Goal: Task Accomplishment & Management: Complete application form

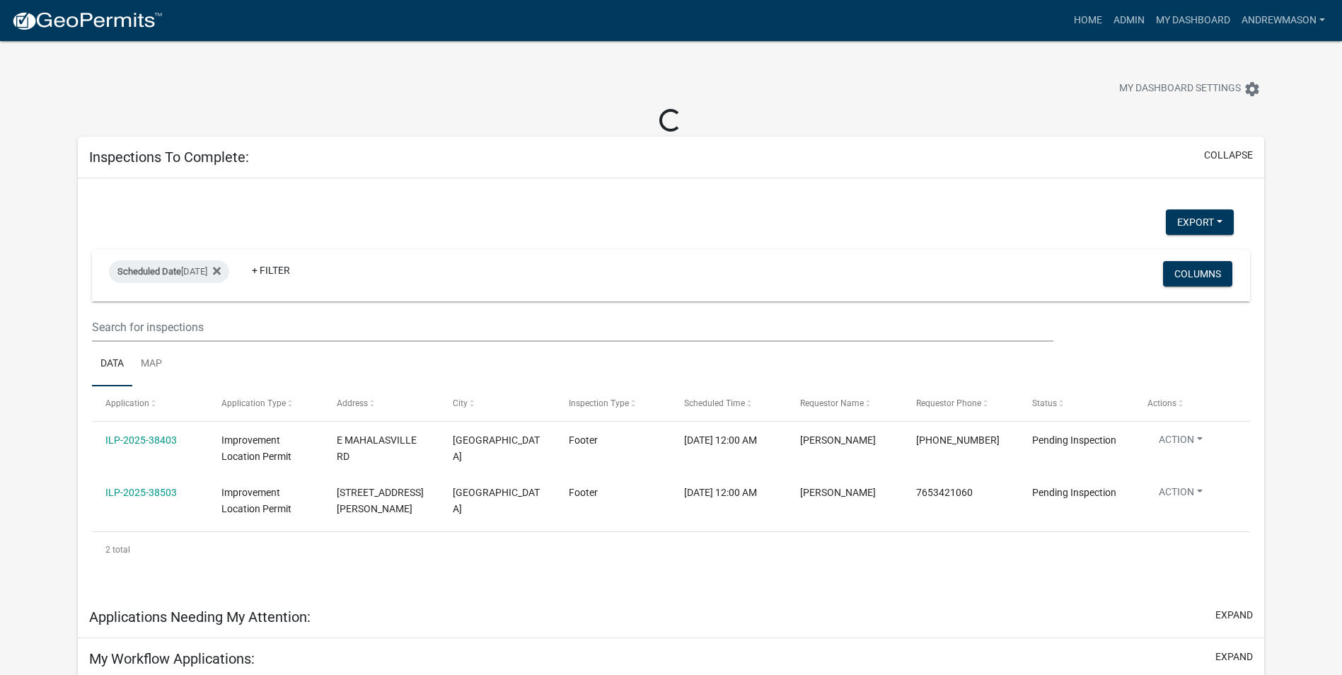
select select "3: 100"
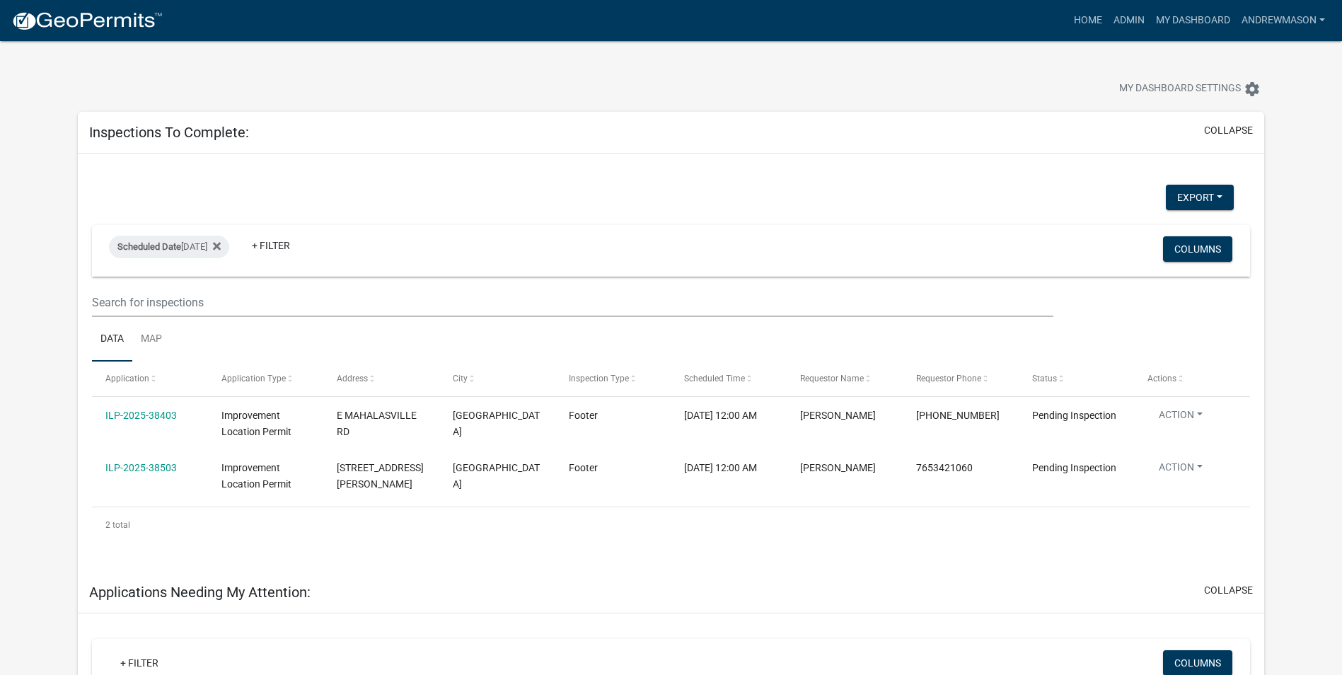
click at [150, 417] on link "ILP-2025-38403" at bounding box center [140, 414] width 71 height 11
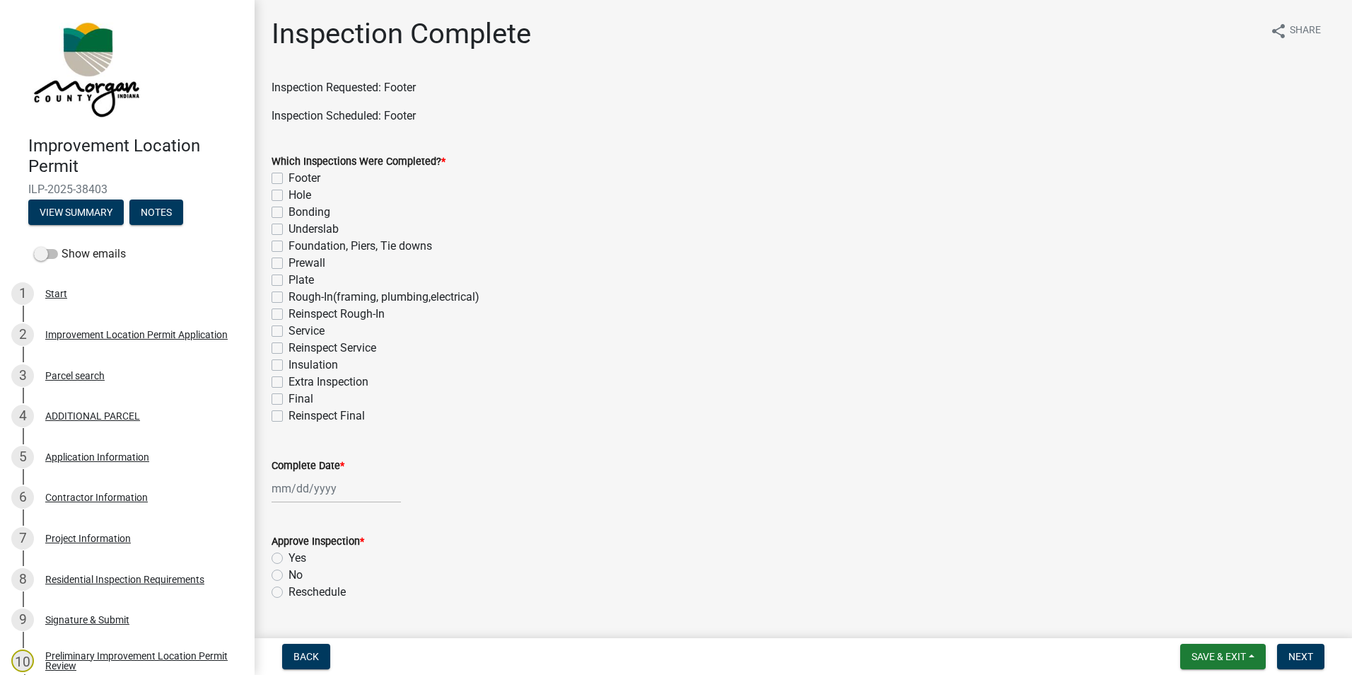
click at [289, 177] on label "Footer" at bounding box center [305, 178] width 32 height 17
click at [289, 177] on input "Footer" at bounding box center [293, 174] width 9 height 9
checkbox input "true"
checkbox input "false"
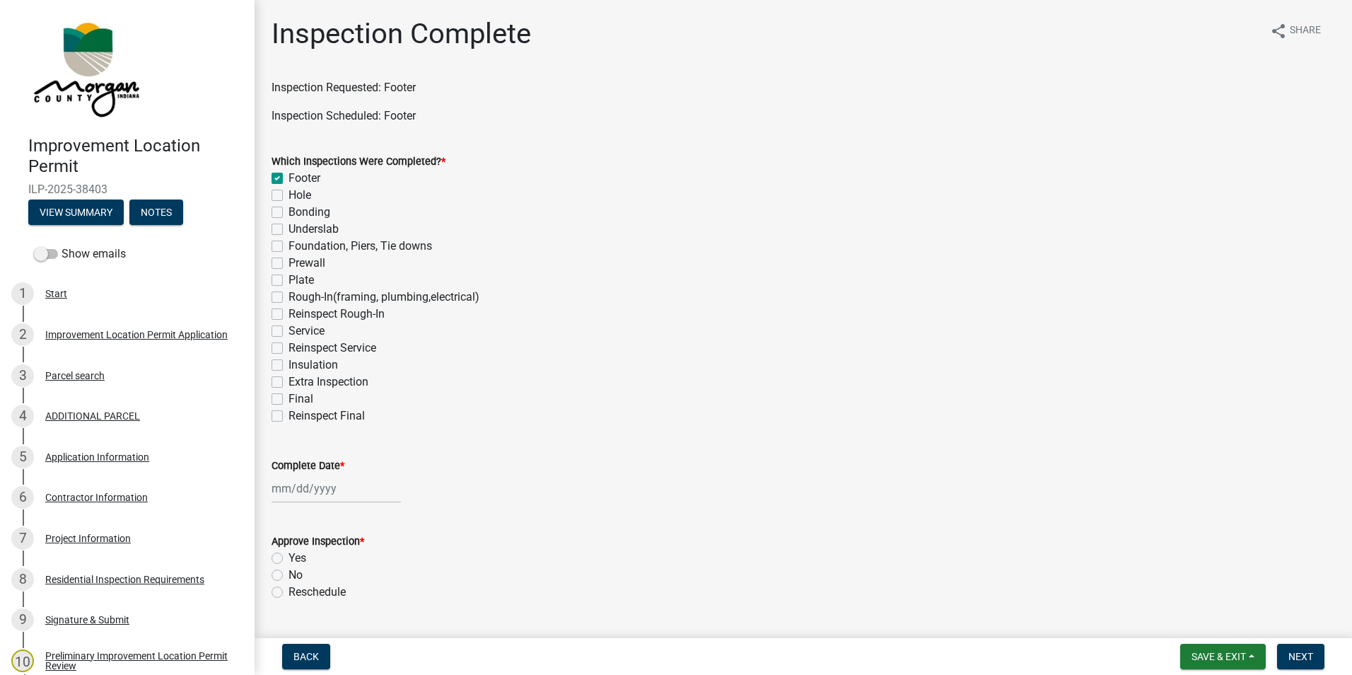
checkbox input "false"
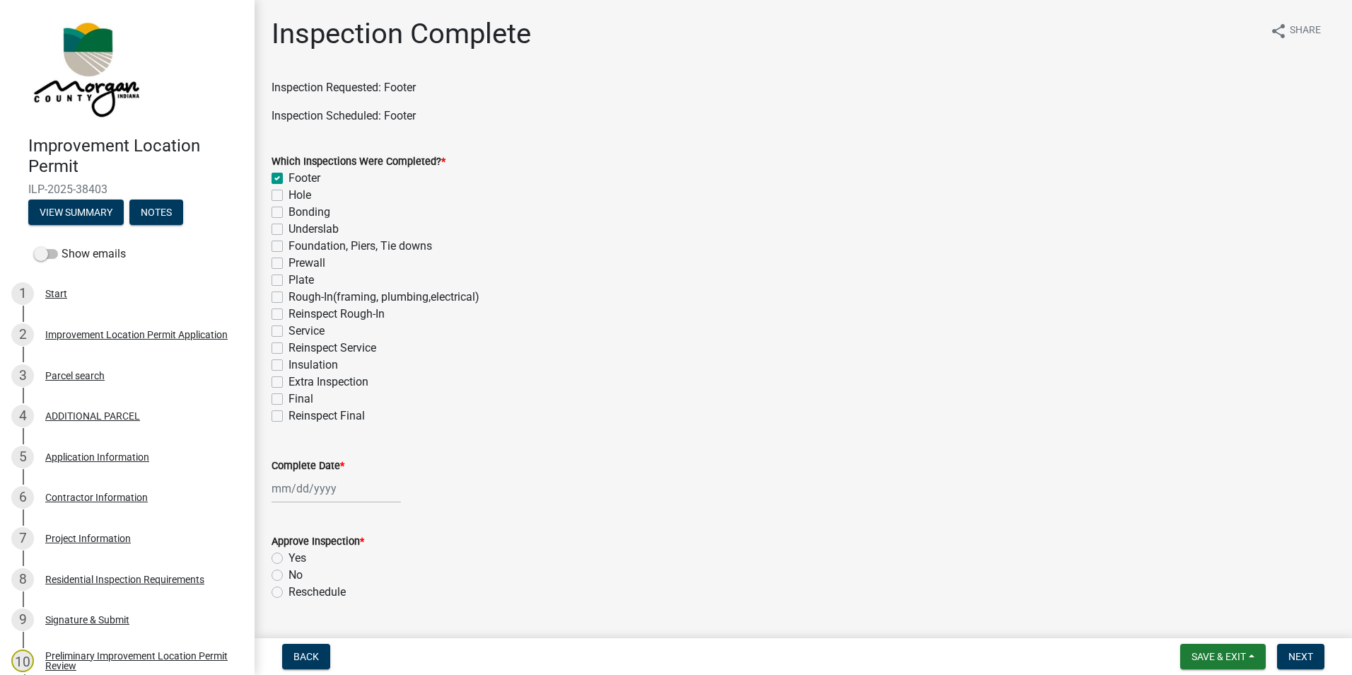
checkbox input "false"
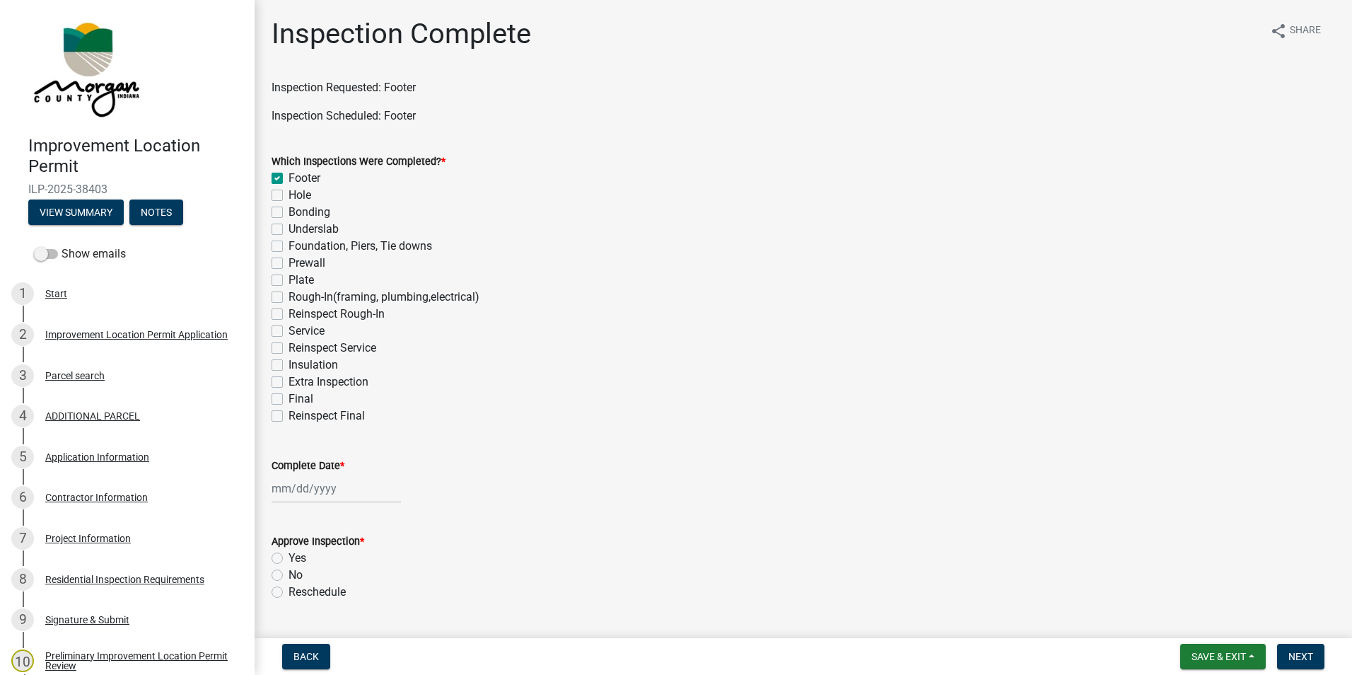
checkbox input "false"
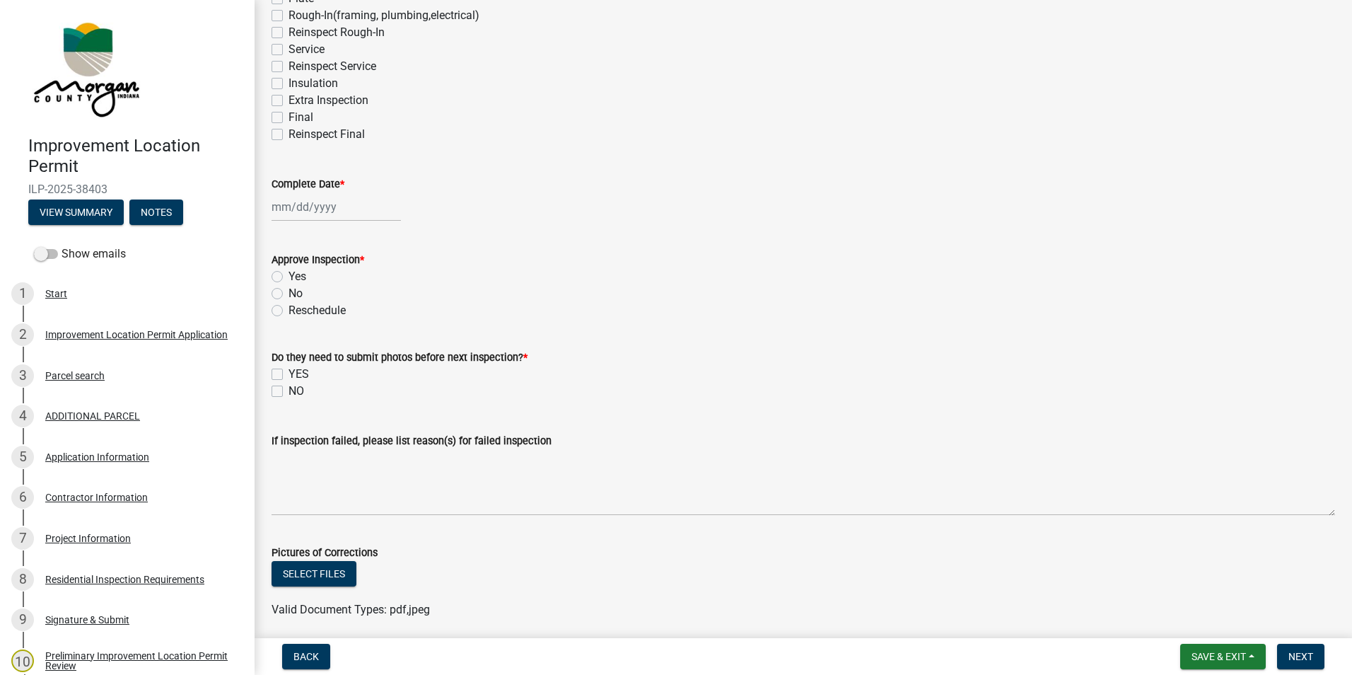
scroll to position [283, 0]
click at [320, 203] on div at bounding box center [336, 205] width 129 height 29
select select "9"
select select "2025"
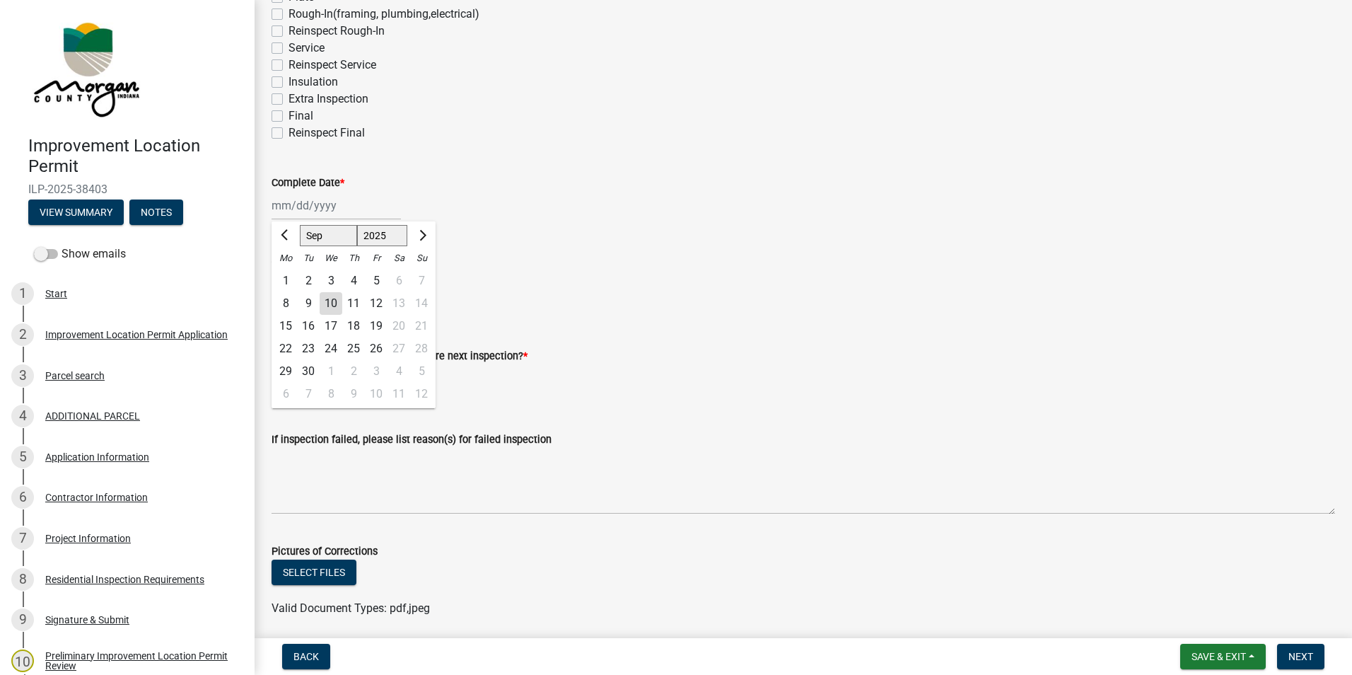
click at [333, 301] on div "10" at bounding box center [331, 303] width 23 height 23
type input "09/10/2025"
click at [289, 272] on label "Yes" at bounding box center [298, 275] width 18 height 17
click at [289, 272] on input "Yes" at bounding box center [293, 271] width 9 height 9
radio input "true"
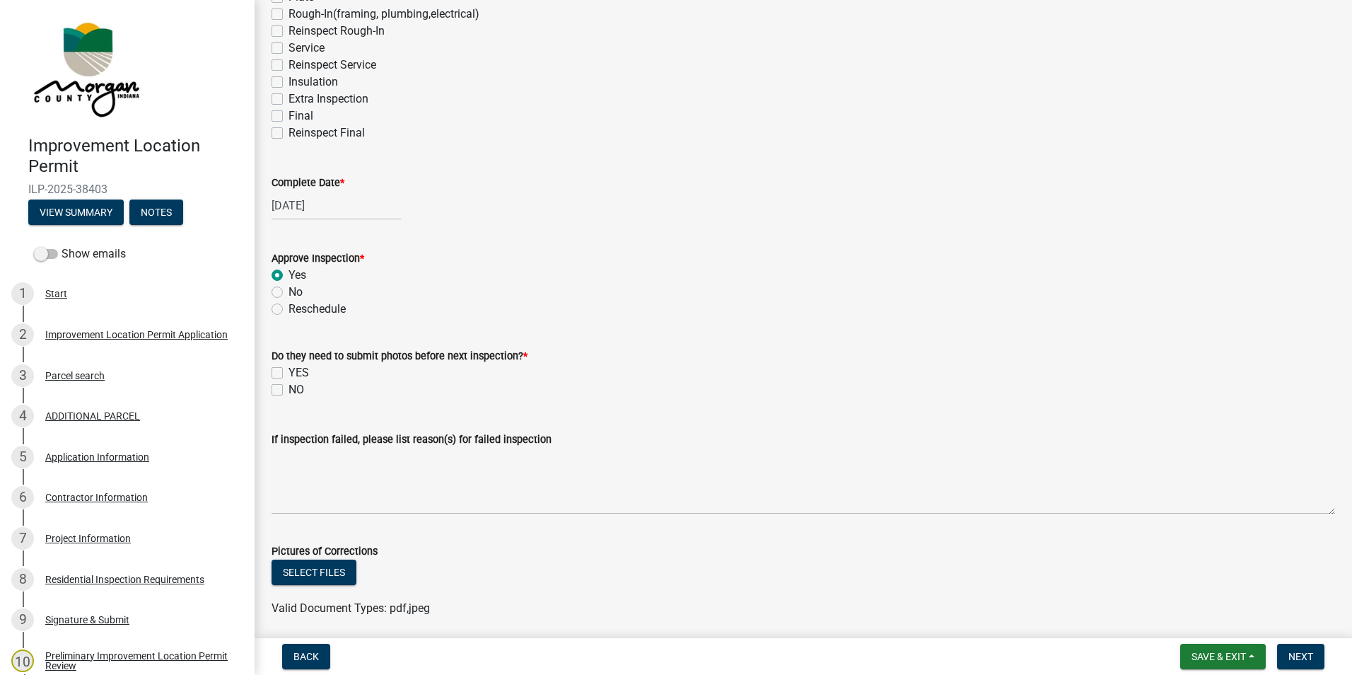
click at [289, 388] on label "NO" at bounding box center [297, 389] width 16 height 17
click at [289, 388] on input "NO" at bounding box center [293, 385] width 9 height 9
checkbox input "true"
checkbox input "false"
checkbox input "true"
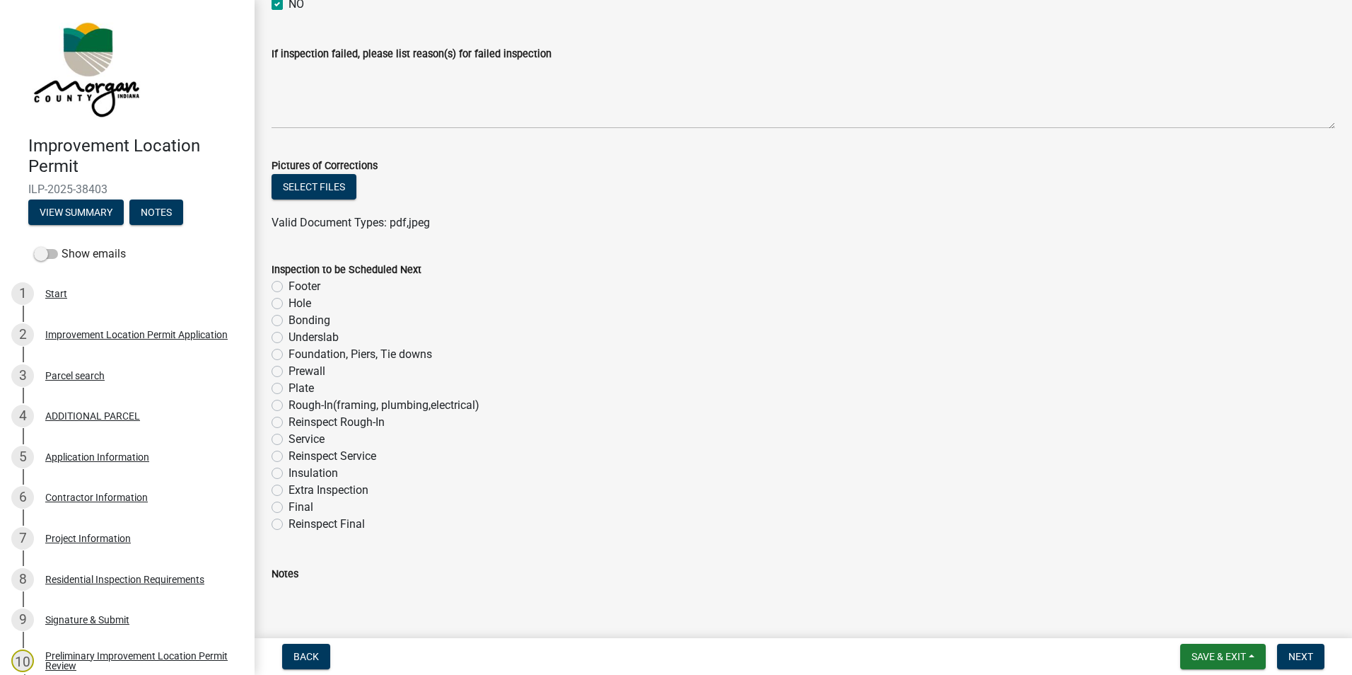
scroll to position [707, 0]
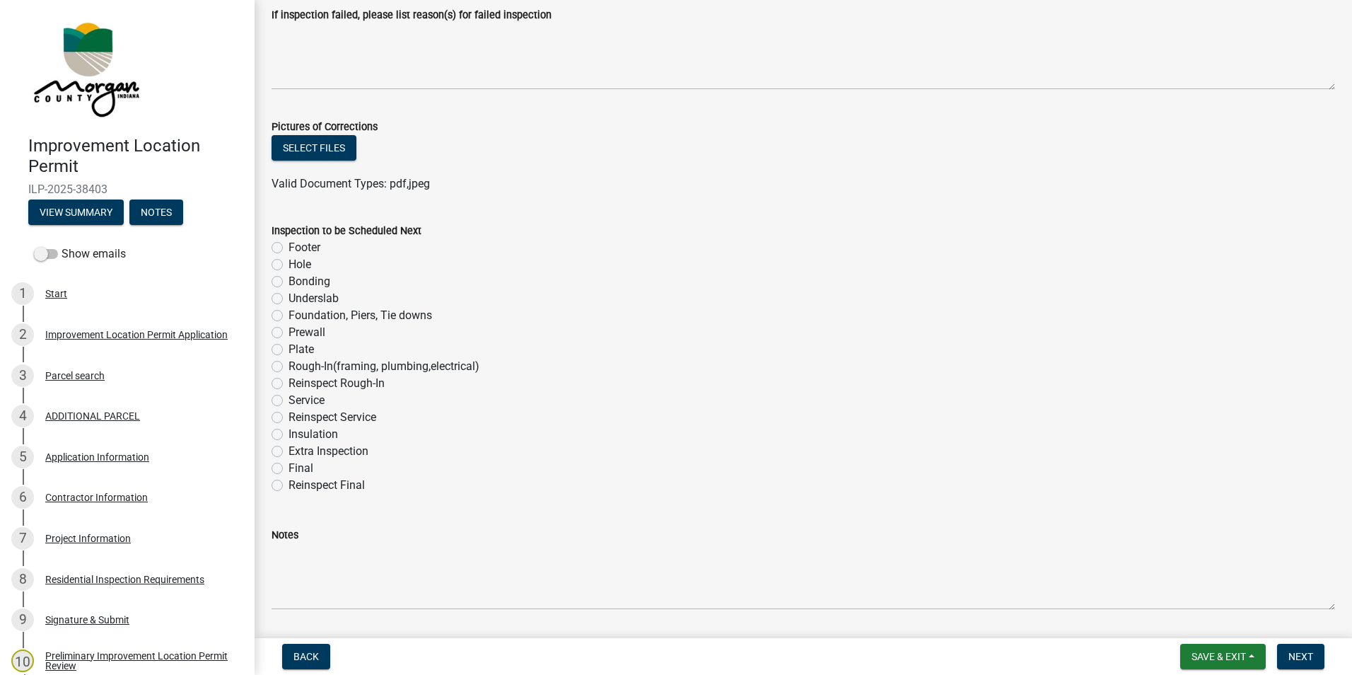
click at [289, 334] on label "Prewall" at bounding box center [307, 332] width 37 height 17
click at [289, 333] on input "Prewall" at bounding box center [293, 328] width 9 height 9
radio input "true"
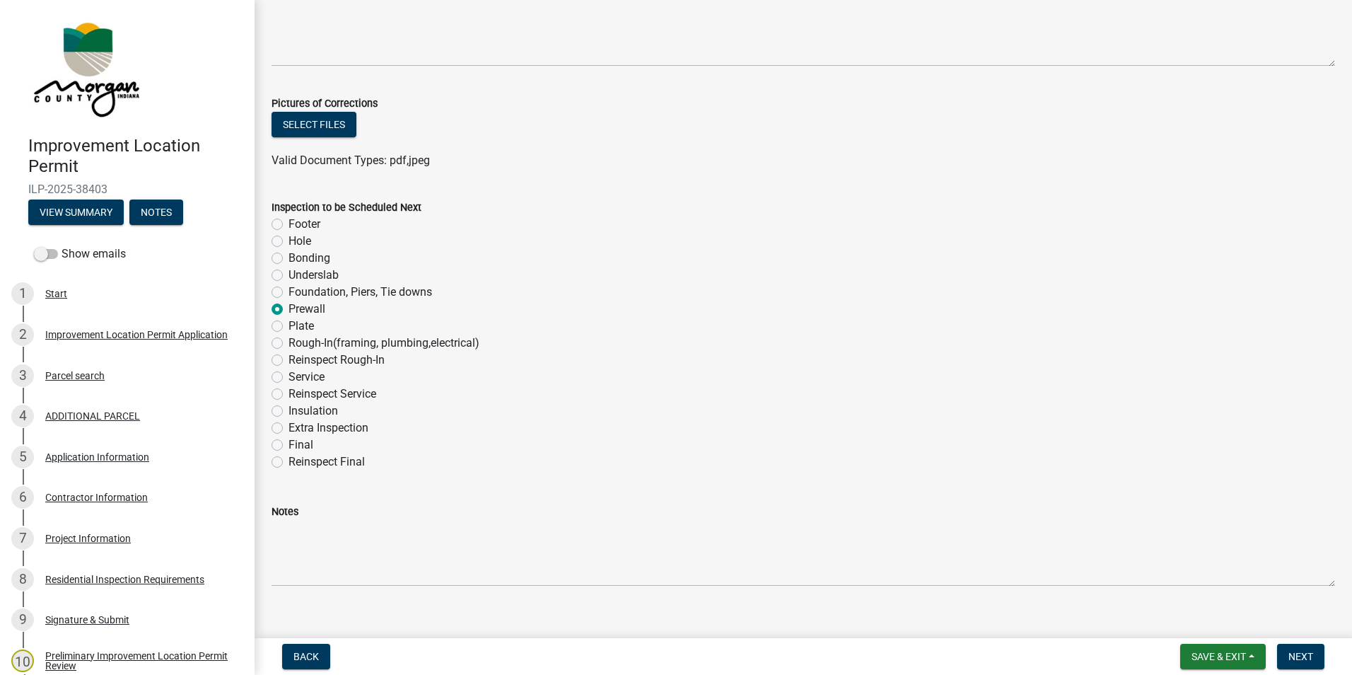
scroll to position [751, 0]
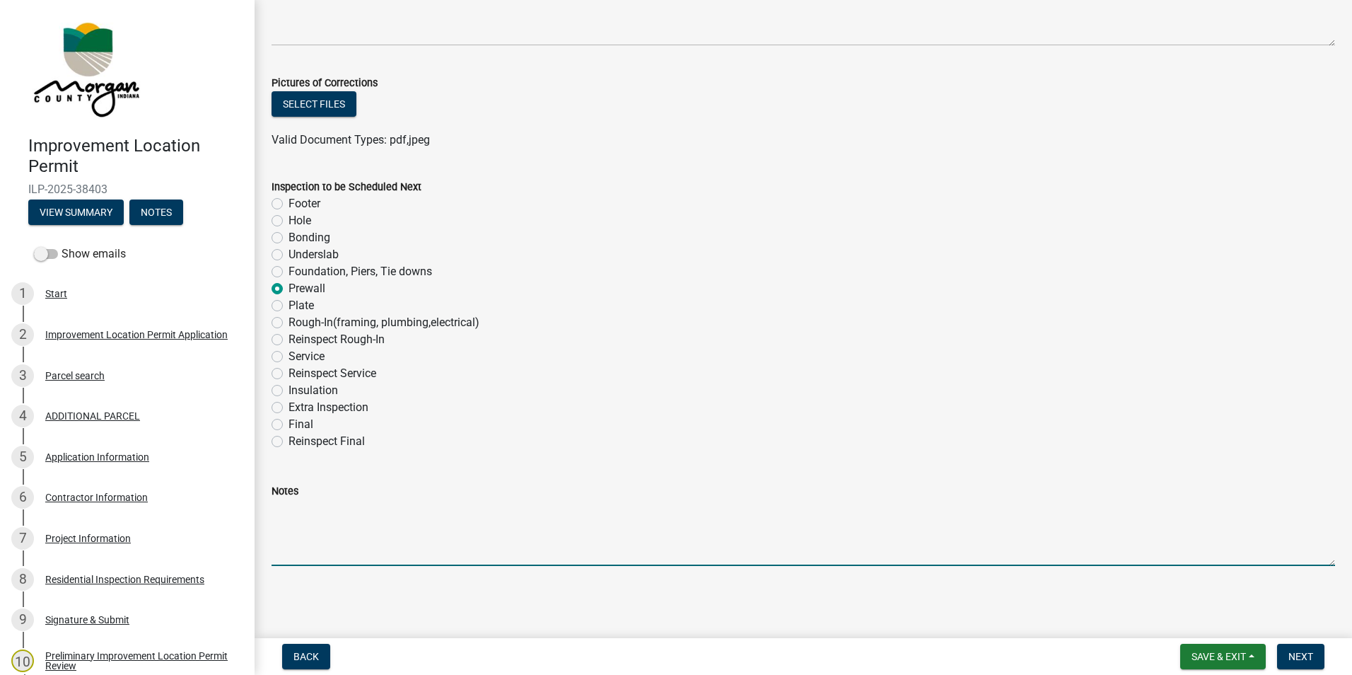
click at [317, 504] on textarea "Notes" at bounding box center [804, 532] width 1064 height 66
type textarea "May have the underslab ready at the prewall inspection also."
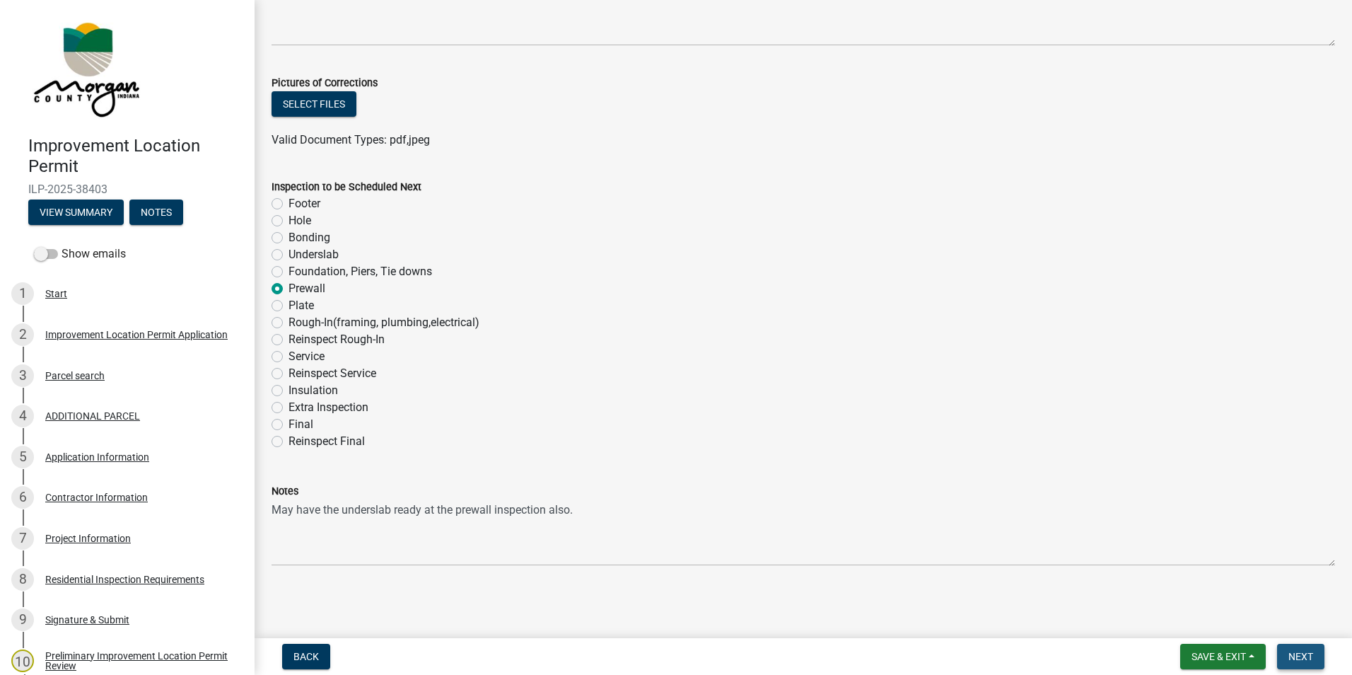
click at [1301, 659] on span "Next" at bounding box center [1301, 656] width 25 height 11
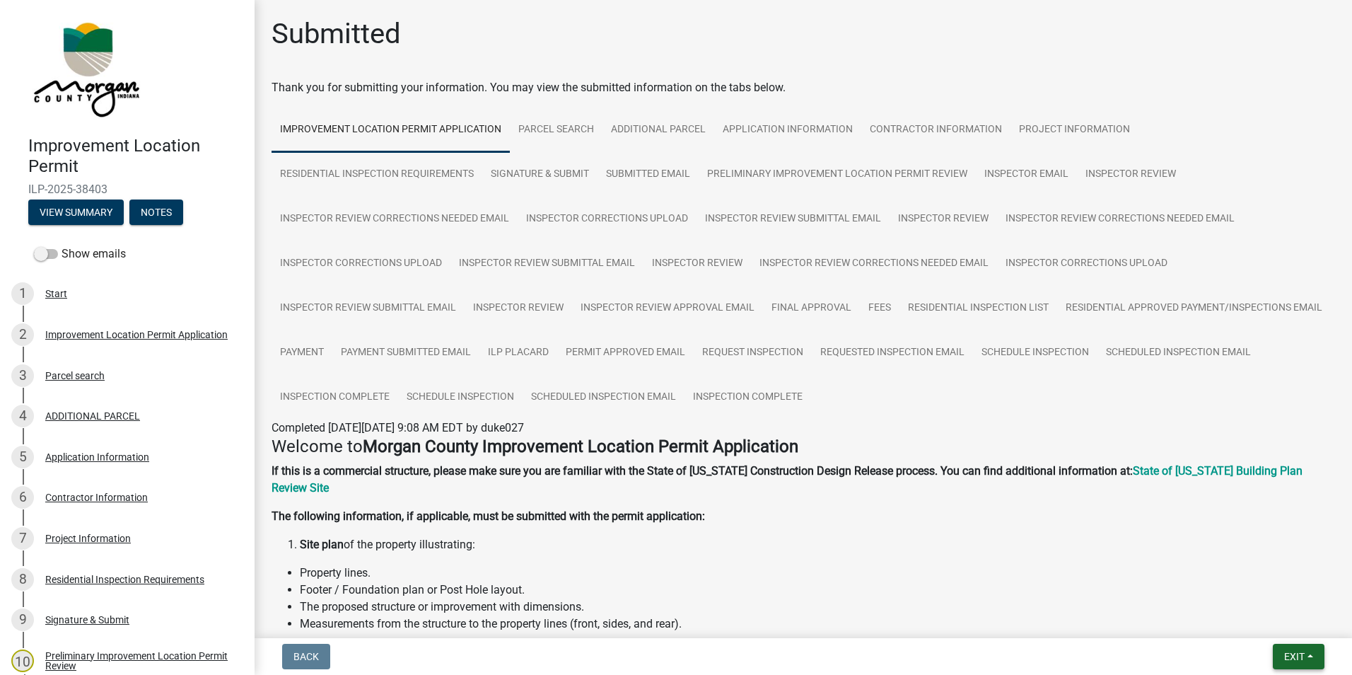
click at [1291, 656] on span "Exit" at bounding box center [1294, 656] width 21 height 11
click at [1298, 622] on button "Save & Exit" at bounding box center [1267, 620] width 113 height 34
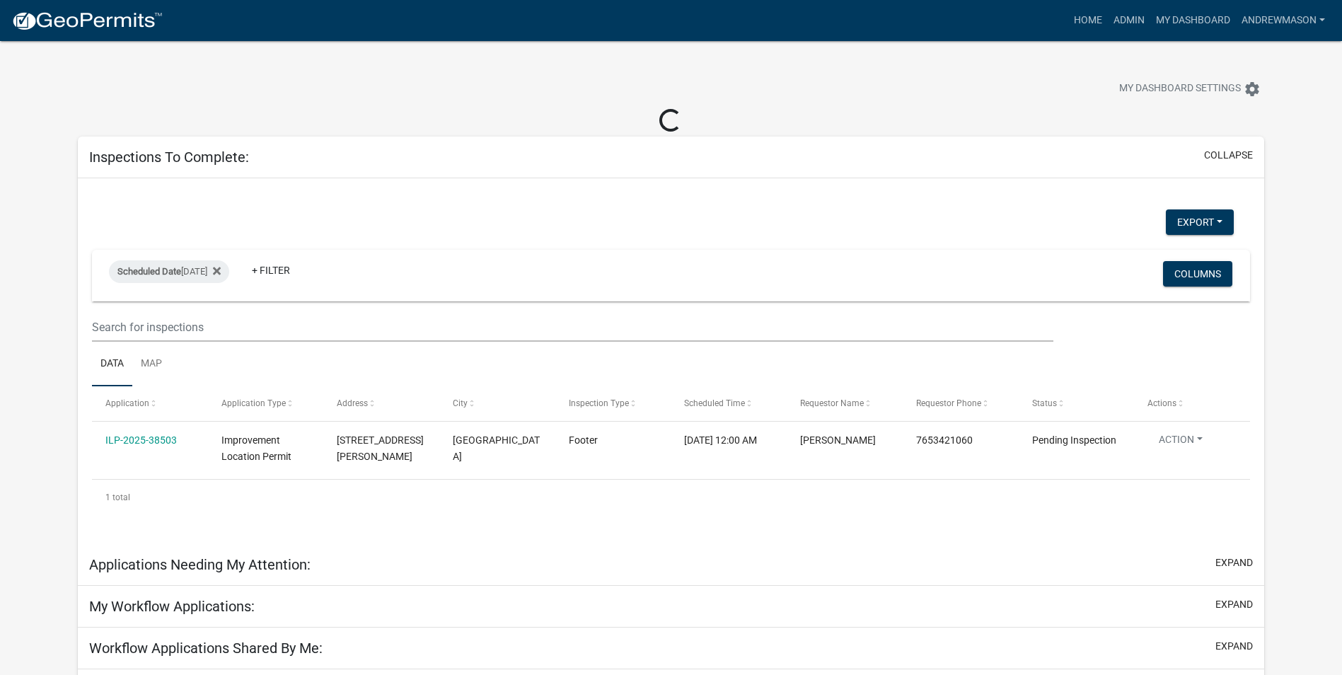
select select "3: 100"
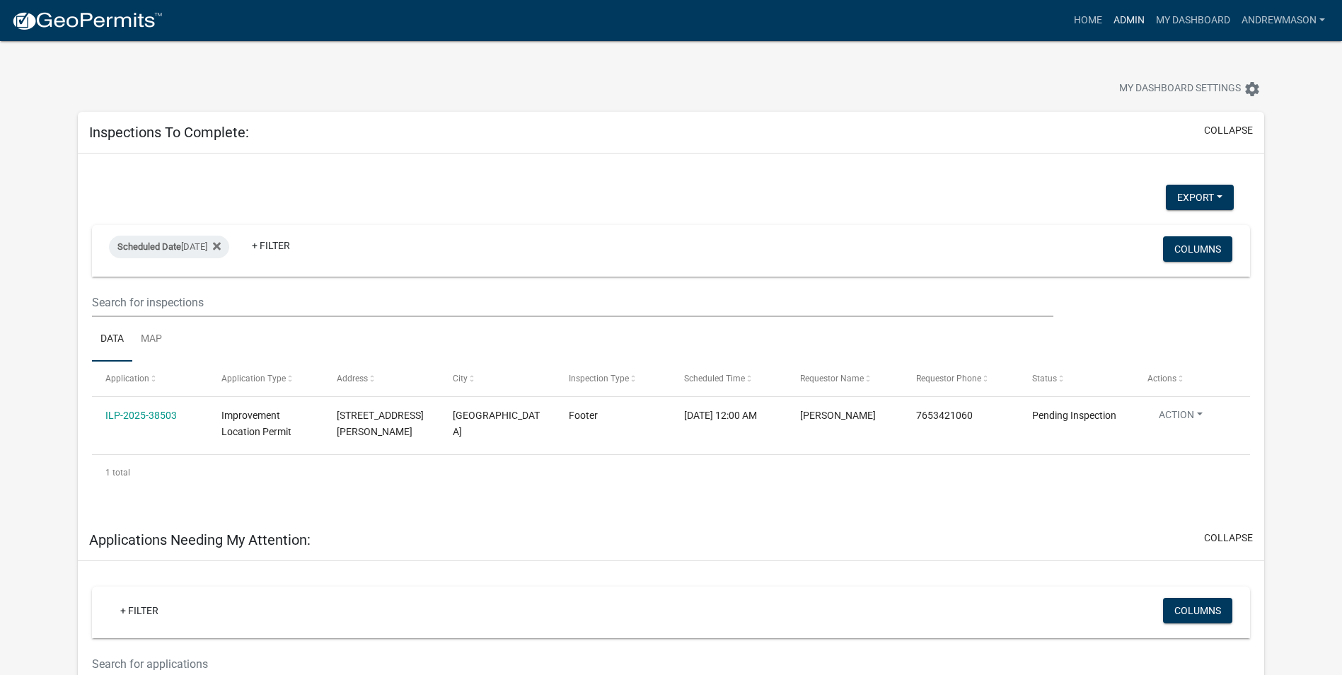
click at [1134, 23] on link "Admin" at bounding box center [1128, 20] width 42 height 27
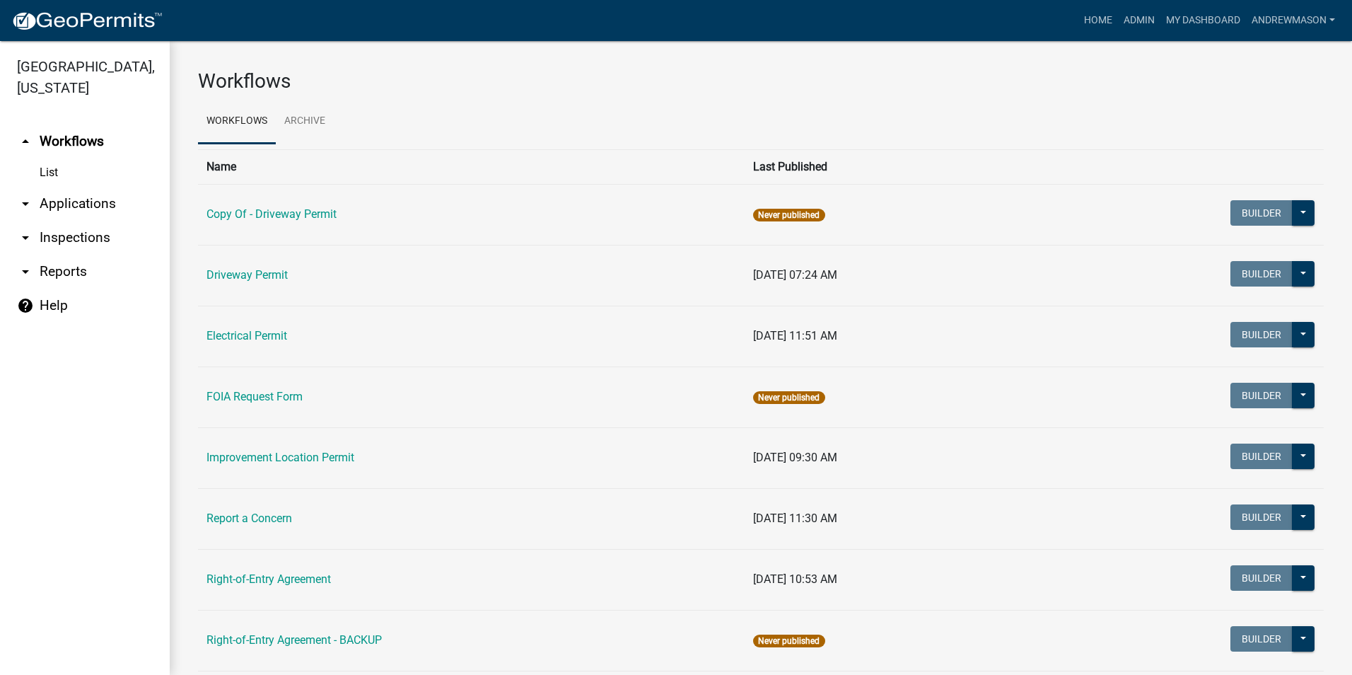
click at [83, 200] on link "arrow_drop_down Applications" at bounding box center [85, 204] width 170 height 34
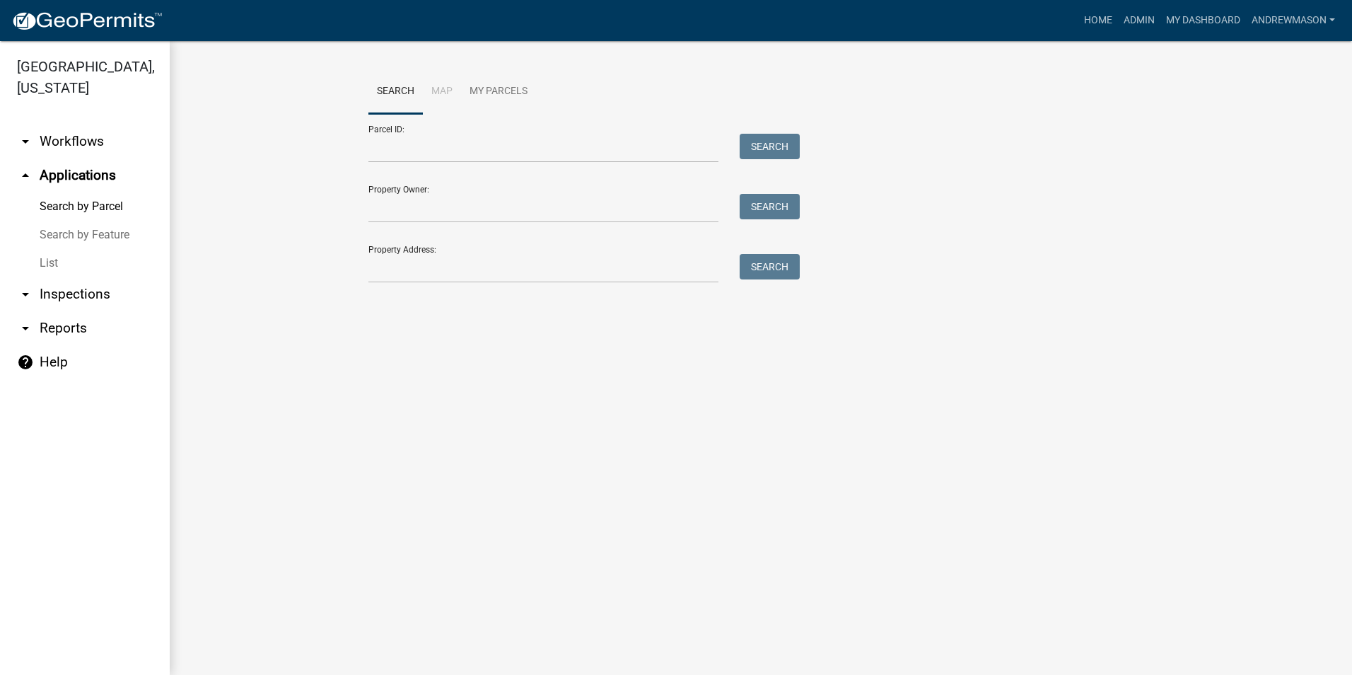
click at [51, 260] on link "List" at bounding box center [85, 263] width 170 height 28
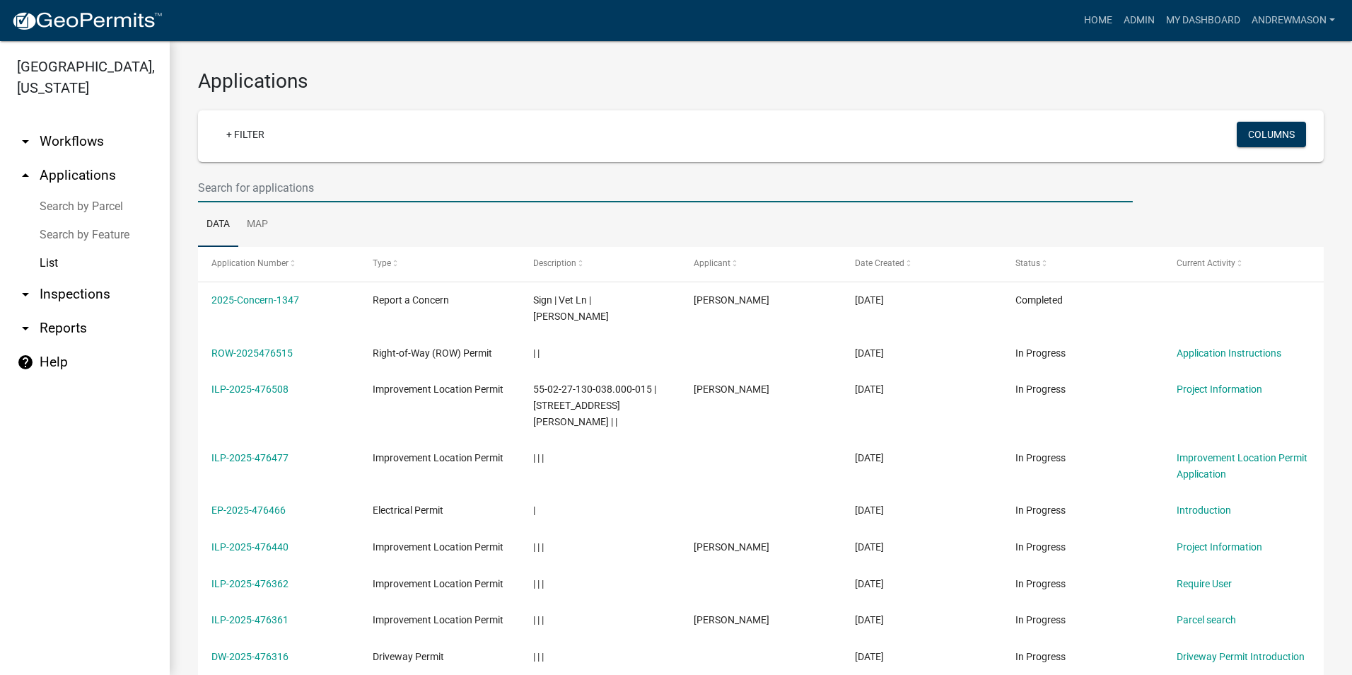
click at [243, 194] on input "text" at bounding box center [665, 187] width 935 height 29
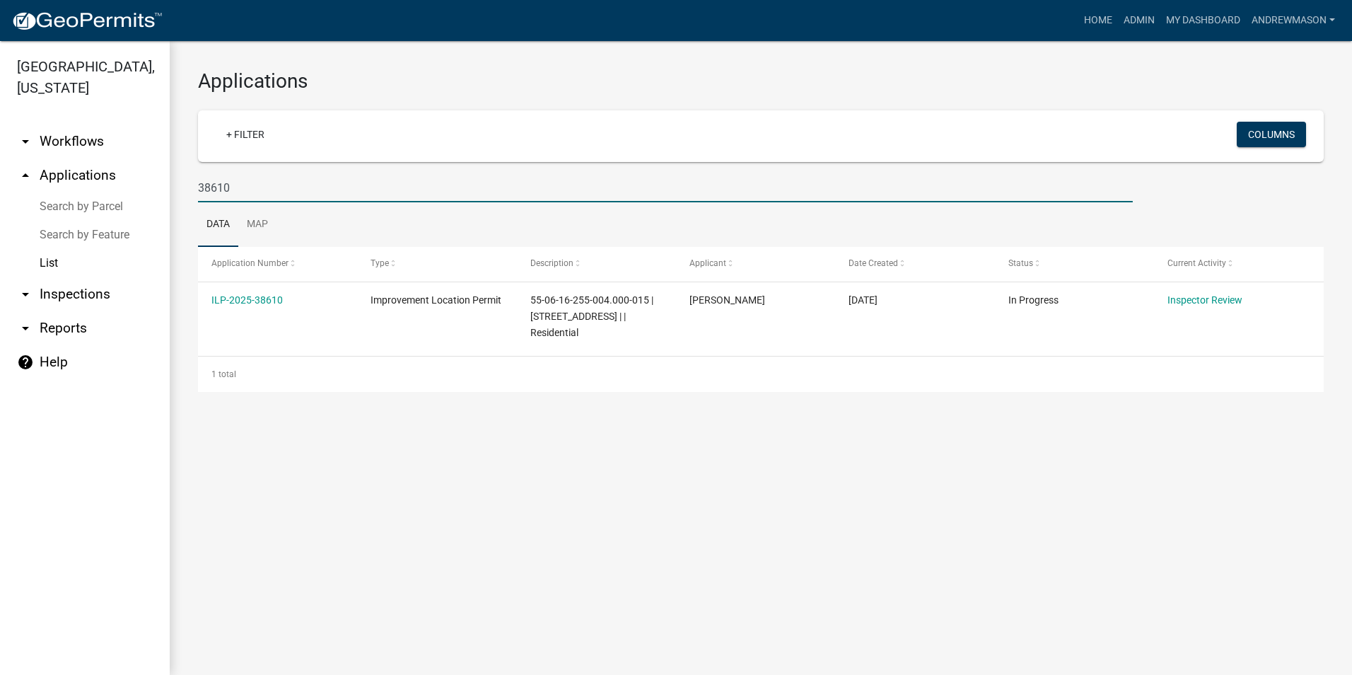
type input "38610"
click at [243, 299] on link "ILP-2025-38610" at bounding box center [246, 299] width 71 height 11
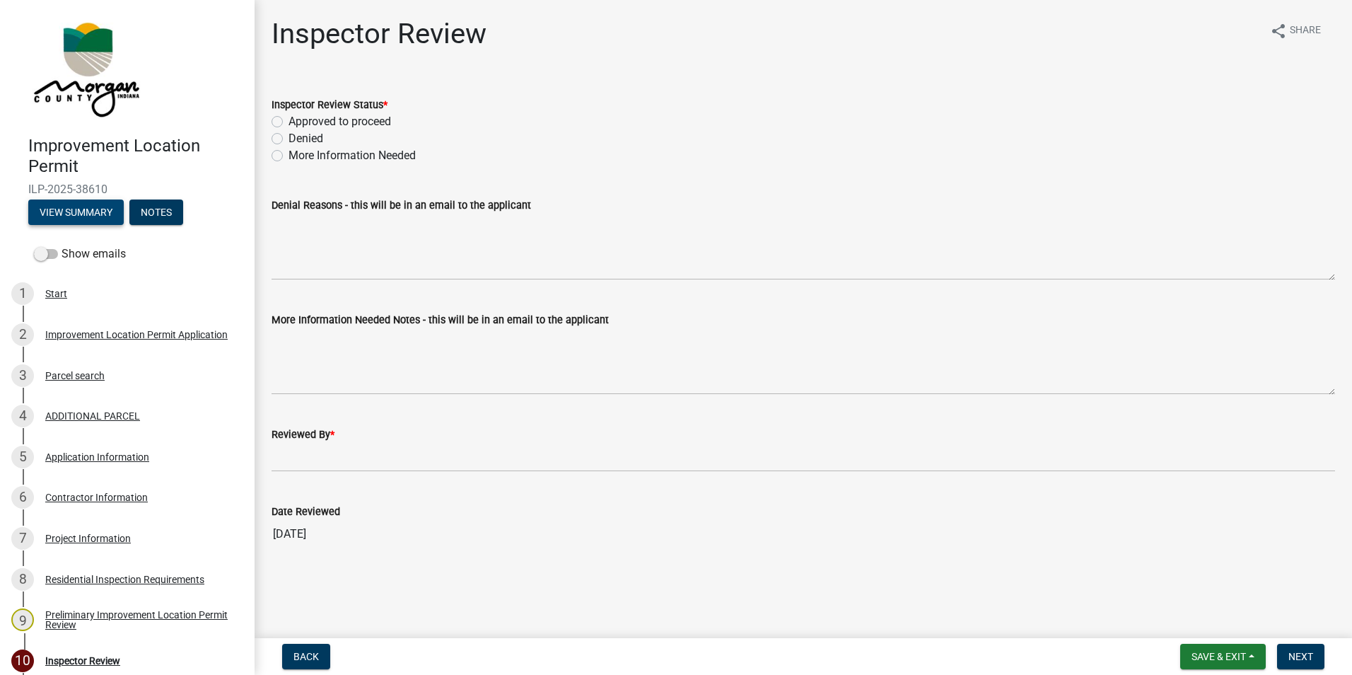
click at [98, 211] on button "View Summary" at bounding box center [75, 211] width 95 height 25
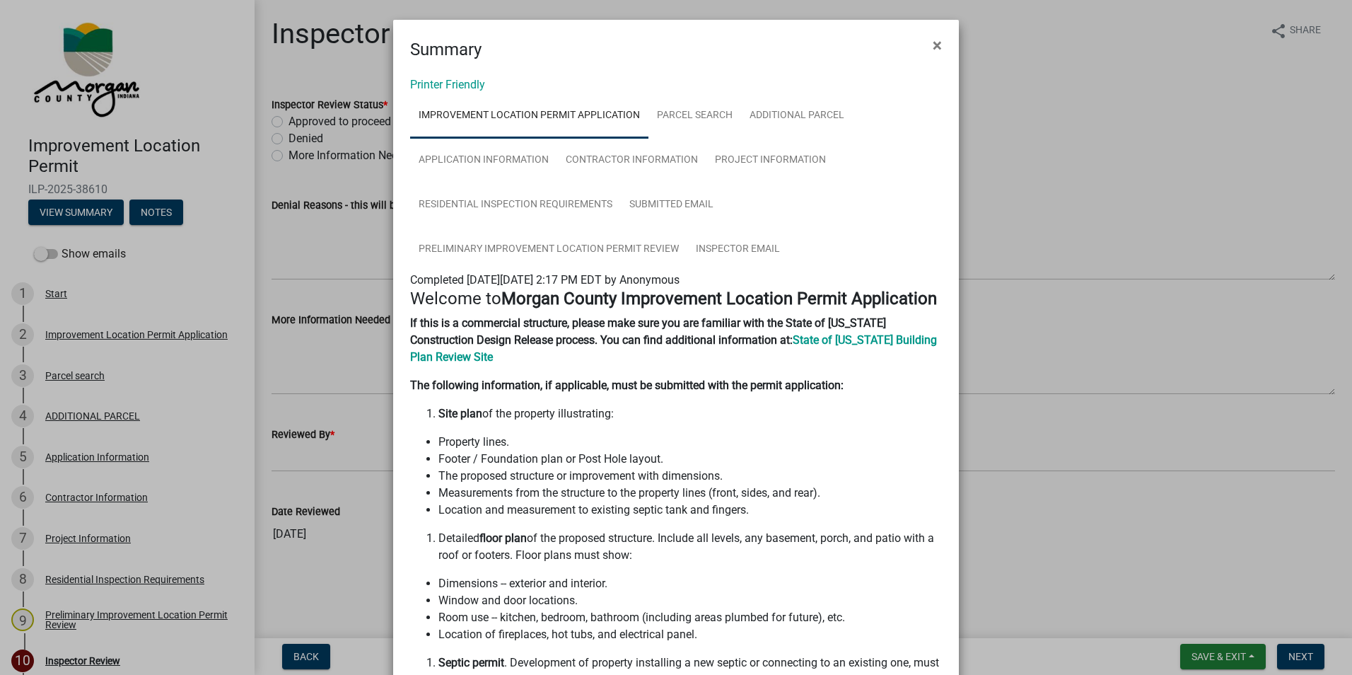
click at [934, 44] on span "×" at bounding box center [937, 45] width 9 height 20
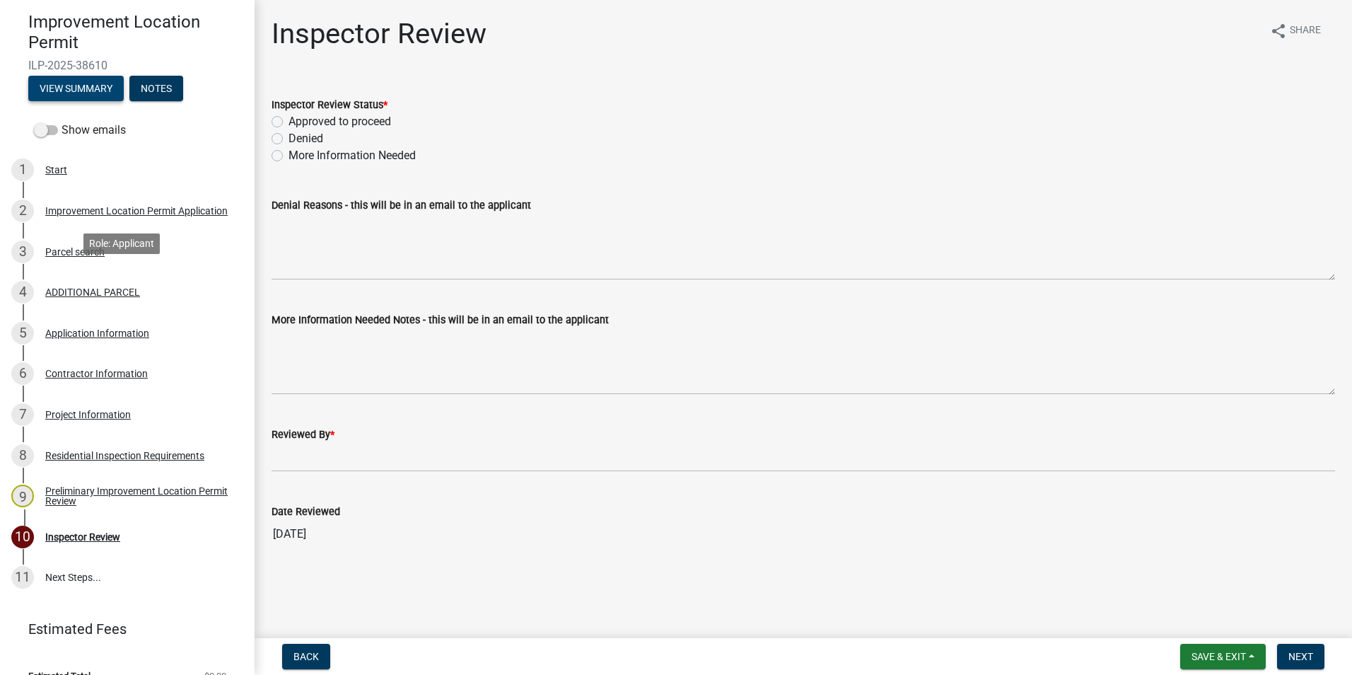
scroll to position [141, 0]
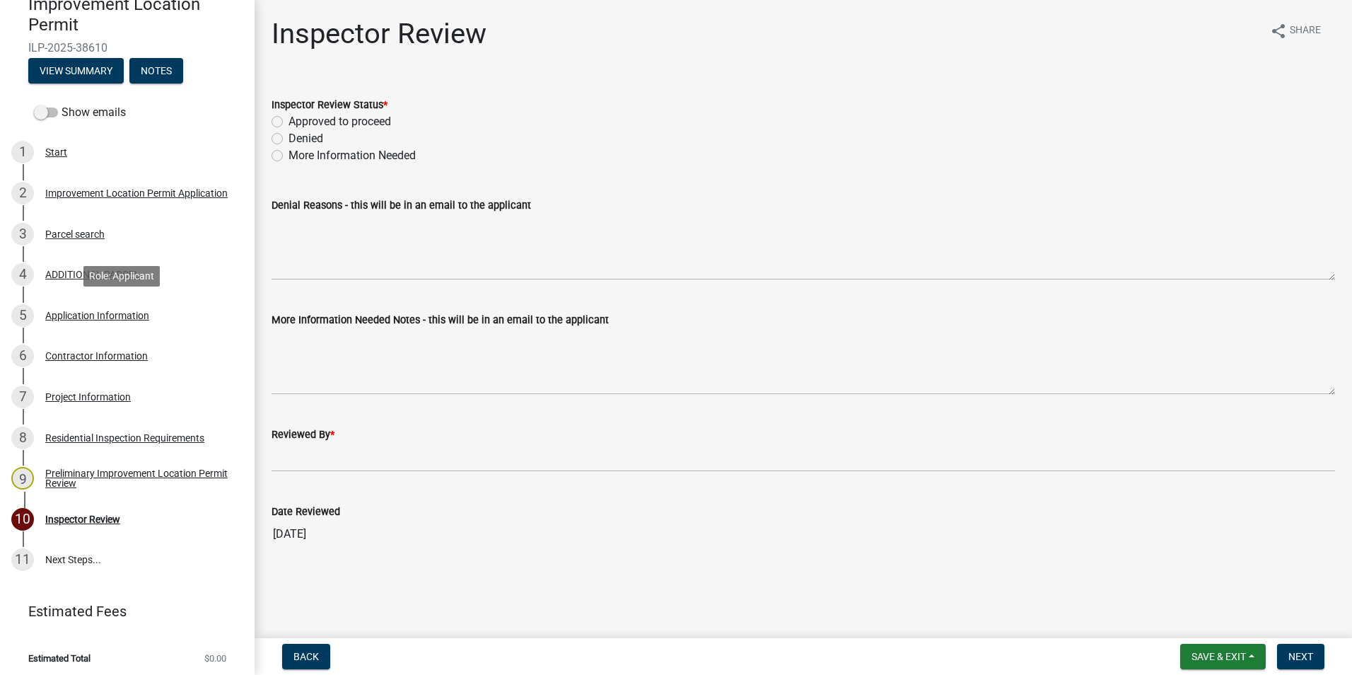
click at [122, 315] on div "Application Information" at bounding box center [97, 315] width 104 height 10
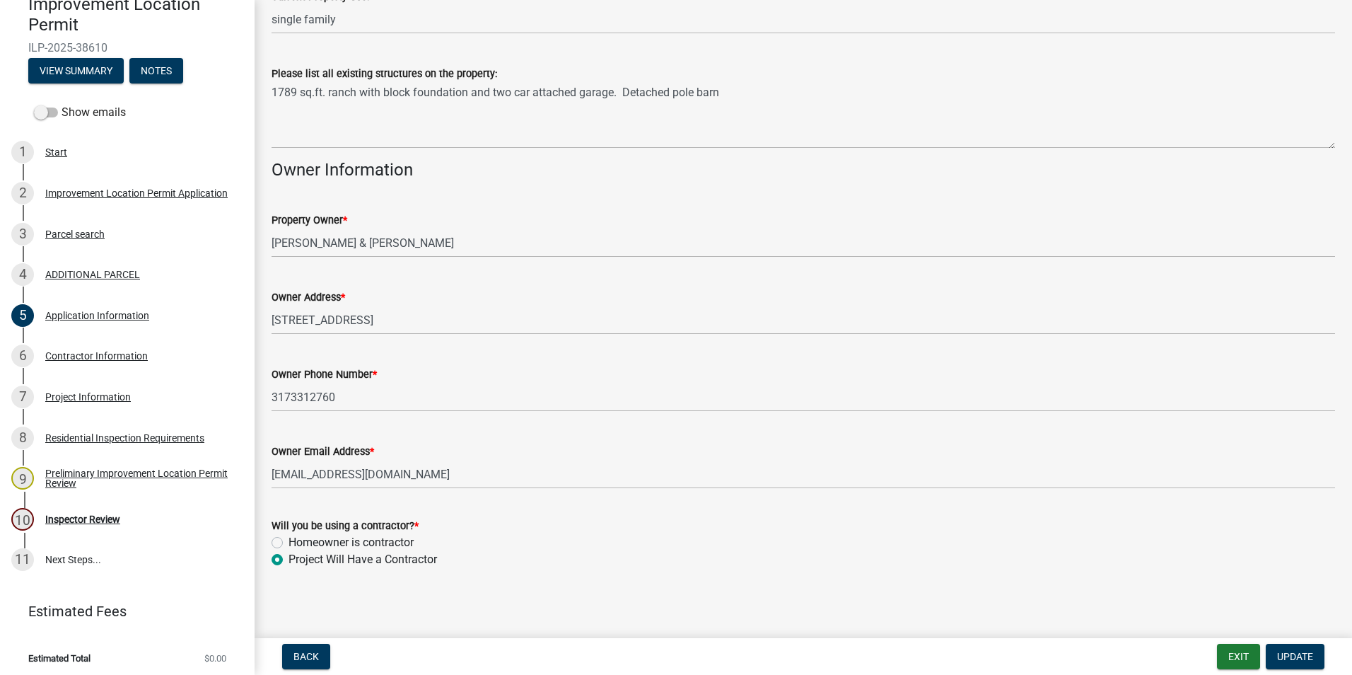
scroll to position [584, 0]
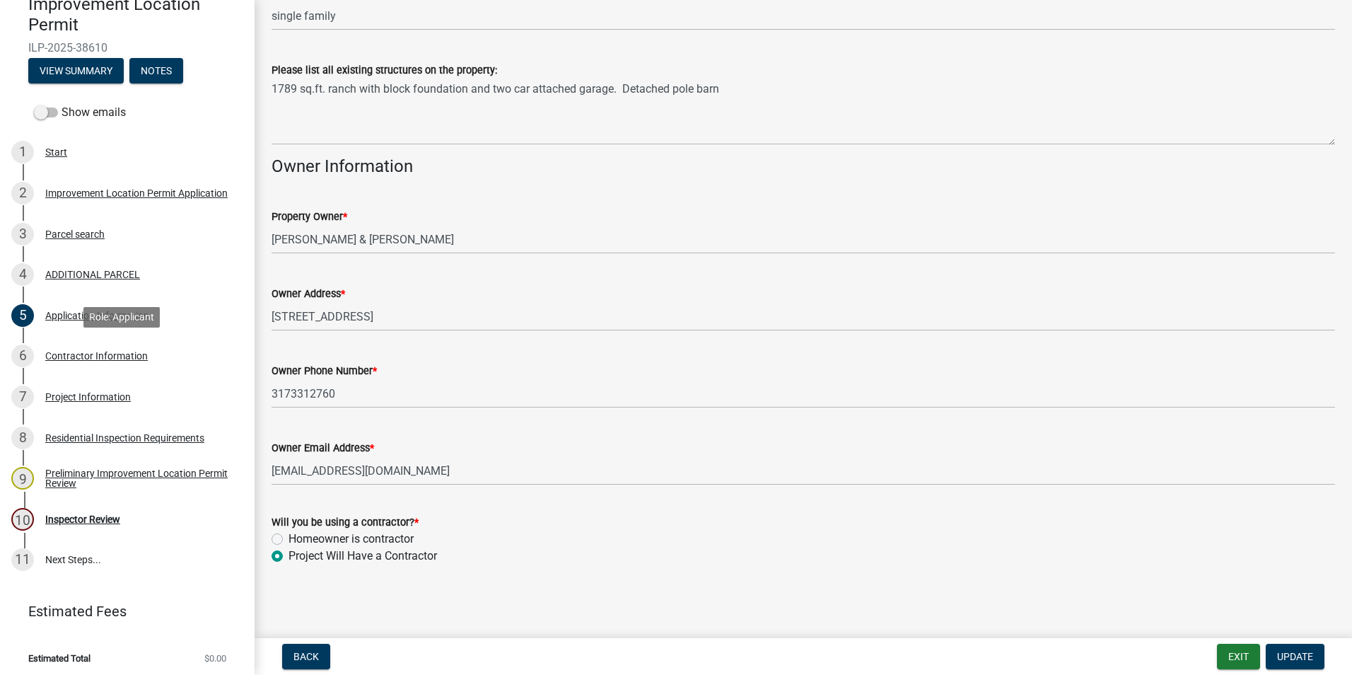
click at [52, 351] on div "Contractor Information" at bounding box center [96, 356] width 103 height 10
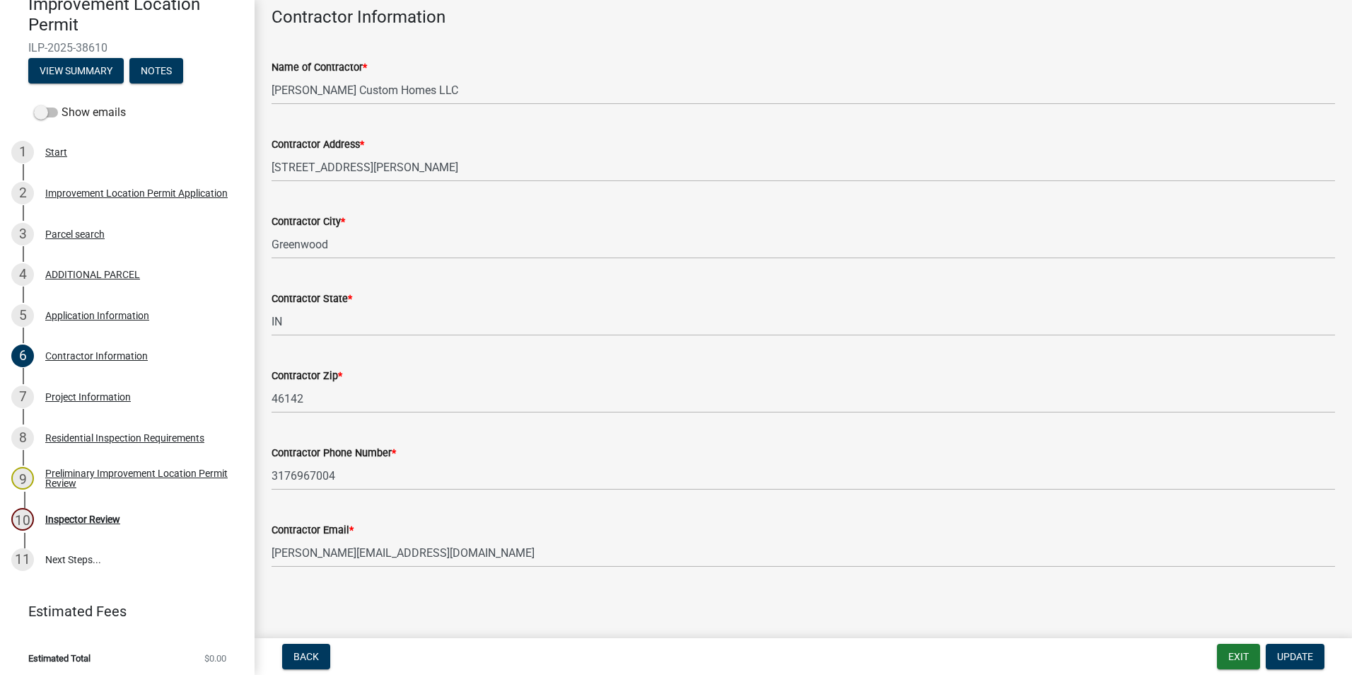
scroll to position [74, 0]
click at [84, 395] on div "Project Information" at bounding box center [88, 397] width 86 height 10
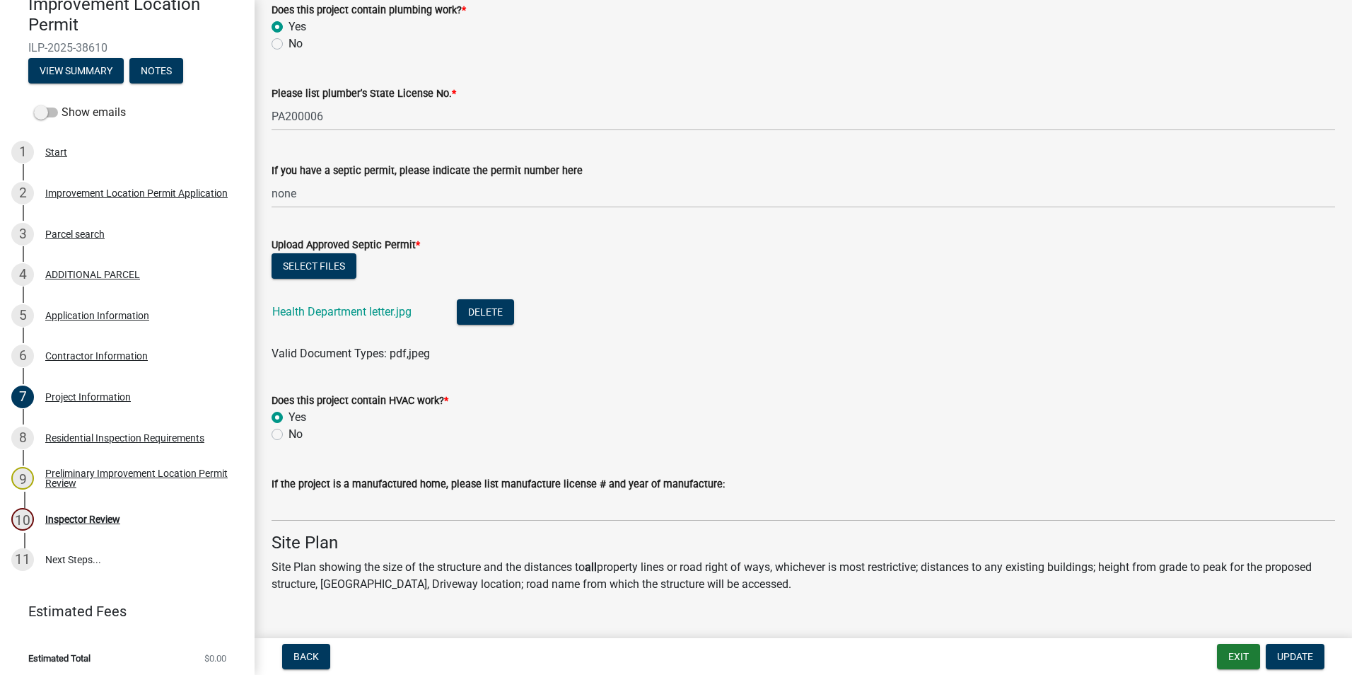
scroll to position [2051, 0]
click at [368, 310] on link "Health Department letter.jpg" at bounding box center [341, 309] width 139 height 13
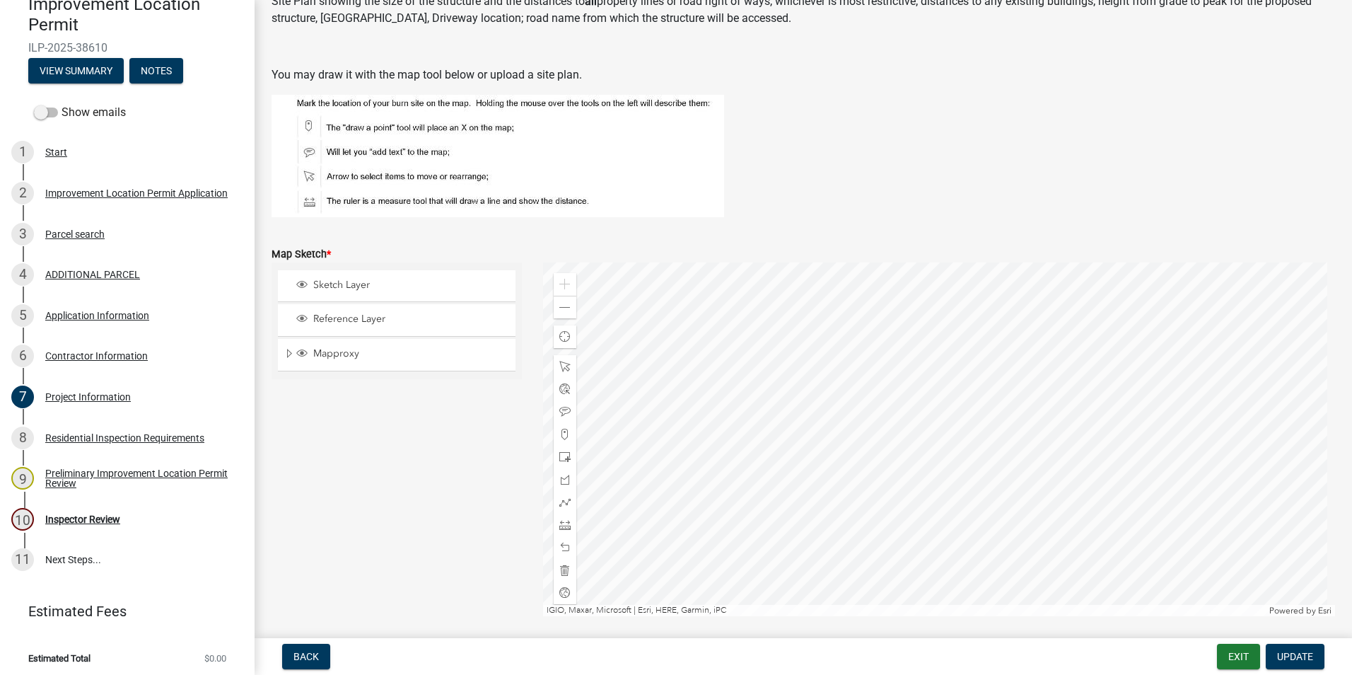
scroll to position [2617, 0]
click at [554, 308] on div "Zoom out" at bounding box center [565, 305] width 23 height 23
click at [559, 306] on span at bounding box center [564, 306] width 11 height 11
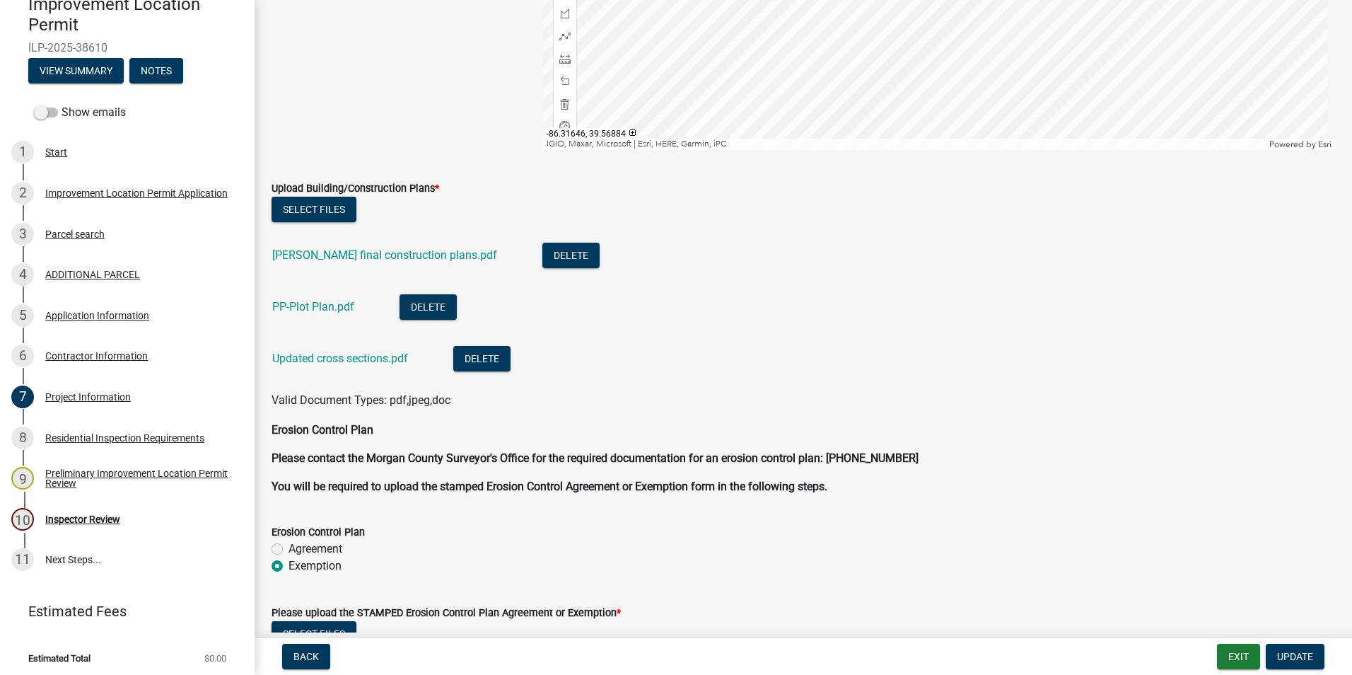
scroll to position [3112, 0]
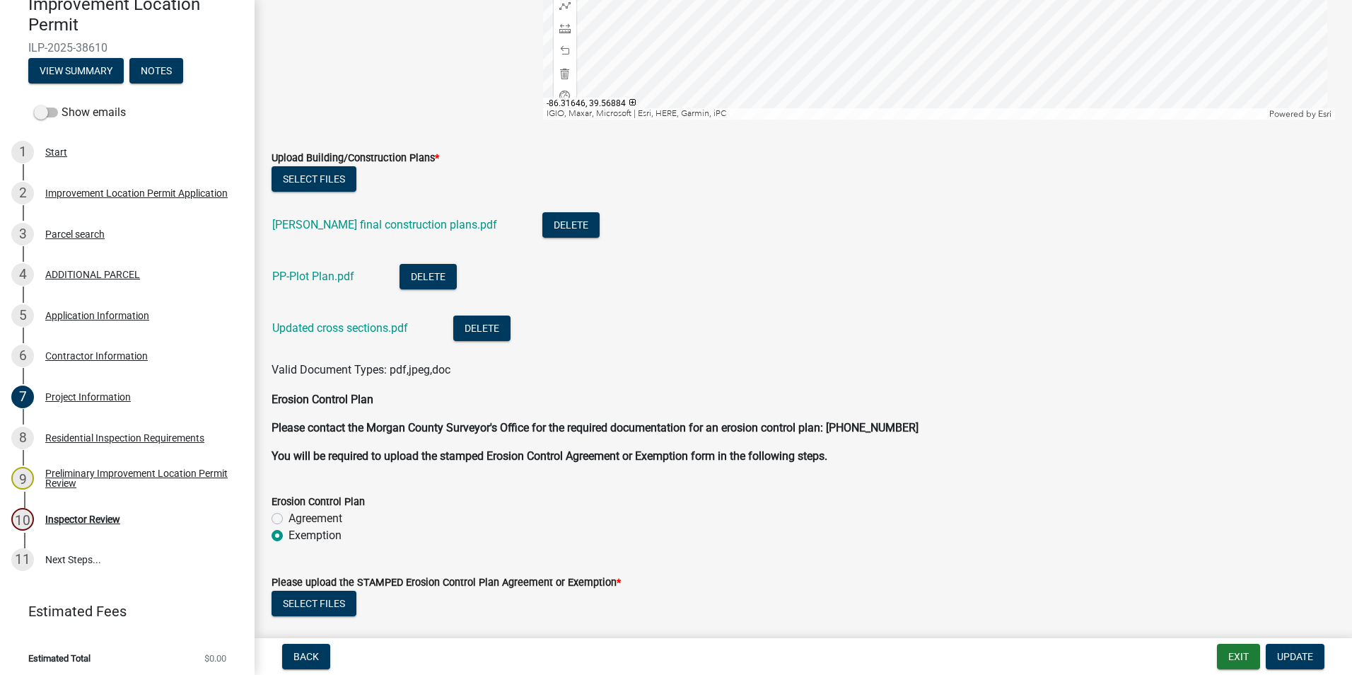
click at [359, 226] on link "Kinman final construction plans.pdf" at bounding box center [384, 224] width 225 height 13
click at [322, 277] on link "PP-Plot Plan.pdf" at bounding box center [313, 275] width 82 height 13
click at [342, 327] on link "Updated cross sections.pdf" at bounding box center [340, 327] width 136 height 13
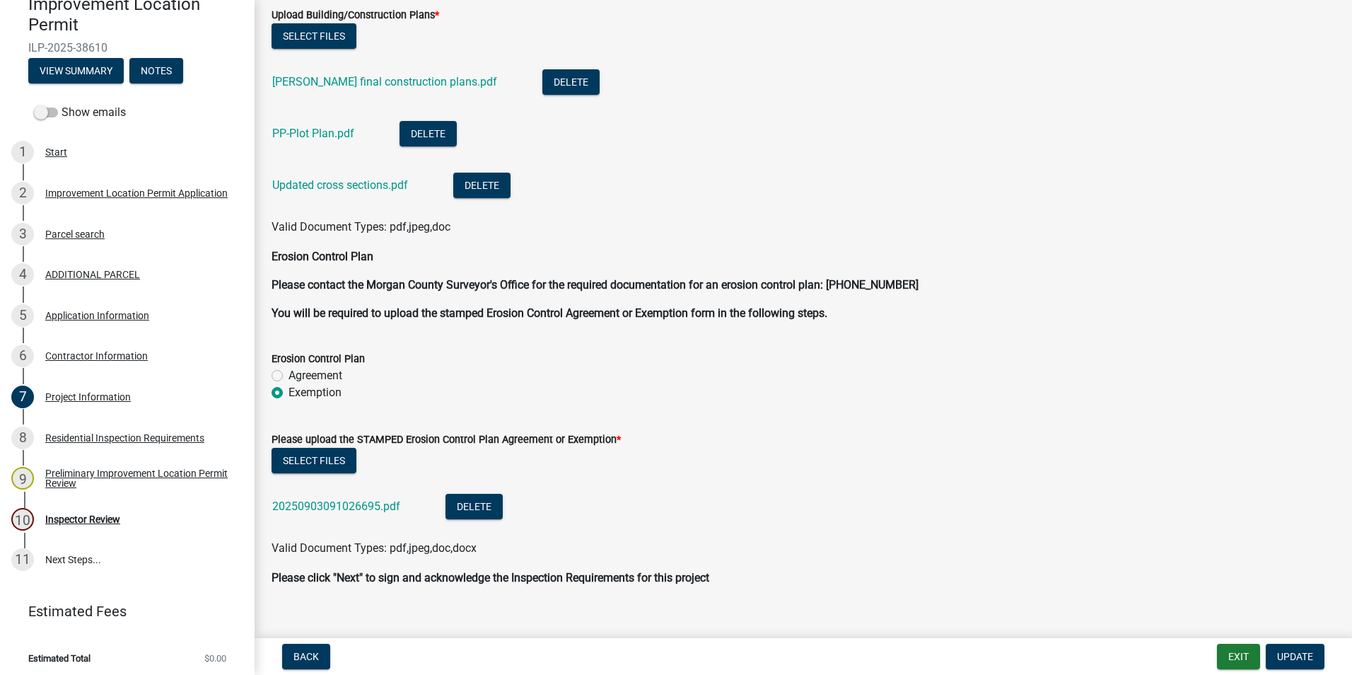
scroll to position [3275, 0]
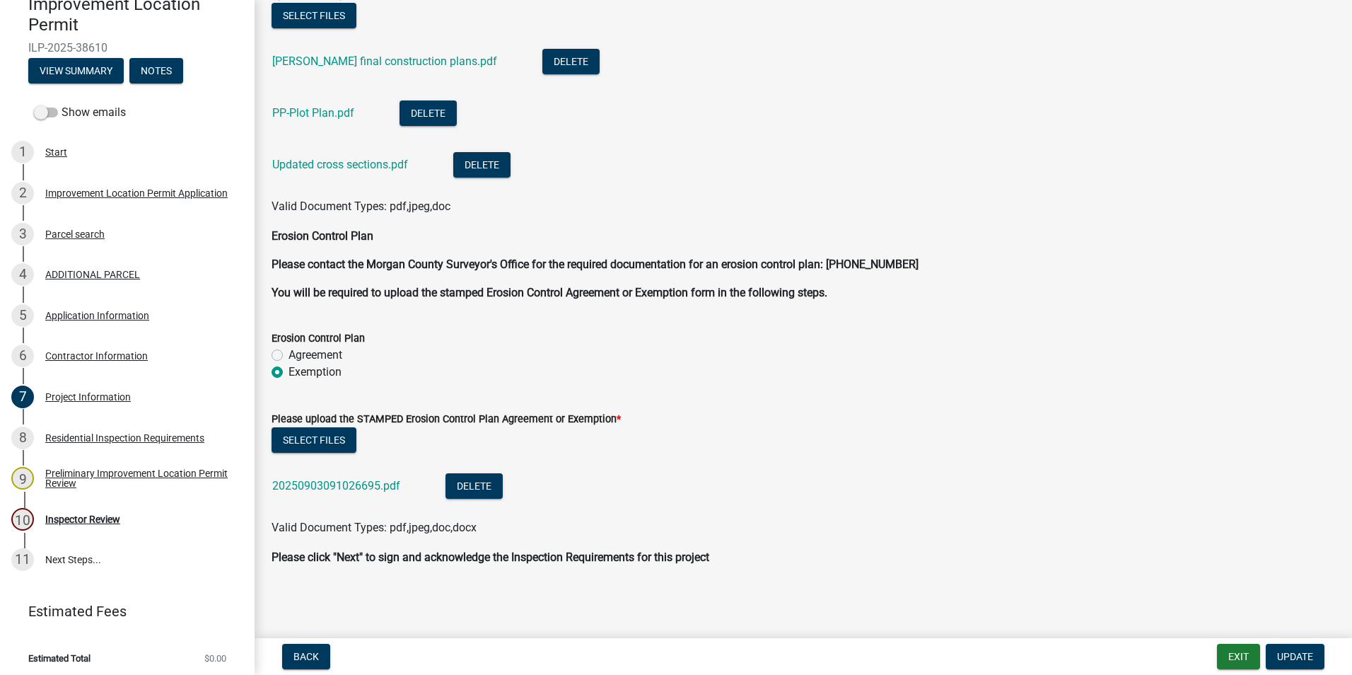
click at [387, 488] on link "20250903091026695.pdf" at bounding box center [336, 485] width 128 height 13
click at [79, 518] on div "Inspector Review" at bounding box center [82, 519] width 75 height 10
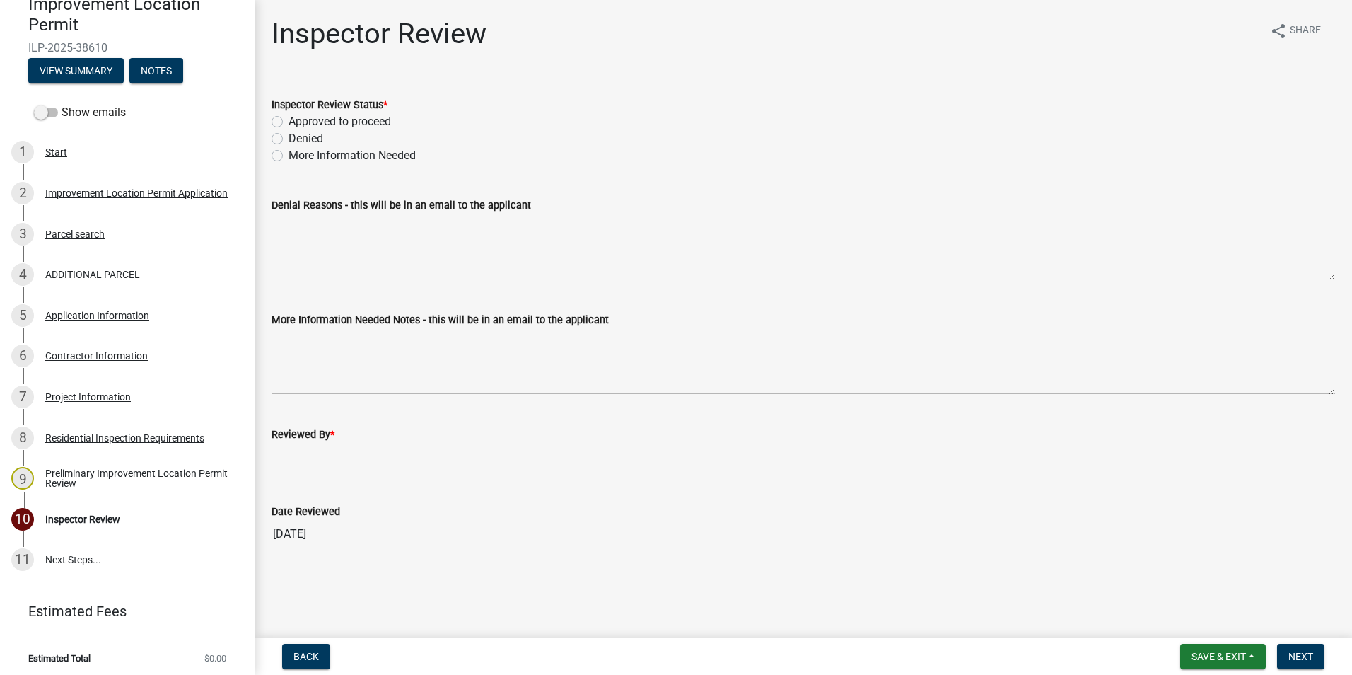
click at [289, 122] on label "Approved to proceed" at bounding box center [340, 121] width 103 height 17
click at [289, 122] on input "Approved to proceed" at bounding box center [293, 117] width 9 height 9
radio input "true"
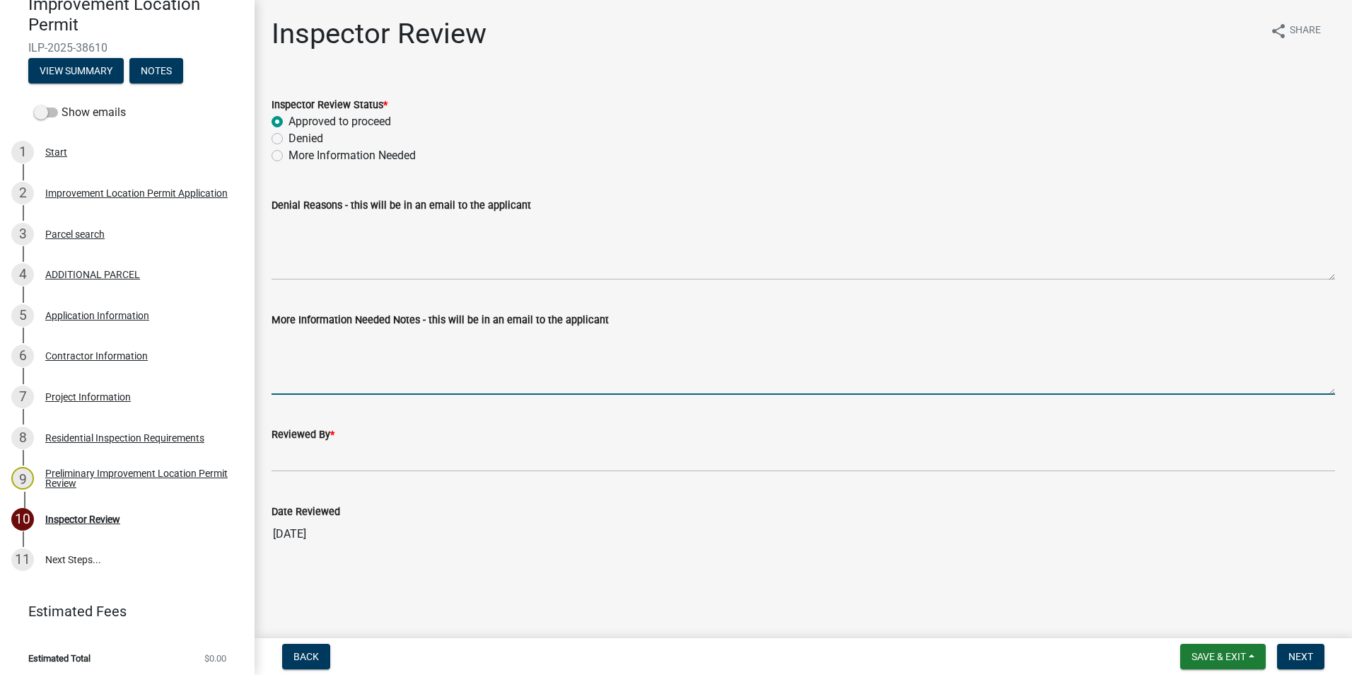
click at [342, 392] on textarea "More Information Needed Notes - this will be in an email to the applicant" at bounding box center [804, 361] width 1064 height 66
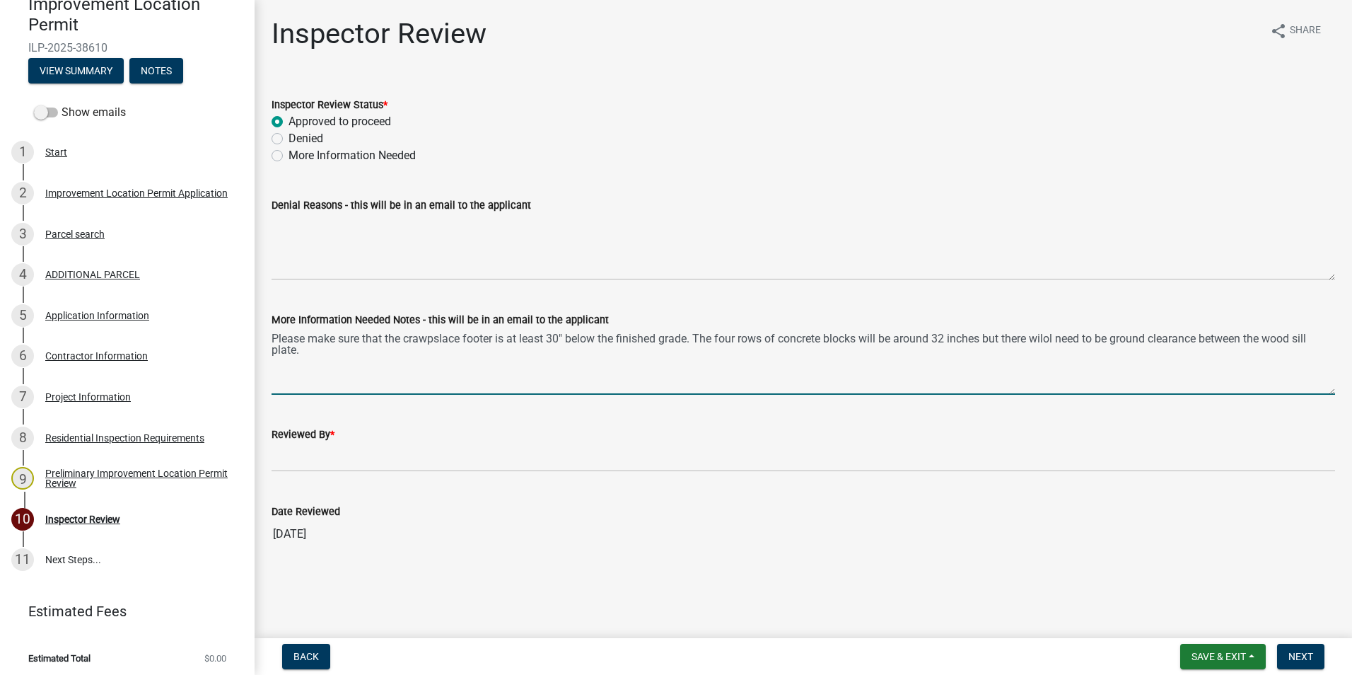
click at [444, 339] on textarea "Please make sure that the crawpslace footer is at least 30" below the finished …" at bounding box center [804, 361] width 1064 height 66
click at [343, 354] on textarea "Please make sure that the crawlspace footer is at least 30" below the finished …" at bounding box center [804, 361] width 1064 height 66
click at [1056, 341] on textarea "Please make sure that the crawlspace footer is at least 30" below the finished …" at bounding box center [804, 361] width 1064 height 66
click at [297, 351] on textarea "Please make sure that the crawlspace footer is at least 30" below the finished …" at bounding box center [804, 361] width 1064 height 66
type textarea "Please make sure that the crawlspace footer is at least 30" below the finished …"
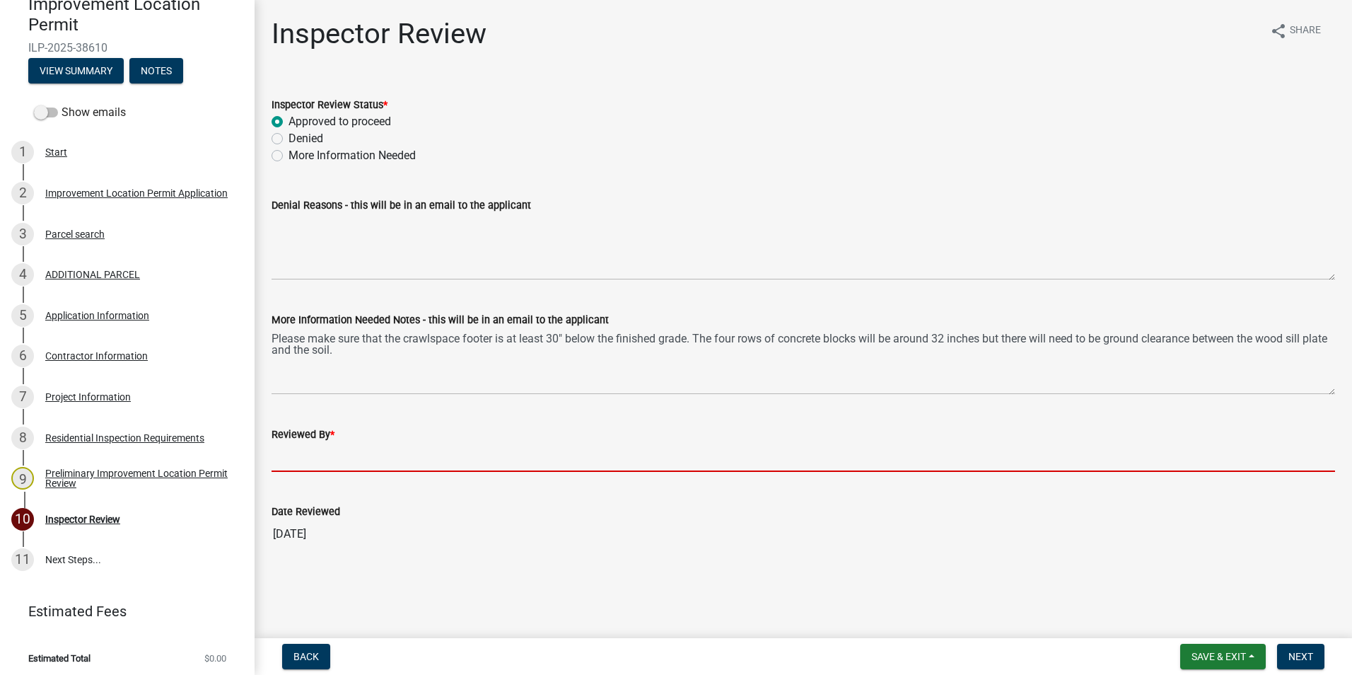
click at [288, 459] on input "Reviewed By *" at bounding box center [804, 457] width 1064 height 29
type input "AFM"
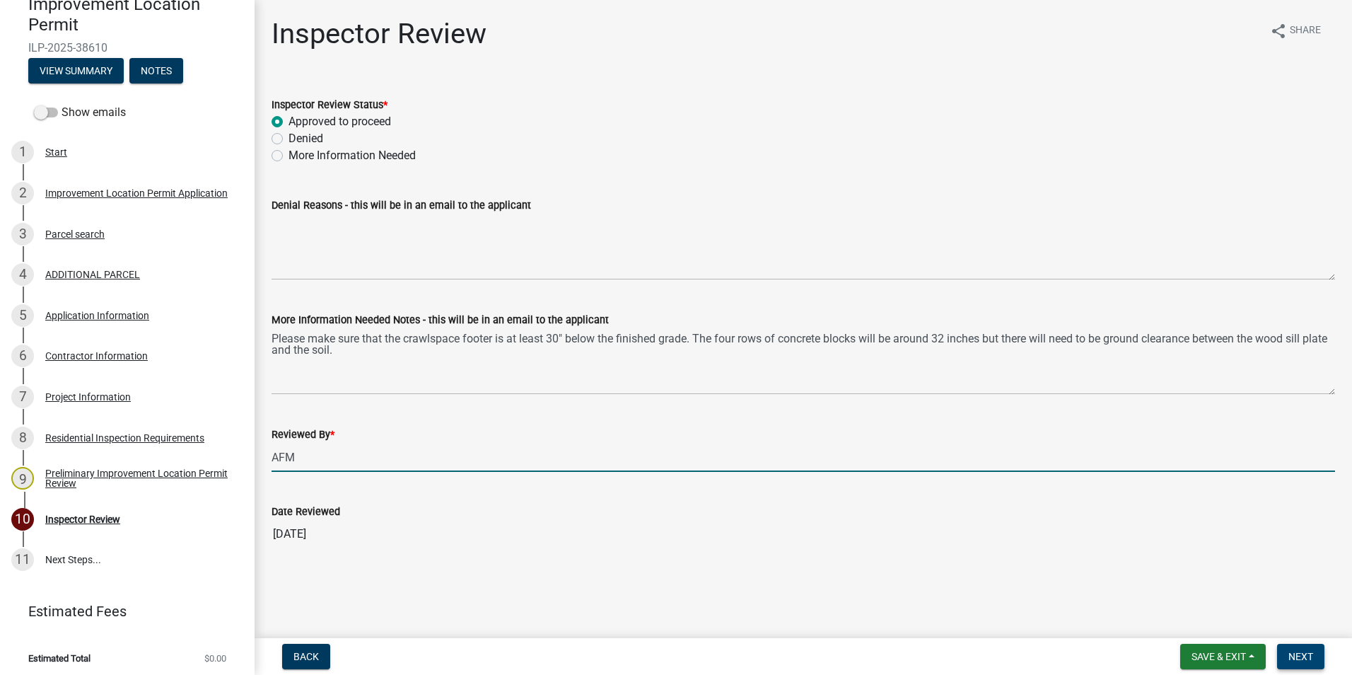
click at [1299, 655] on span "Next" at bounding box center [1301, 656] width 25 height 11
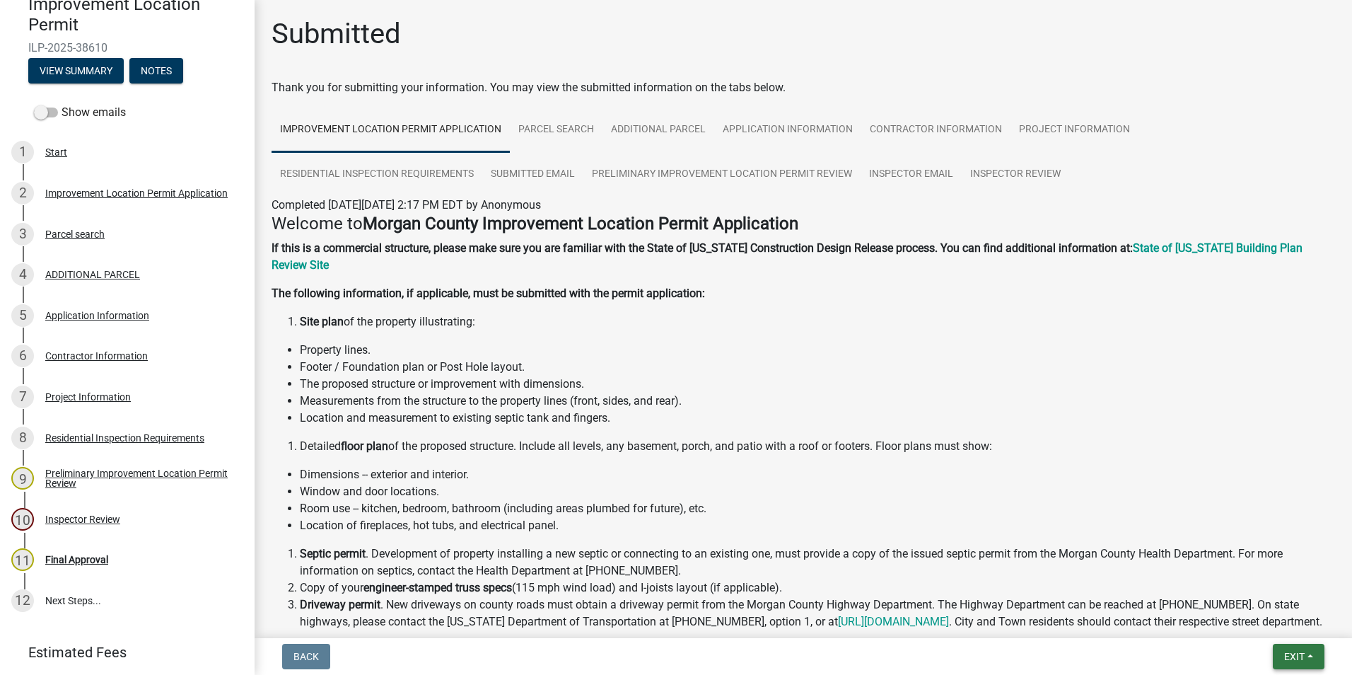
click at [1297, 653] on span "Exit" at bounding box center [1294, 656] width 21 height 11
click at [1277, 622] on button "Save & Exit" at bounding box center [1267, 620] width 113 height 34
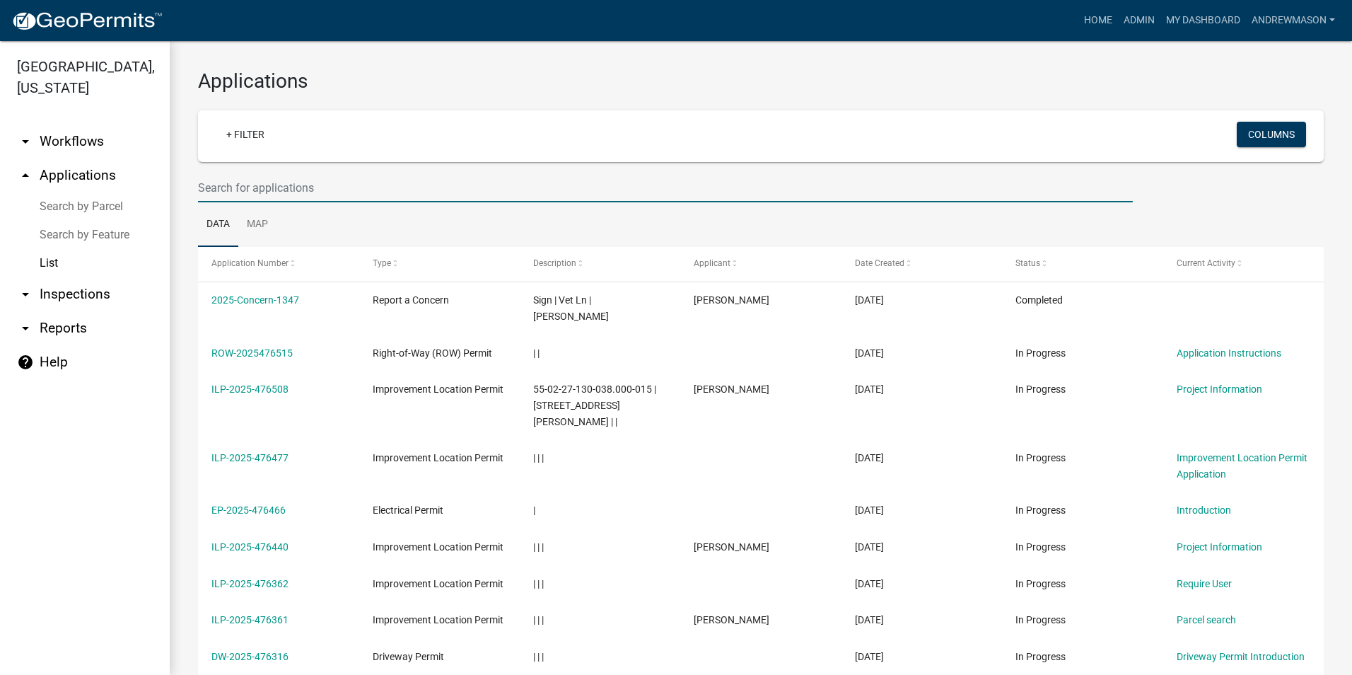
click at [220, 186] on input "text" at bounding box center [665, 187] width 935 height 29
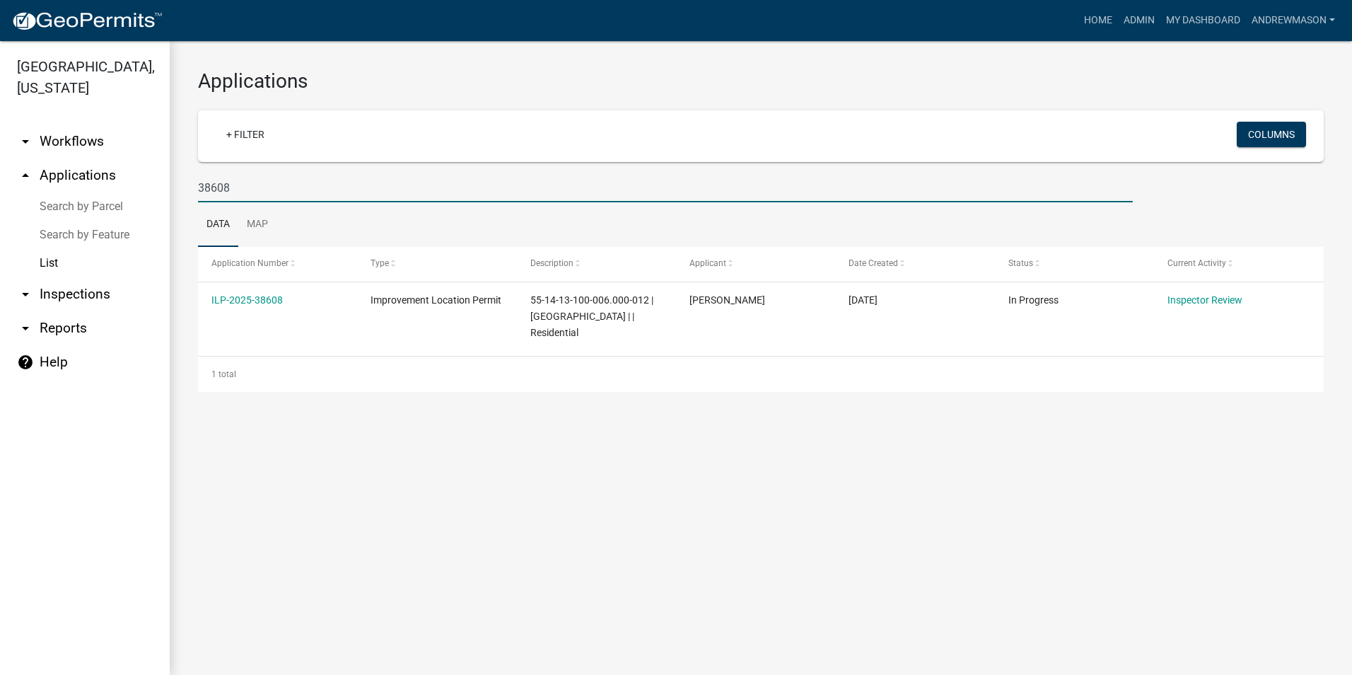
type input "38608"
click at [238, 298] on link "ILP-2025-38608" at bounding box center [246, 299] width 71 height 11
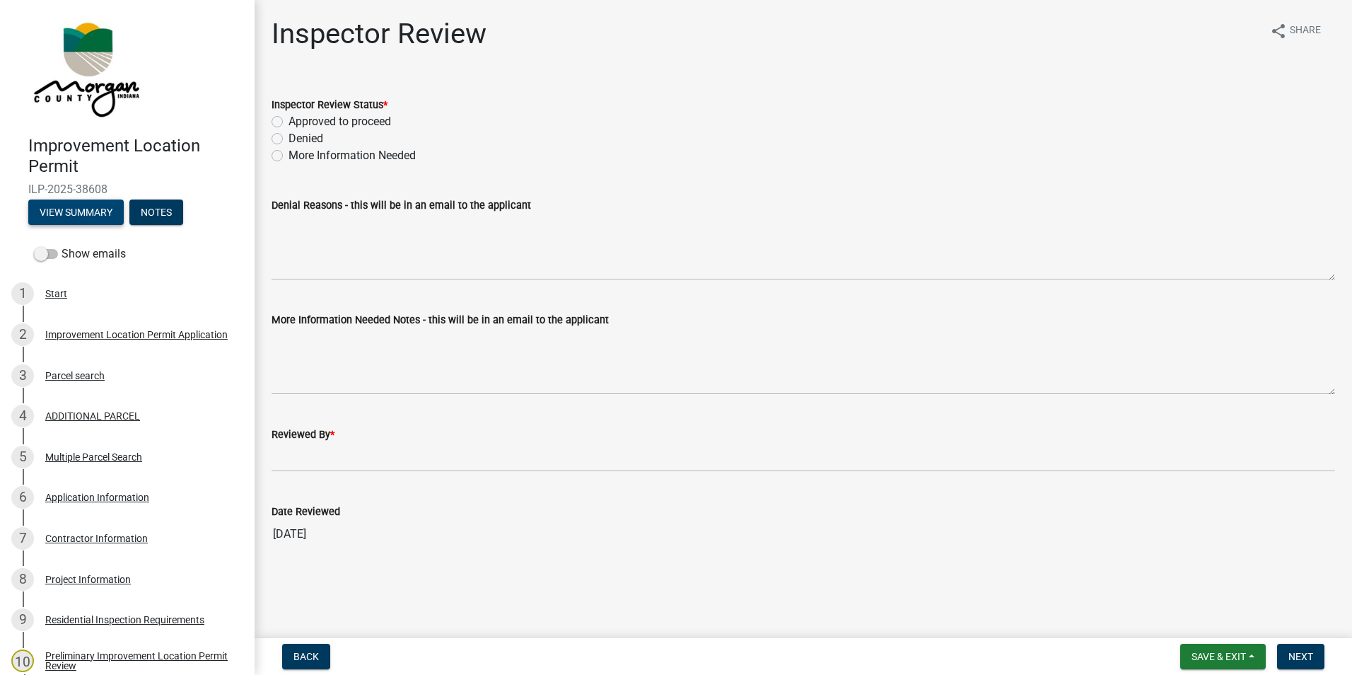
click at [95, 202] on button "View Summary" at bounding box center [75, 211] width 95 height 25
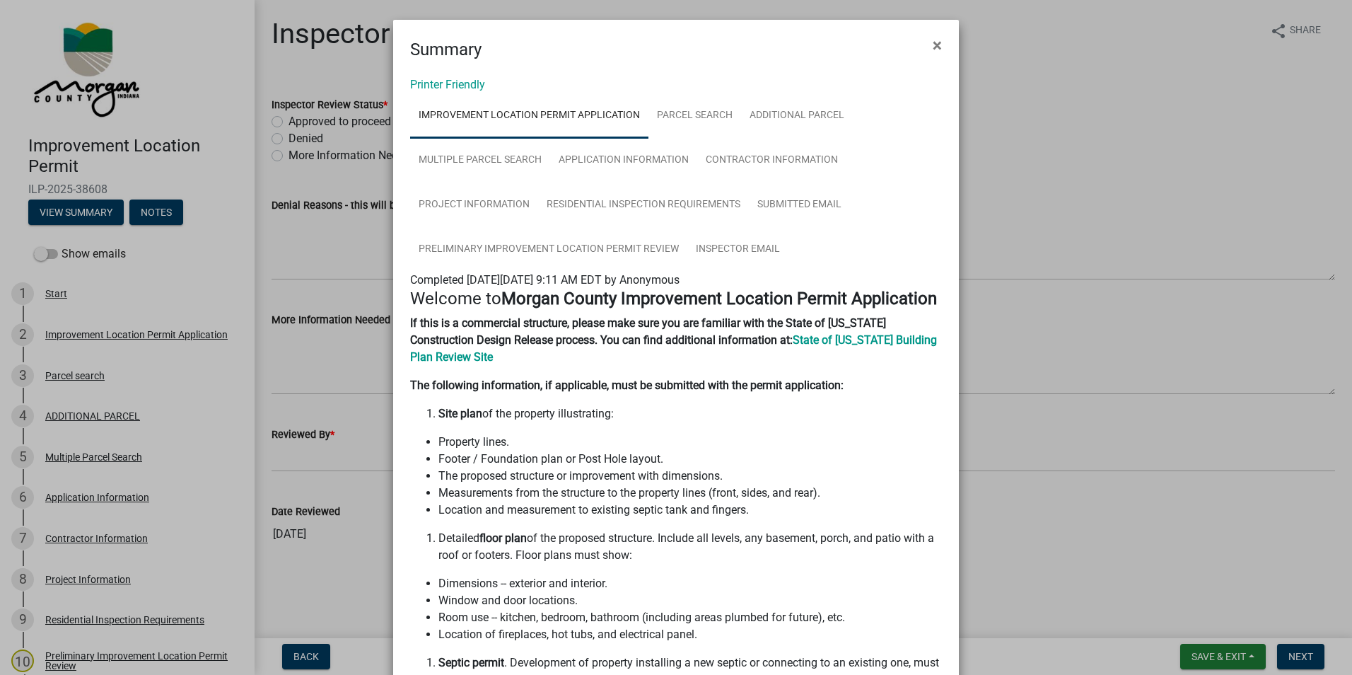
click at [934, 43] on span "×" at bounding box center [937, 45] width 9 height 20
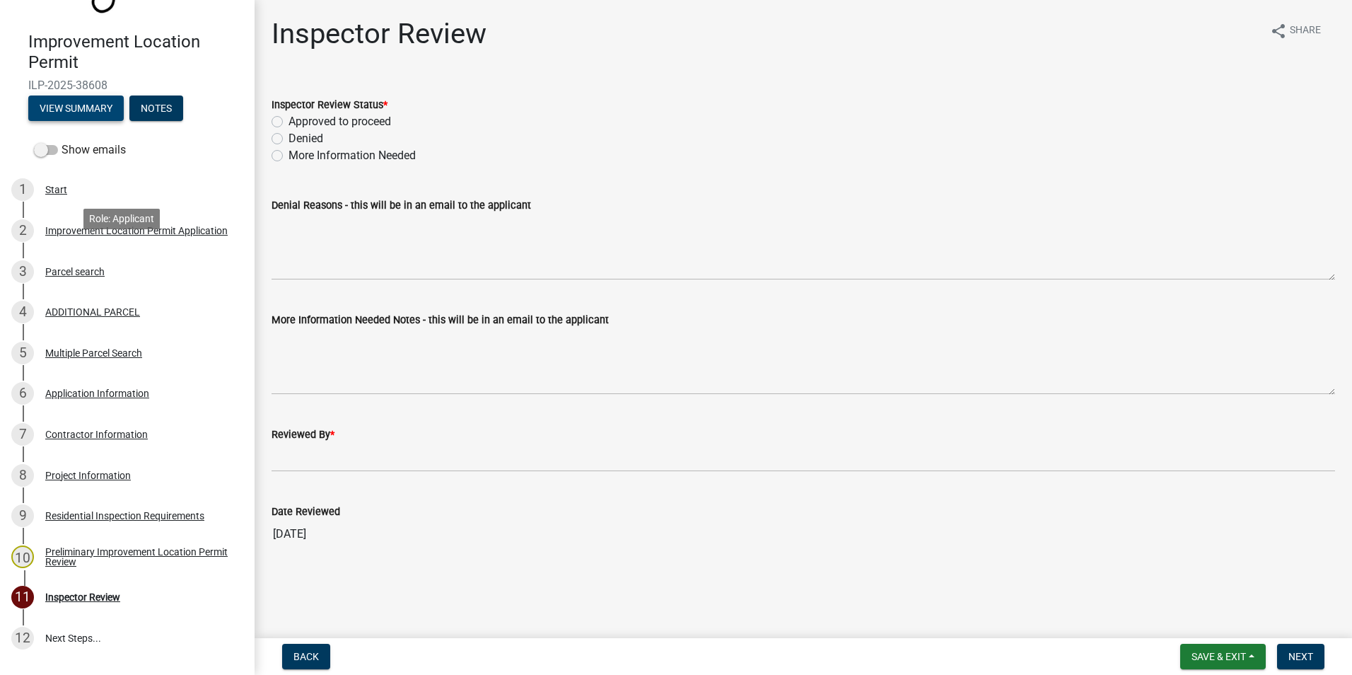
scroll to position [141, 0]
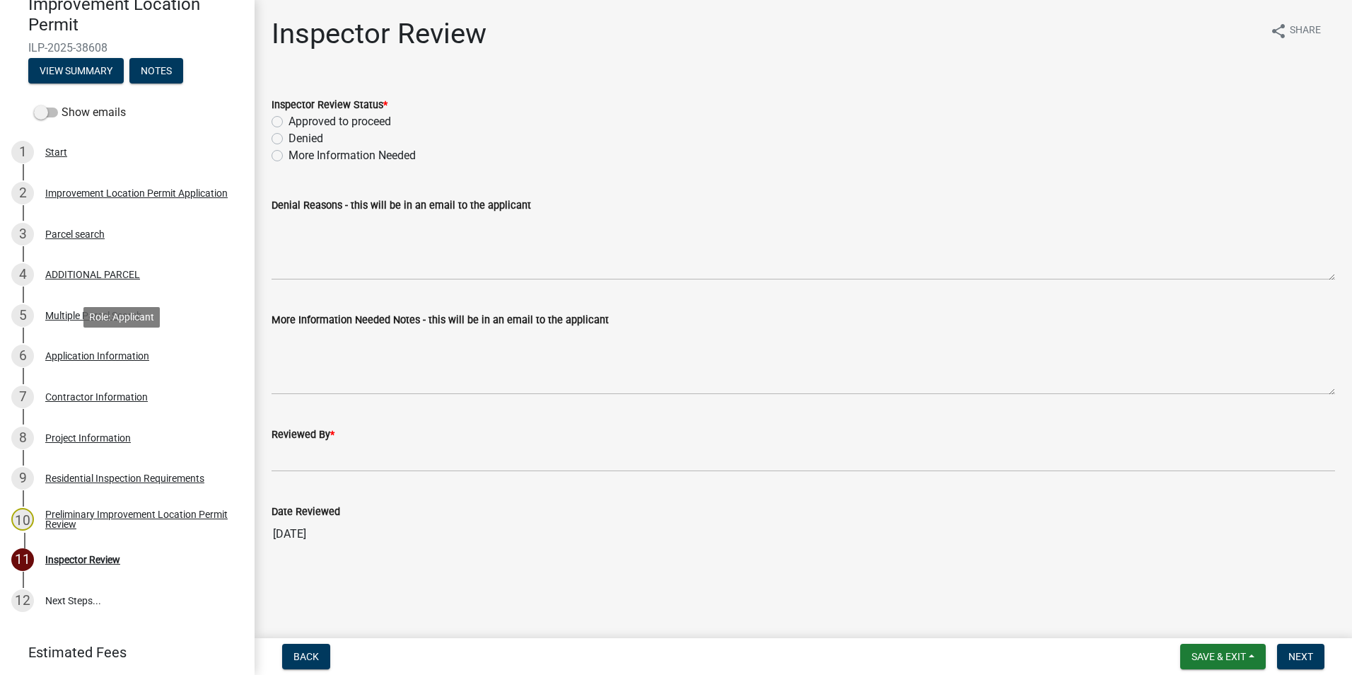
click at [90, 354] on div "Application Information" at bounding box center [97, 356] width 104 height 10
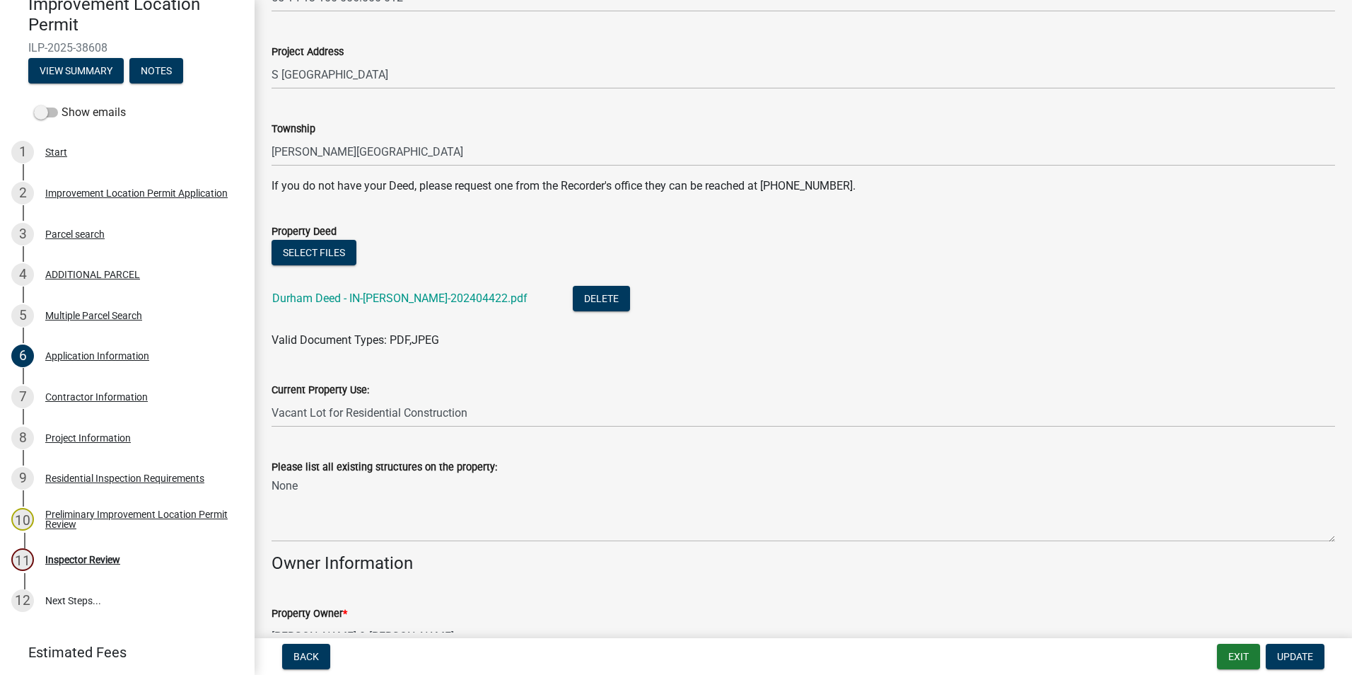
scroll to position [212, 0]
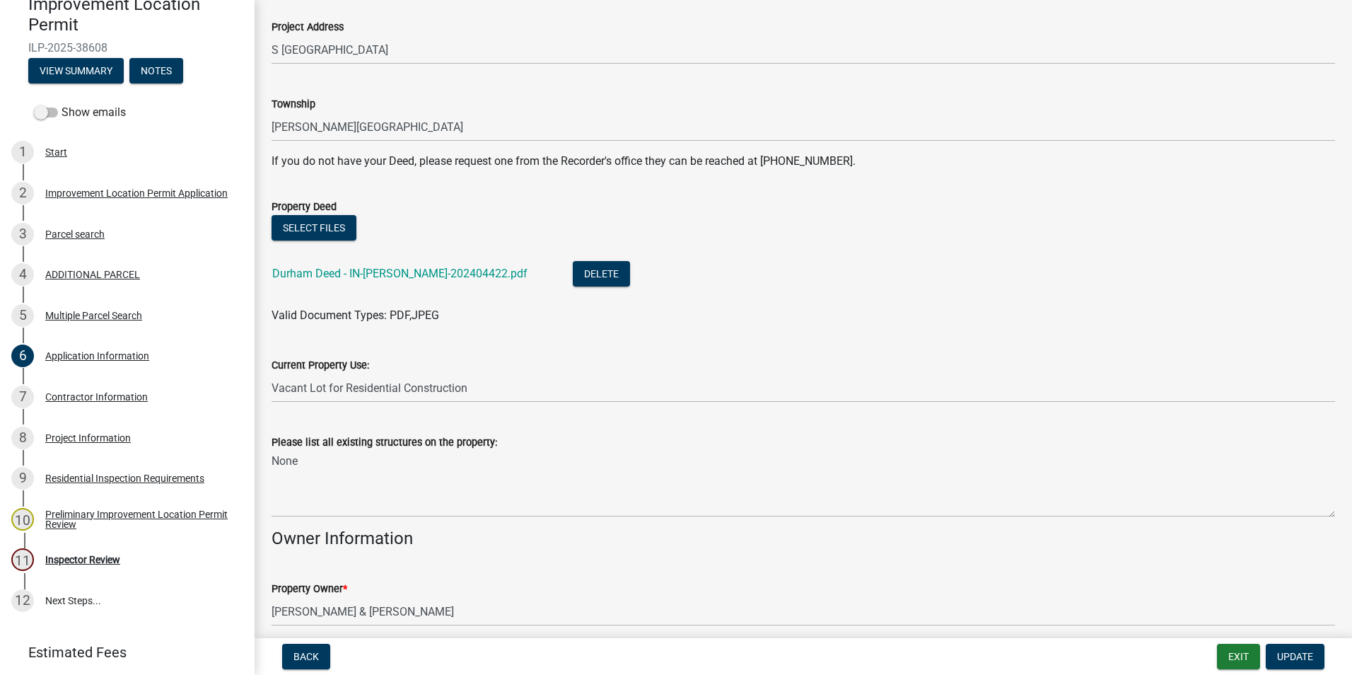
click at [466, 277] on link "Durham Deed - IN-Morgan-202404422.pdf" at bounding box center [399, 273] width 255 height 13
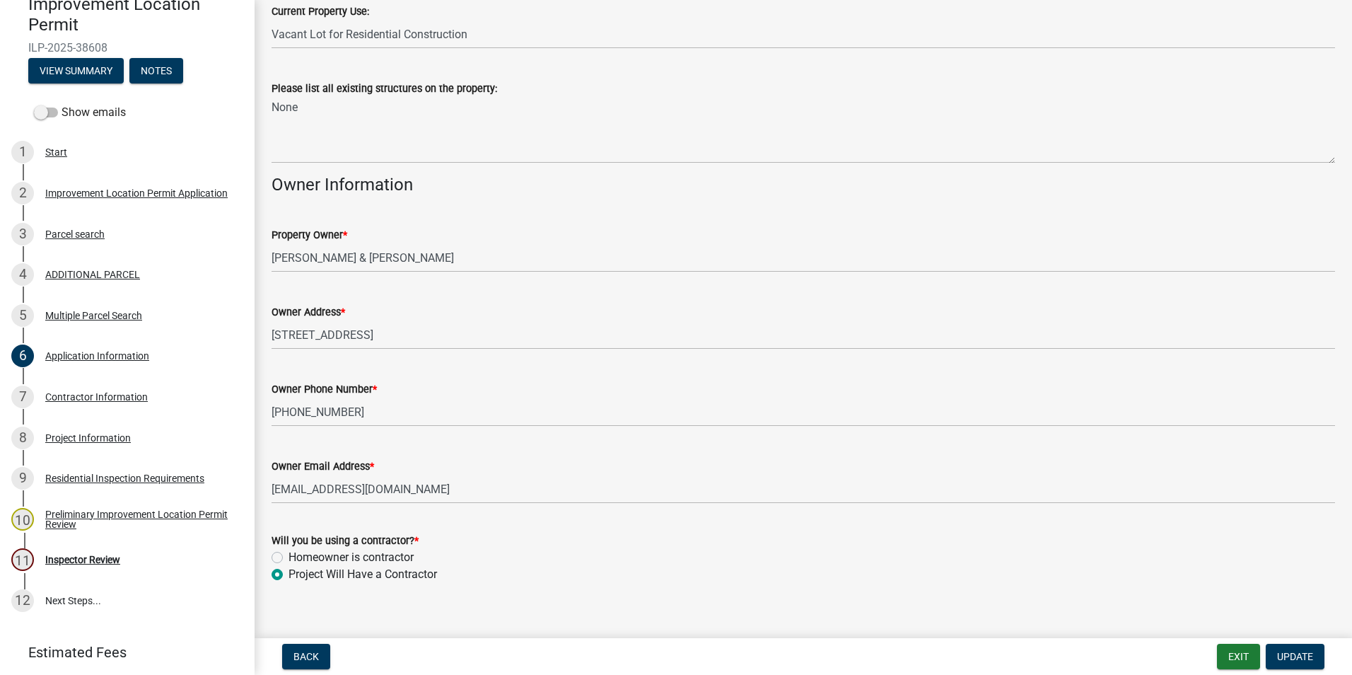
scroll to position [584, 0]
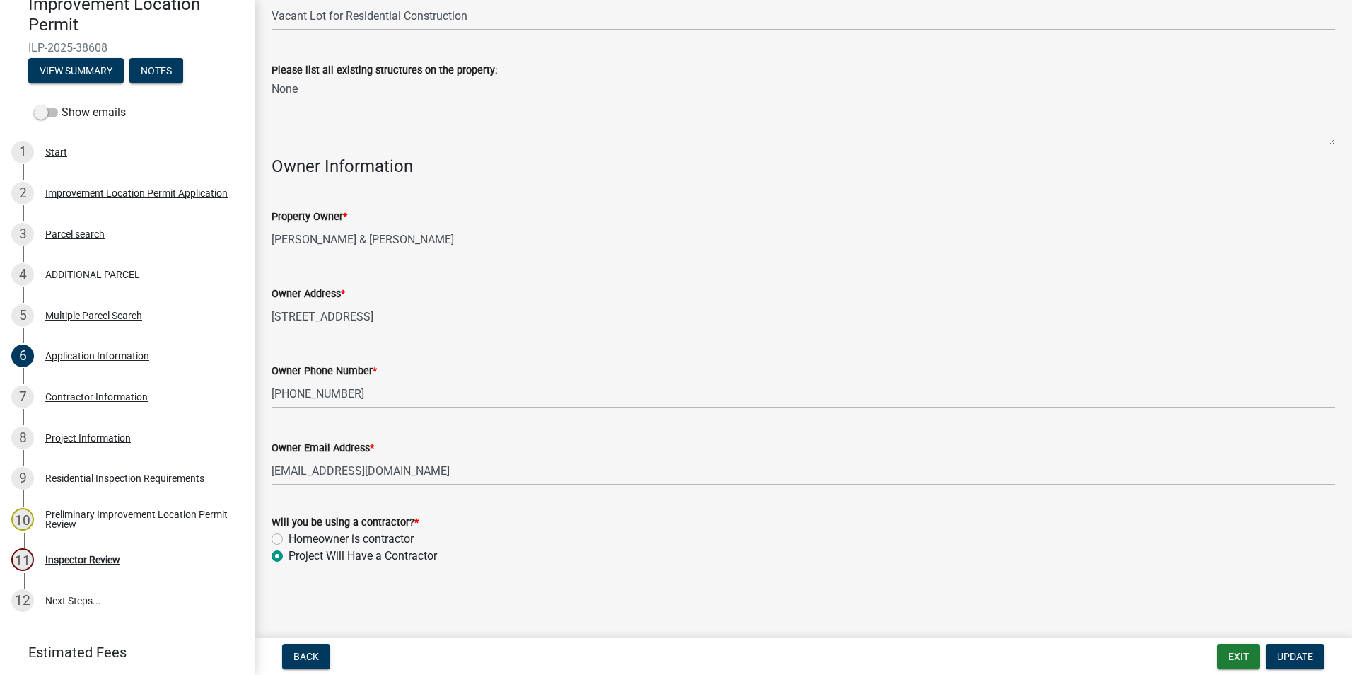
click at [86, 395] on div "Contractor Information" at bounding box center [96, 397] width 103 height 10
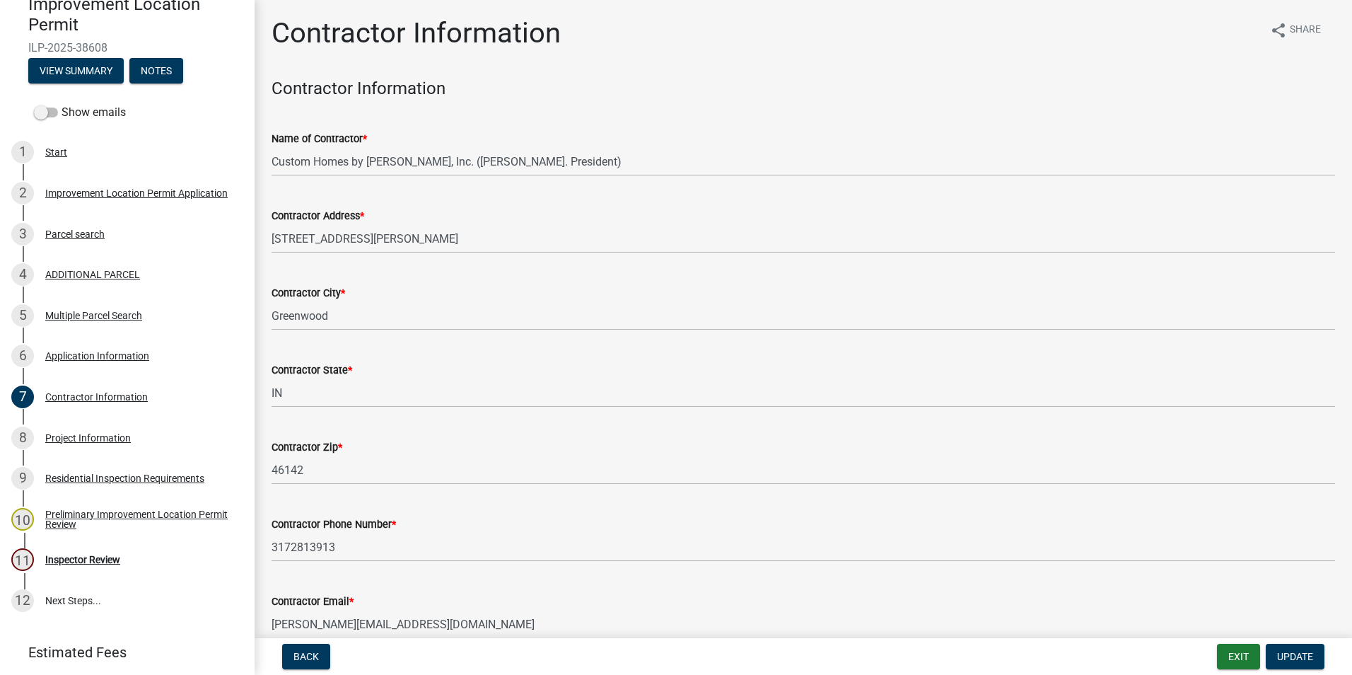
scroll to position [0, 0]
click at [84, 437] on div "Project Information" at bounding box center [88, 438] width 86 height 10
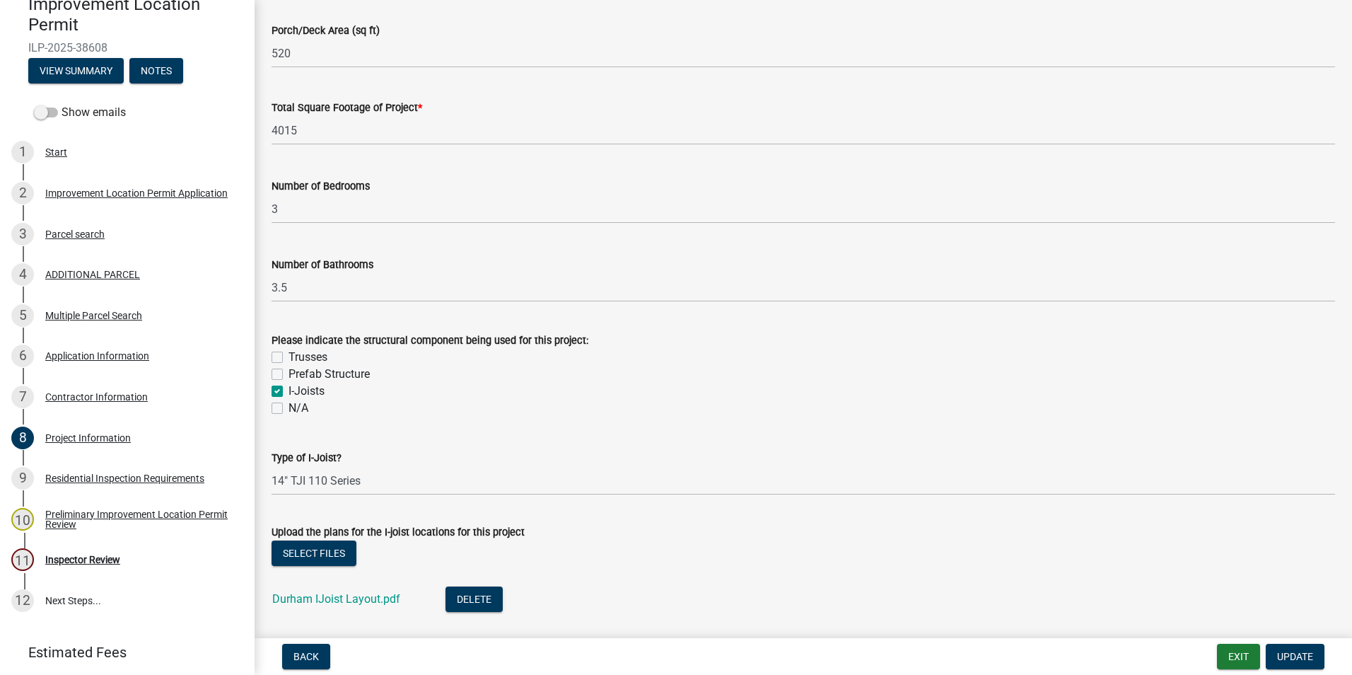
scroll to position [1132, 0]
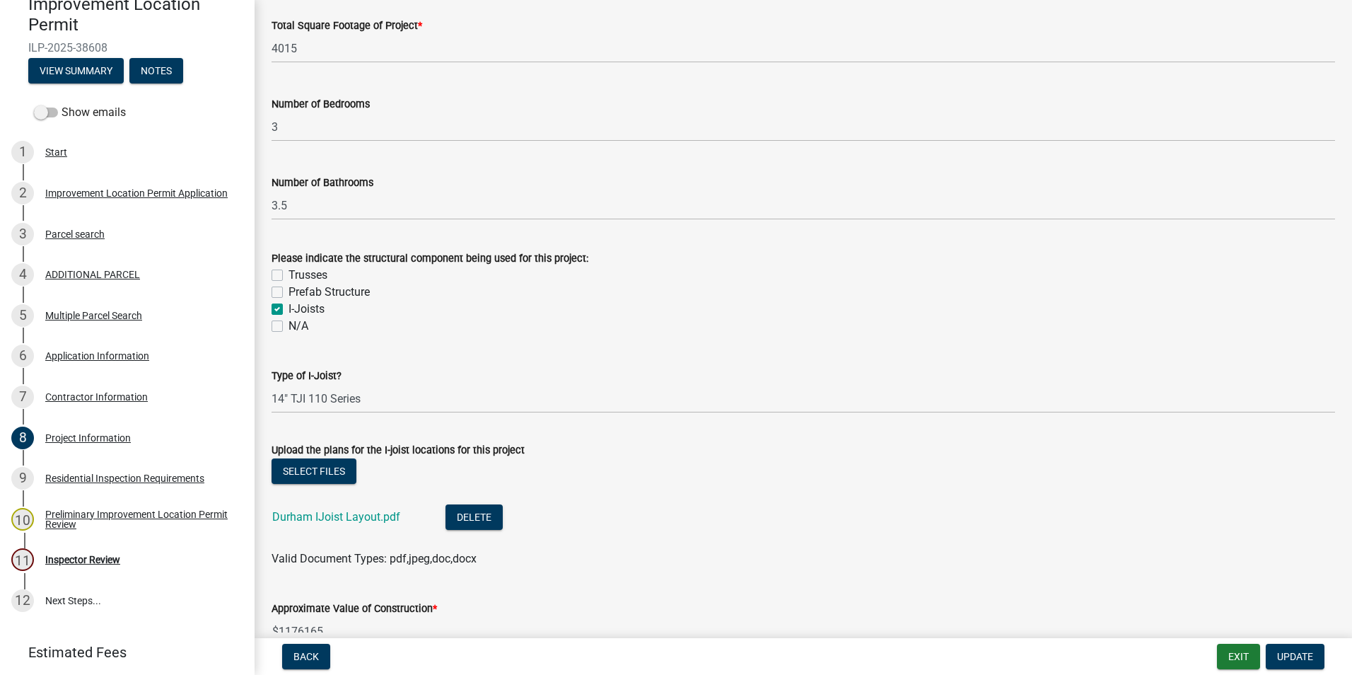
click at [363, 517] on link "Durham IJoist Layout.pdf" at bounding box center [336, 516] width 128 height 13
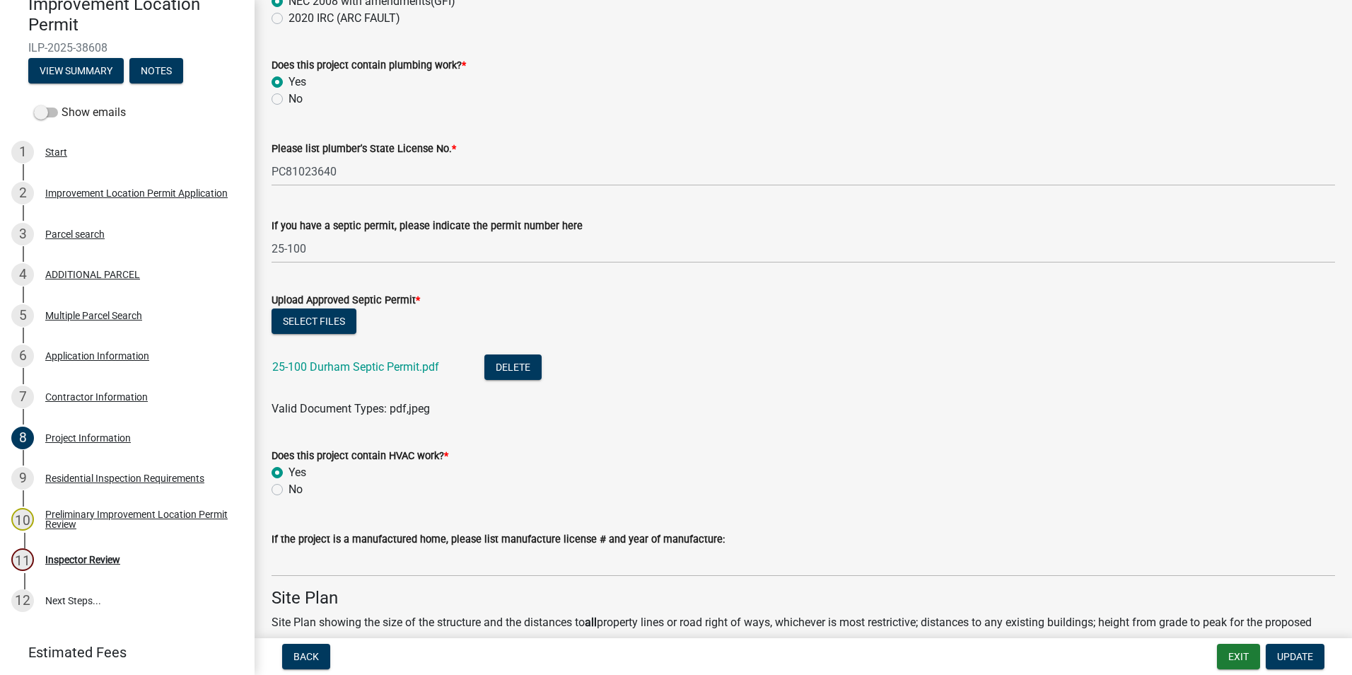
scroll to position [2405, 0]
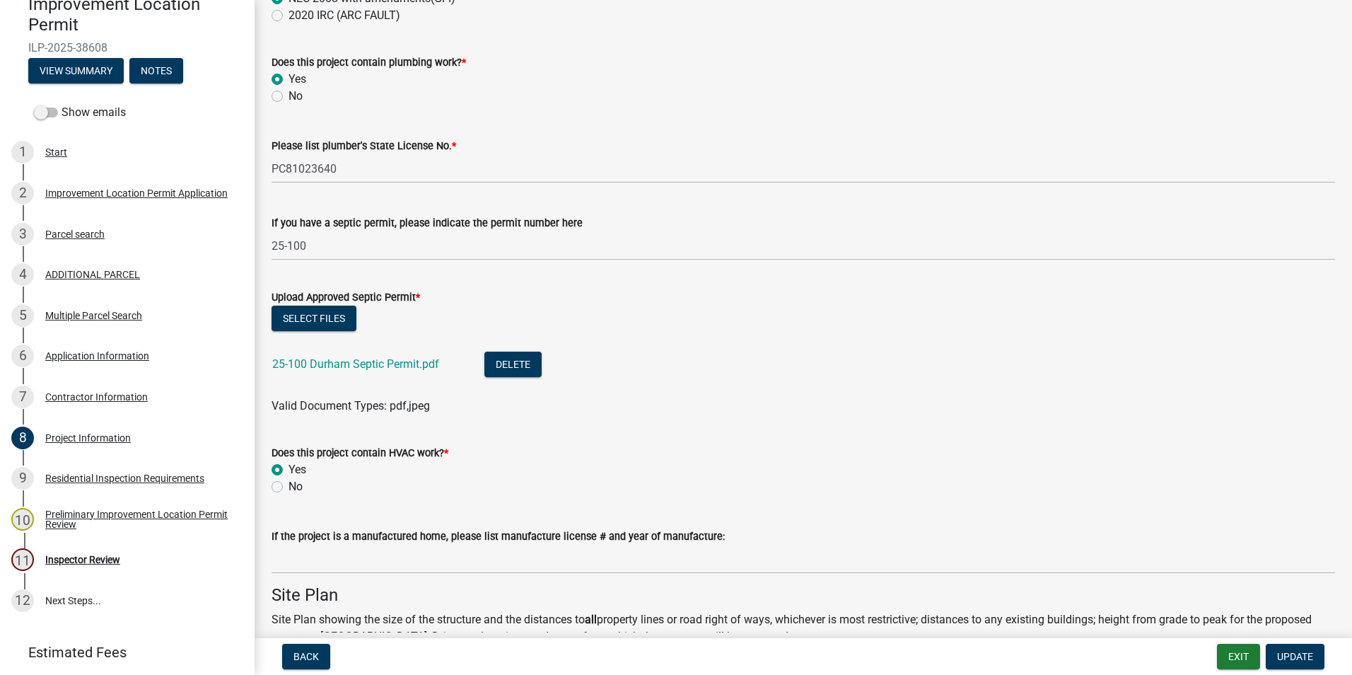
click at [397, 364] on link "25-100 Durham Septic Permit.pdf" at bounding box center [355, 363] width 167 height 13
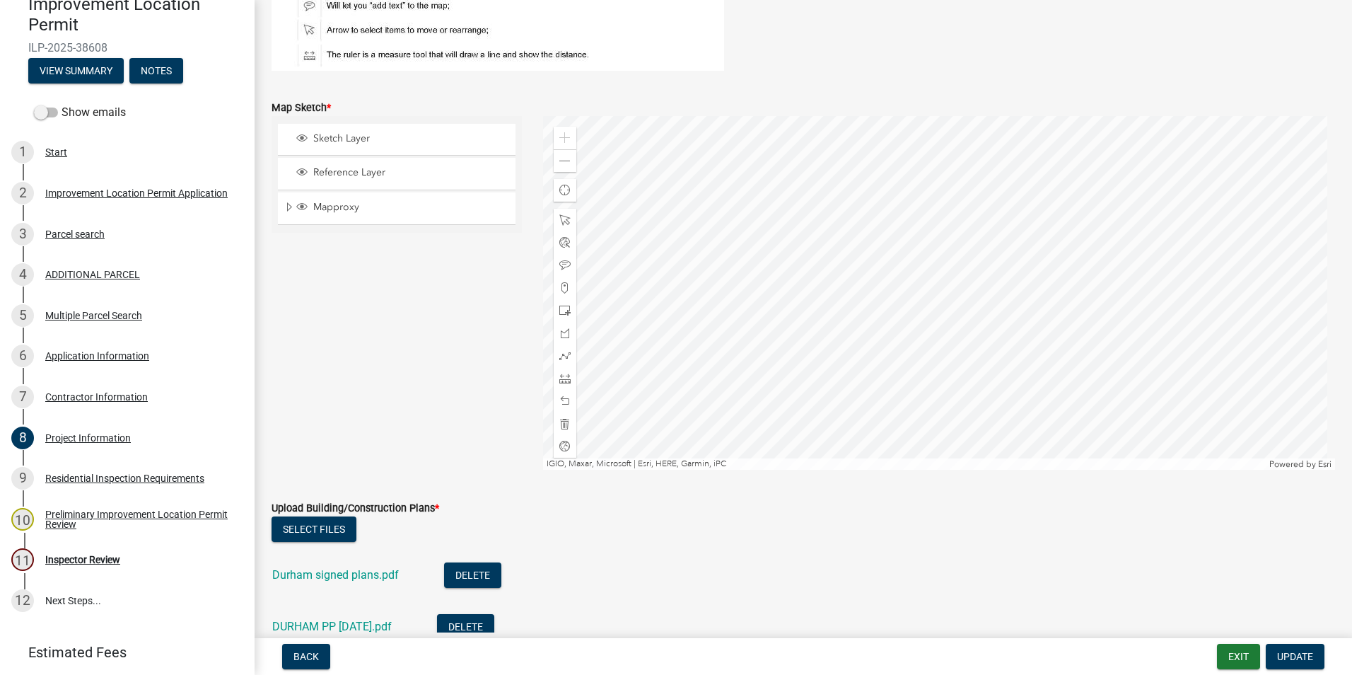
scroll to position [3182, 0]
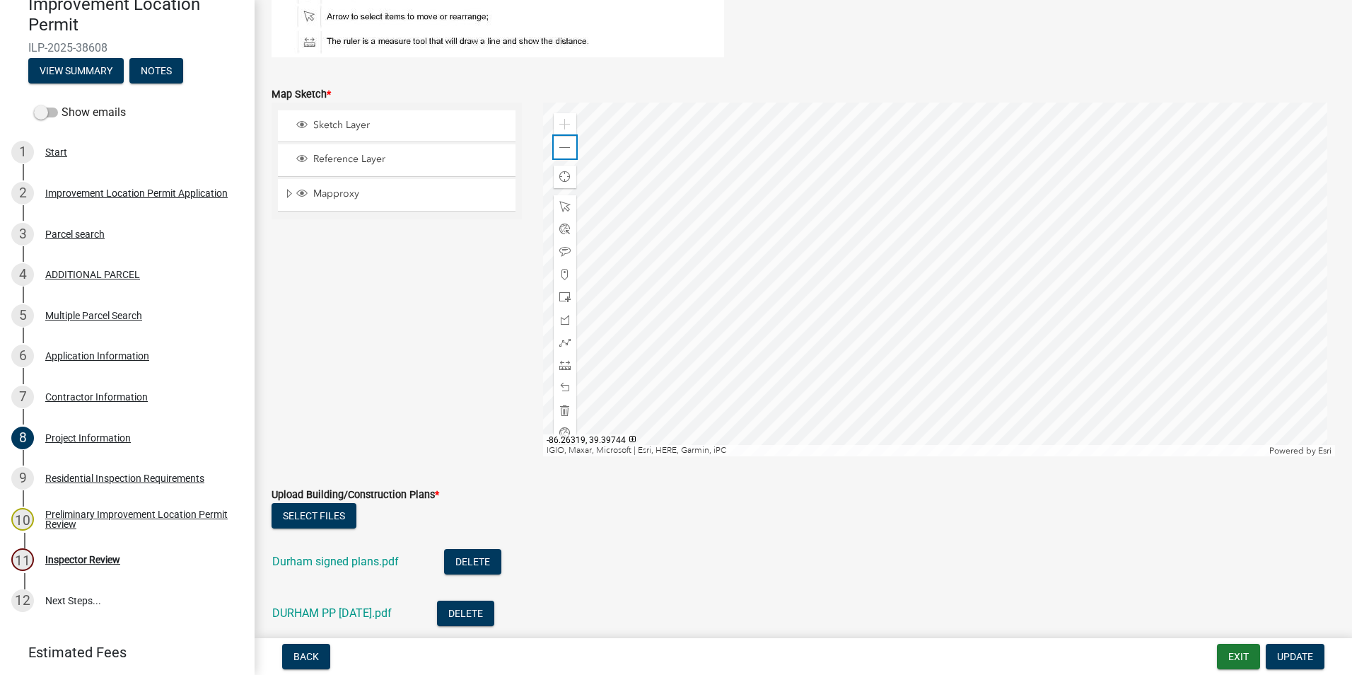
click at [567, 149] on span at bounding box center [564, 147] width 11 height 11
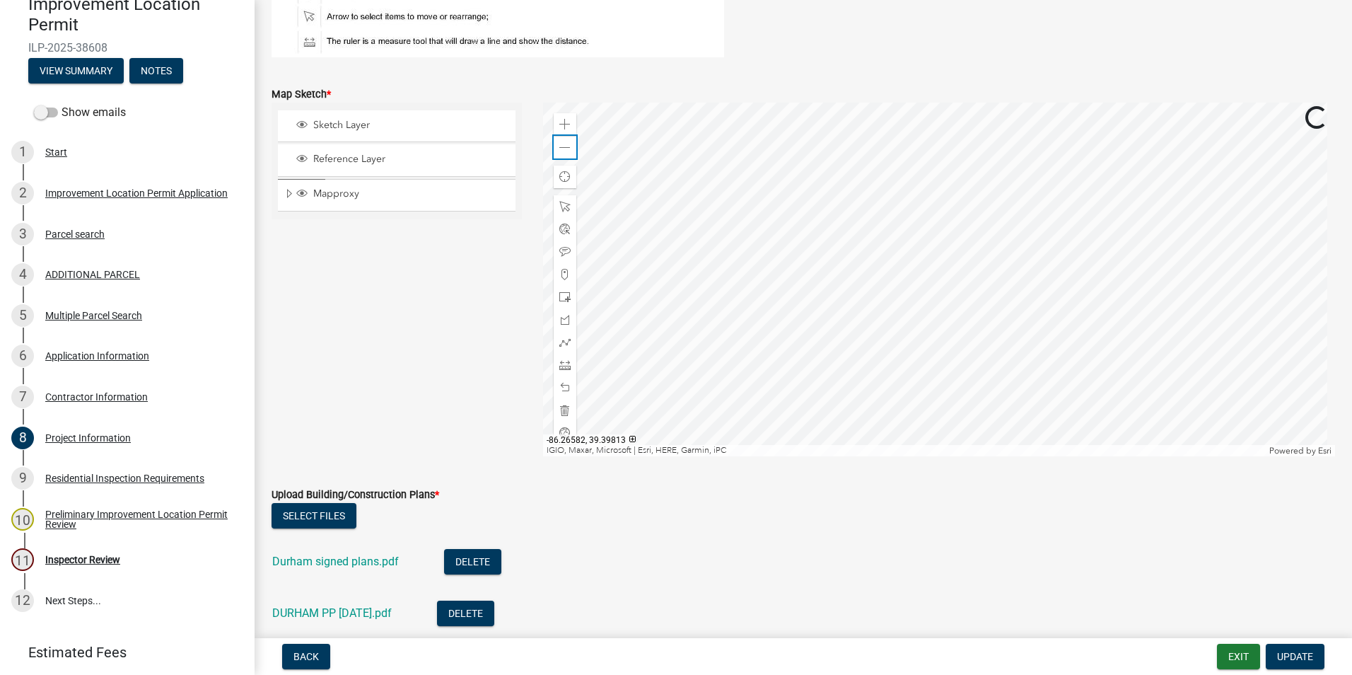
click at [564, 149] on span at bounding box center [564, 147] width 11 height 11
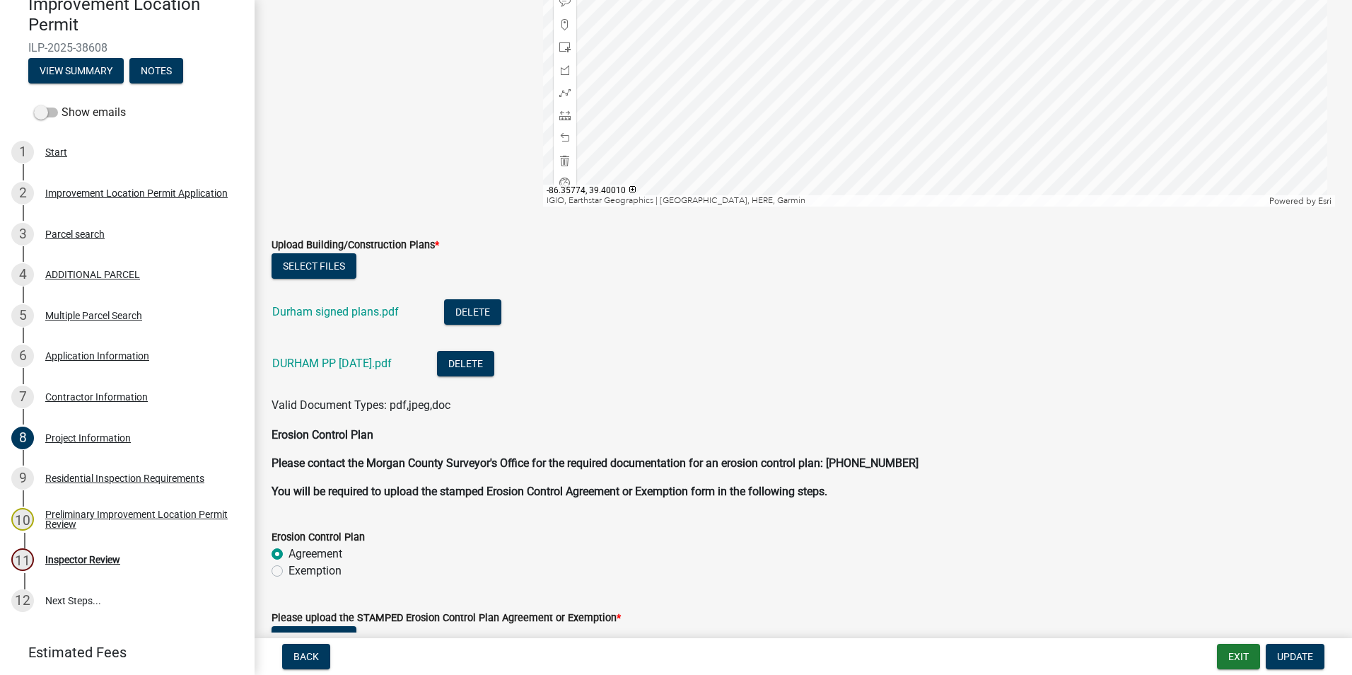
scroll to position [3465, 0]
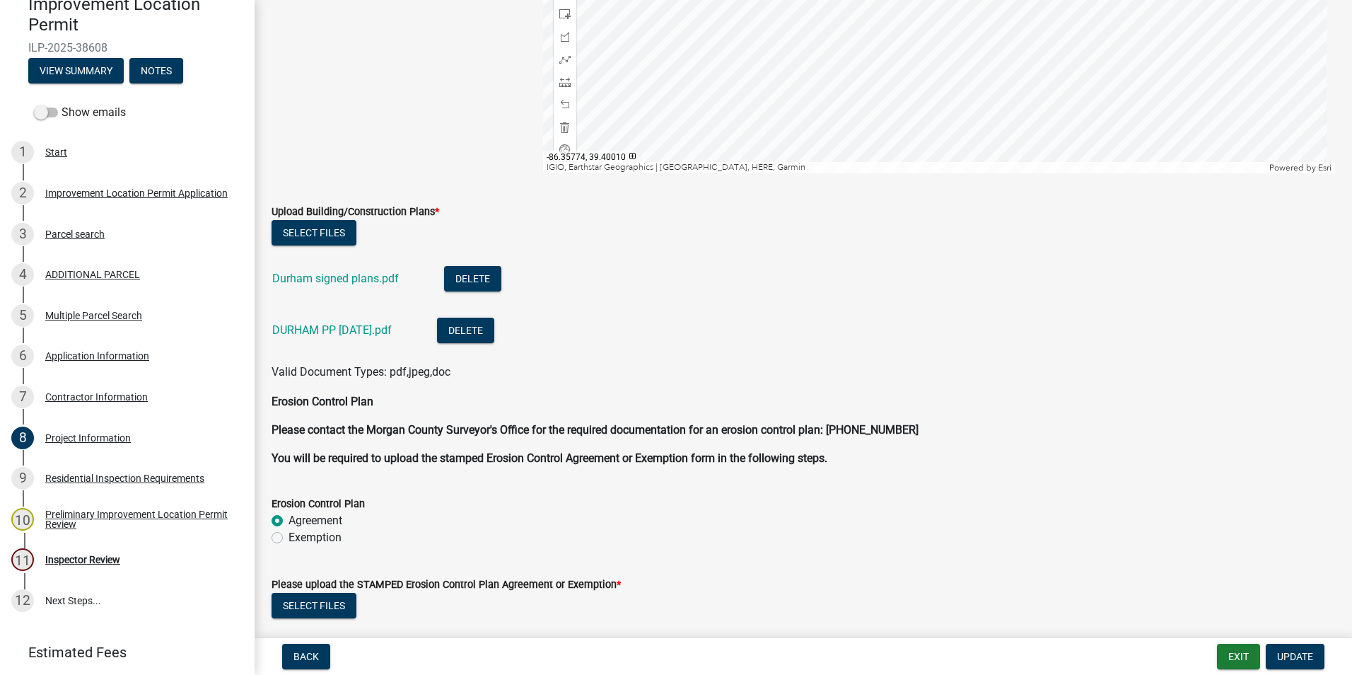
click at [358, 281] on link "Durham signed plans.pdf" at bounding box center [335, 278] width 127 height 13
click at [362, 330] on link "DURHAM PP 8-12-25.pdf" at bounding box center [332, 329] width 120 height 13
click at [319, 279] on link "Durham signed plans.pdf" at bounding box center [335, 278] width 127 height 13
click at [315, 331] on link "DURHAM PP 8-12-25.pdf" at bounding box center [332, 329] width 120 height 13
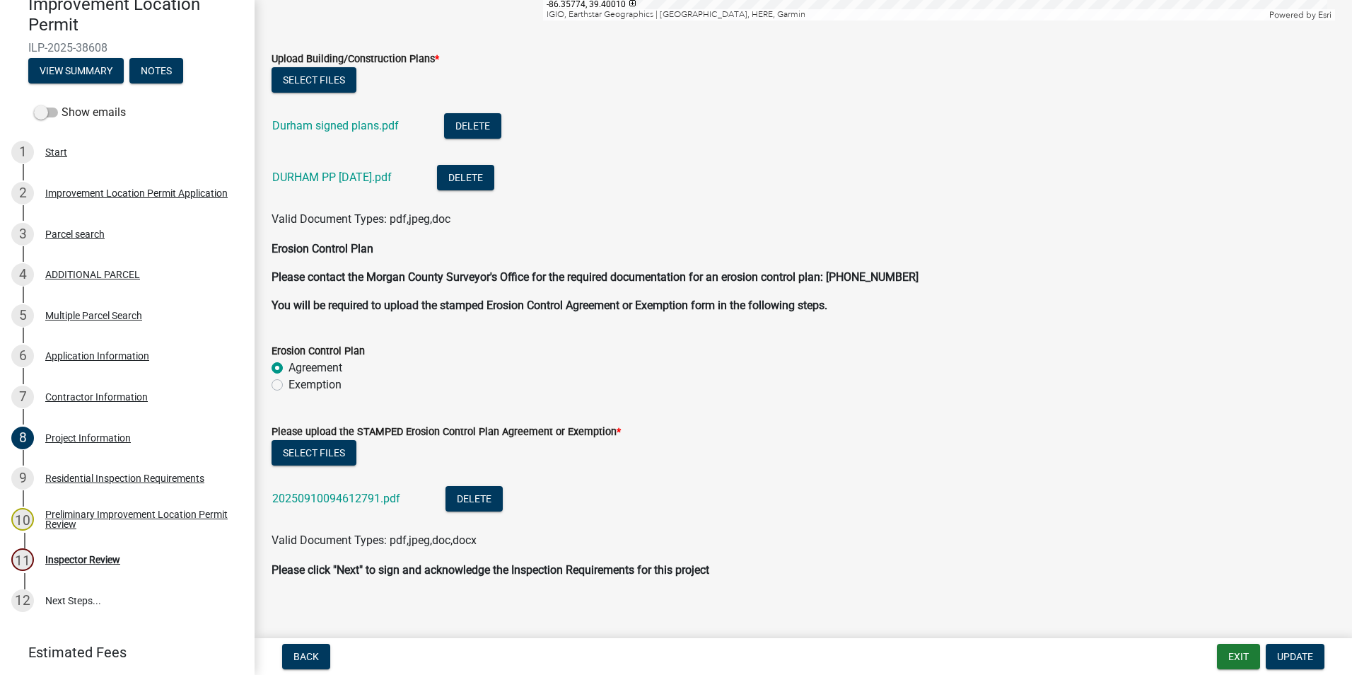
scroll to position [3631, 0]
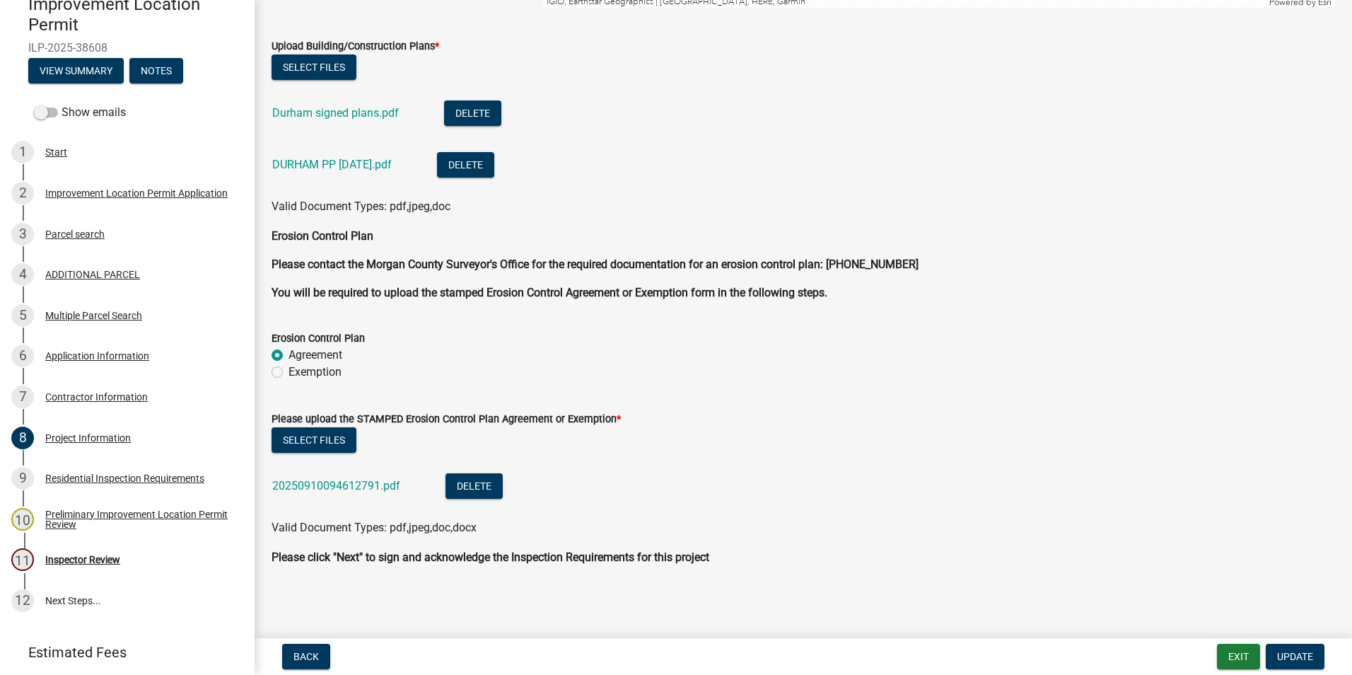
click at [362, 485] on link "20250910094612791.pdf" at bounding box center [336, 485] width 128 height 13
click at [341, 110] on link "Durham signed plans.pdf" at bounding box center [335, 112] width 127 height 13
click at [321, 163] on link "DURHAM PP 8-12-25.pdf" at bounding box center [332, 164] width 120 height 13
click at [86, 558] on div "Inspector Review" at bounding box center [82, 559] width 75 height 10
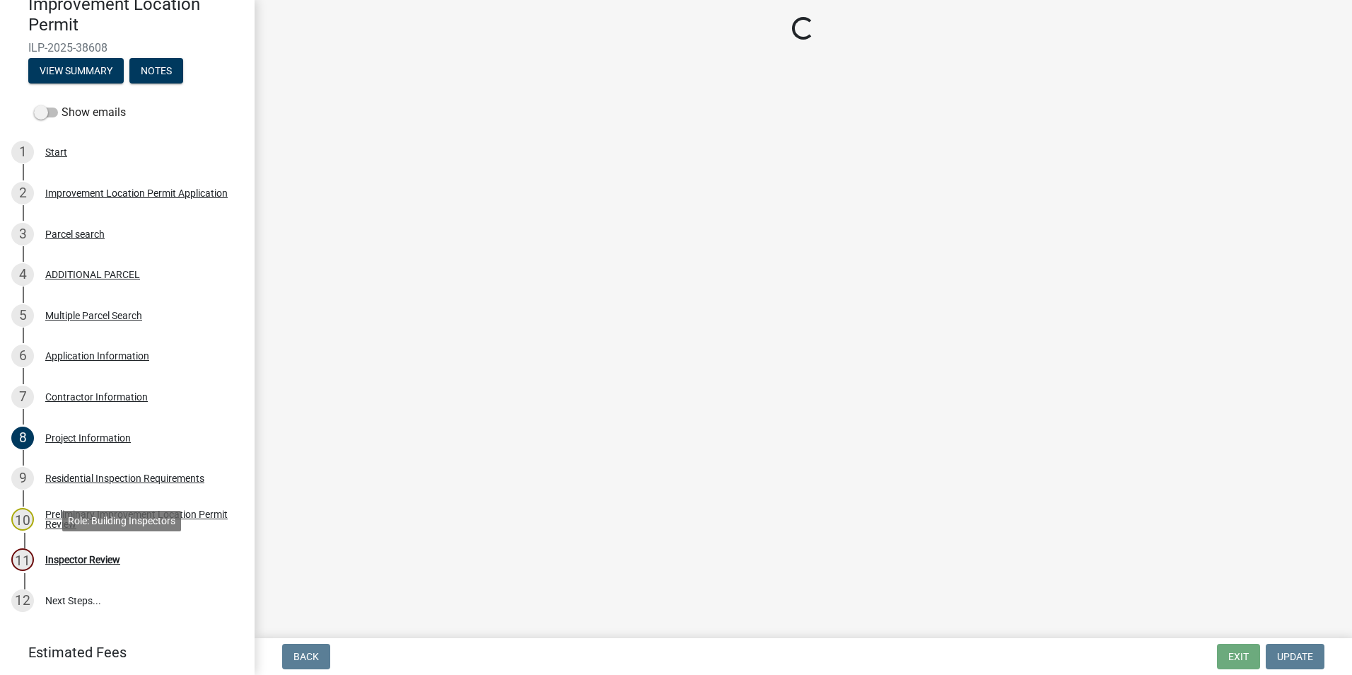
scroll to position [0, 0]
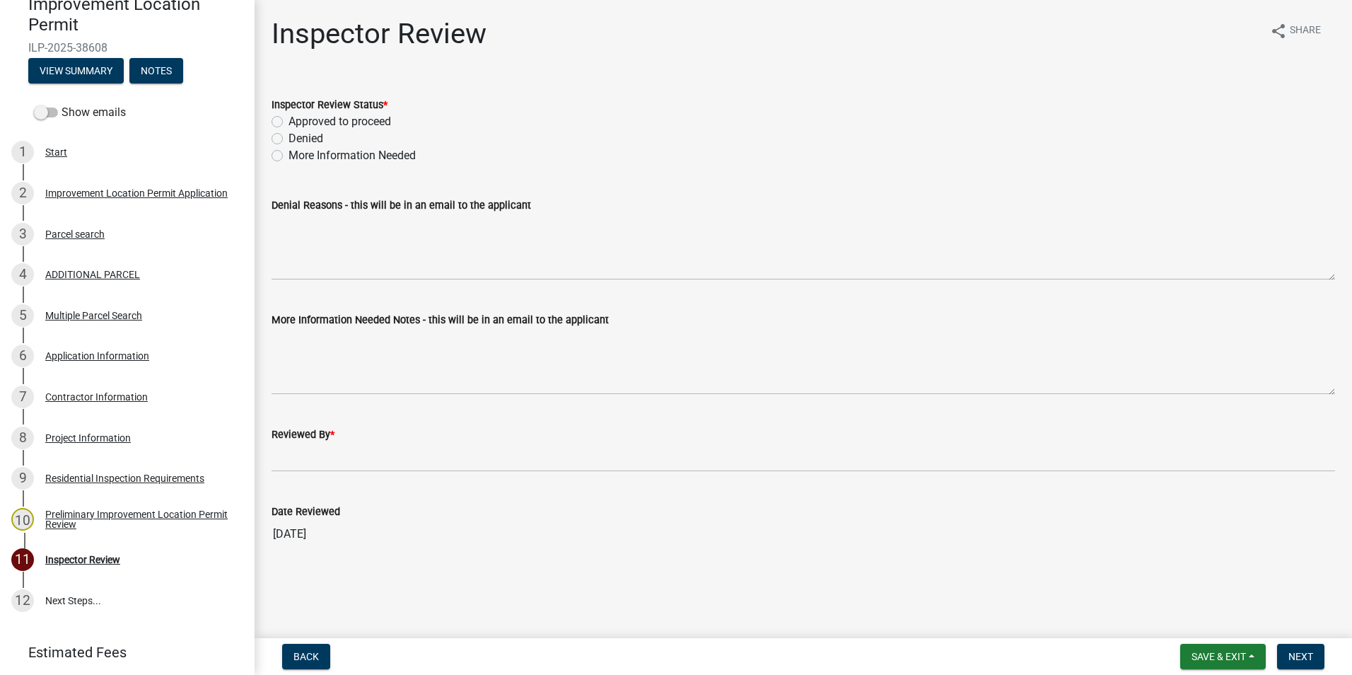
click at [289, 123] on label "Approved to proceed" at bounding box center [340, 121] width 103 height 17
click at [289, 122] on input "Approved to proceed" at bounding box center [293, 117] width 9 height 9
radio input "true"
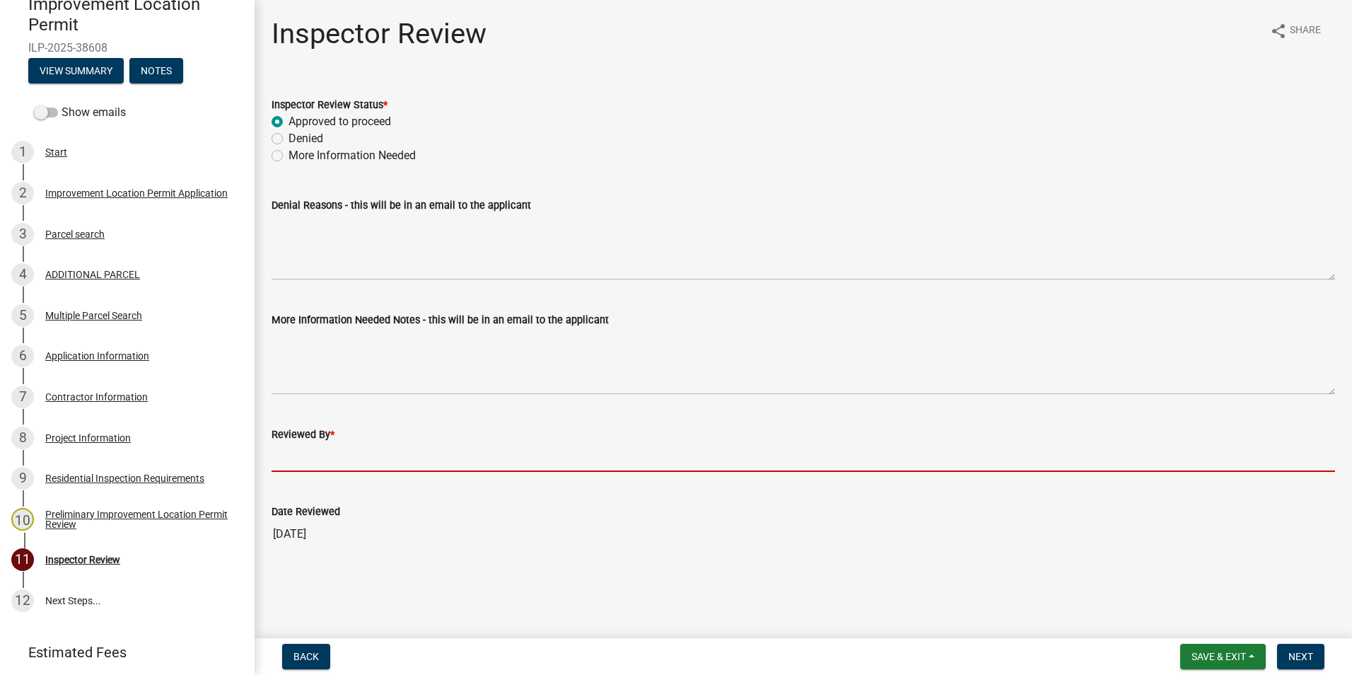
click at [305, 460] on input "Reviewed By *" at bounding box center [804, 457] width 1064 height 29
type input "AFM"
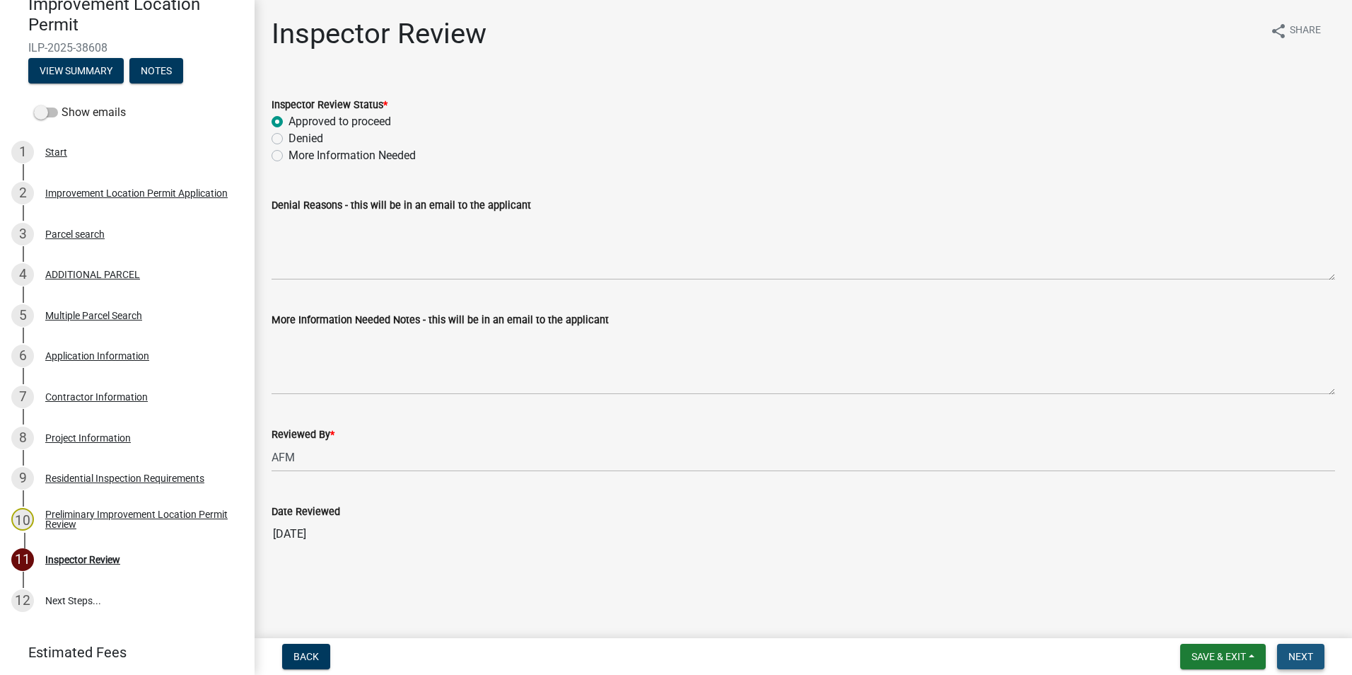
click at [1303, 653] on span "Next" at bounding box center [1301, 656] width 25 height 11
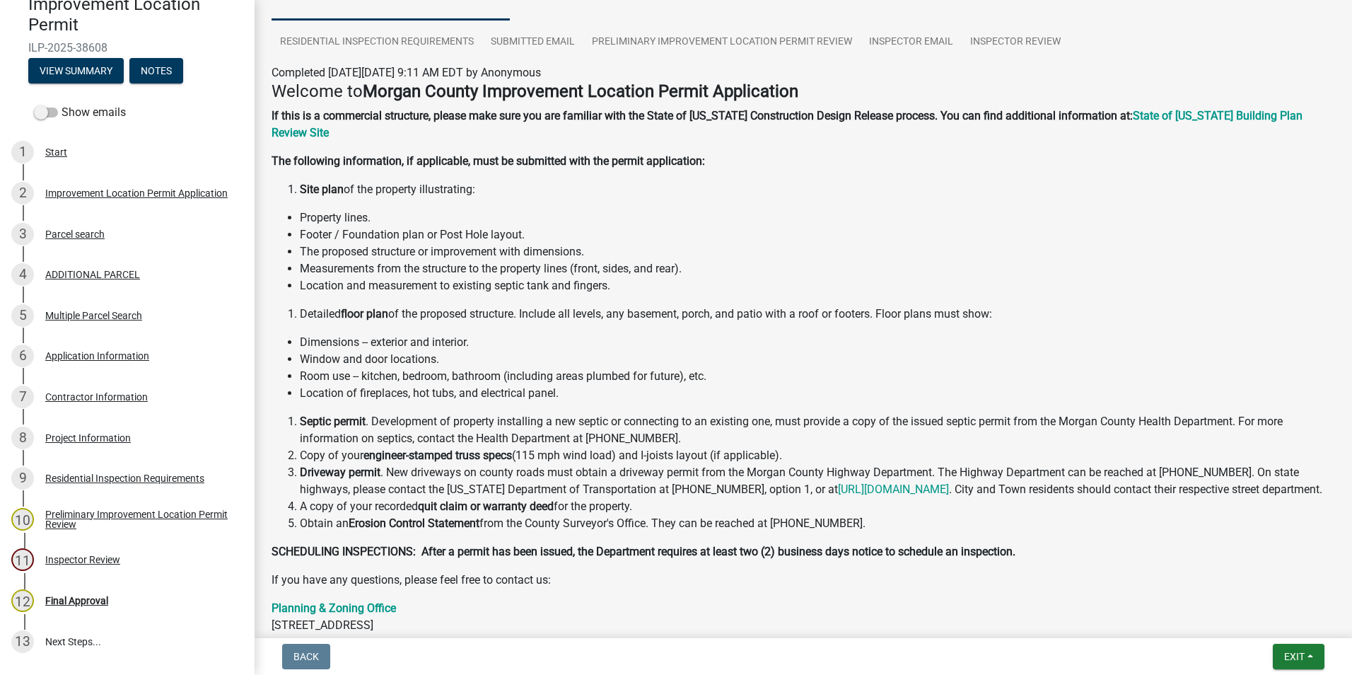
scroll to position [141, 0]
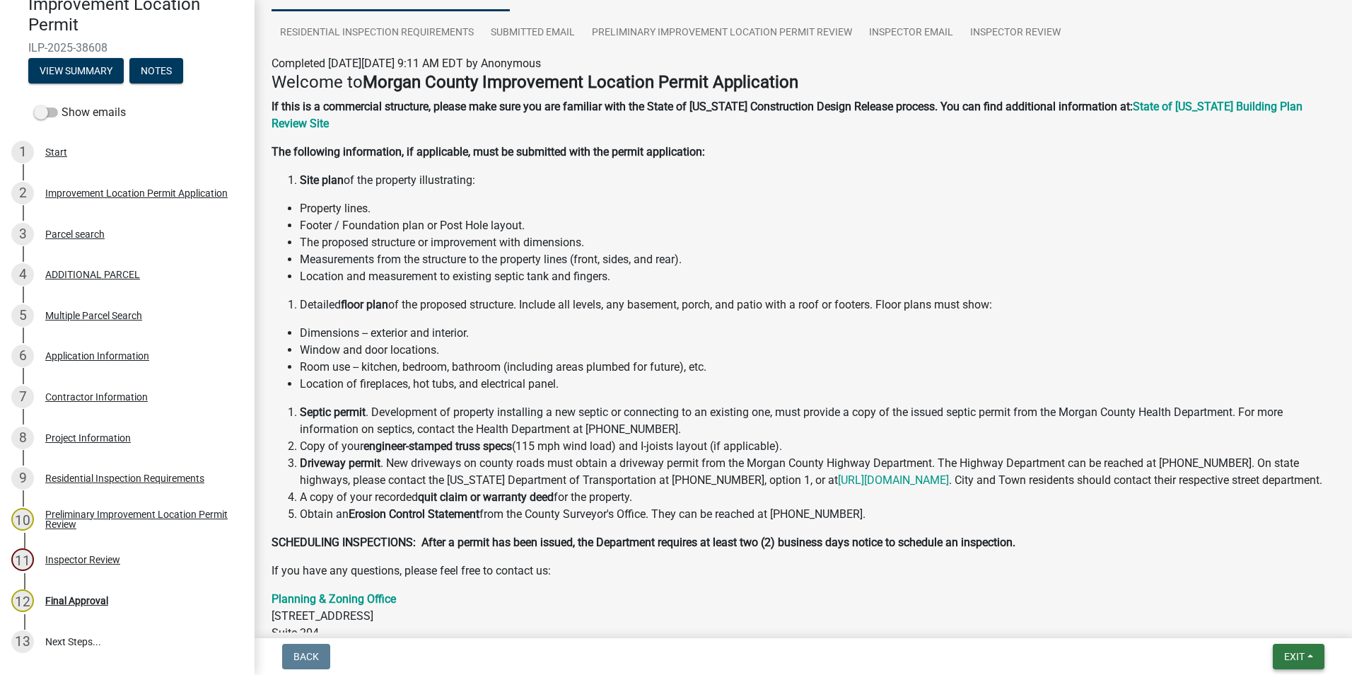
click at [1286, 655] on span "Exit" at bounding box center [1294, 656] width 21 height 11
click at [1270, 614] on button "Save & Exit" at bounding box center [1267, 620] width 113 height 34
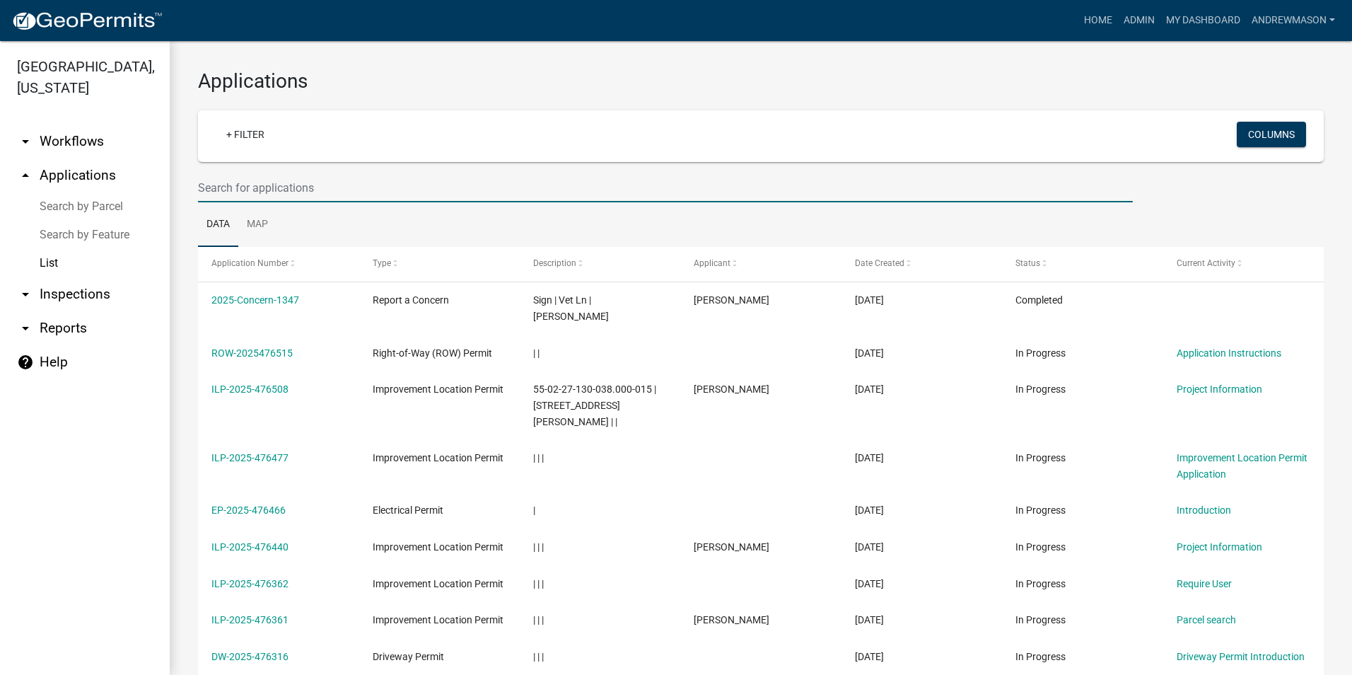
click at [273, 189] on input "text" at bounding box center [665, 187] width 935 height 29
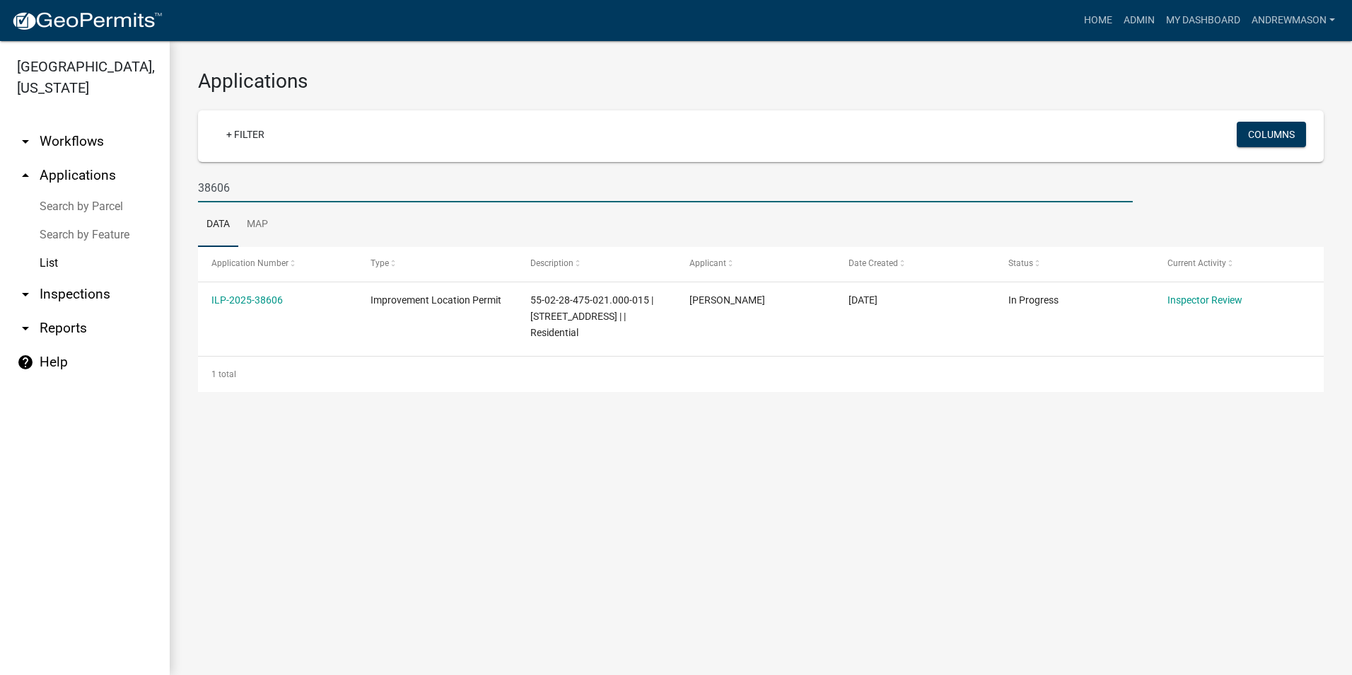
type input "38606"
click at [254, 300] on link "ILP-2025-38606" at bounding box center [246, 299] width 71 height 11
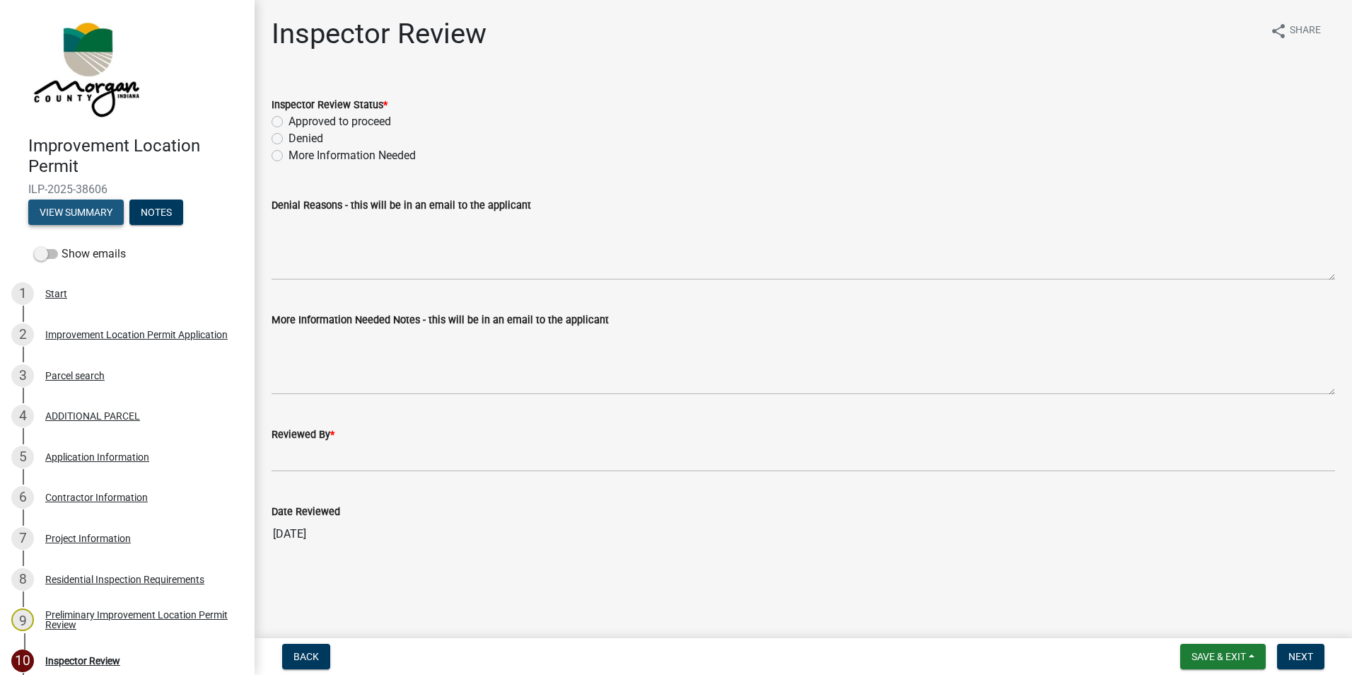
click at [95, 217] on button "View Summary" at bounding box center [75, 211] width 95 height 25
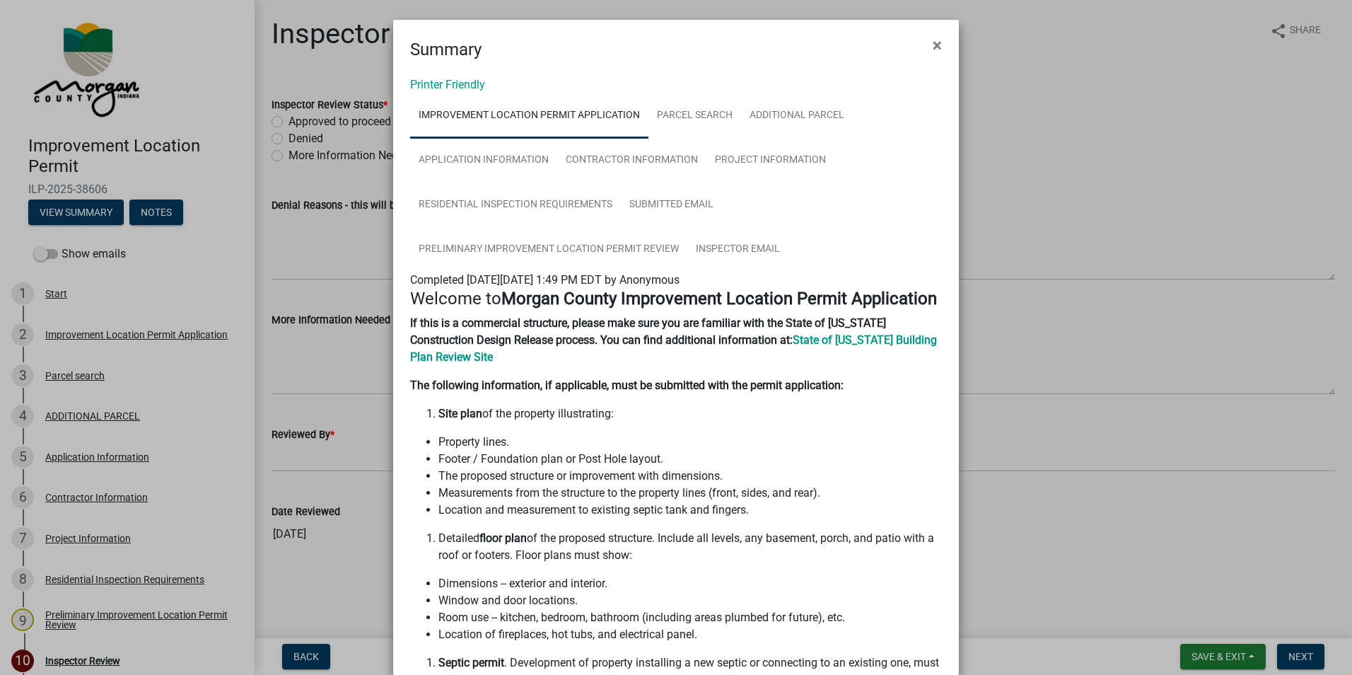
click at [933, 47] on span "×" at bounding box center [937, 45] width 9 height 20
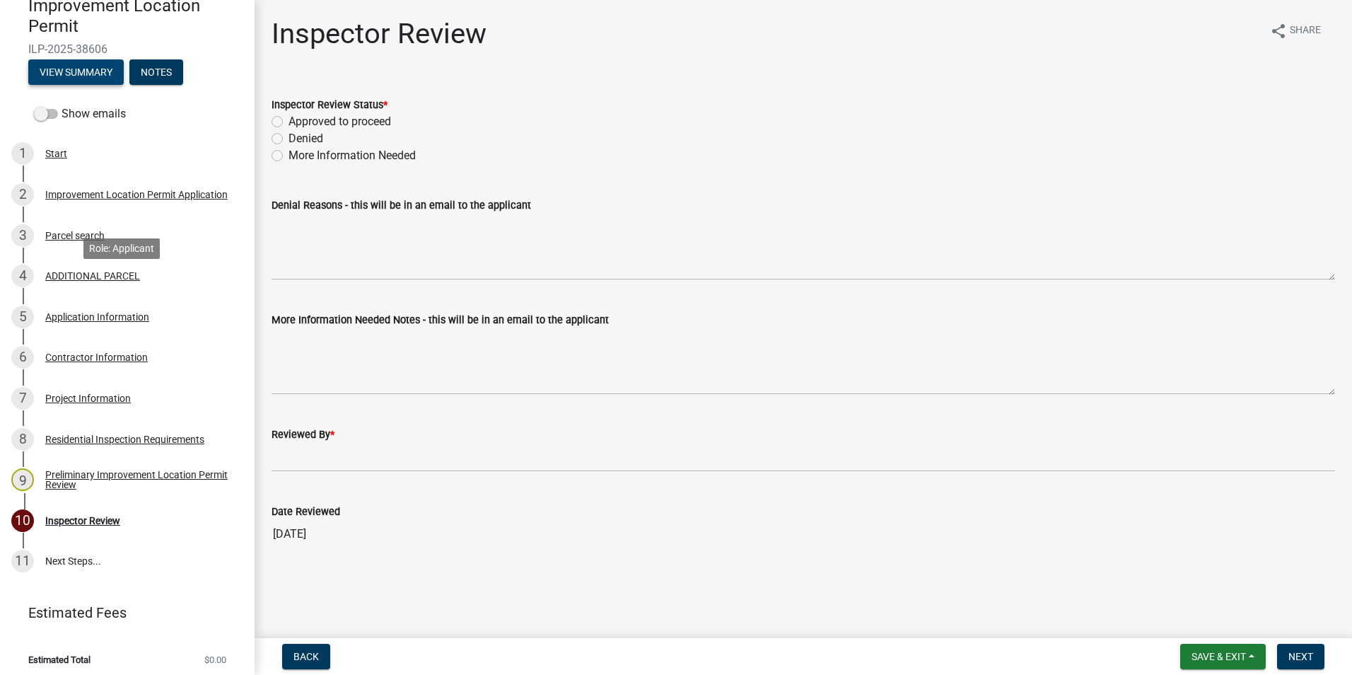
scroll to position [141, 0]
click at [113, 315] on div "Application Information" at bounding box center [97, 315] width 104 height 10
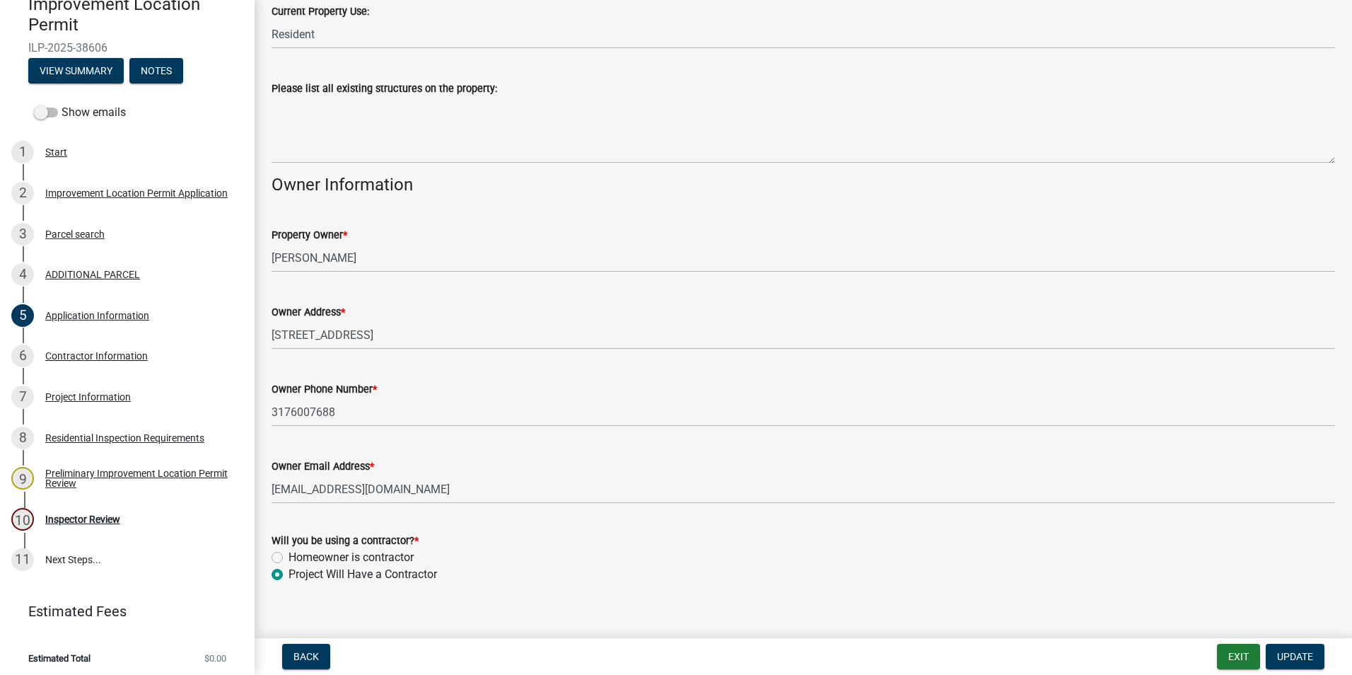
scroll to position [584, 0]
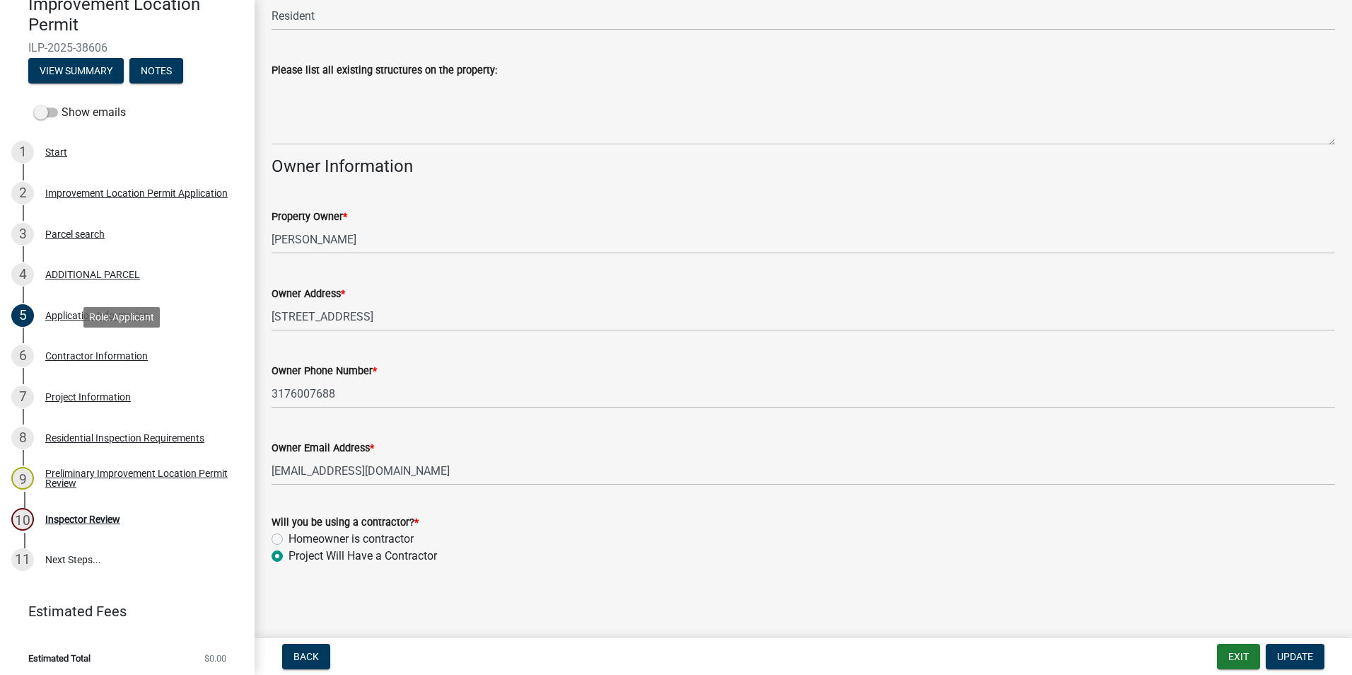
click at [76, 355] on div "Contractor Information" at bounding box center [96, 356] width 103 height 10
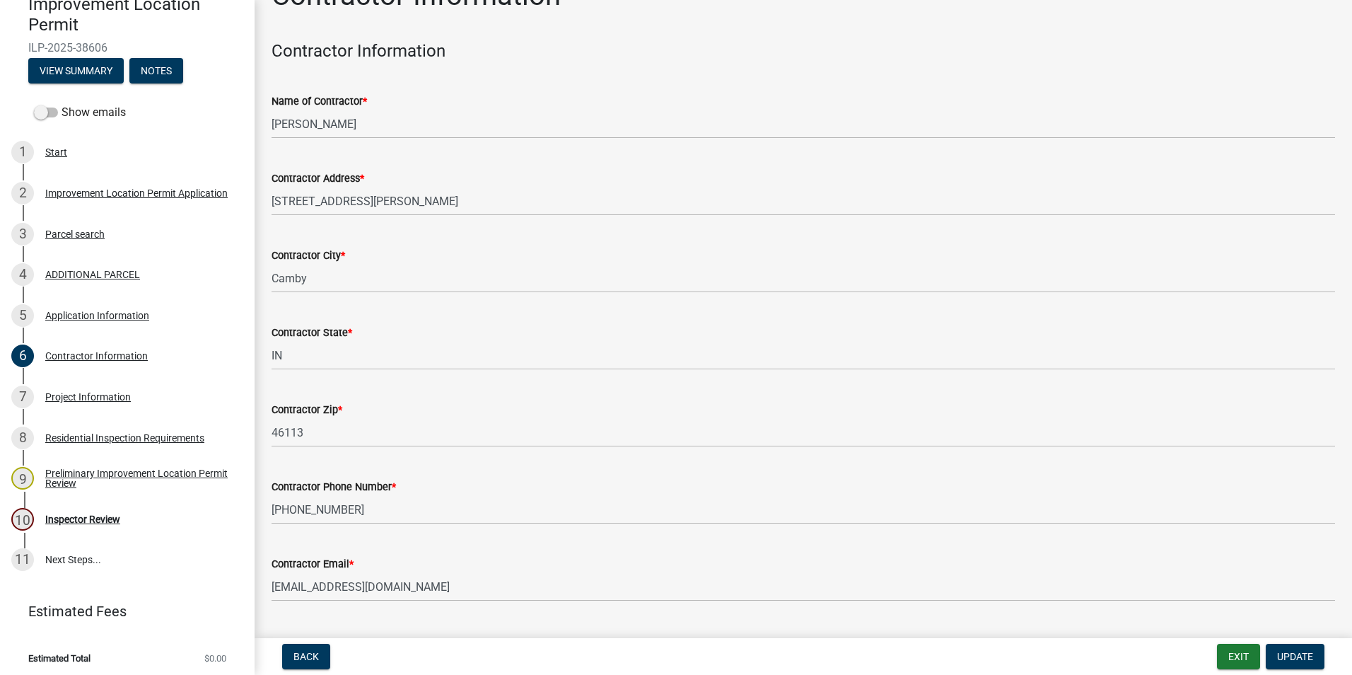
scroll to position [74, 0]
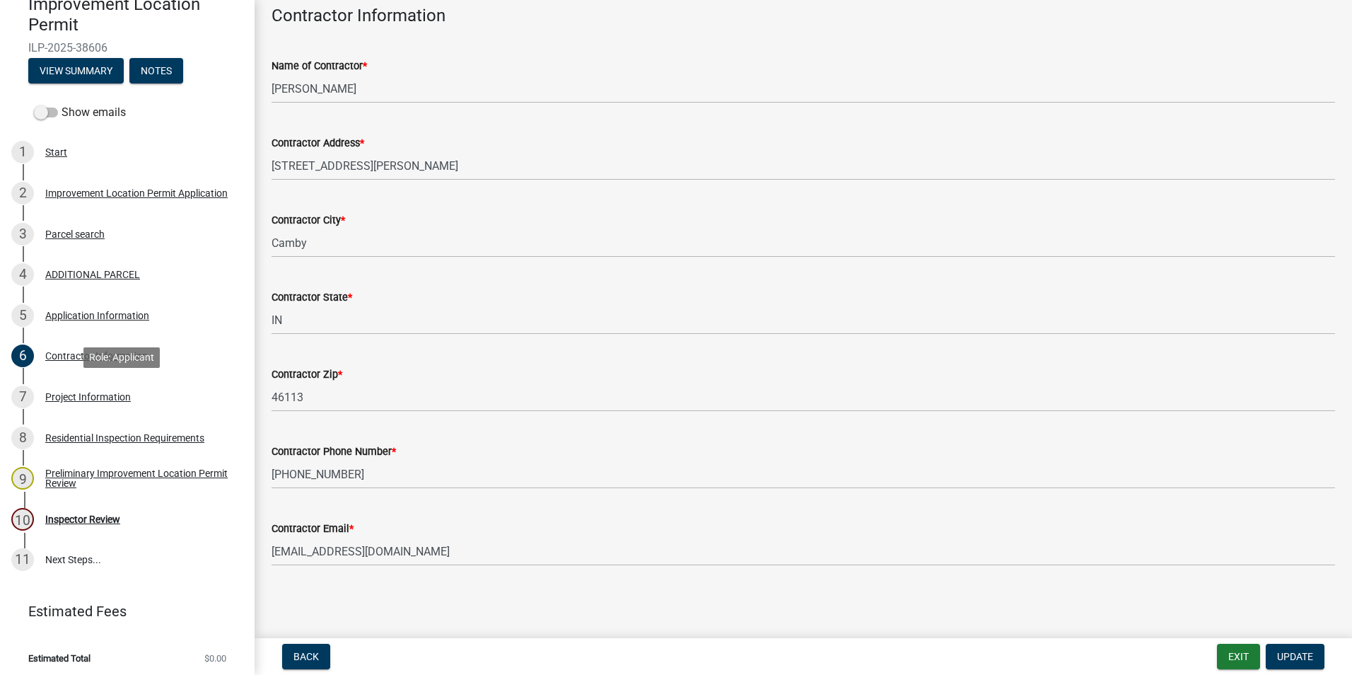
click at [84, 398] on div "Project Information" at bounding box center [88, 397] width 86 height 10
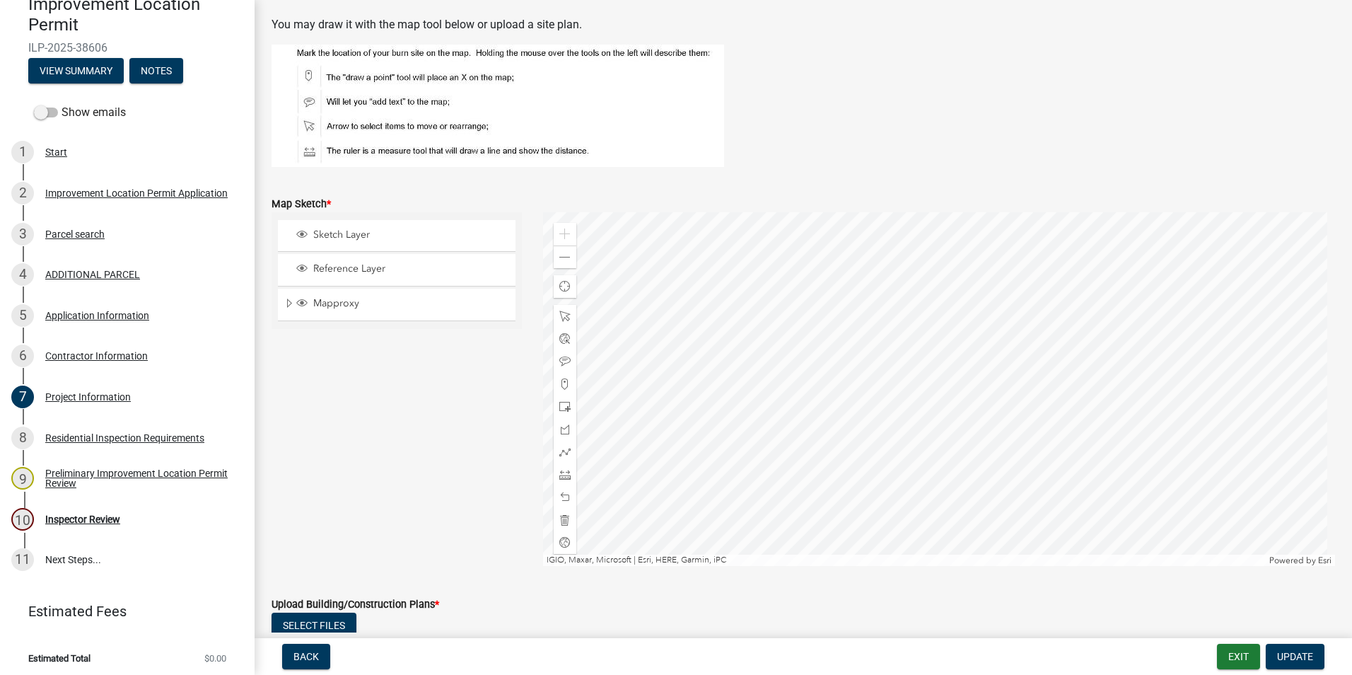
scroll to position [2263, 0]
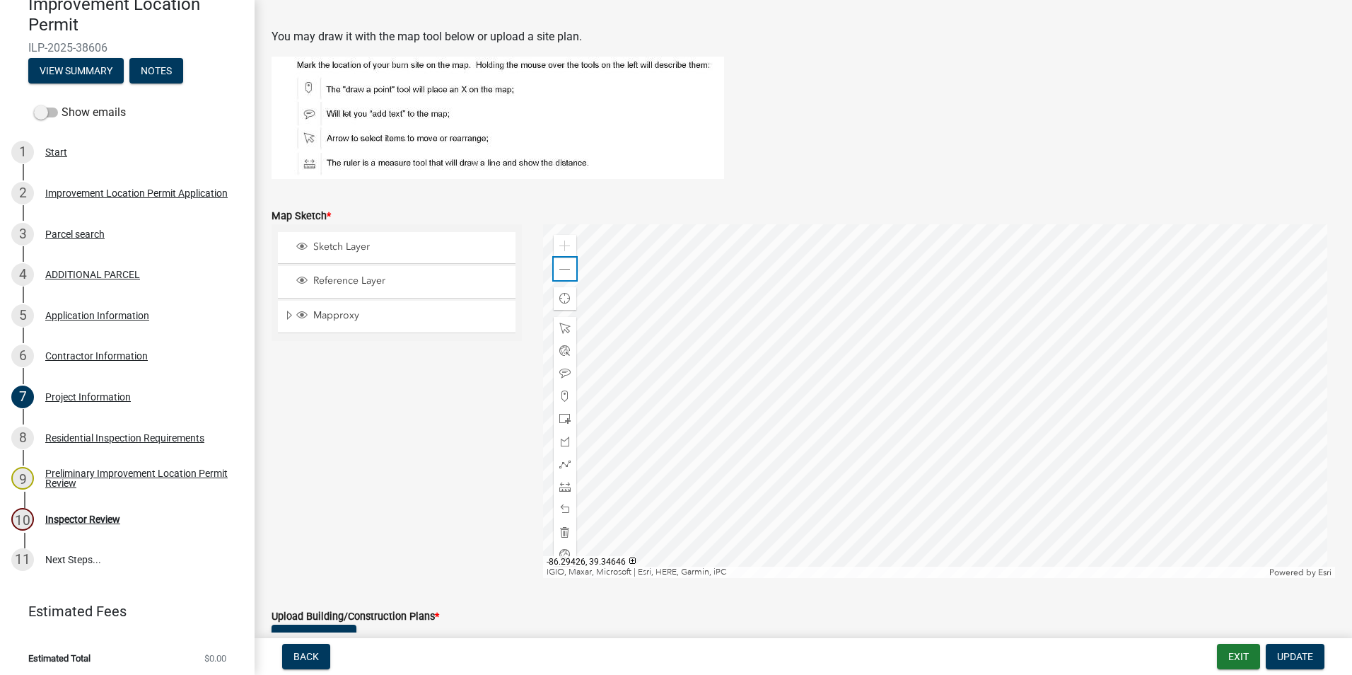
click at [562, 274] on span at bounding box center [564, 269] width 11 height 11
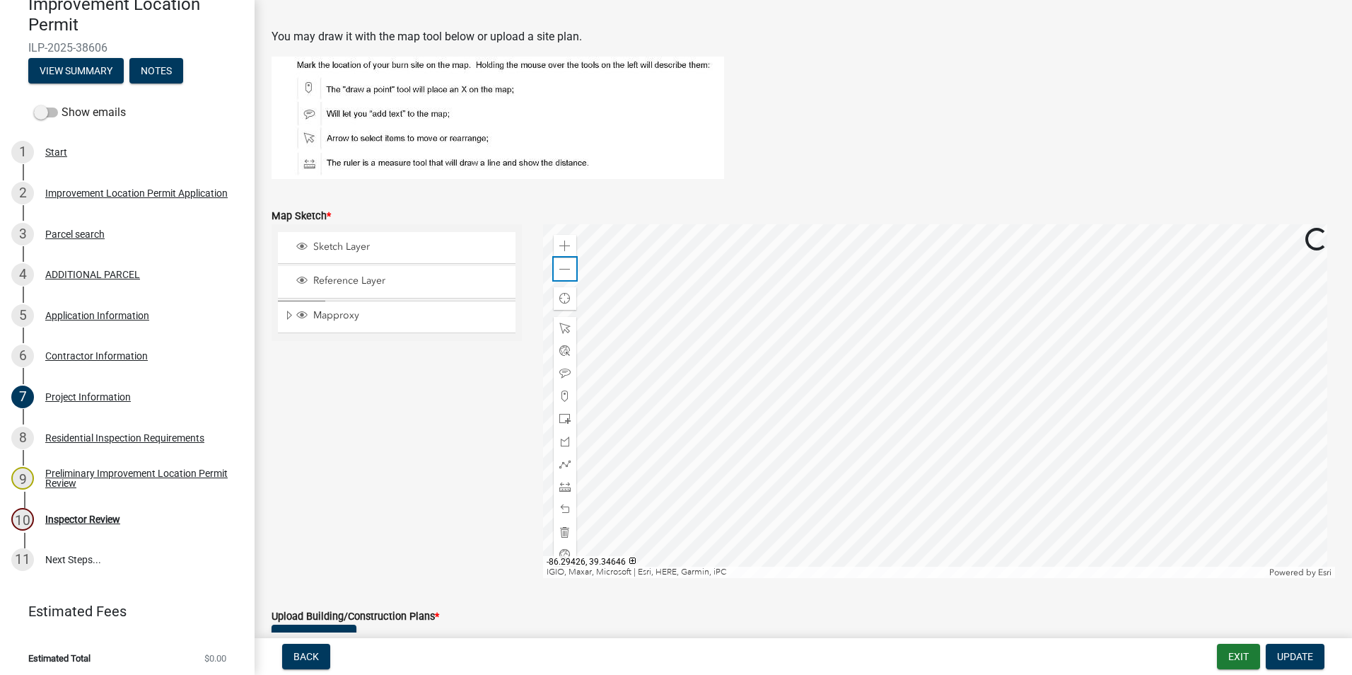
click at [562, 274] on span at bounding box center [564, 269] width 11 height 11
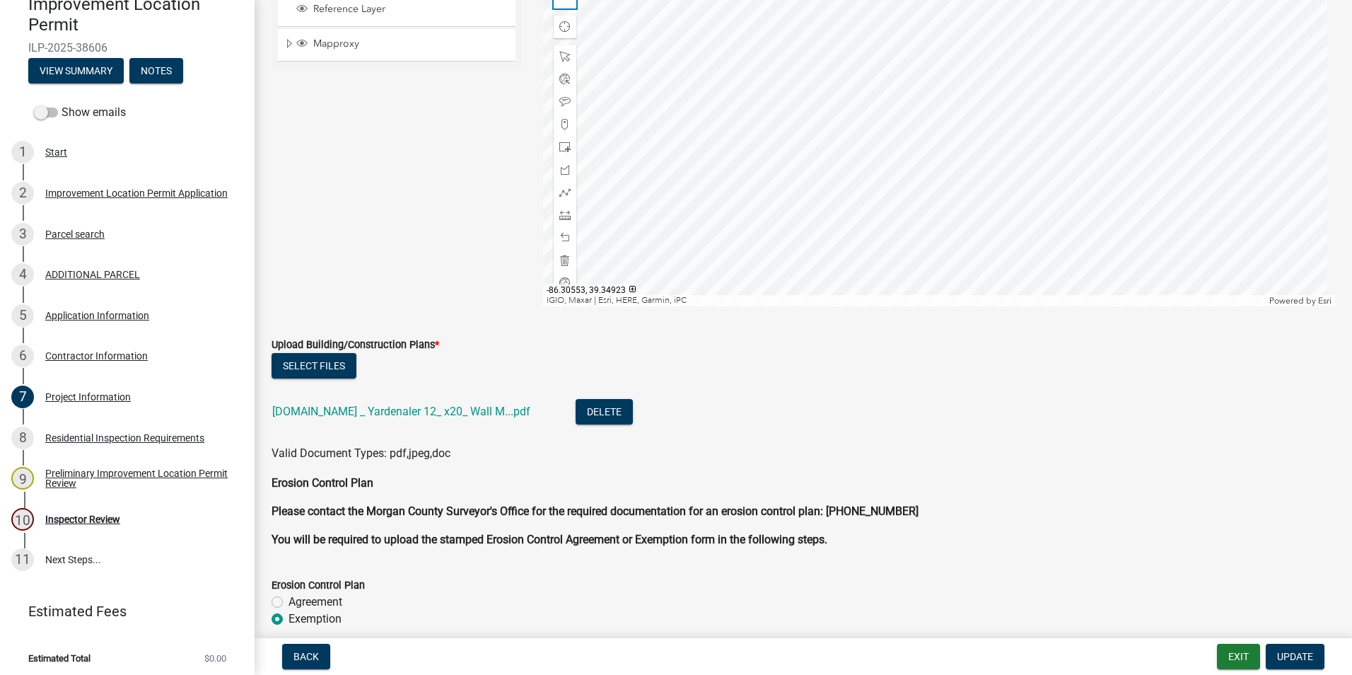
scroll to position [2546, 0]
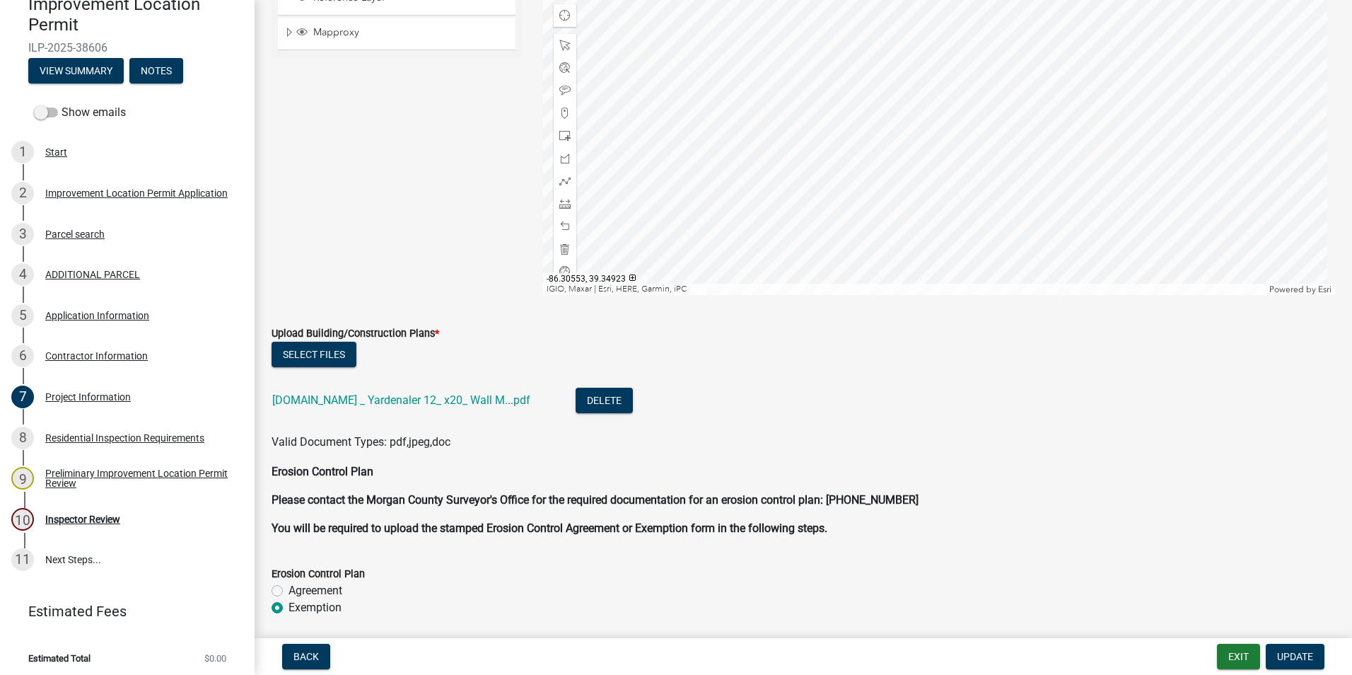
click at [375, 401] on link "Amazon.com _ Yardenaler 12_ x20_ Wall M...pdf" at bounding box center [401, 399] width 258 height 13
click at [1247, 652] on button "Exit" at bounding box center [1238, 656] width 43 height 25
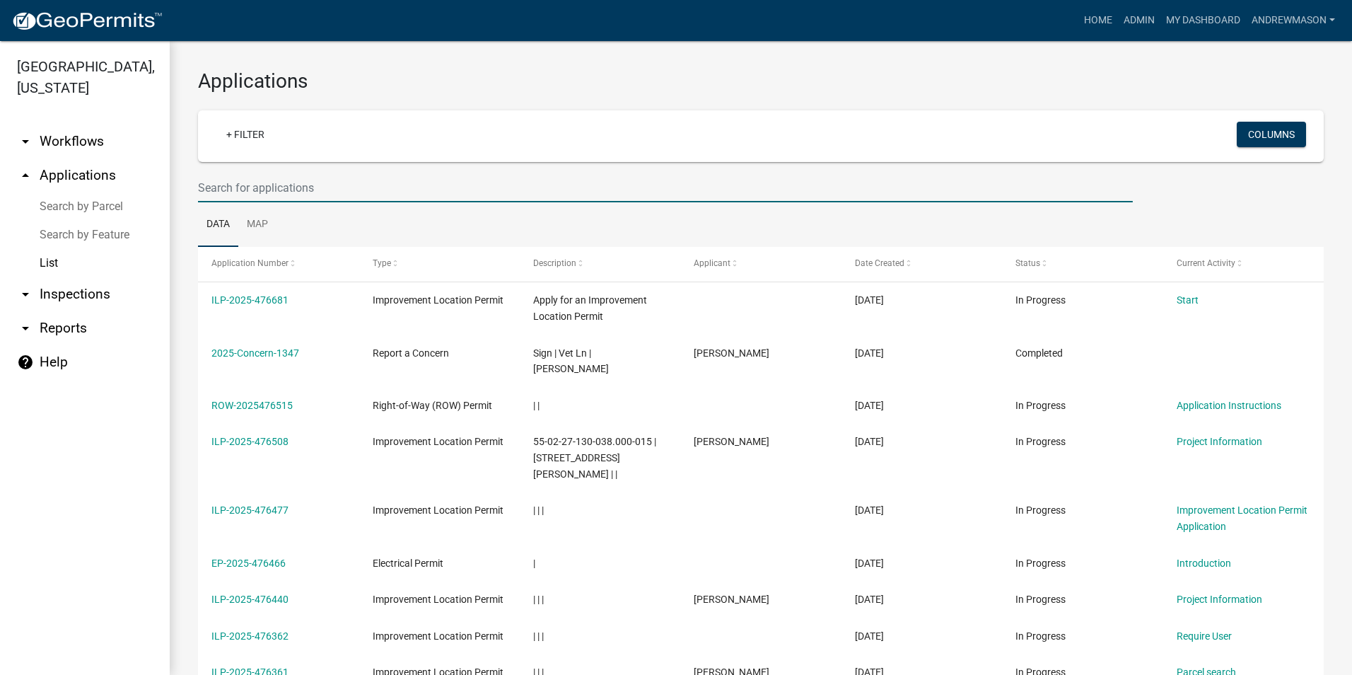
click at [281, 197] on input "text" at bounding box center [665, 187] width 935 height 29
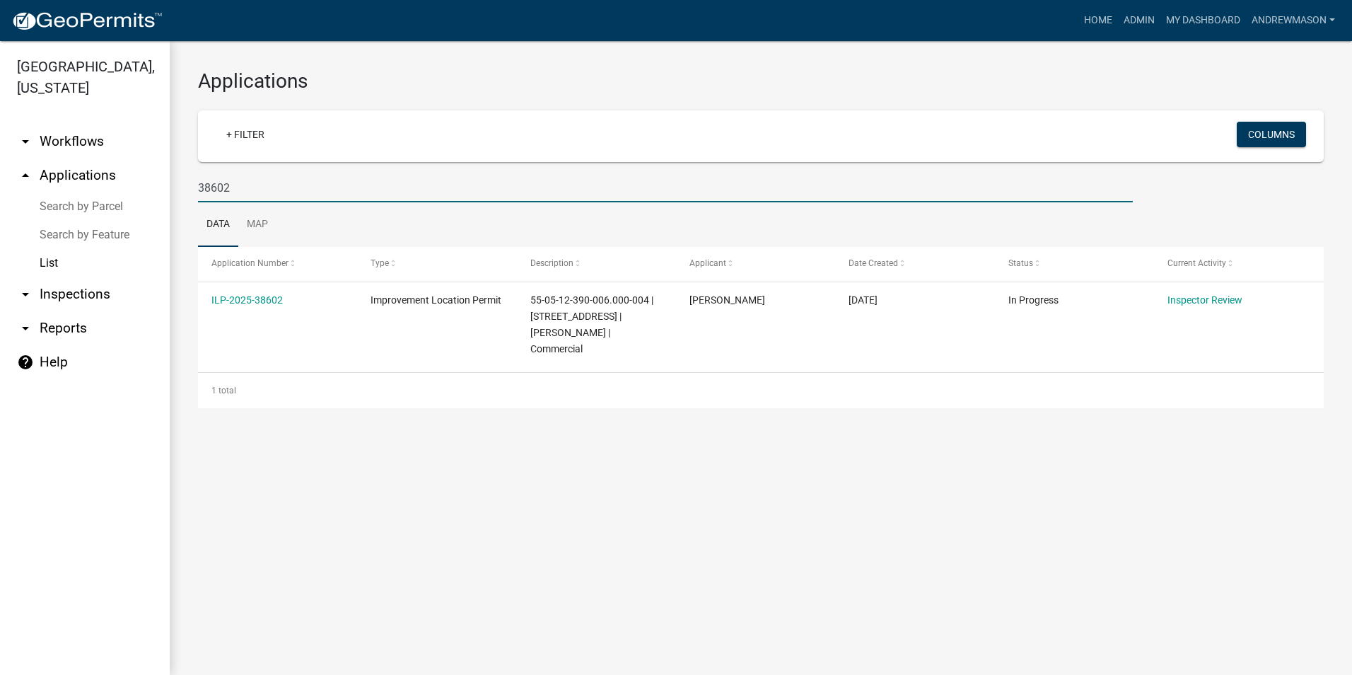
type input "38602"
click at [267, 297] on link "ILP-2025-38602" at bounding box center [246, 299] width 71 height 11
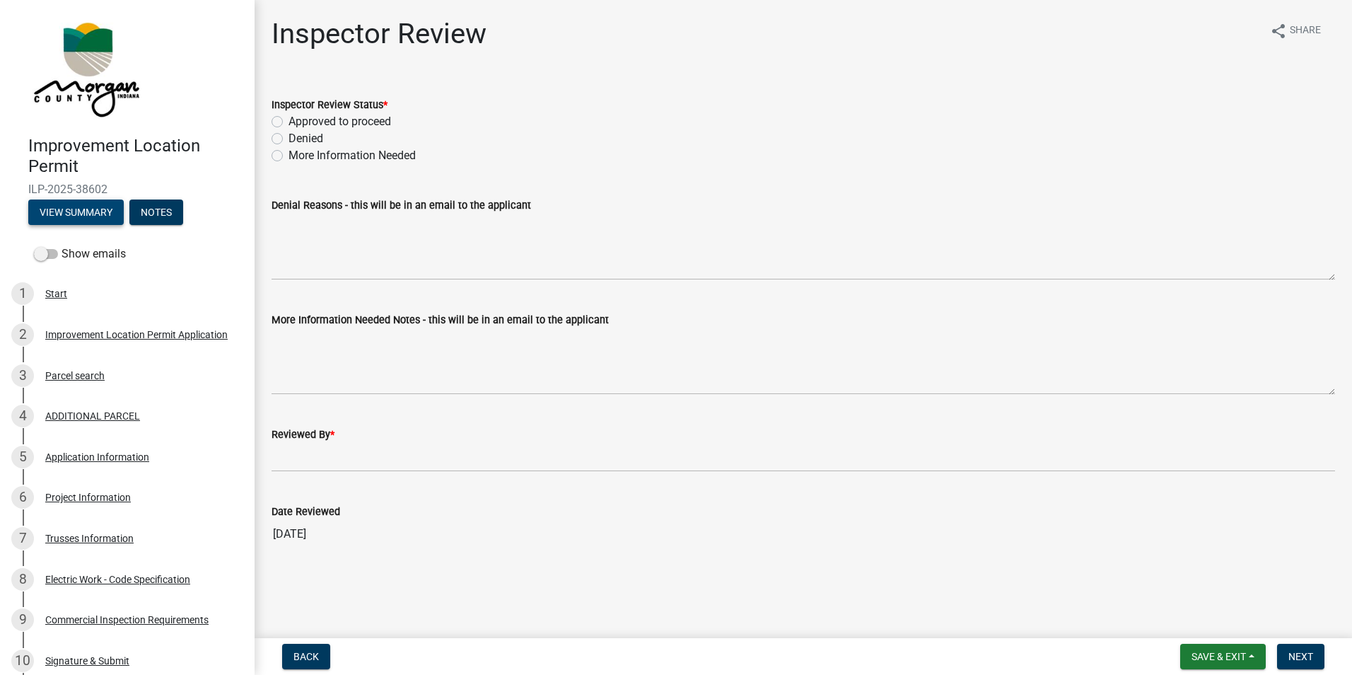
click at [94, 214] on button "View Summary" at bounding box center [75, 211] width 95 height 25
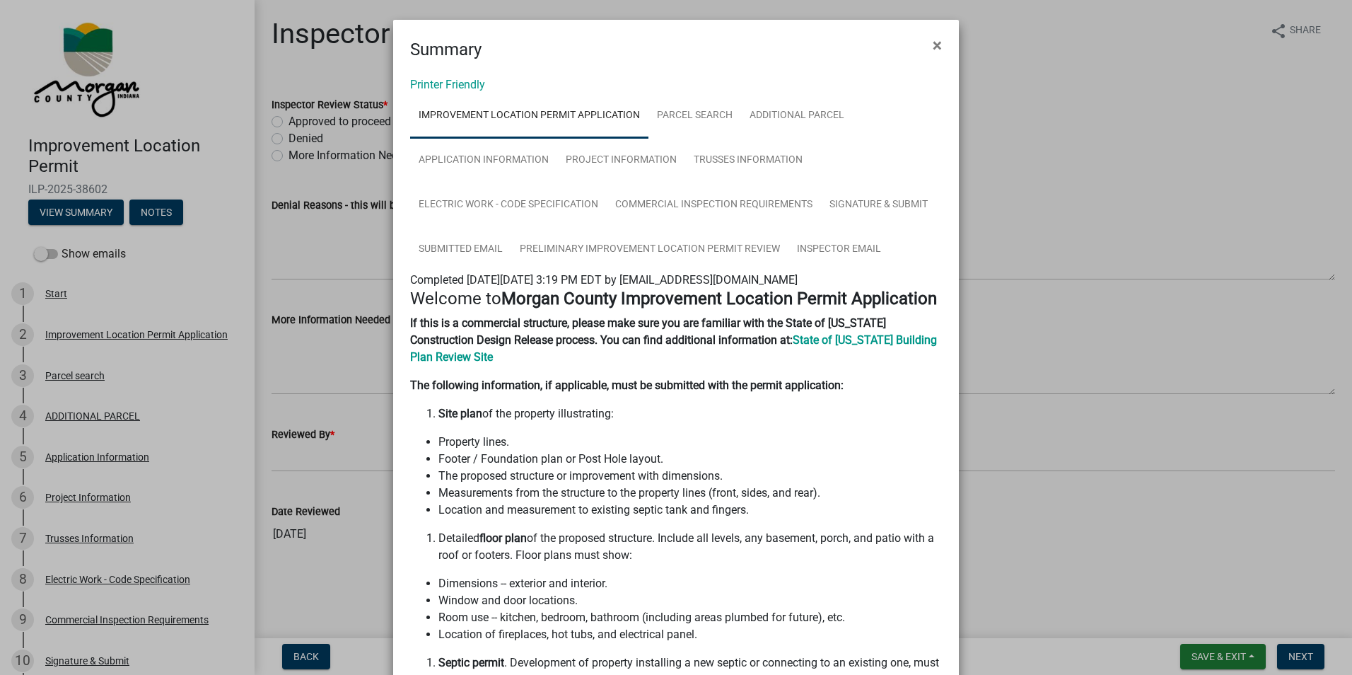
click at [933, 42] on span "×" at bounding box center [937, 45] width 9 height 20
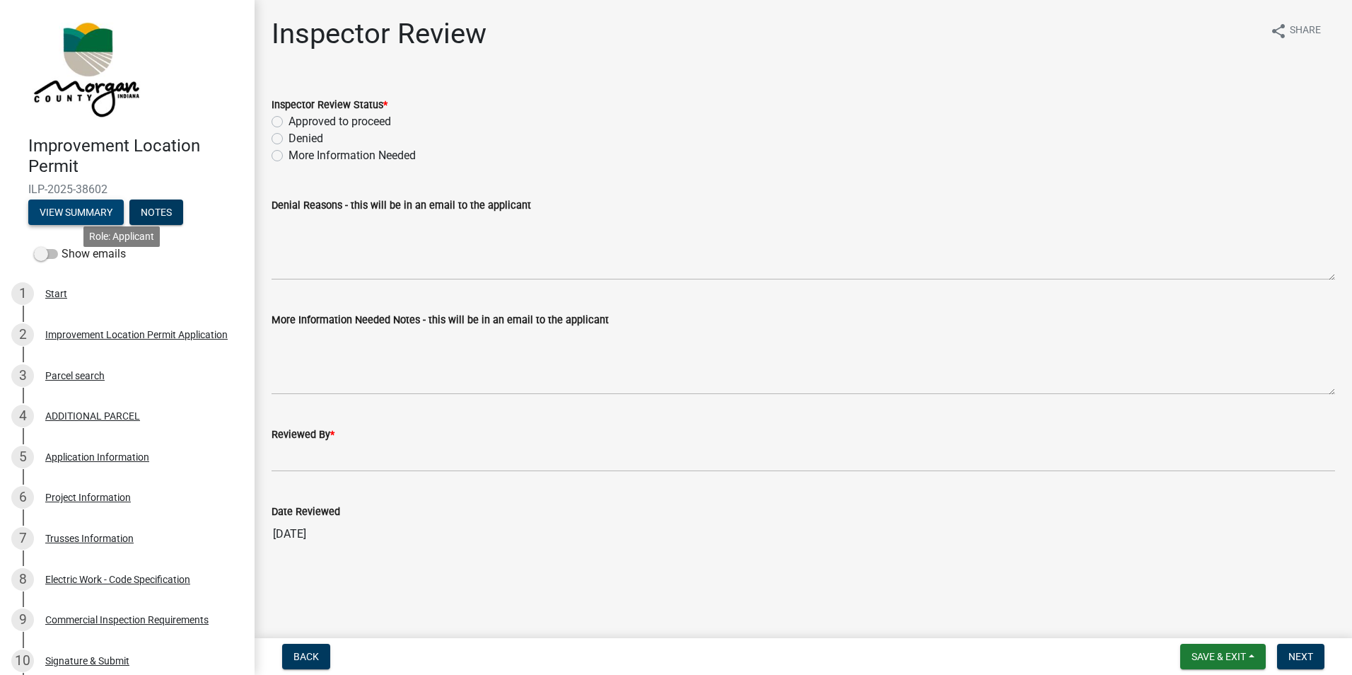
scroll to position [71, 0]
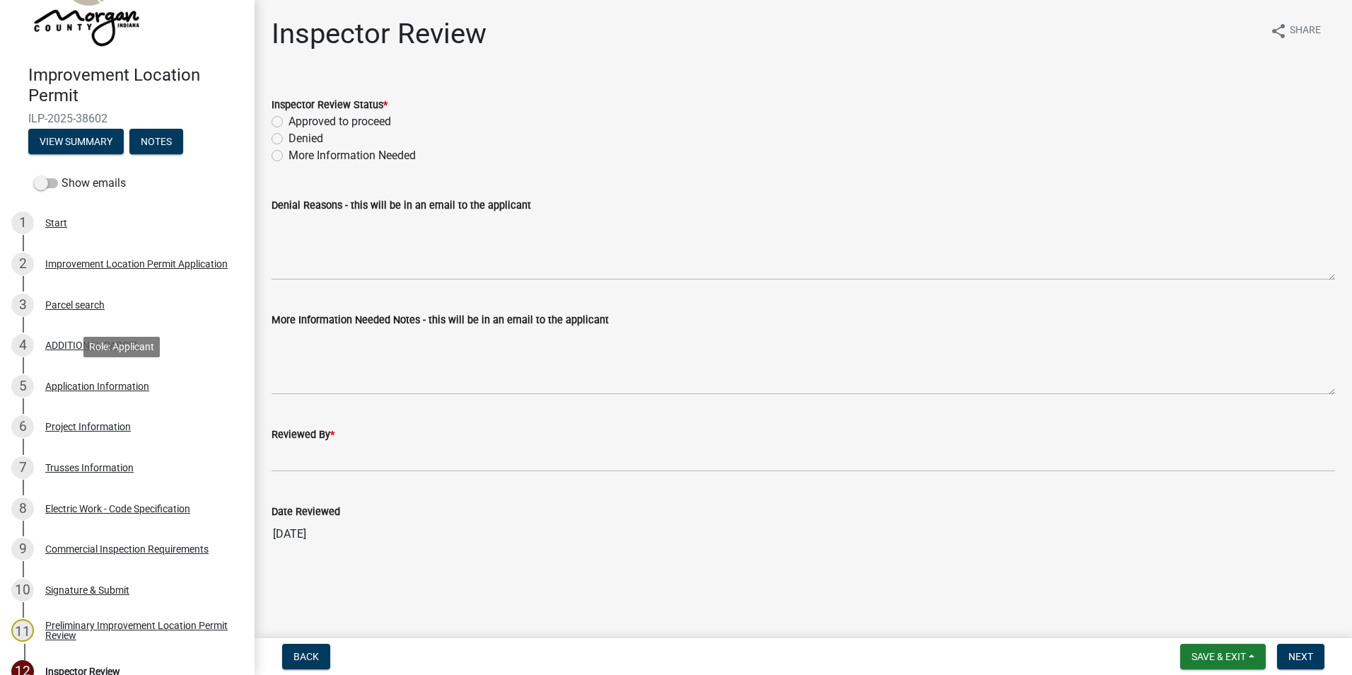
click at [130, 383] on div "Application Information" at bounding box center [97, 386] width 104 height 10
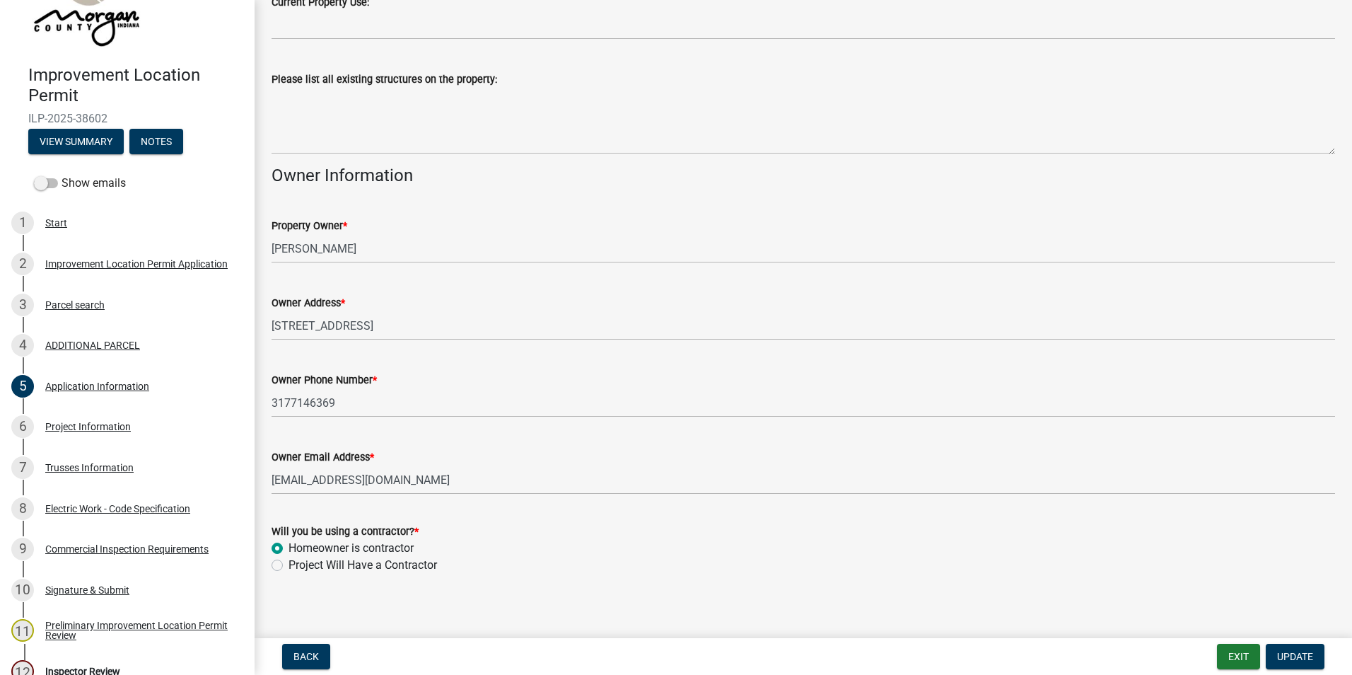
scroll to position [504, 0]
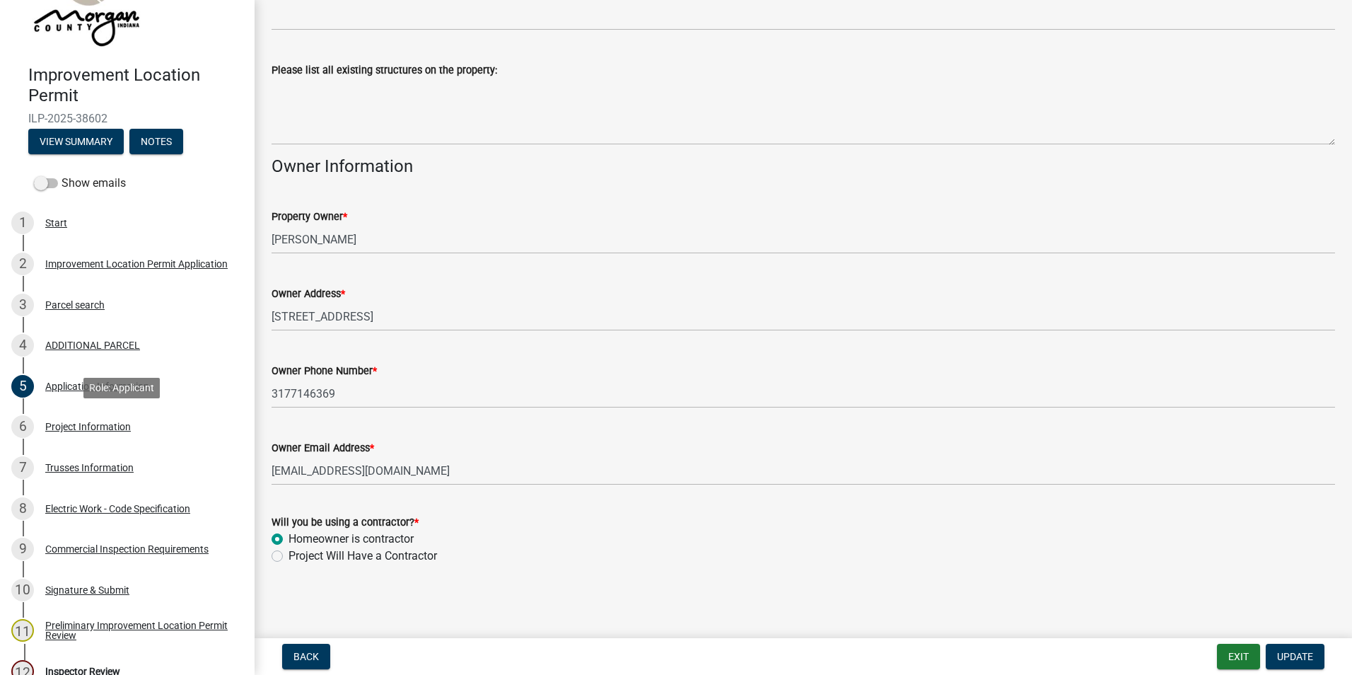
click at [84, 424] on div "Project Information" at bounding box center [88, 426] width 86 height 10
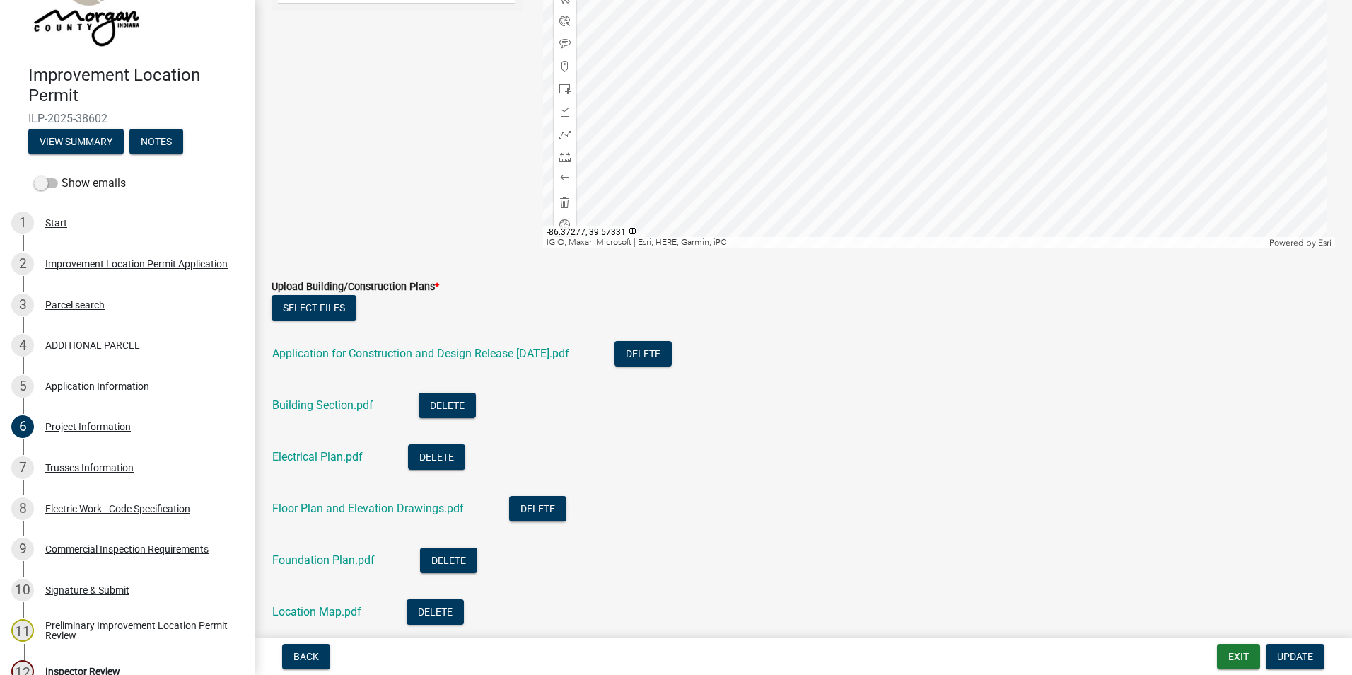
scroll to position [3041, 0]
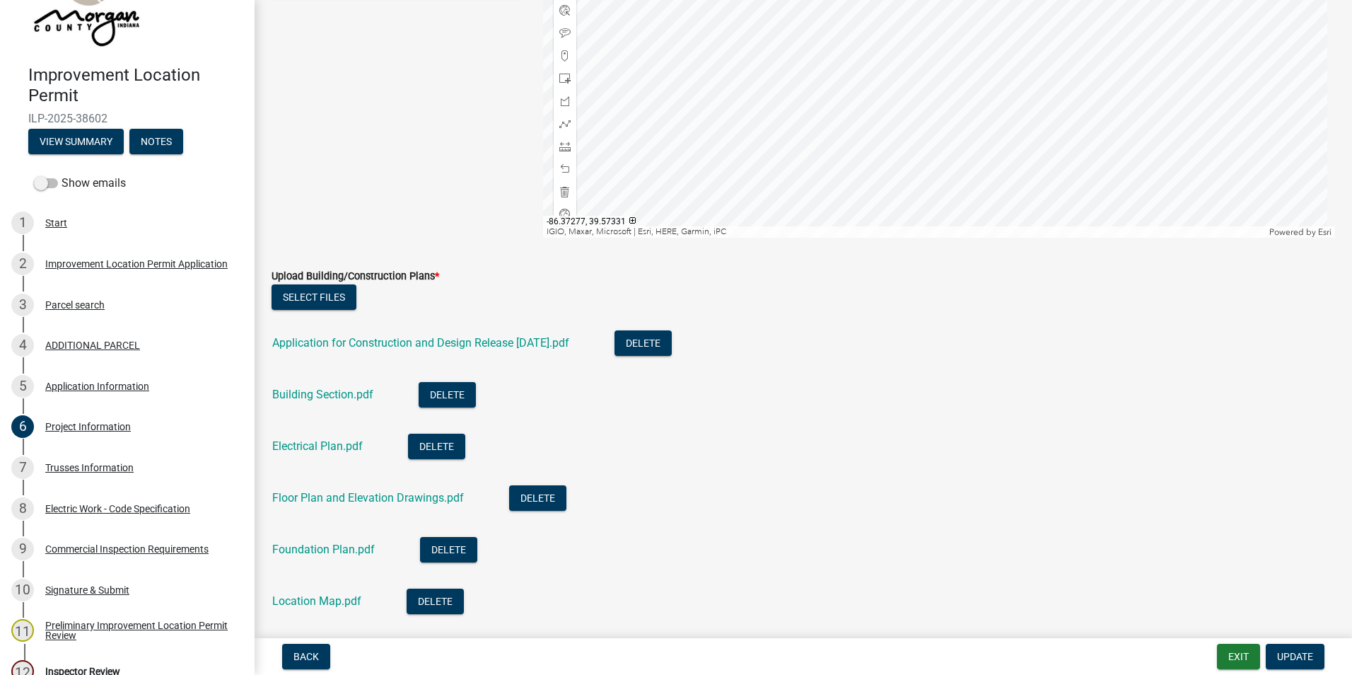
click at [499, 341] on link "Application for Construction and Design Release 12-18-24.pdf" at bounding box center [420, 342] width 297 height 13
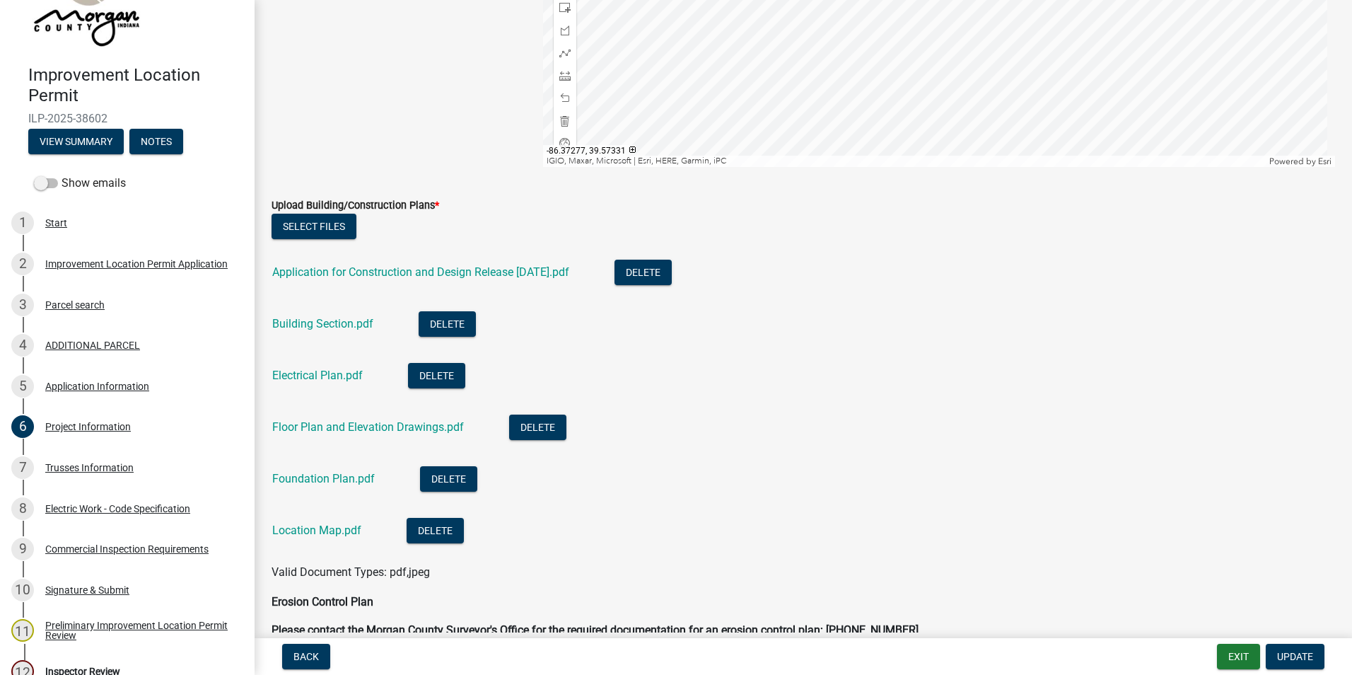
click at [327, 324] on link "Building Section.pdf" at bounding box center [322, 323] width 101 height 13
click at [350, 380] on link "Electrical Plan.pdf" at bounding box center [317, 374] width 91 height 13
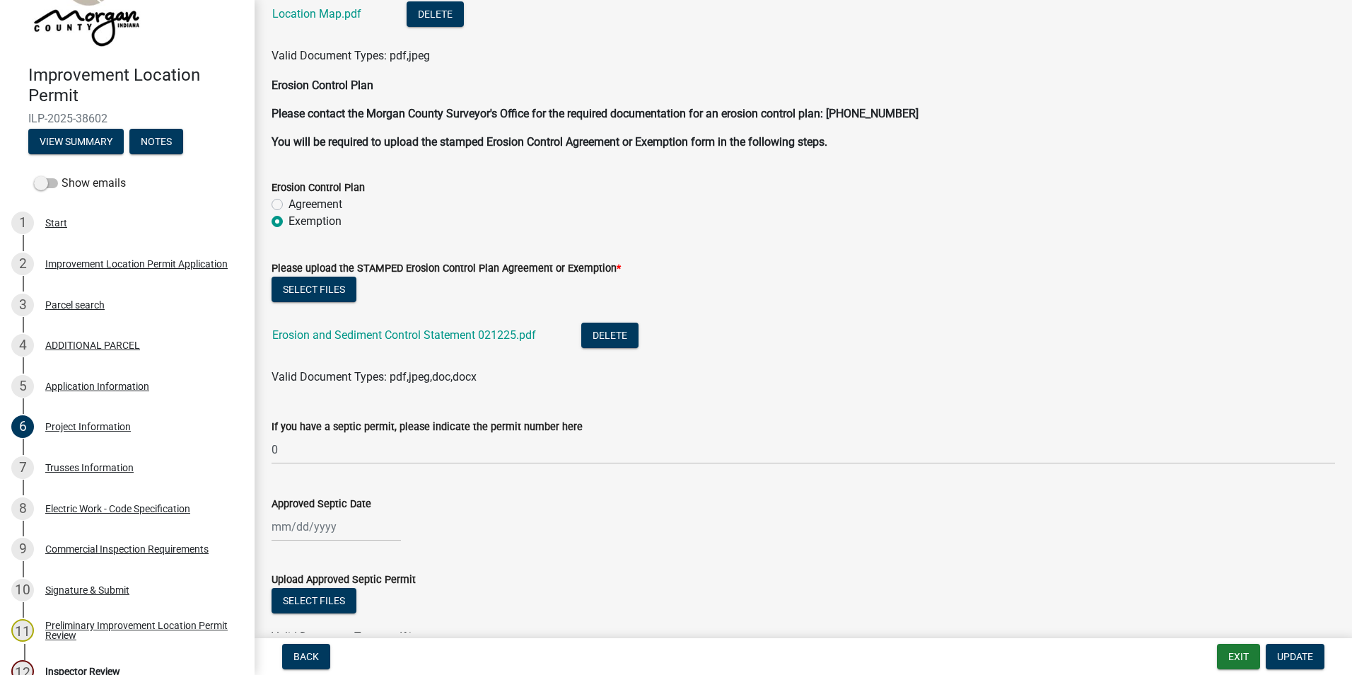
scroll to position [3678, 0]
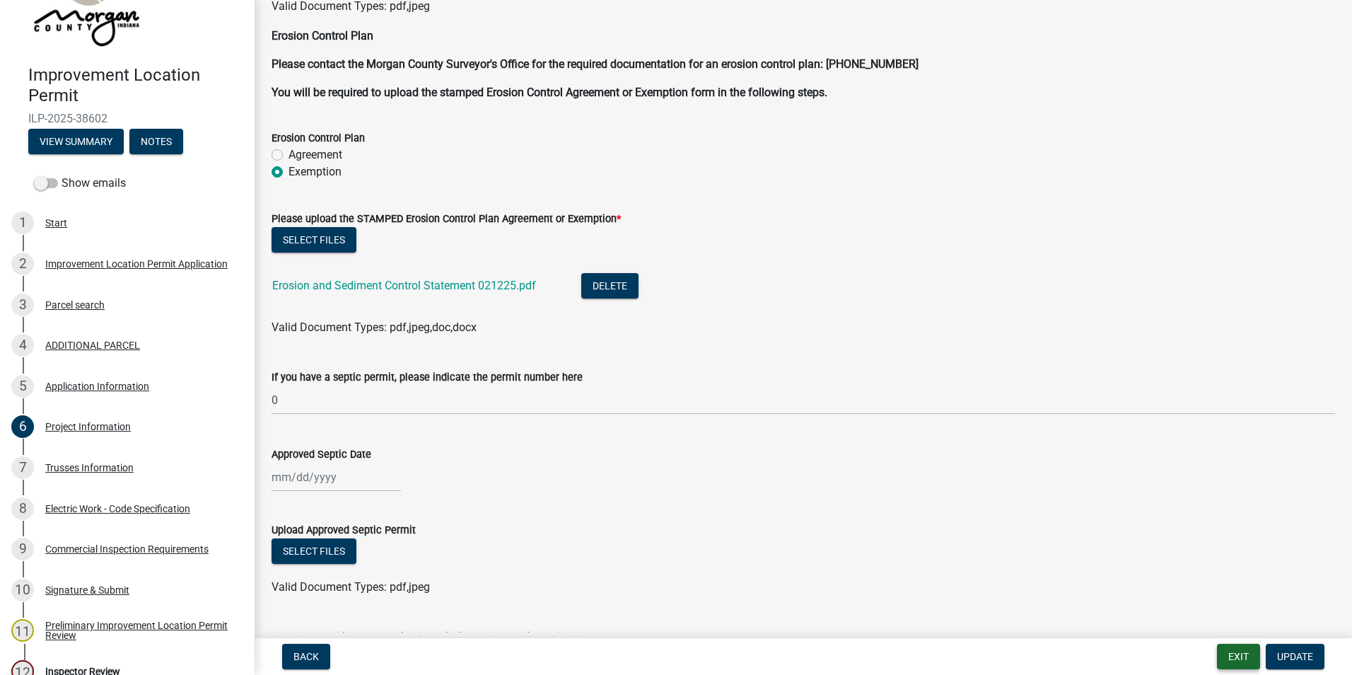
click at [1239, 656] on button "Exit" at bounding box center [1238, 656] width 43 height 25
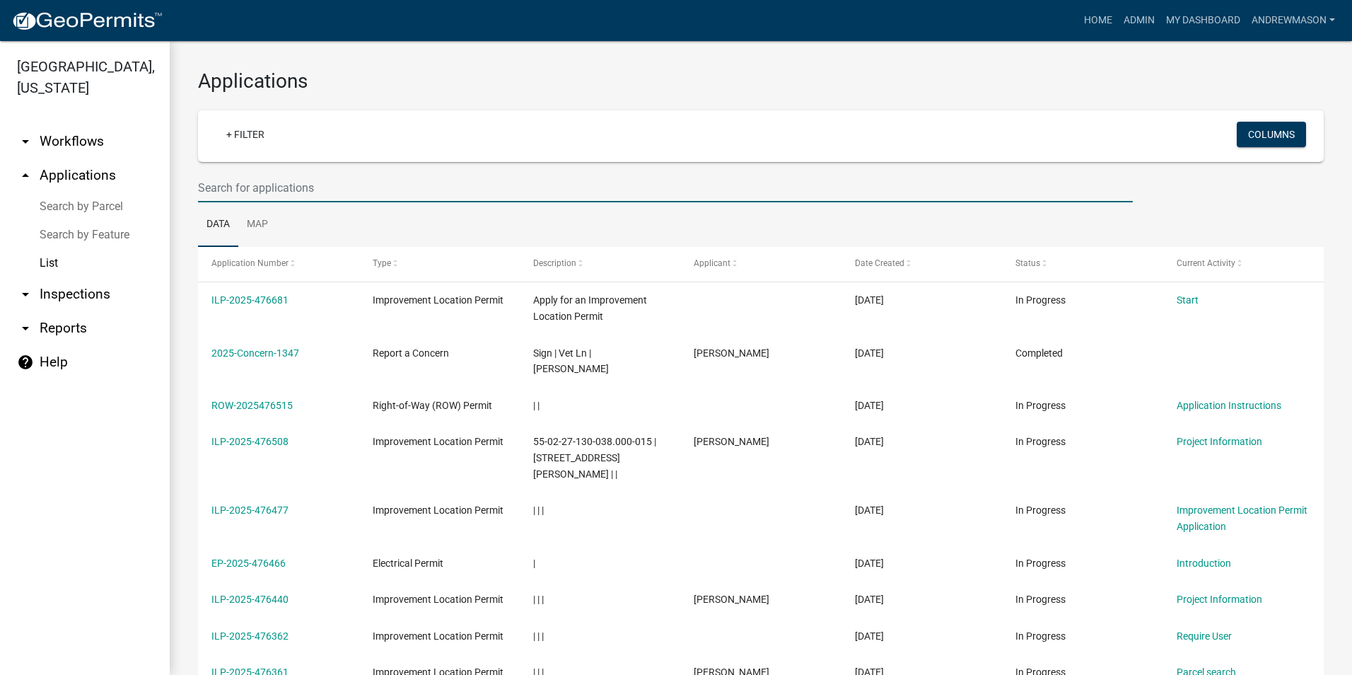
click at [307, 188] on input "text" at bounding box center [665, 187] width 935 height 29
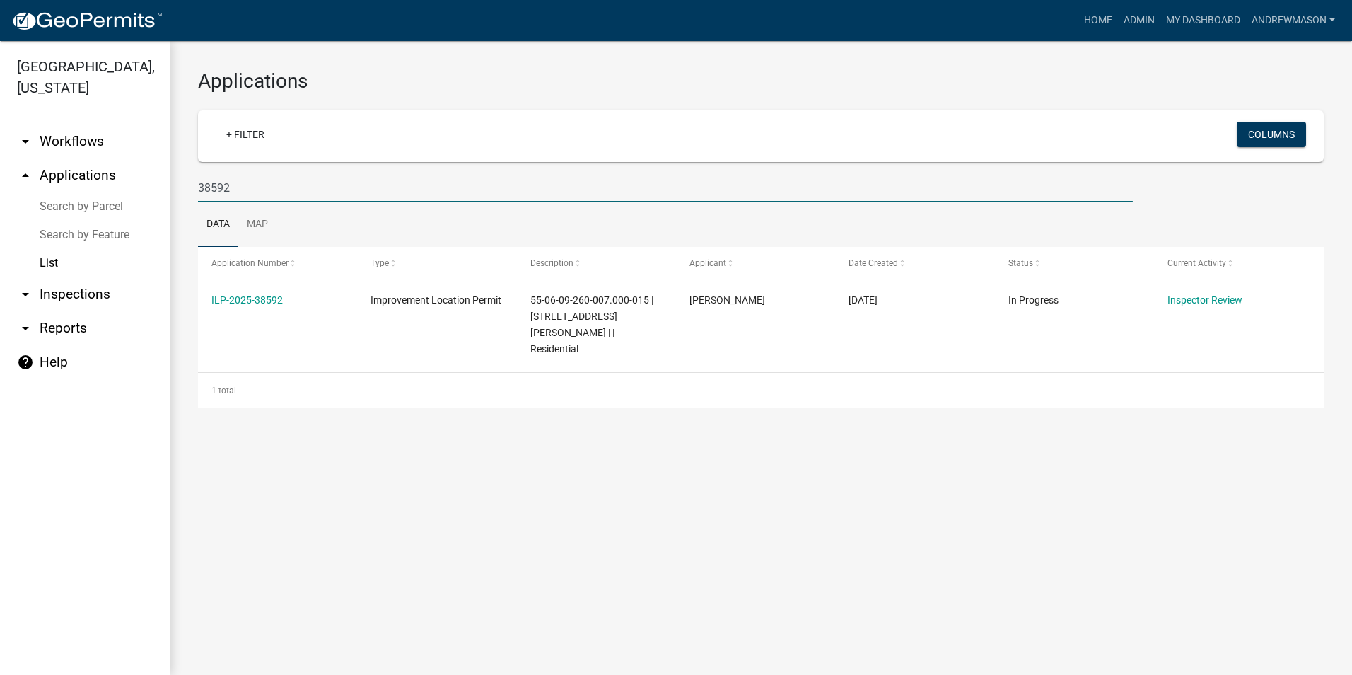
type input "38592"
click at [269, 298] on link "ILP-2025-38592" at bounding box center [246, 299] width 71 height 11
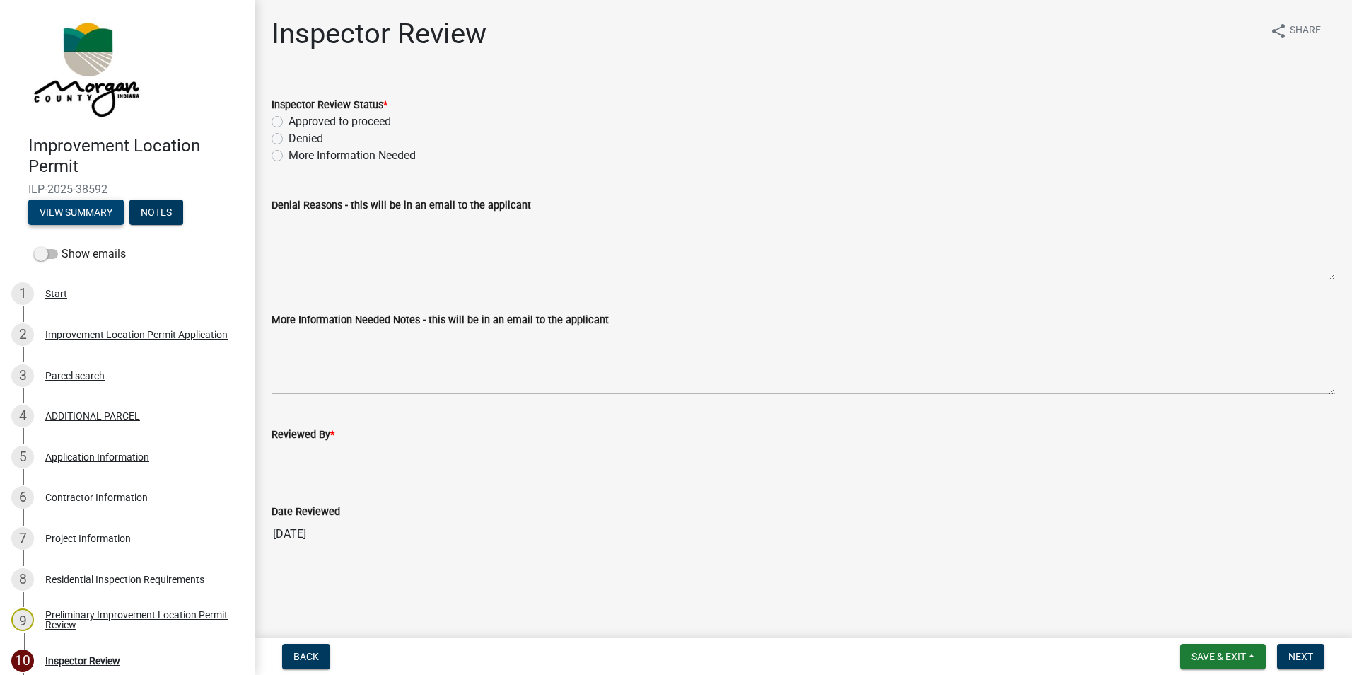
click at [105, 211] on button "View Summary" at bounding box center [75, 211] width 95 height 25
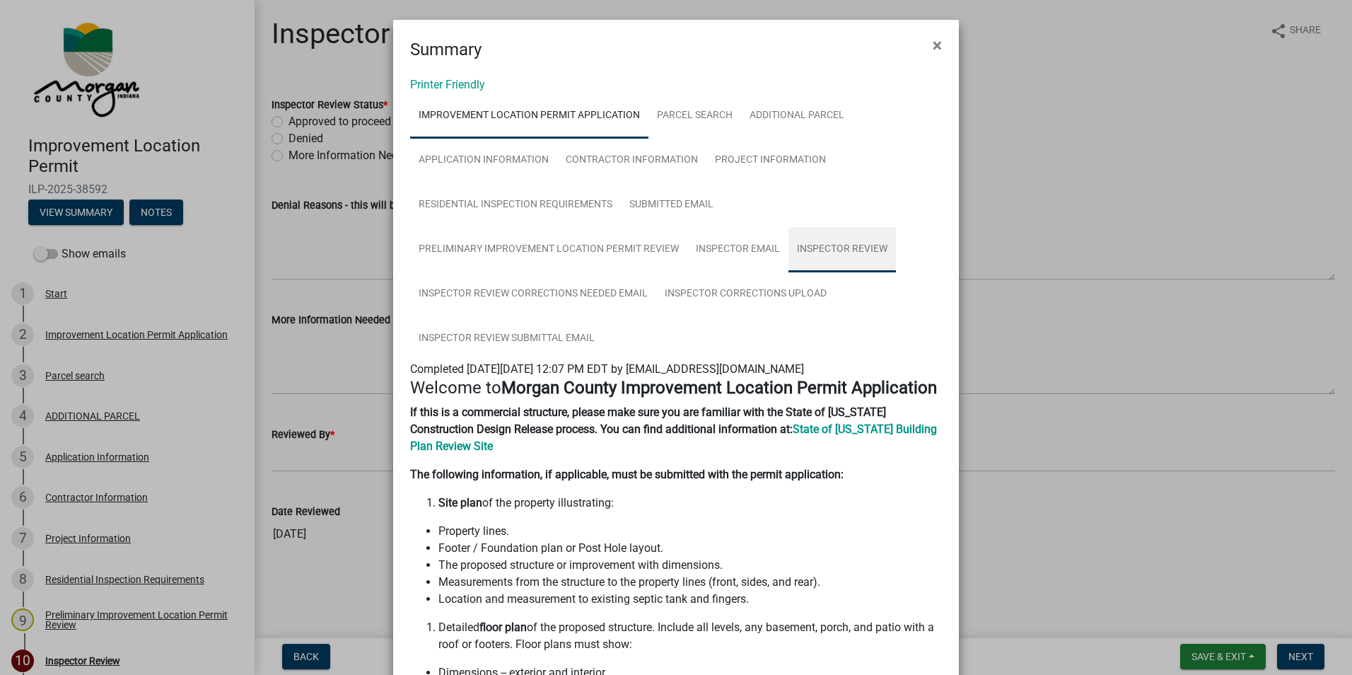
click at [801, 241] on link "Inspector Review" at bounding box center [842, 249] width 107 height 45
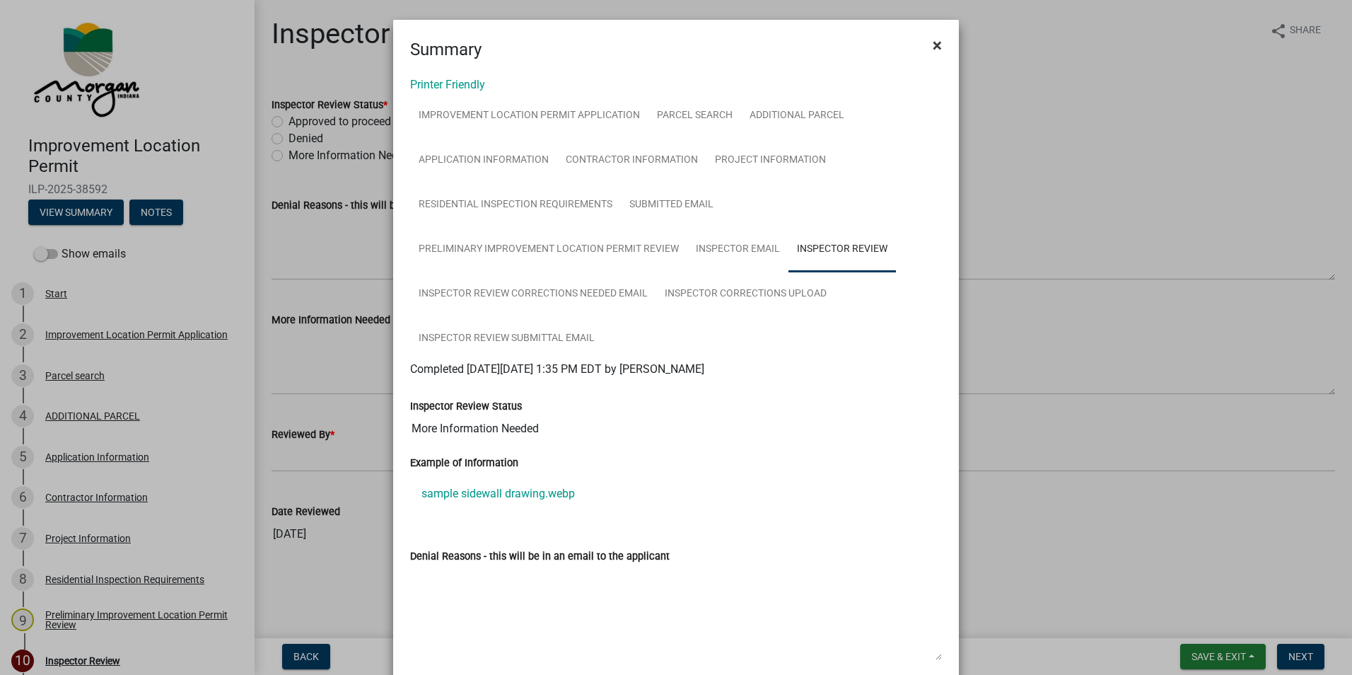
click at [933, 43] on span "×" at bounding box center [937, 45] width 9 height 20
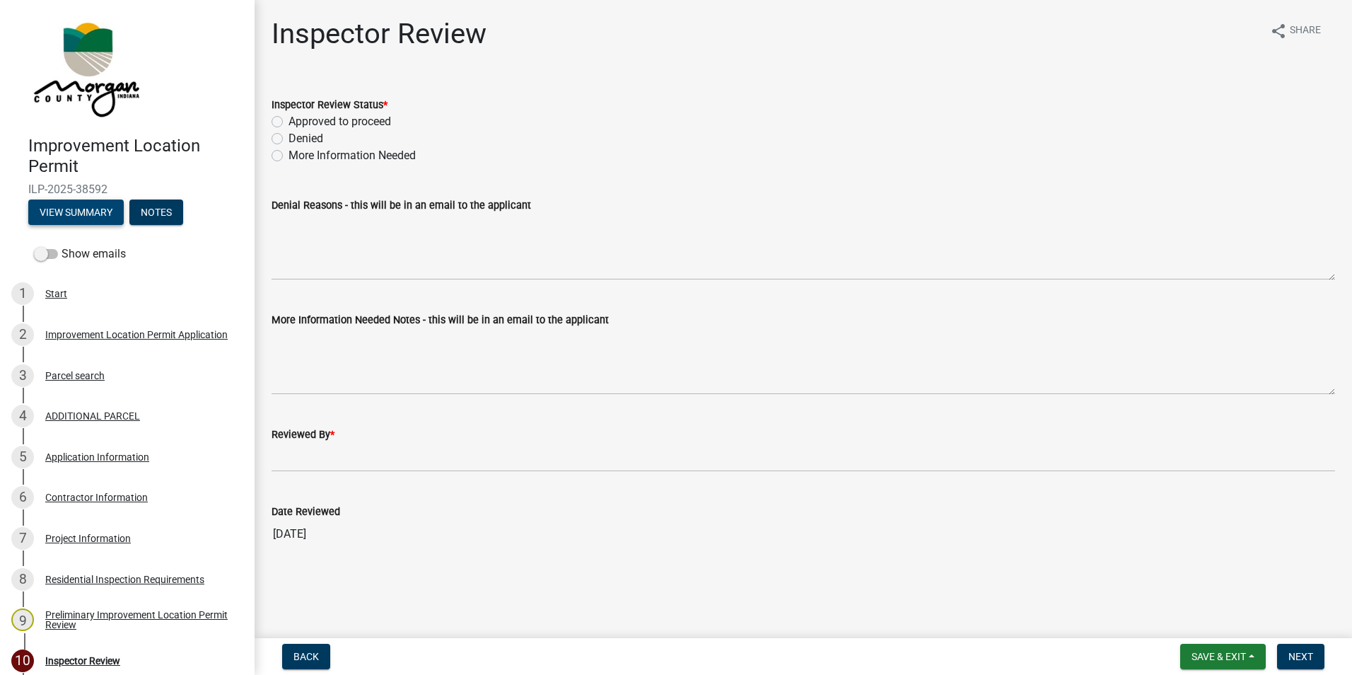
click at [97, 210] on button "View Summary" at bounding box center [75, 211] width 95 height 25
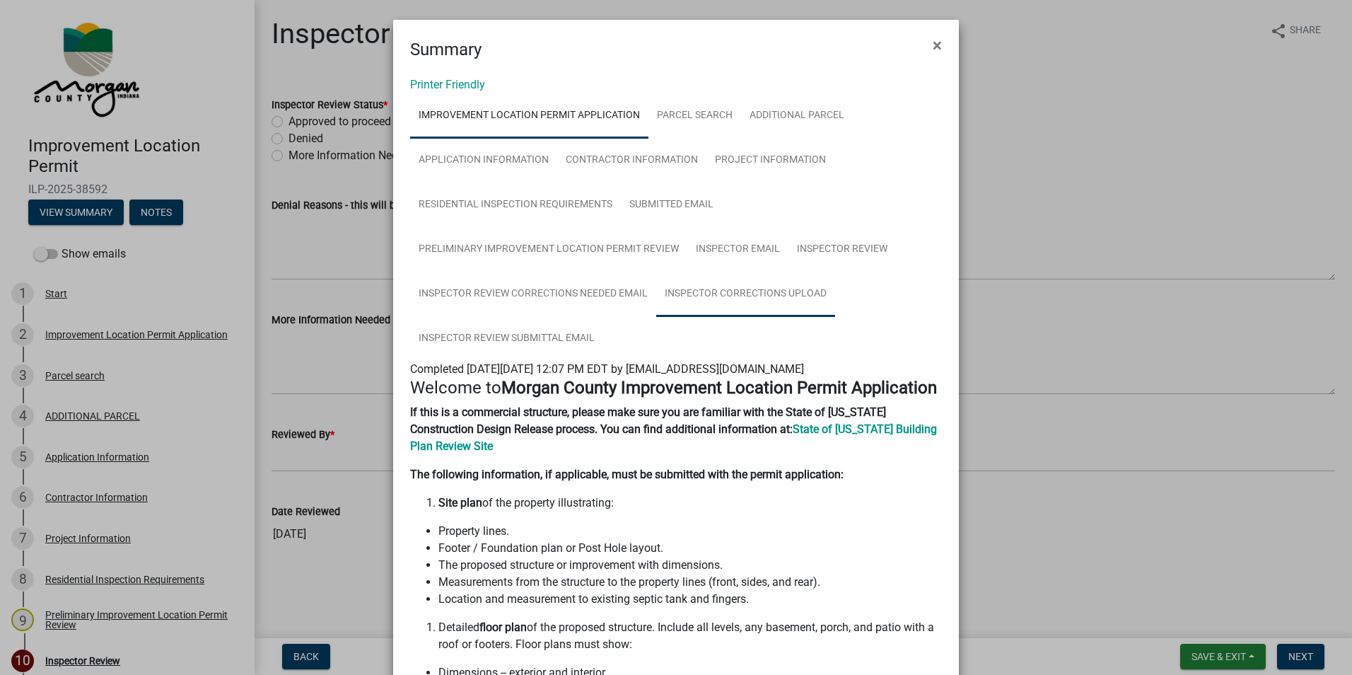
click at [765, 296] on link "Inspector Corrections Upload" at bounding box center [745, 294] width 179 height 45
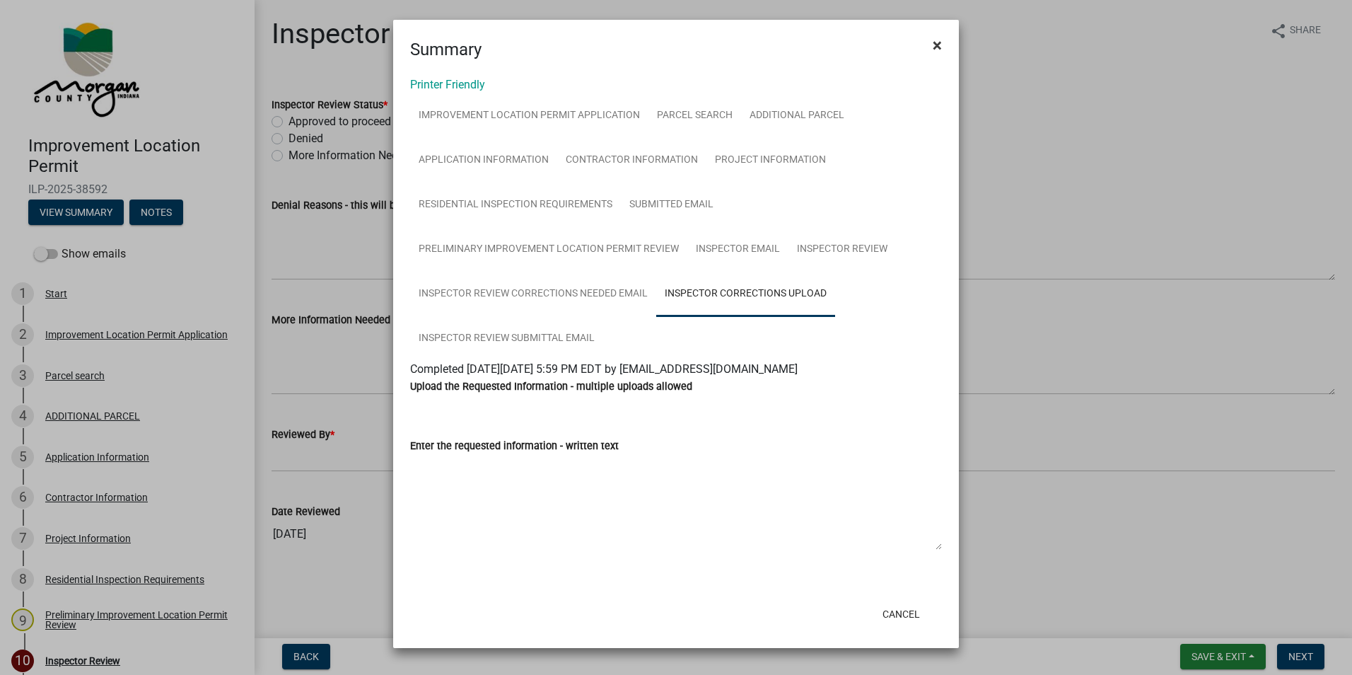
click at [943, 43] on button "×" at bounding box center [937, 45] width 32 height 40
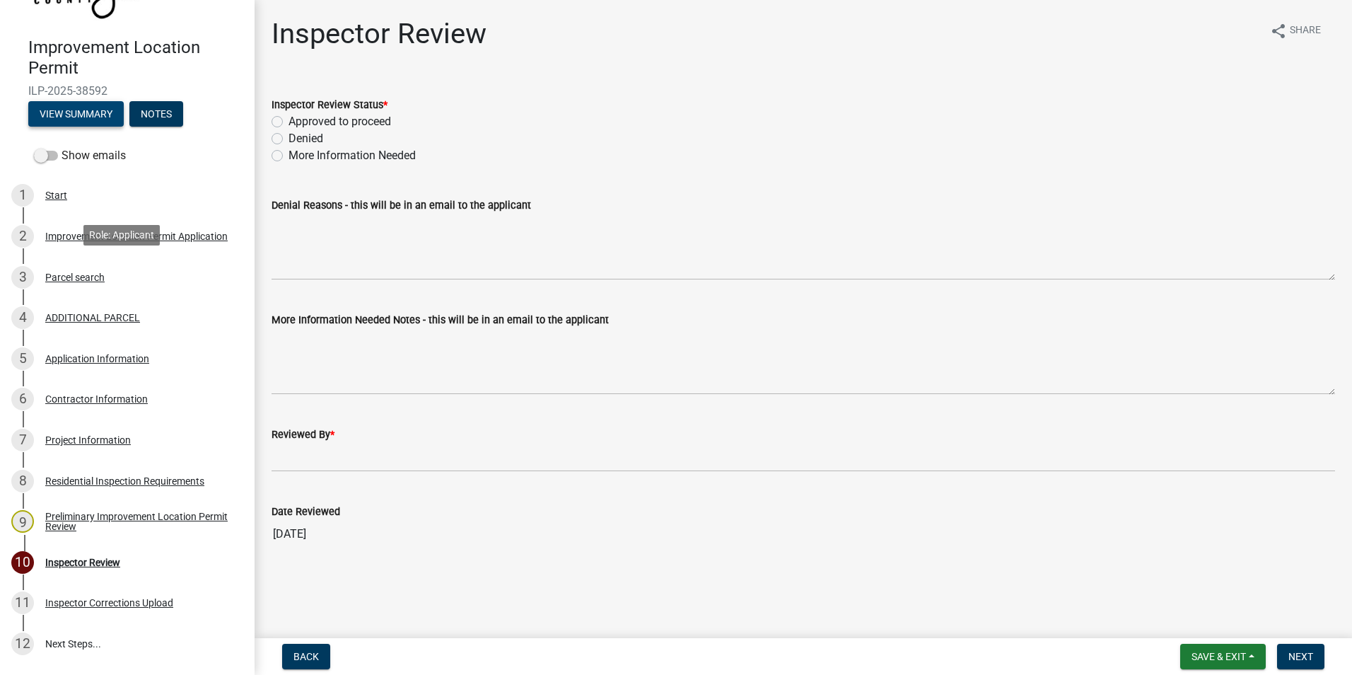
scroll to position [141, 0]
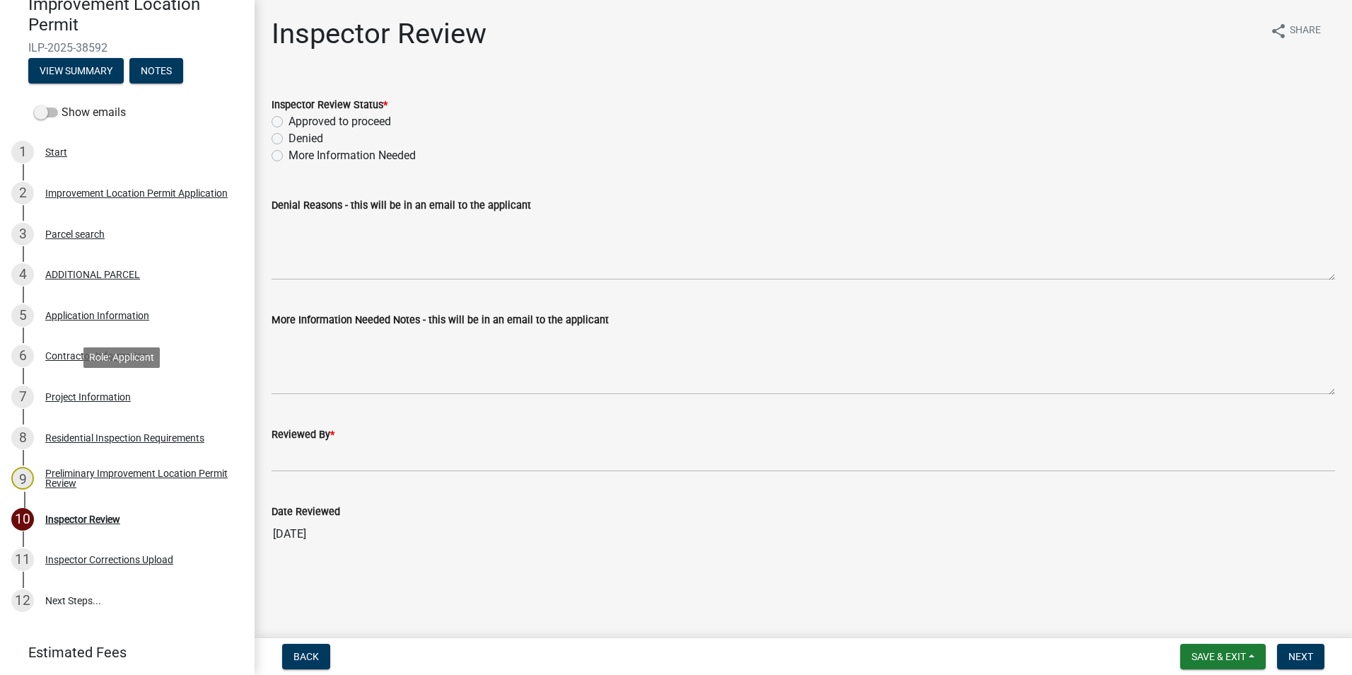
click at [100, 393] on div "Project Information" at bounding box center [88, 397] width 86 height 10
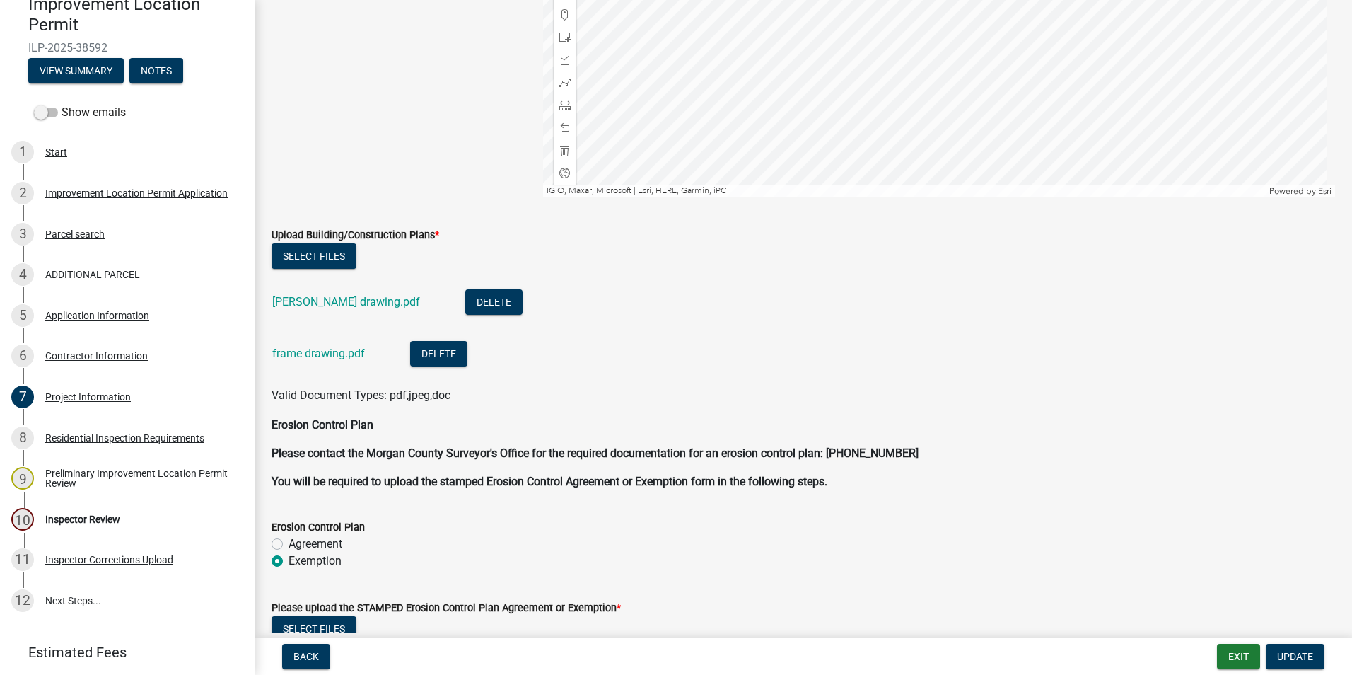
scroll to position [2758, 0]
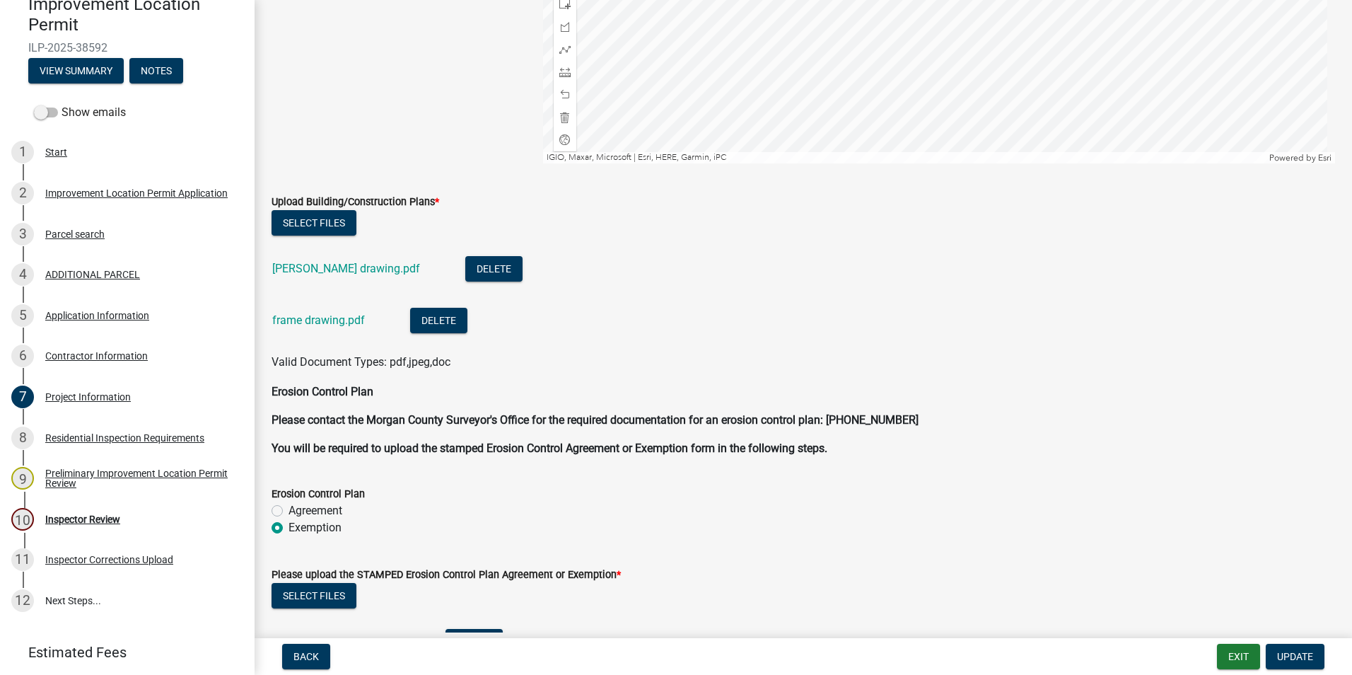
click at [349, 269] on link "Sheila Thiesing drawing.pdf" at bounding box center [346, 268] width 148 height 13
click at [346, 320] on link "frame drawing.pdf" at bounding box center [318, 319] width 93 height 13
click at [78, 73] on button "View Summary" at bounding box center [75, 70] width 95 height 25
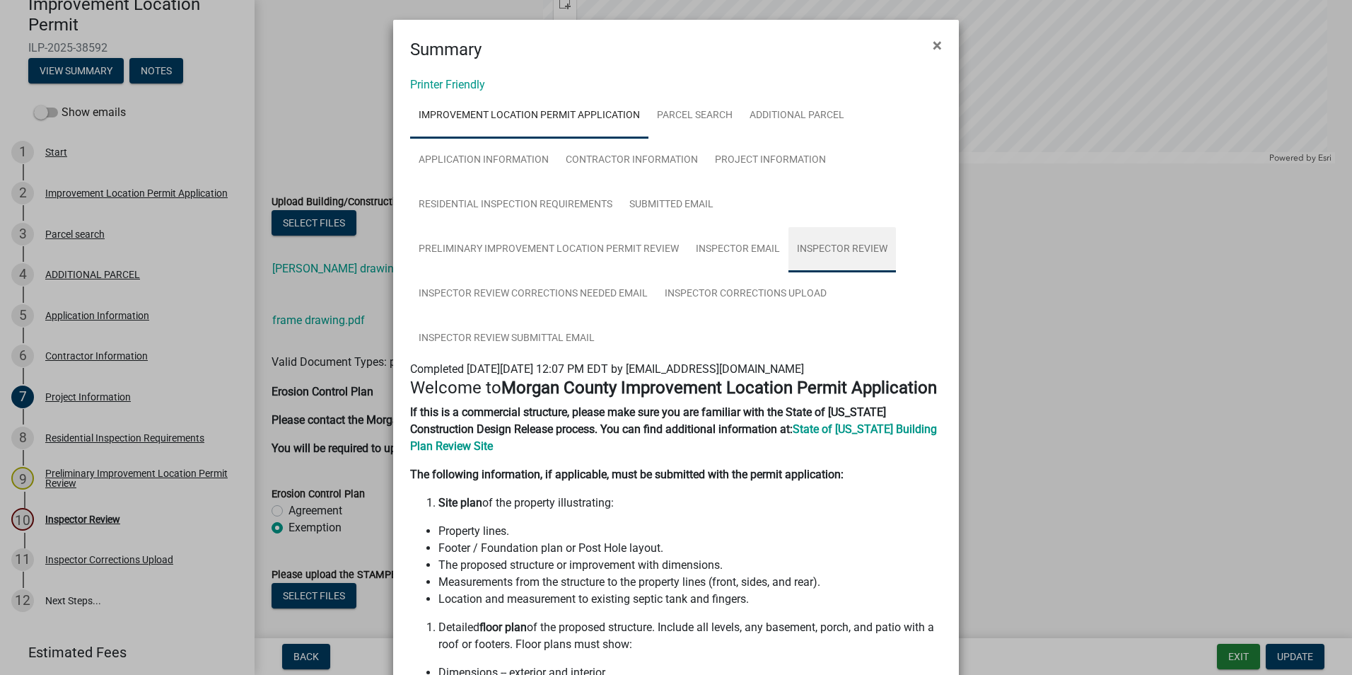
click at [825, 250] on link "Inspector Review" at bounding box center [842, 249] width 107 height 45
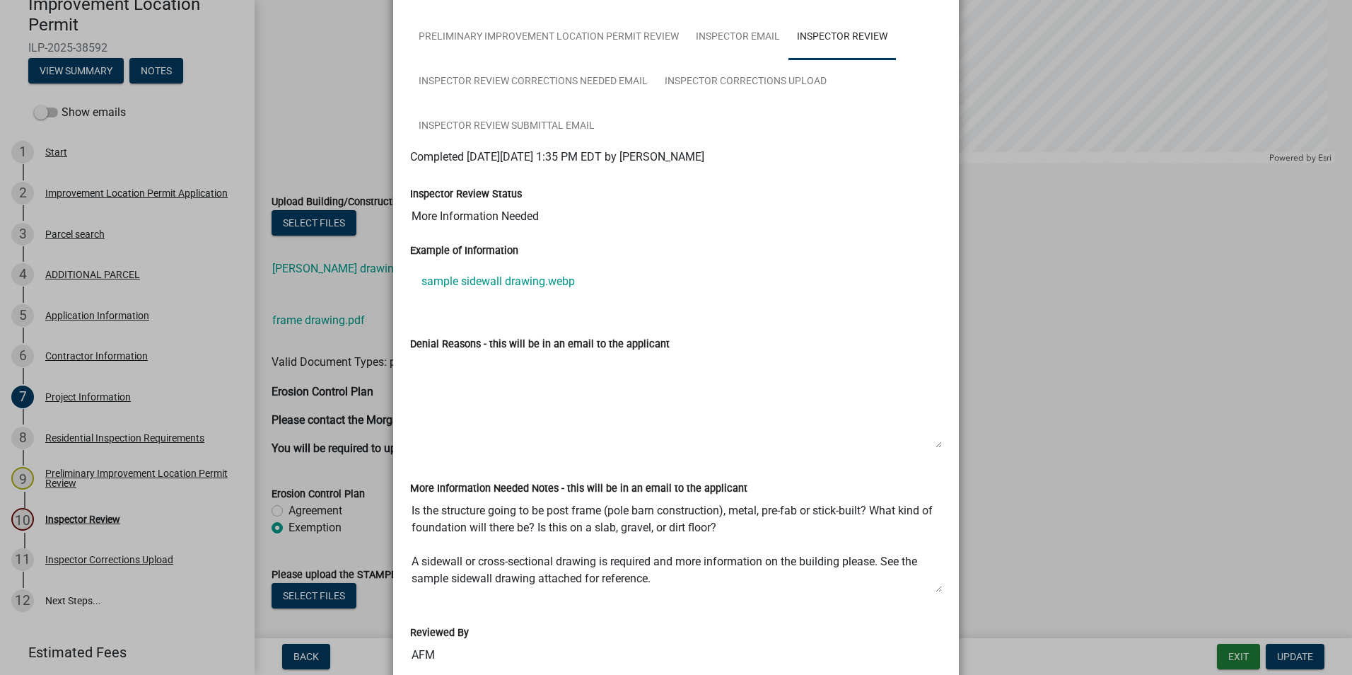
scroll to position [0, 0]
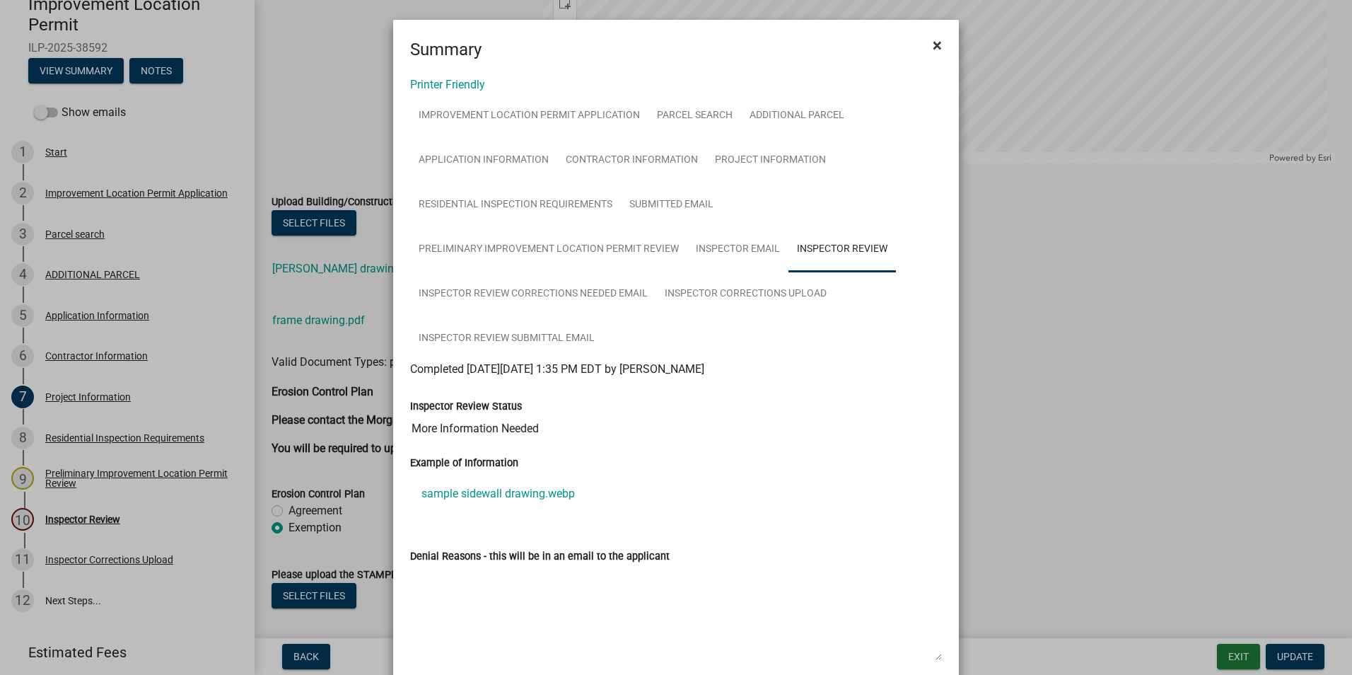
click at [933, 43] on span "×" at bounding box center [937, 45] width 9 height 20
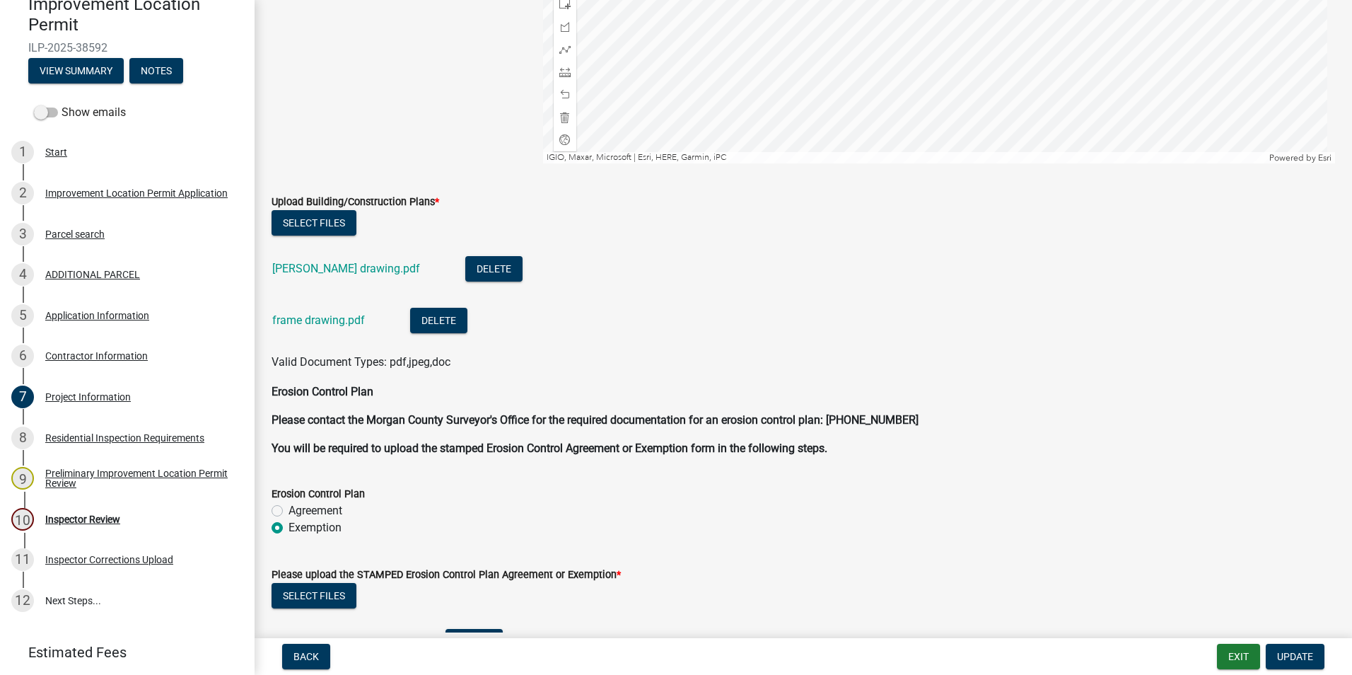
click at [359, 320] on link "frame drawing.pdf" at bounding box center [318, 319] width 93 height 13
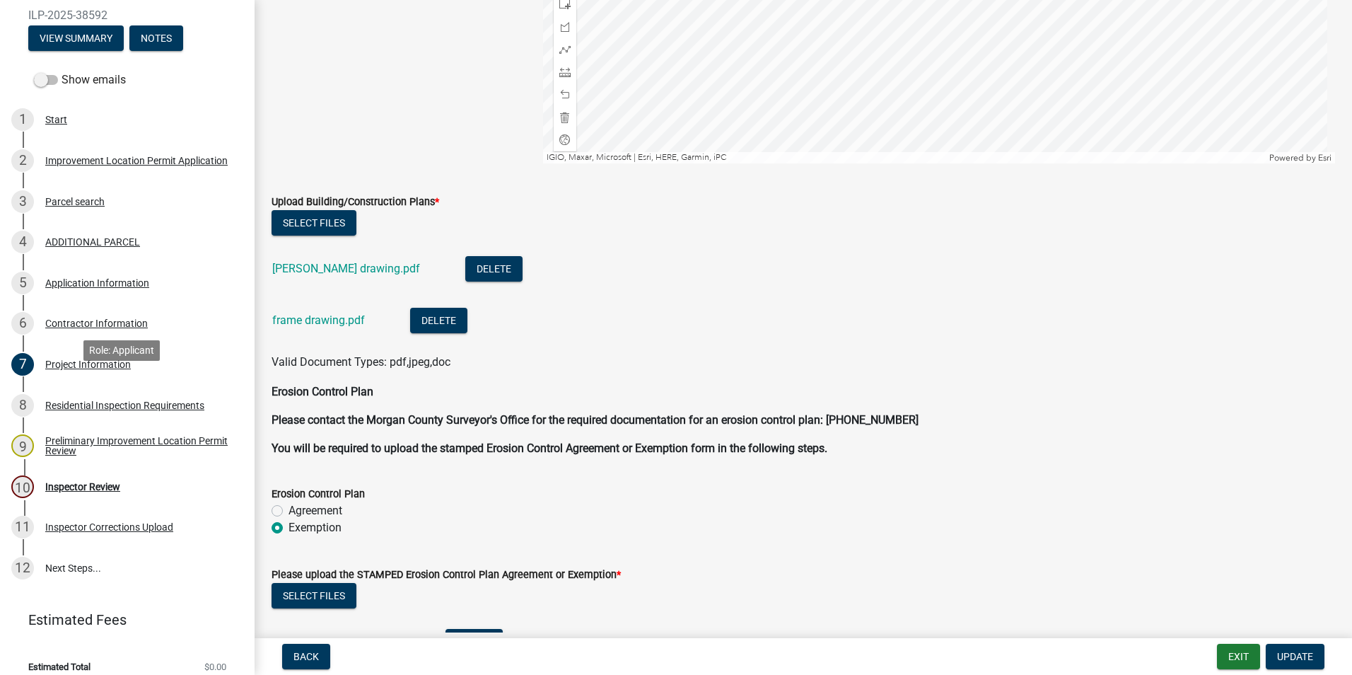
scroll to position [187, 0]
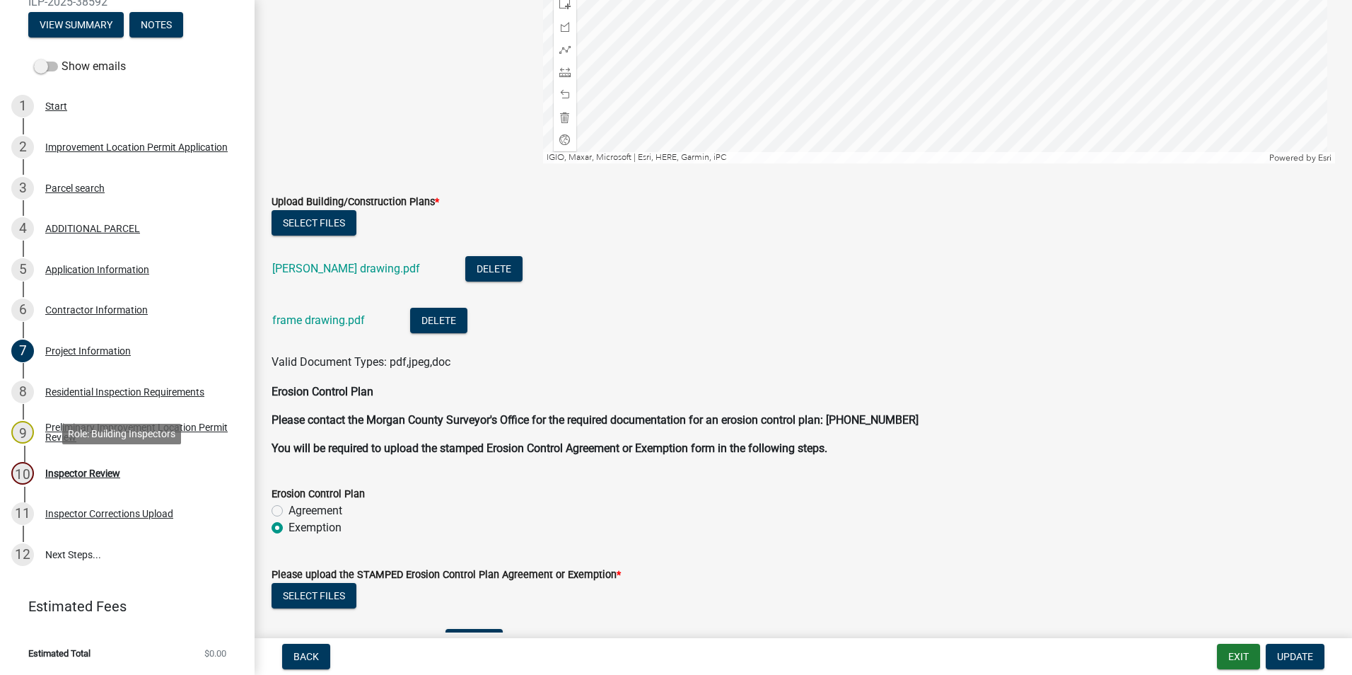
click at [100, 470] on div "Inspector Review" at bounding box center [82, 473] width 75 height 10
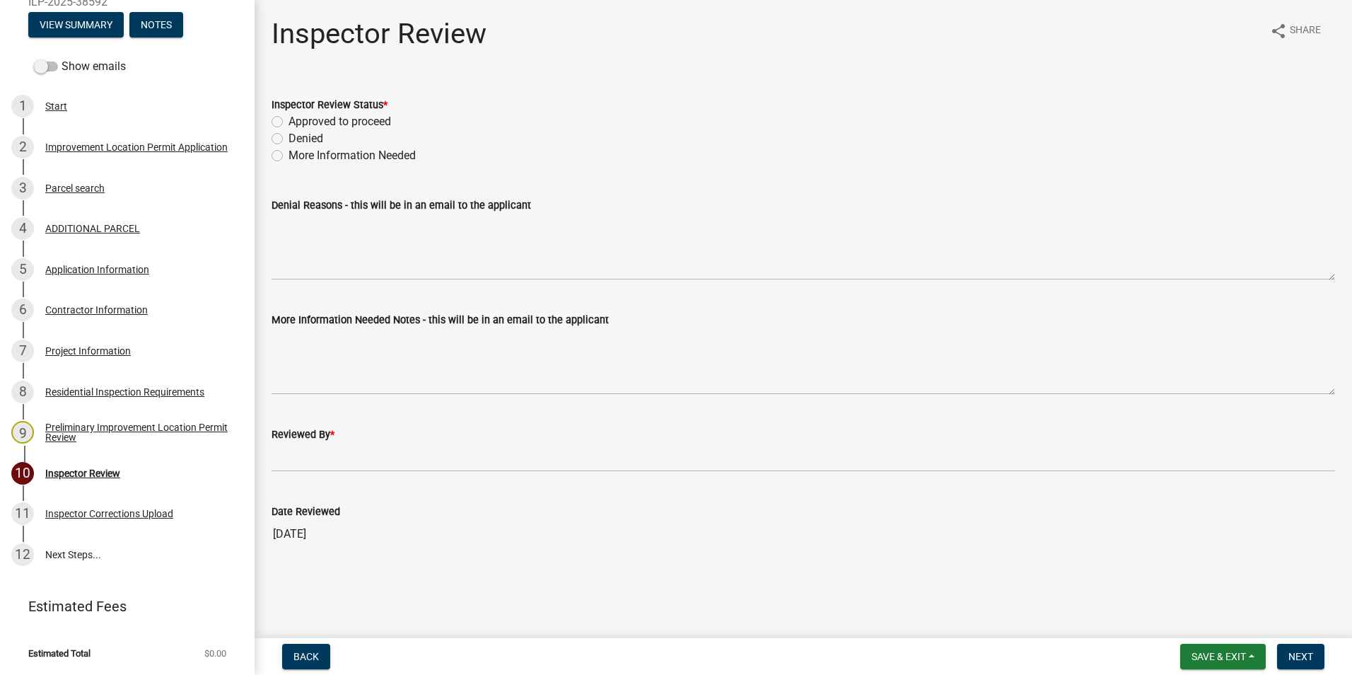
click at [289, 117] on label "Approved to proceed" at bounding box center [340, 121] width 103 height 17
click at [289, 117] on input "Approved to proceed" at bounding box center [293, 117] width 9 height 9
radio input "true"
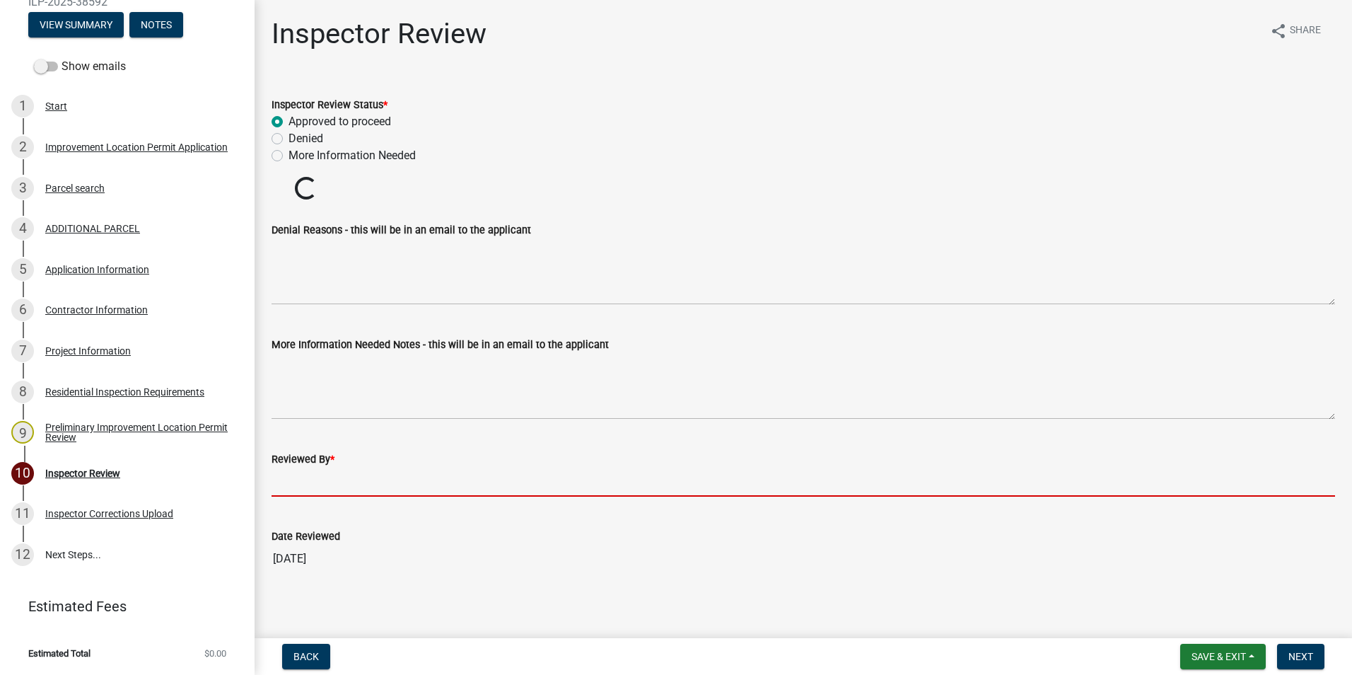
click at [285, 486] on input "Reviewed By *" at bounding box center [804, 481] width 1064 height 29
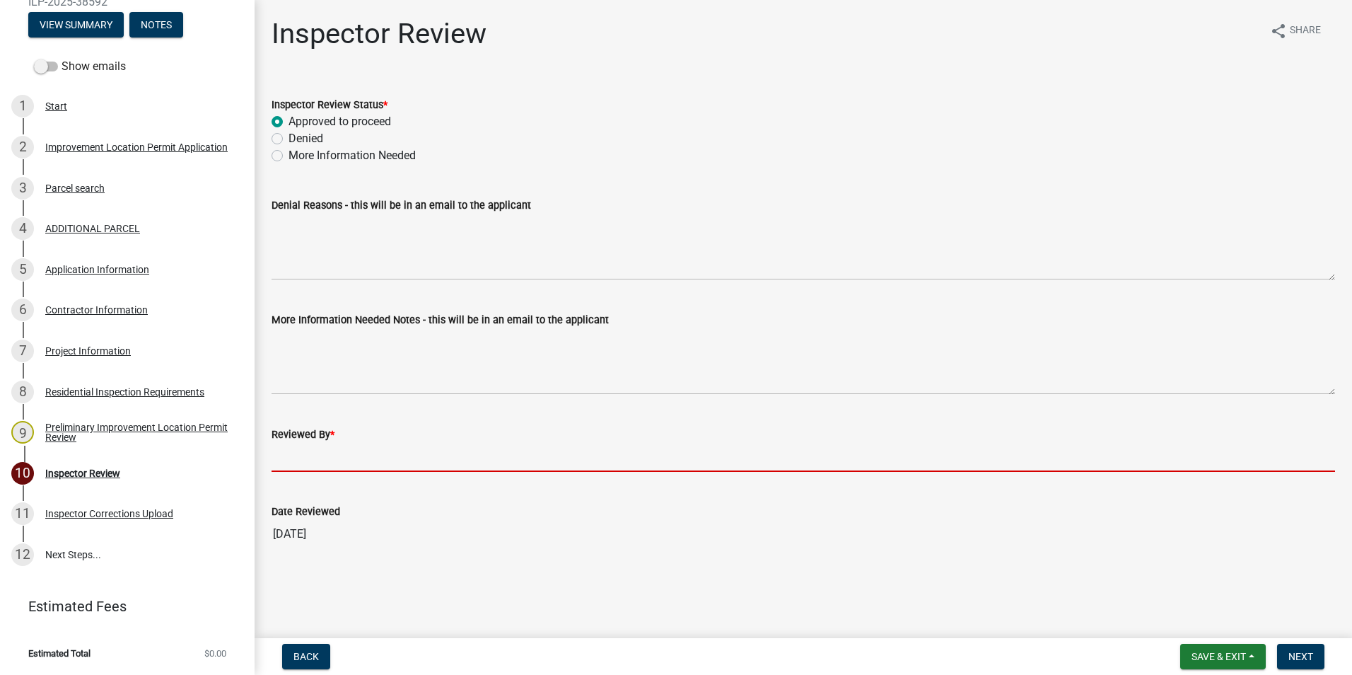
type input "AFM"
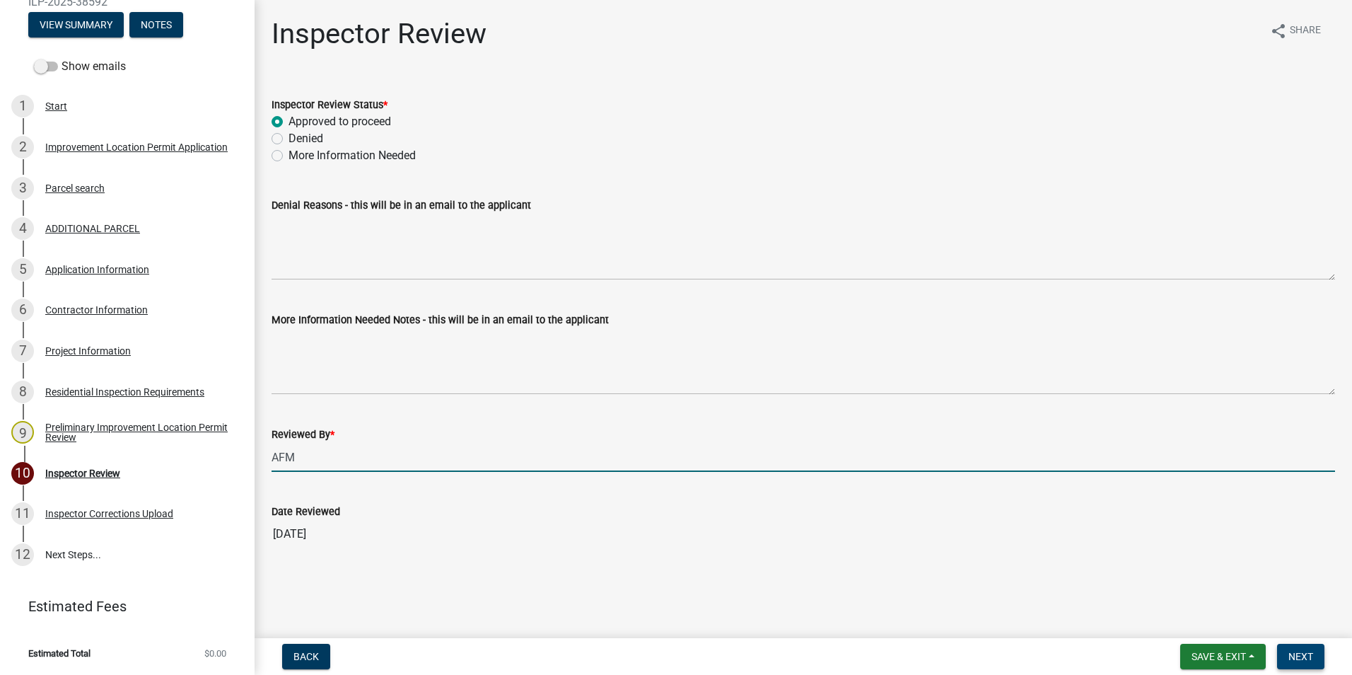
click at [1291, 646] on button "Next" at bounding box center [1300, 656] width 47 height 25
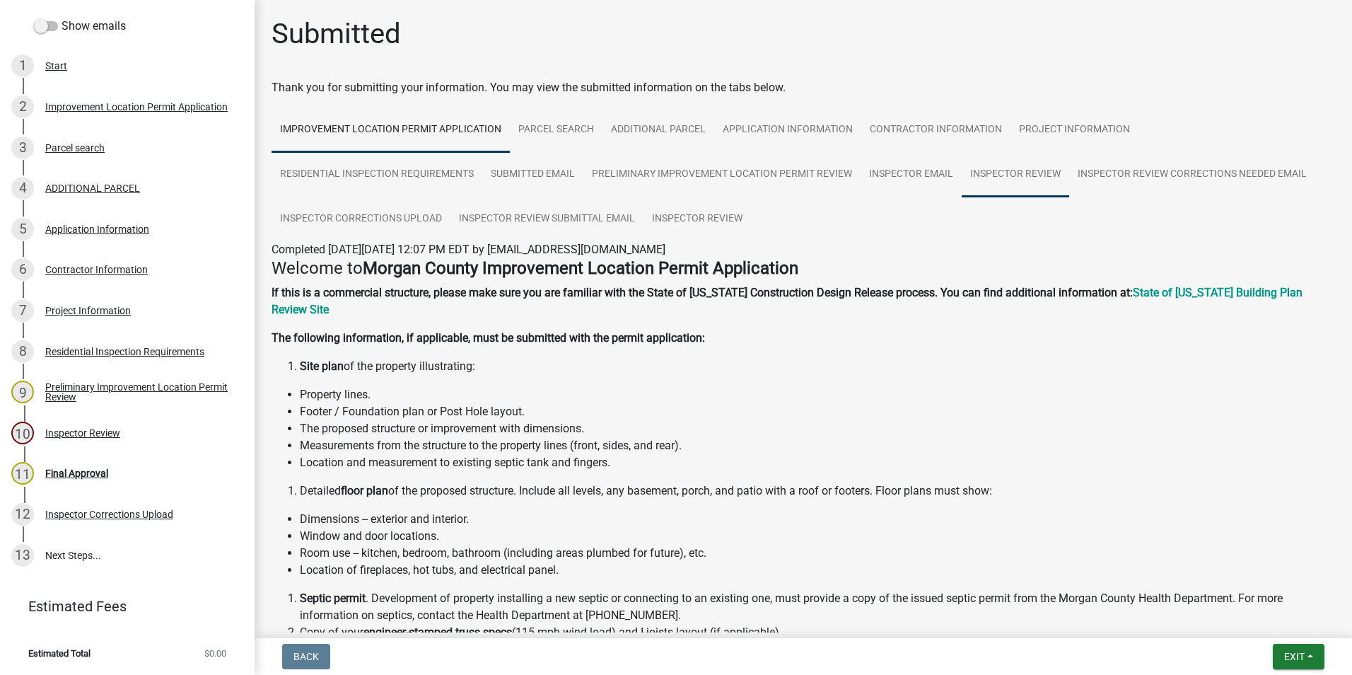
click at [990, 170] on link "Inspector Review" at bounding box center [1015, 174] width 107 height 45
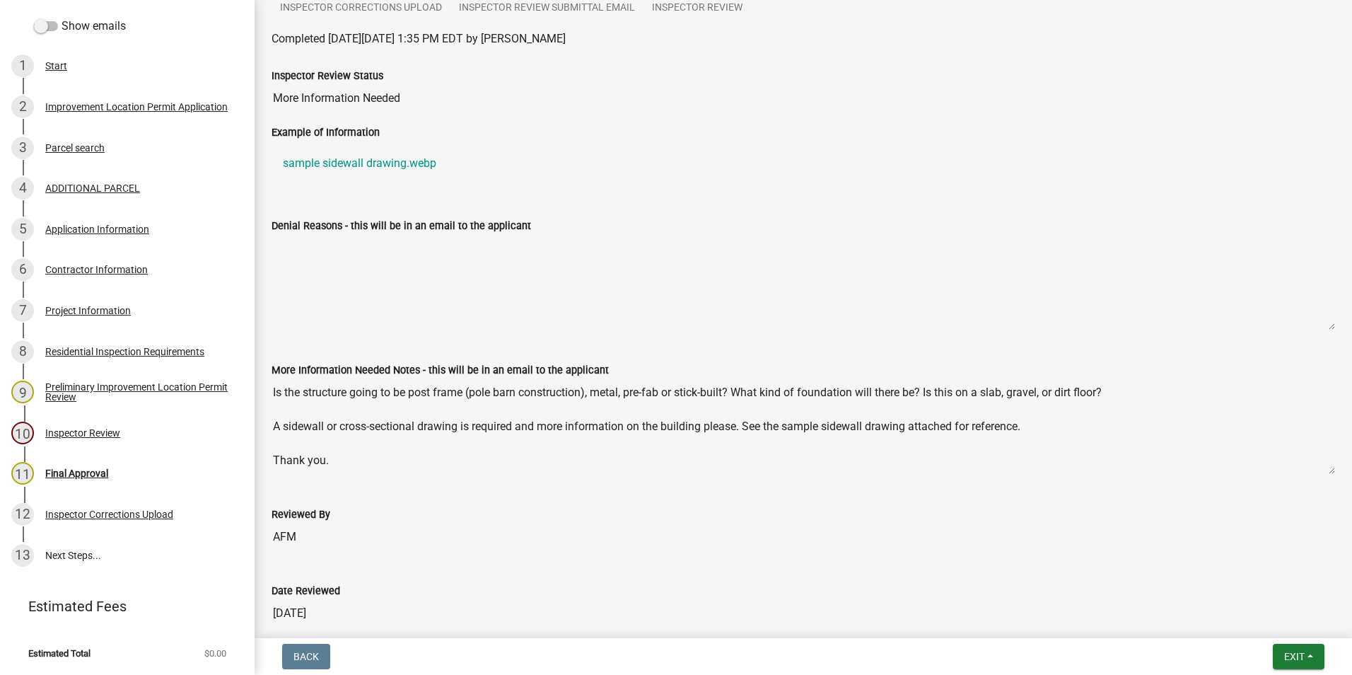
scroll to position [283, 0]
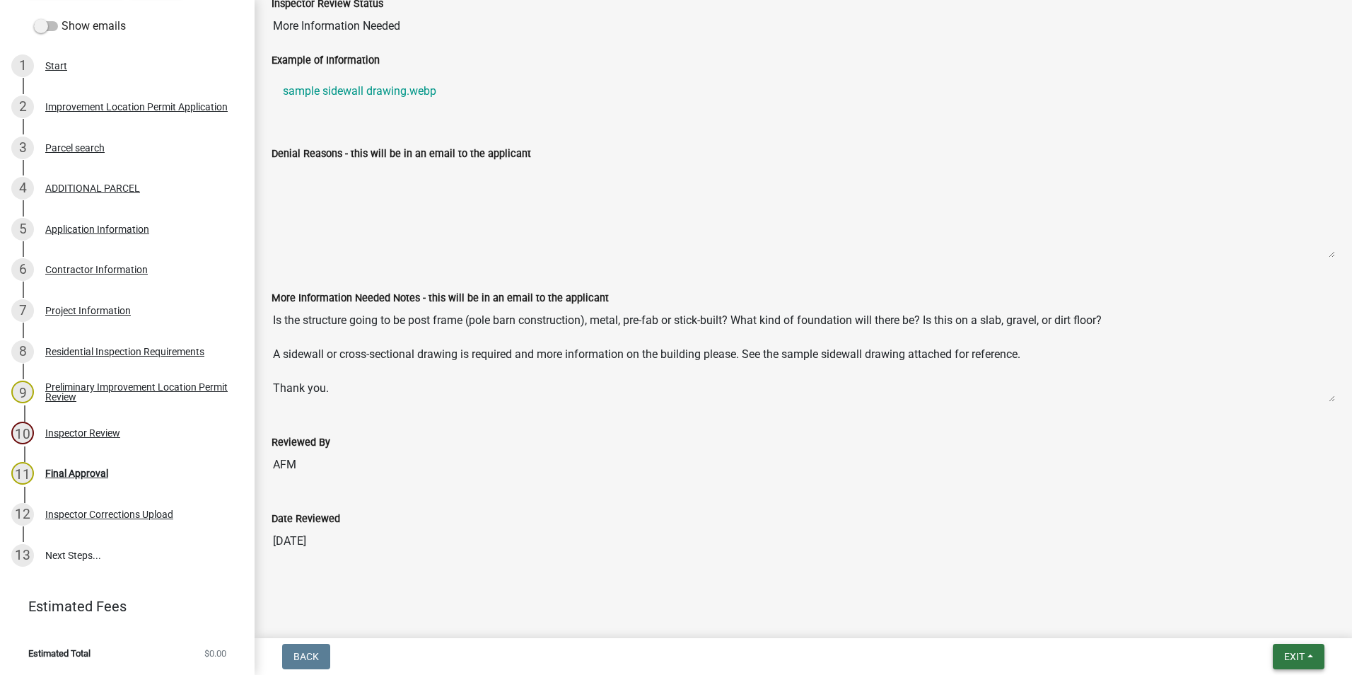
click at [1298, 653] on span "Exit" at bounding box center [1294, 656] width 21 height 11
click at [1258, 614] on button "Save & Exit" at bounding box center [1267, 620] width 113 height 34
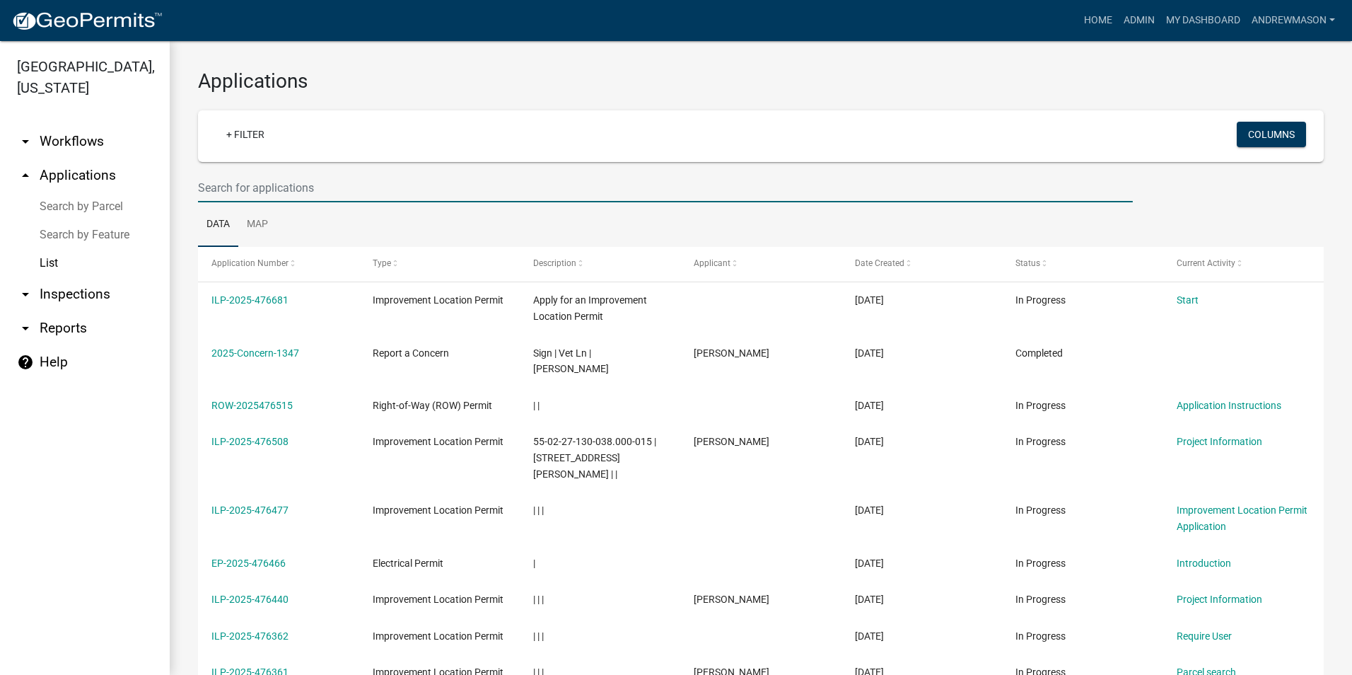
click at [303, 187] on input "text" at bounding box center [665, 187] width 935 height 29
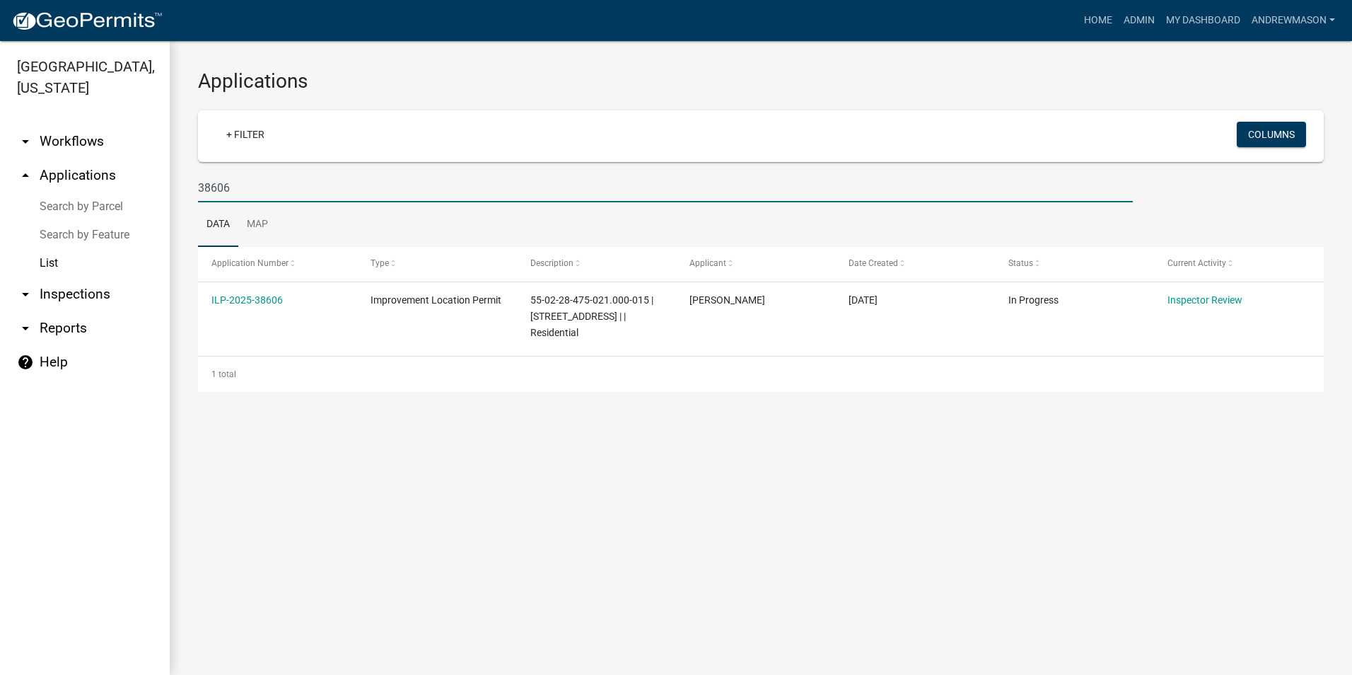
type input "38606"
click at [261, 303] on link "ILP-2025-38606" at bounding box center [246, 299] width 71 height 11
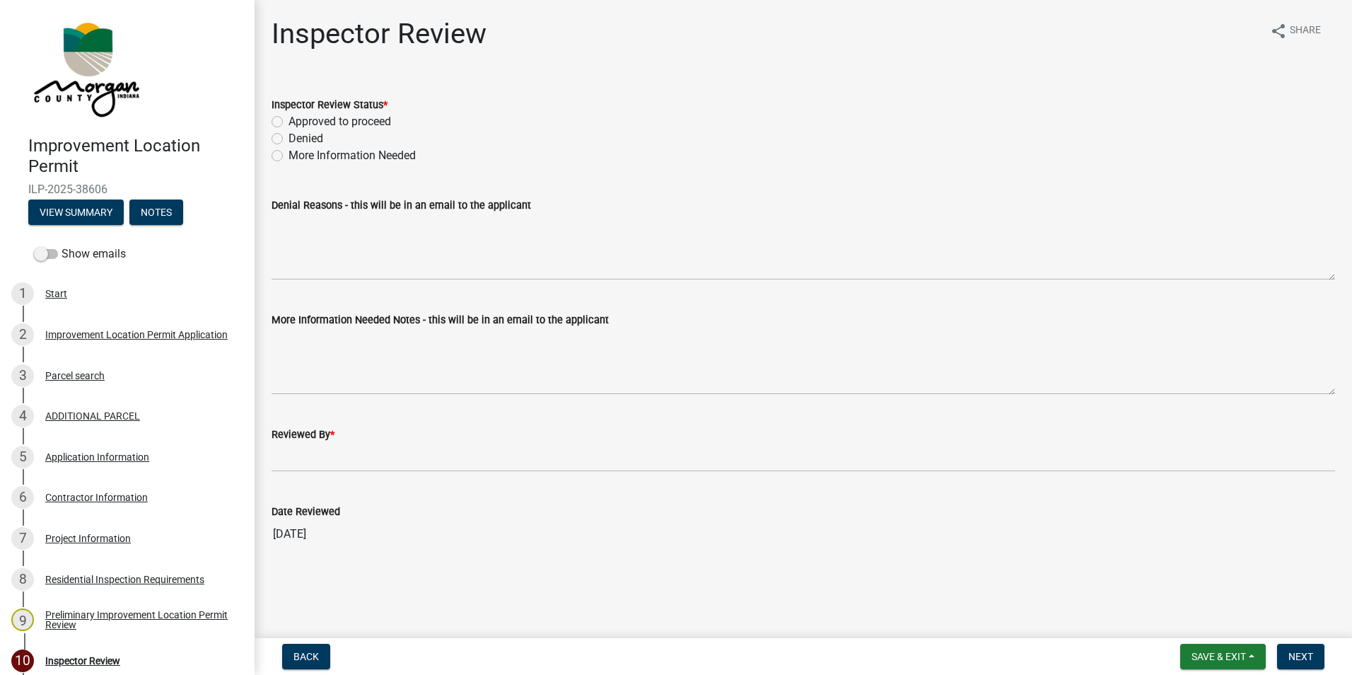
click at [289, 156] on label "More Information Needed" at bounding box center [352, 155] width 127 height 17
click at [289, 156] on input "More Information Needed" at bounding box center [293, 151] width 9 height 9
radio input "true"
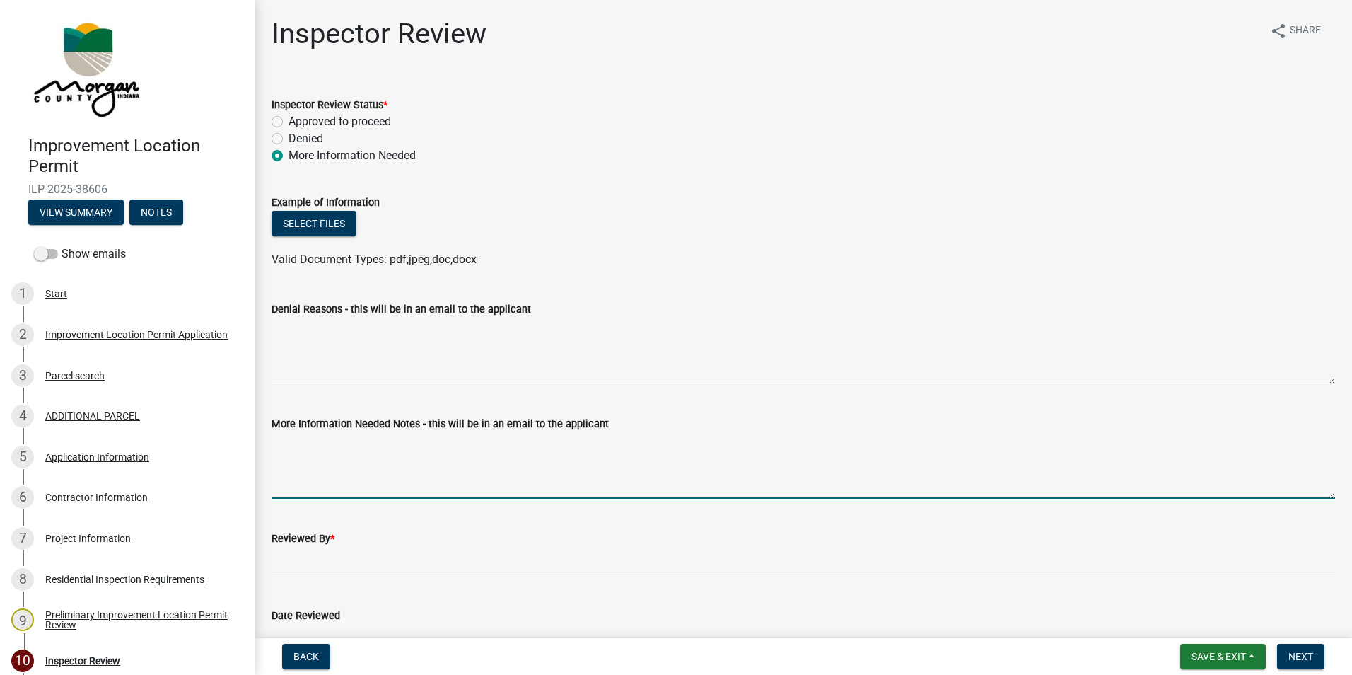
click at [333, 370] on wm-data-entity-input-list "Inspector Review Status * Approved to proceed Denied More Information Needed Ex…" at bounding box center [804, 371] width 1064 height 584
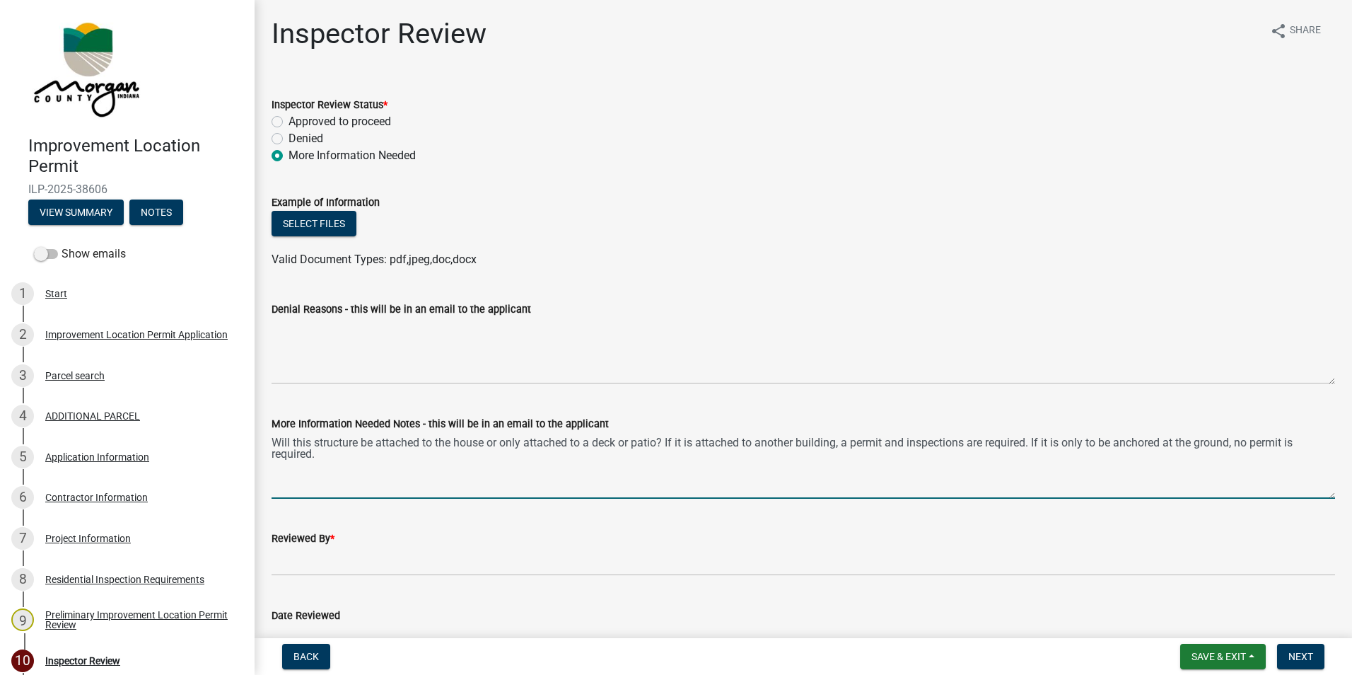
type textarea "Will this structure be attached to the house or only attached to a deck or pati…"
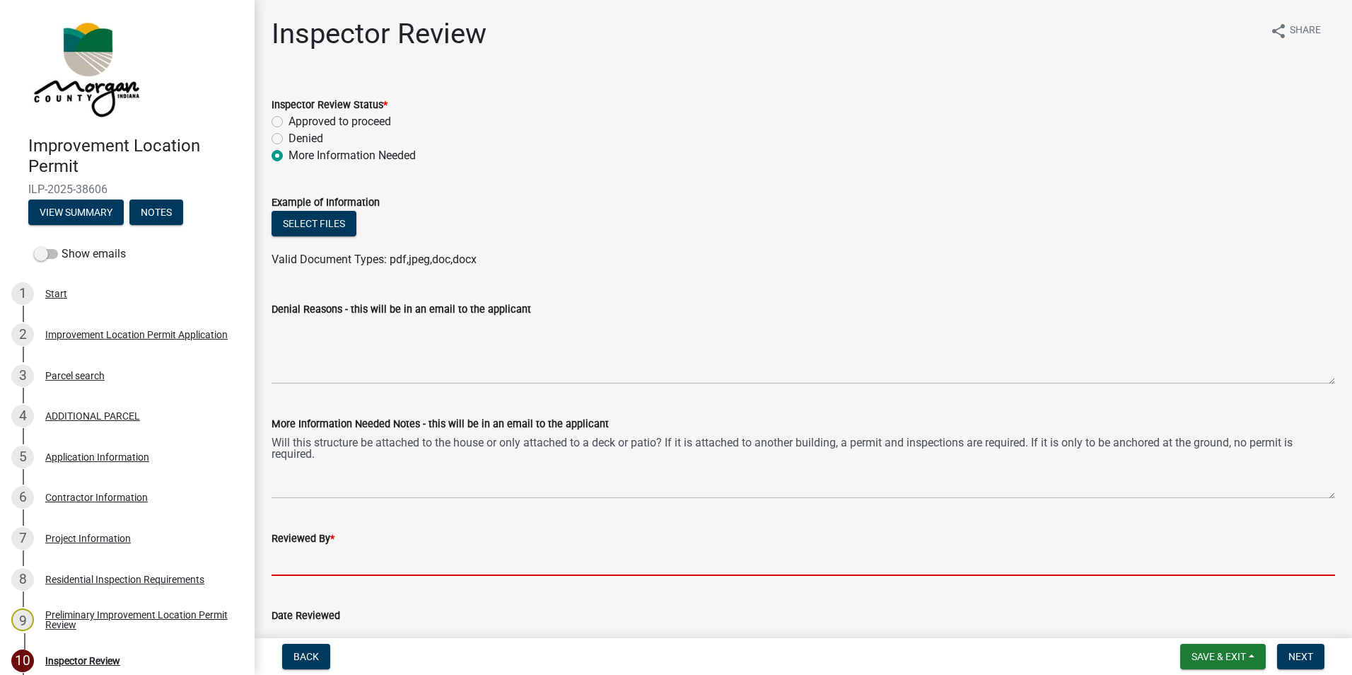
click at [310, 564] on input "Reviewed By *" at bounding box center [804, 561] width 1064 height 29
type input "AFM"
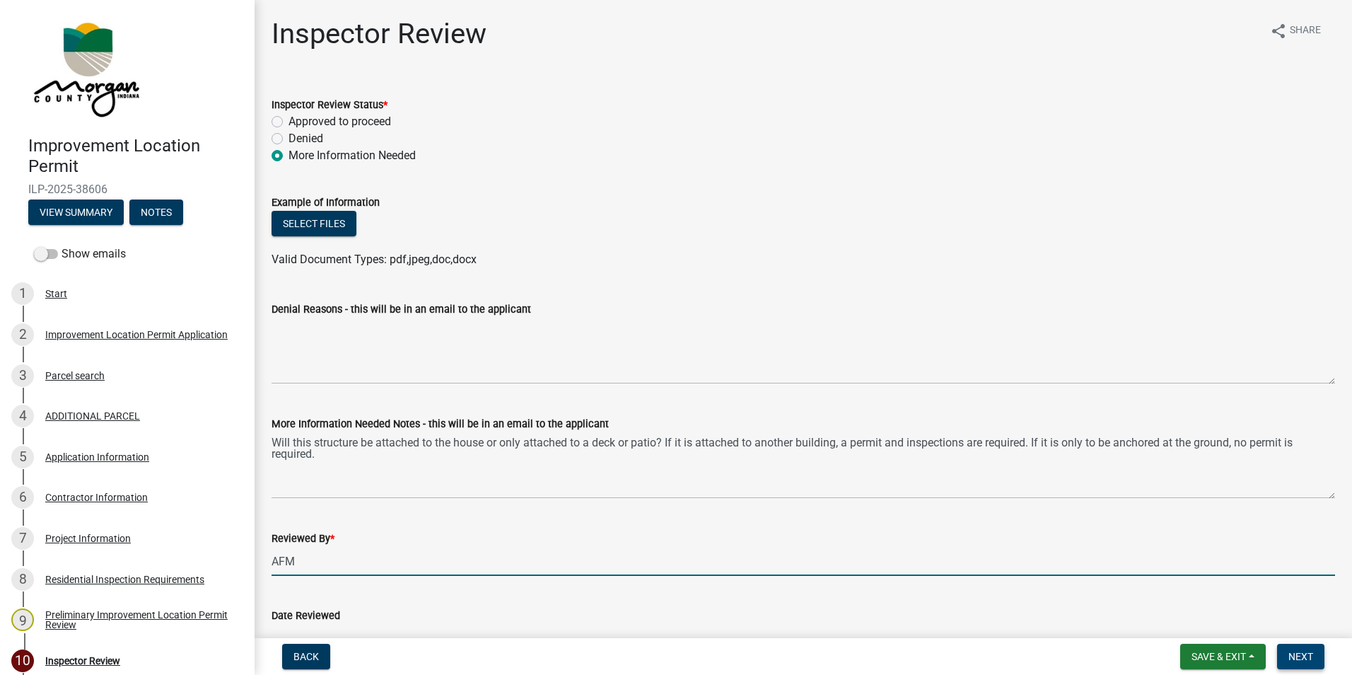
click at [1296, 653] on span "Next" at bounding box center [1301, 656] width 25 height 11
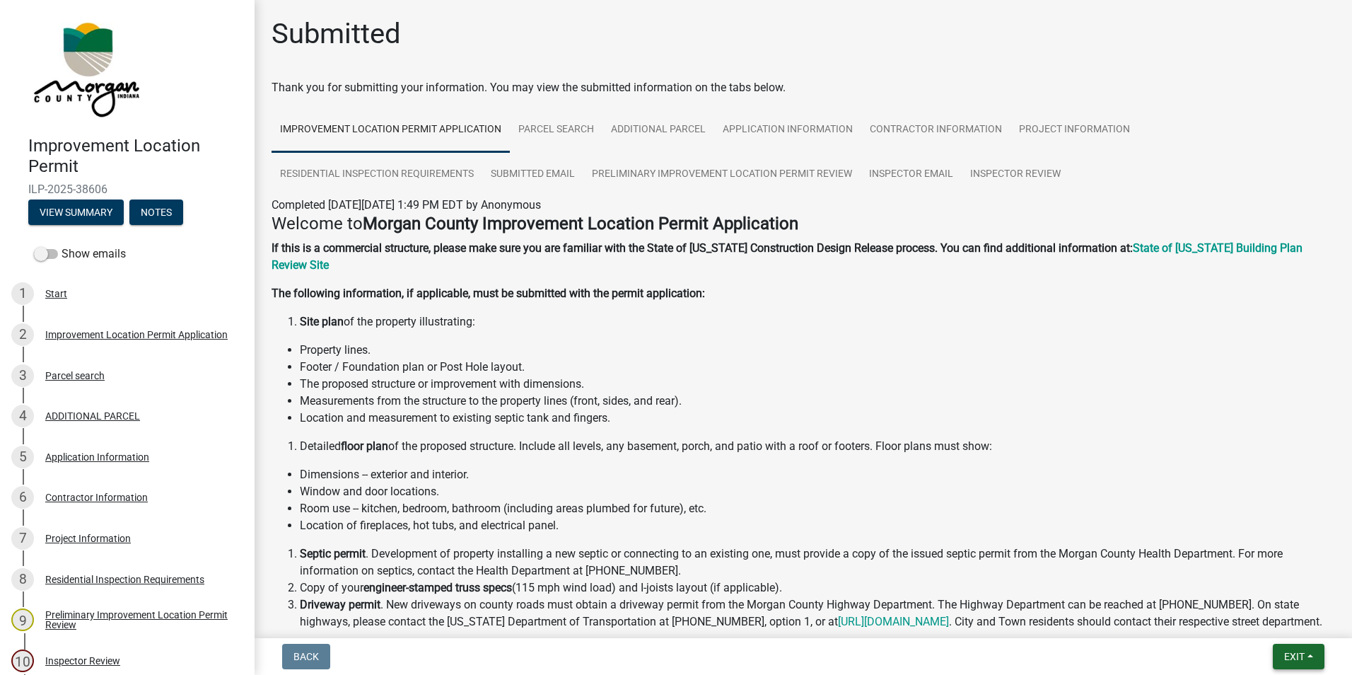
click at [1292, 649] on button "Exit" at bounding box center [1299, 656] width 52 height 25
click at [1234, 621] on button "Save & Exit" at bounding box center [1267, 620] width 113 height 34
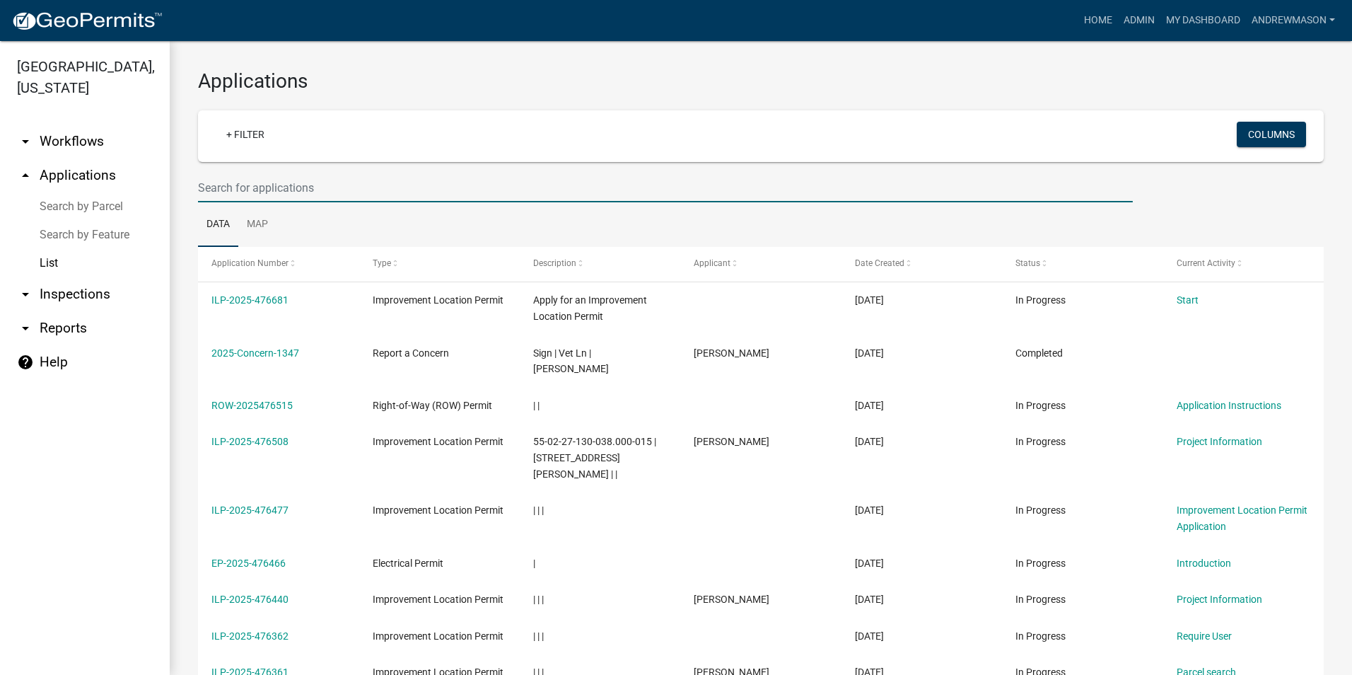
click at [290, 190] on input "text" at bounding box center [665, 187] width 935 height 29
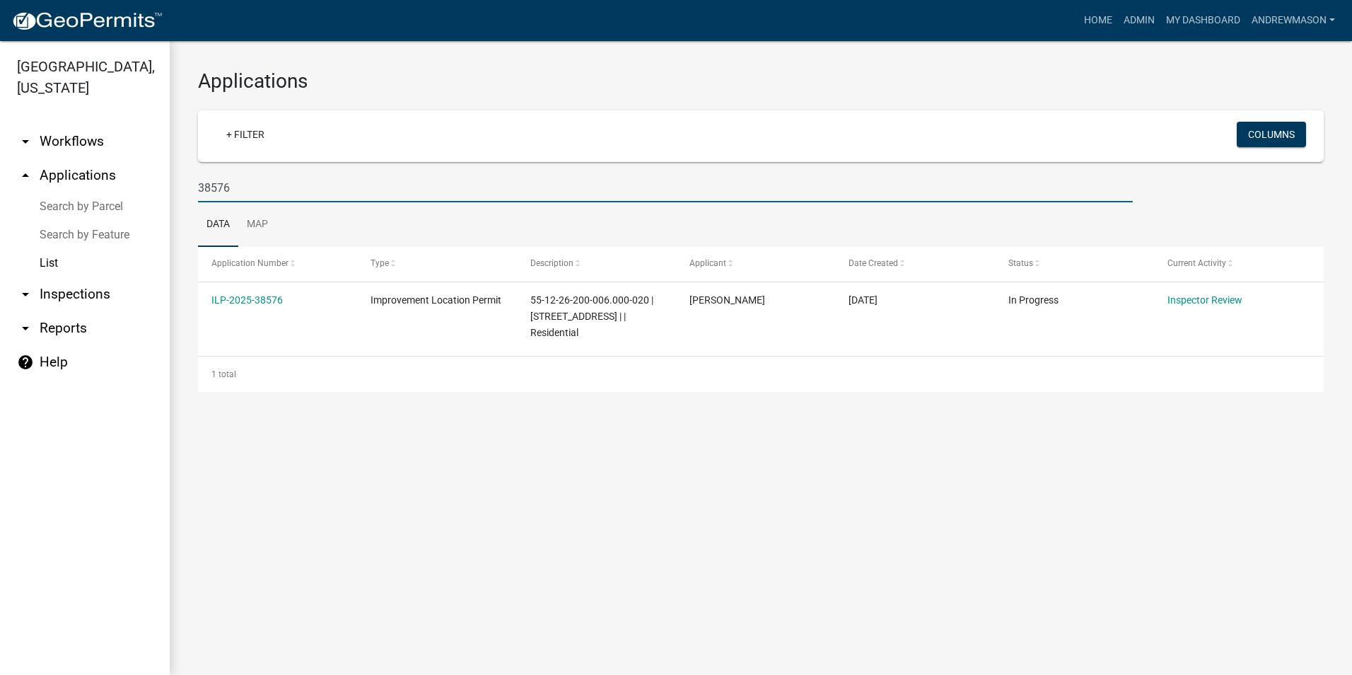
type input "38576"
click at [262, 299] on link "ILP-2025-38576" at bounding box center [246, 299] width 71 height 11
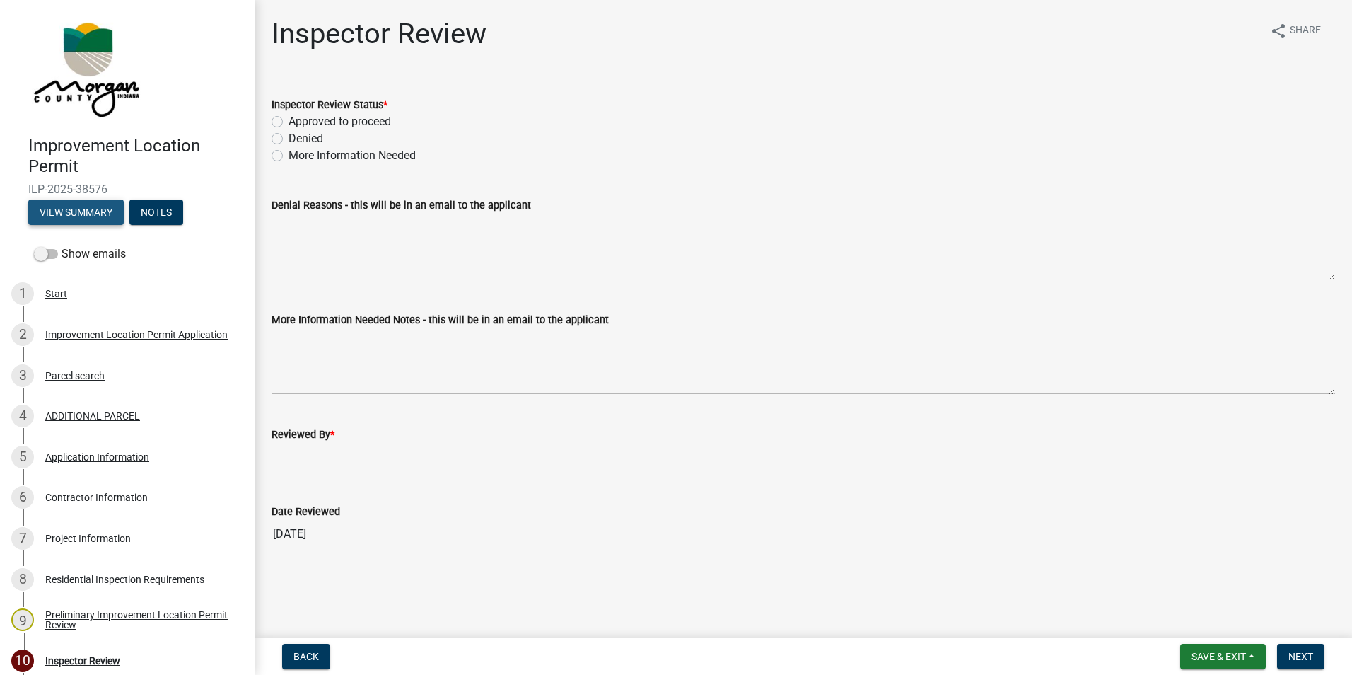
click at [105, 213] on button "View Summary" at bounding box center [75, 211] width 95 height 25
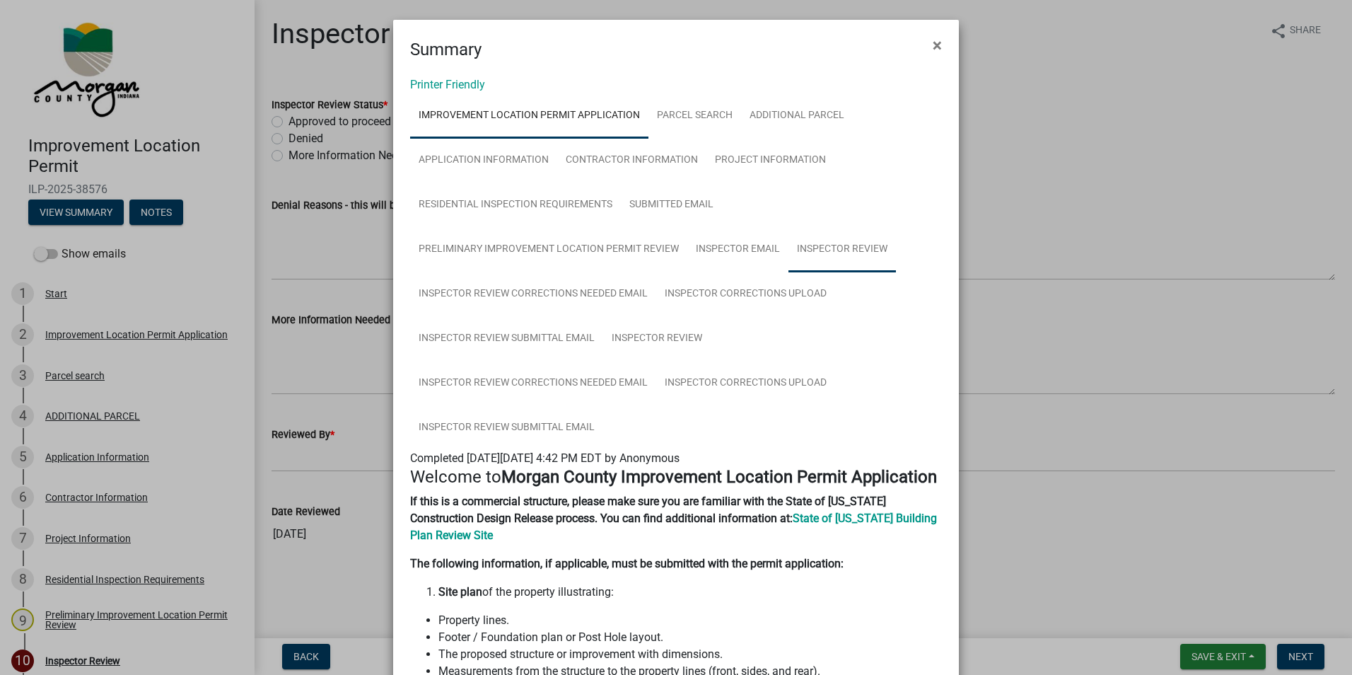
click at [852, 249] on link "Inspector Review" at bounding box center [842, 249] width 107 height 45
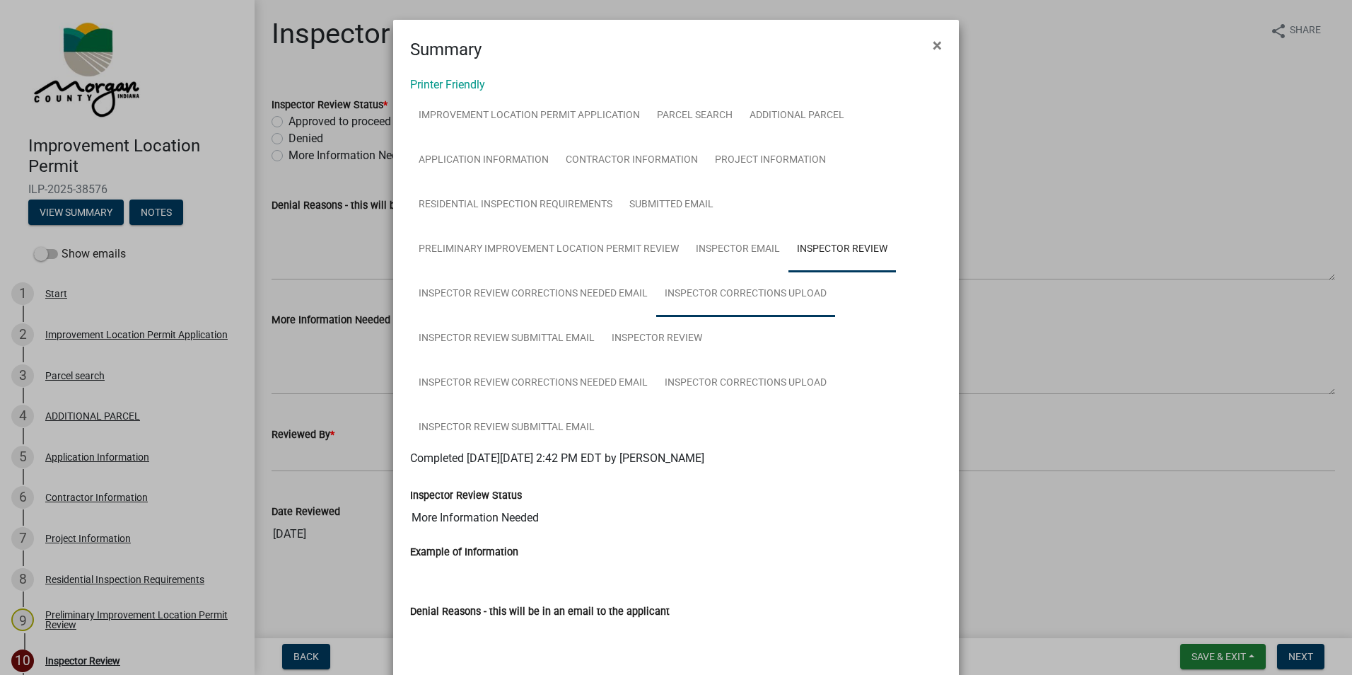
click at [775, 296] on link "Inspector Corrections Upload" at bounding box center [745, 294] width 179 height 45
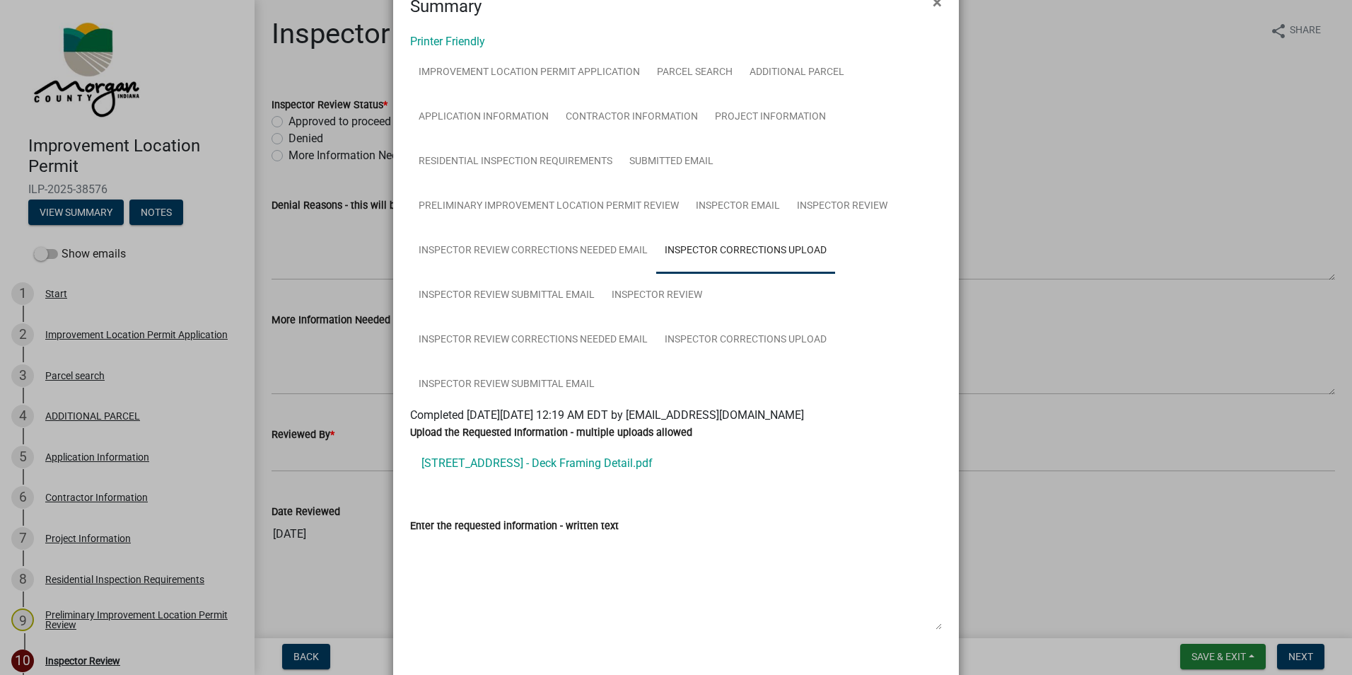
scroll to position [116, 0]
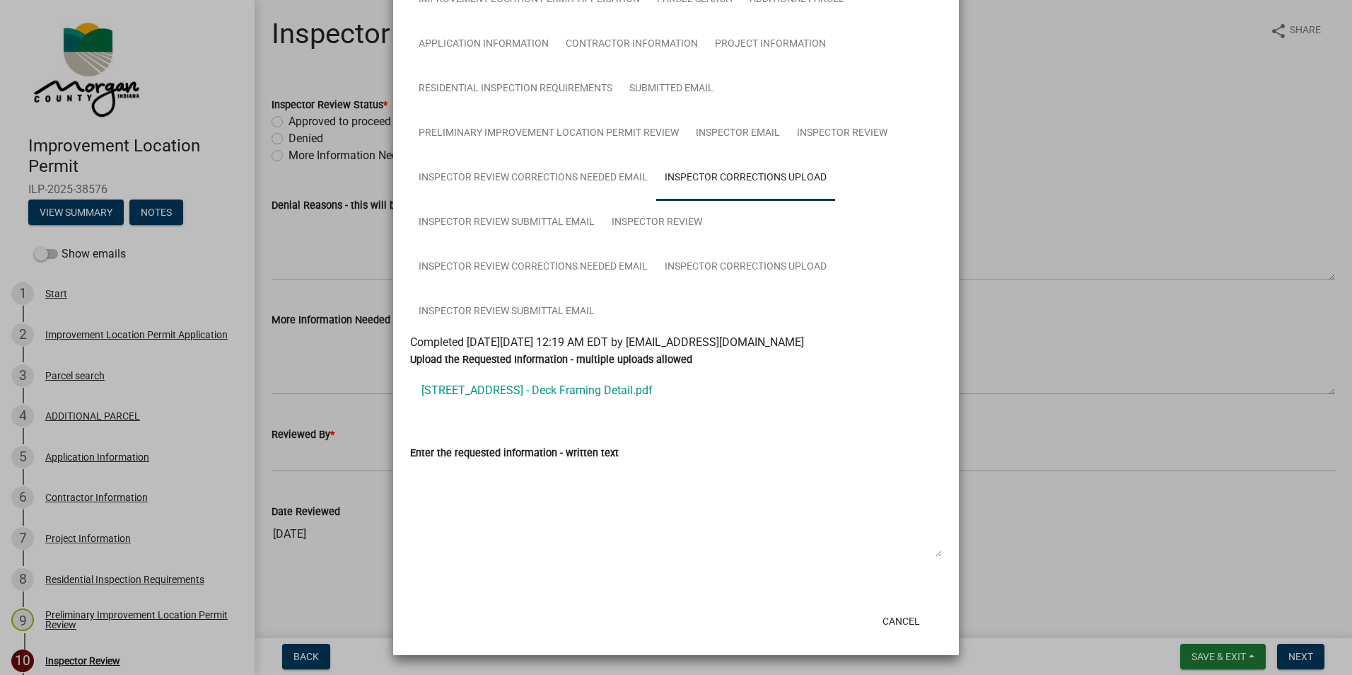
click at [571, 393] on link "4070 S London Dr - Deck Framing Detail.pdf" at bounding box center [676, 390] width 532 height 34
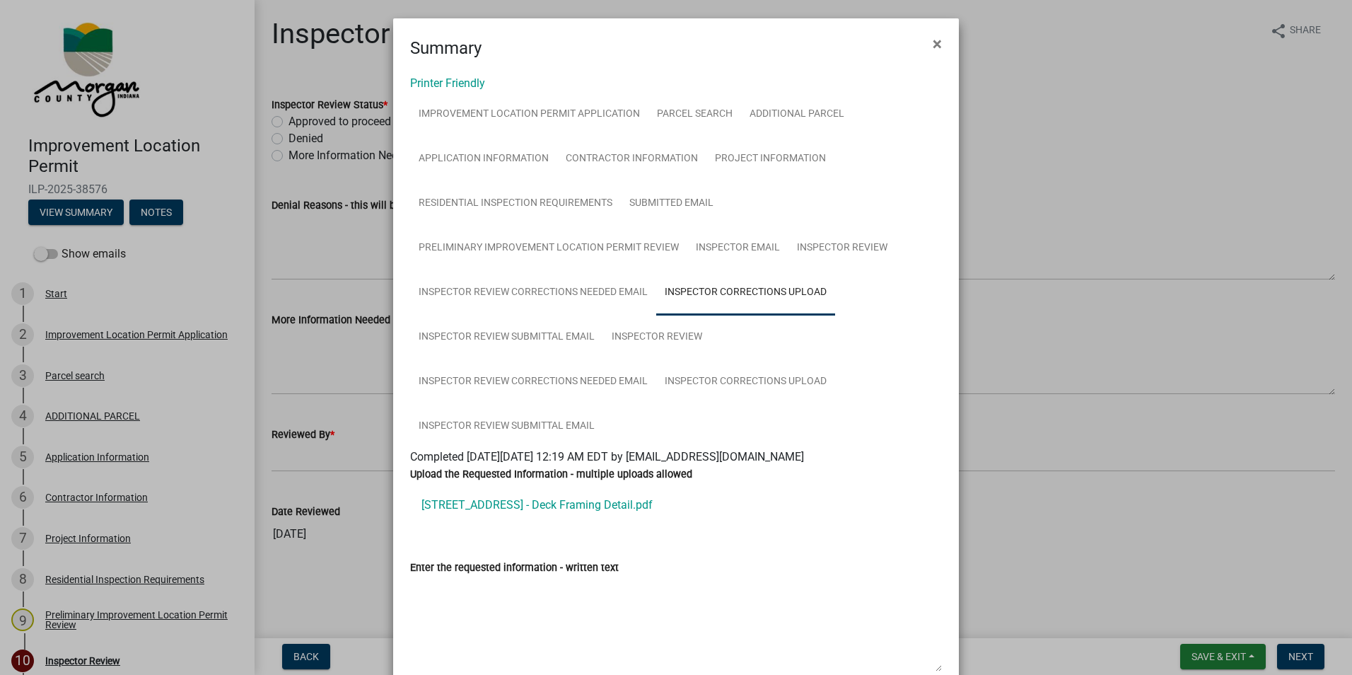
scroll to position [0, 0]
click at [629, 342] on link "Inspector Review" at bounding box center [656, 338] width 107 height 45
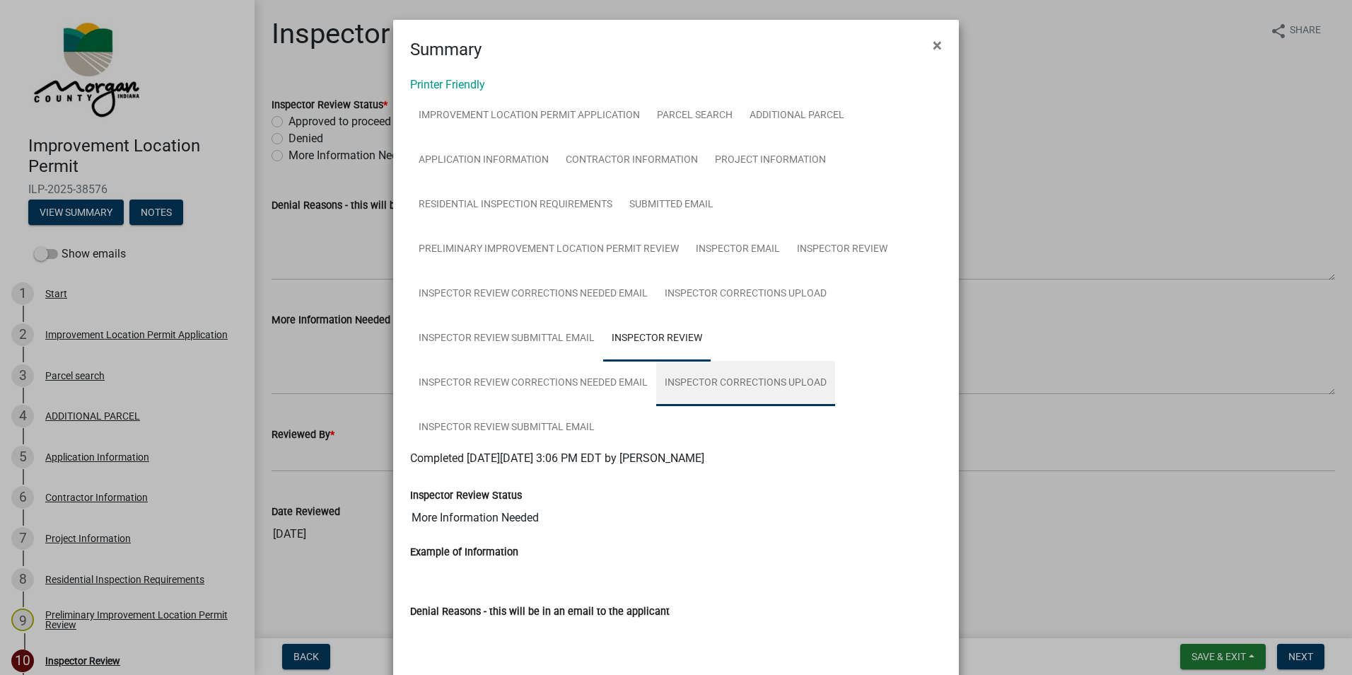
click at [769, 383] on link "Inspector Corrections Upload" at bounding box center [745, 383] width 179 height 45
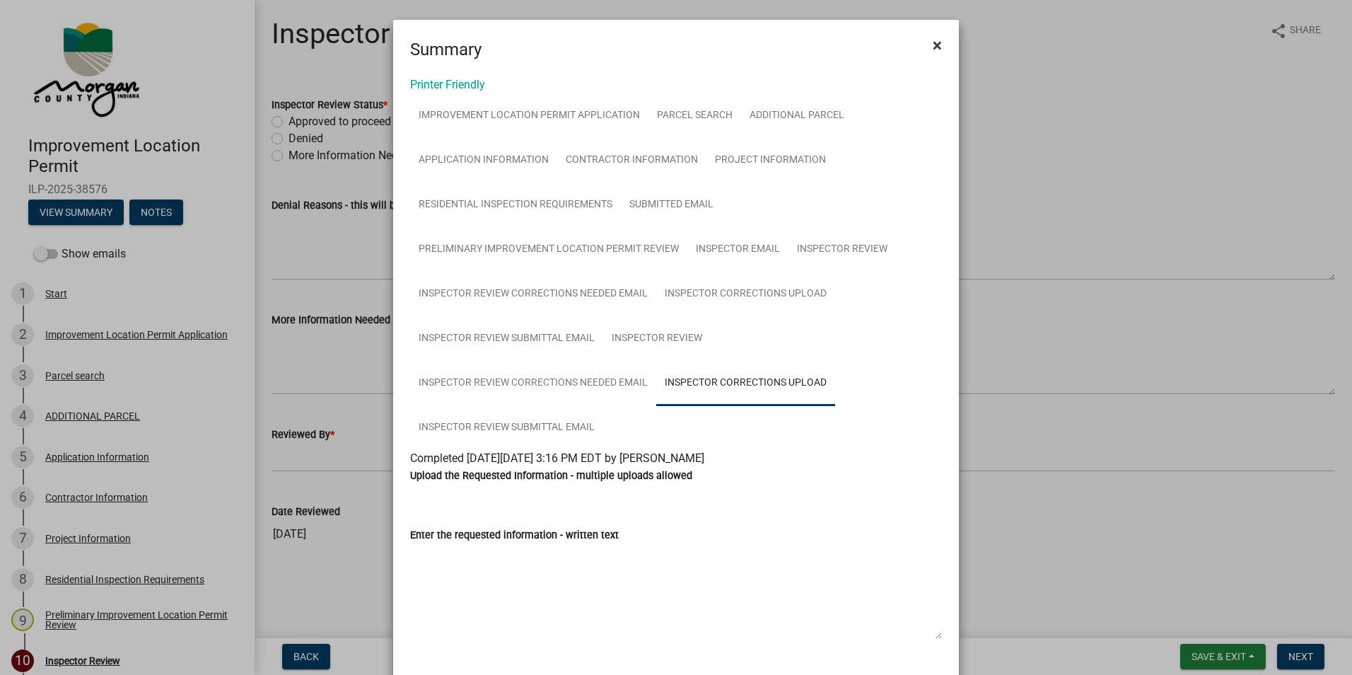
click at [933, 46] on span "×" at bounding box center [937, 45] width 9 height 20
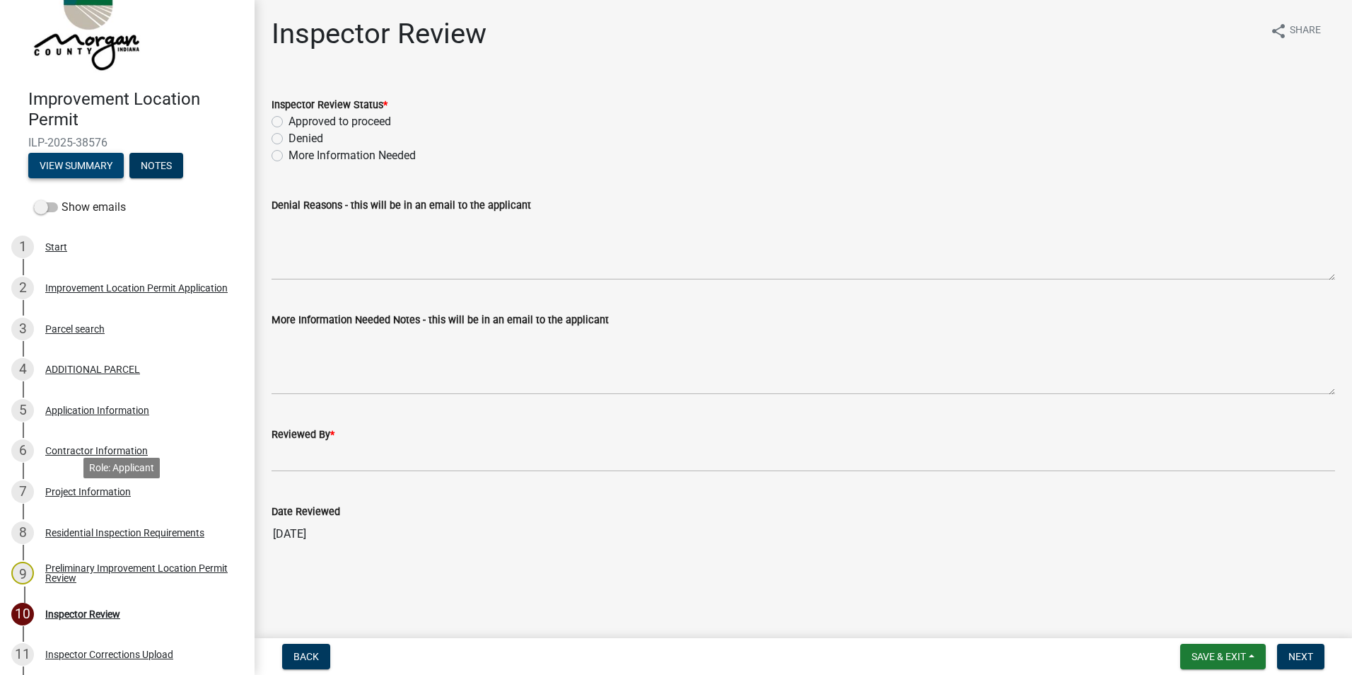
scroll to position [46, 0]
click at [80, 494] on div "Project Information" at bounding box center [88, 492] width 86 height 10
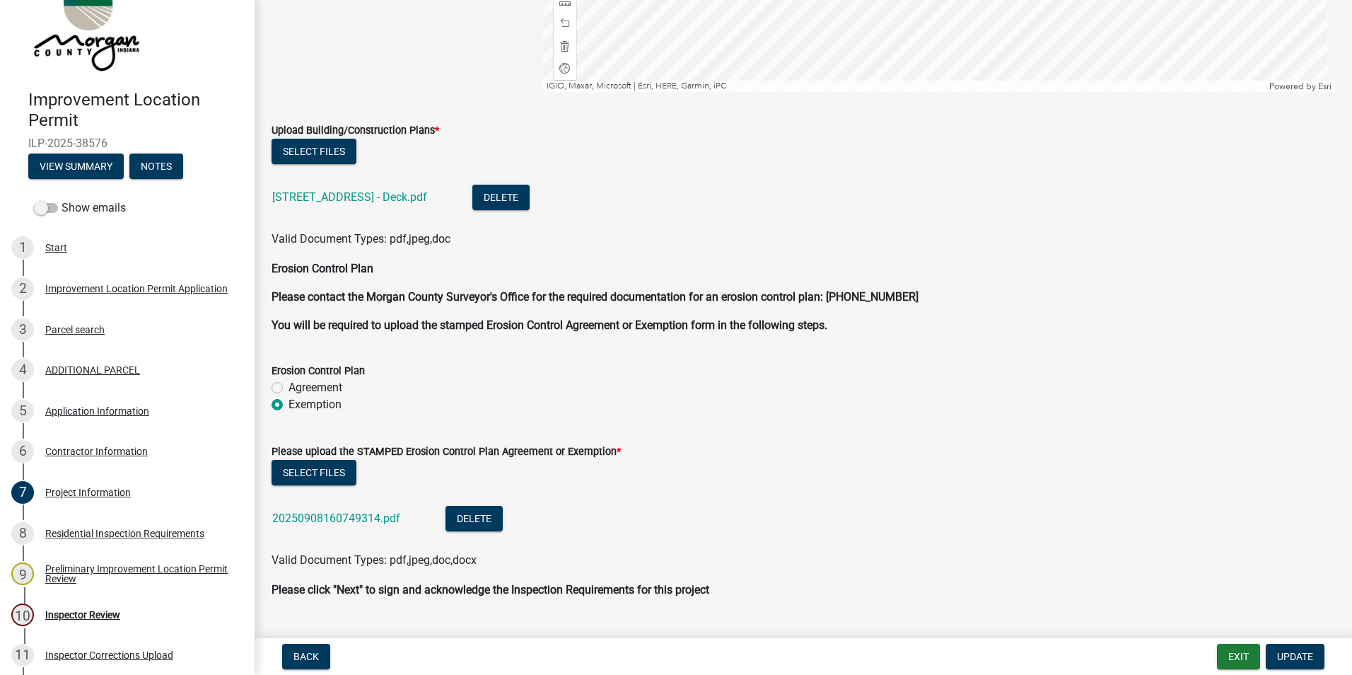
scroll to position [2781, 0]
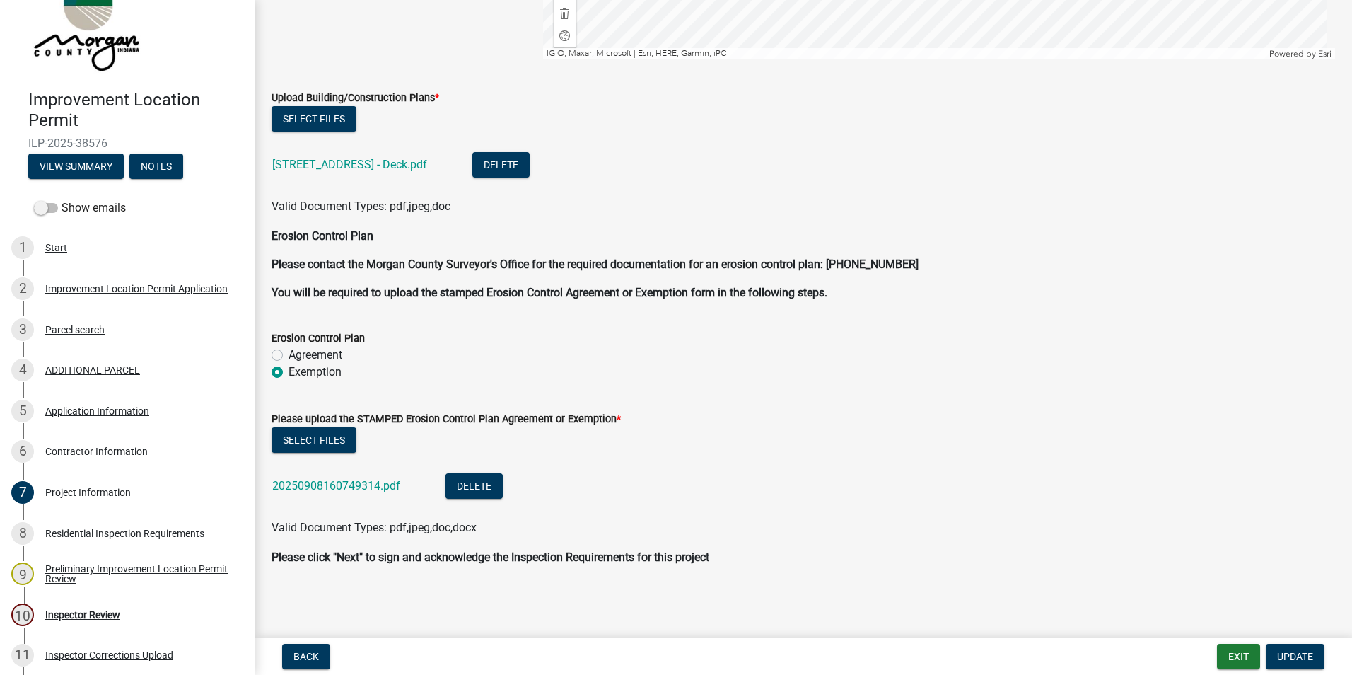
click at [341, 487] on link "20250908160749314.pdf" at bounding box center [336, 485] width 128 height 13
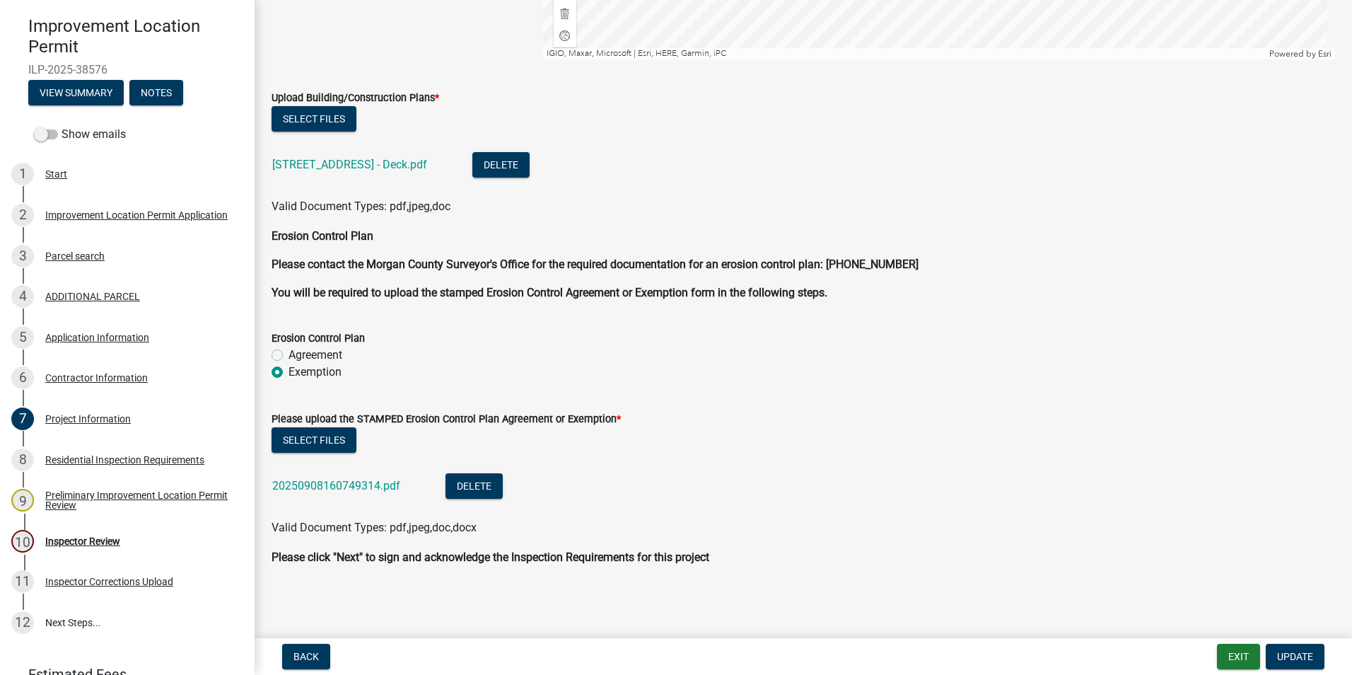
scroll to position [187, 0]
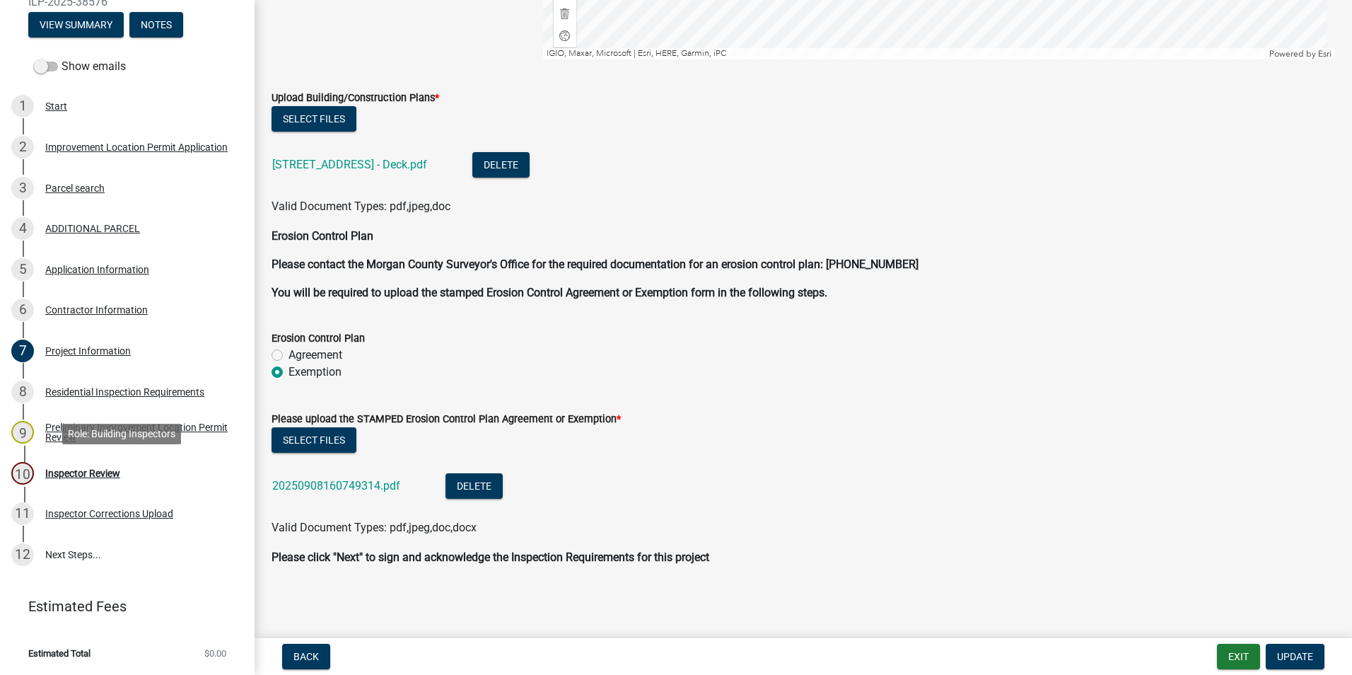
click at [106, 473] on div "Inspector Review" at bounding box center [82, 473] width 75 height 10
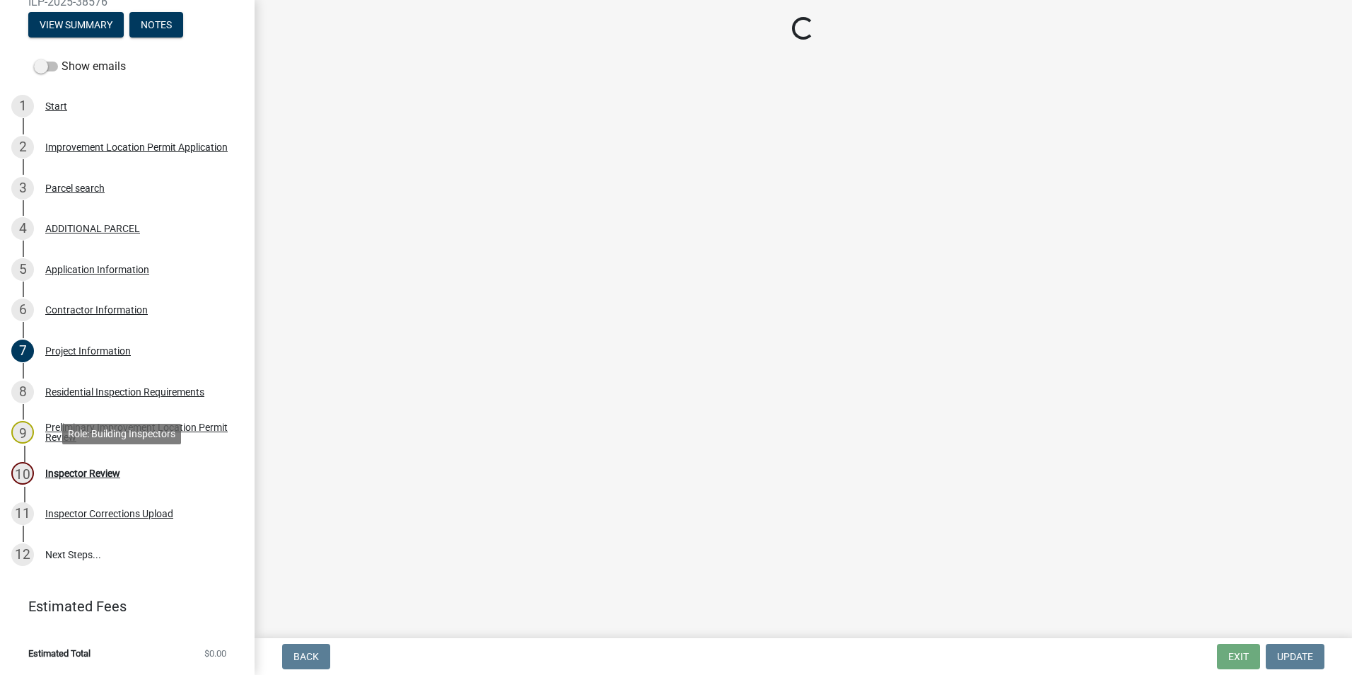
scroll to position [0, 0]
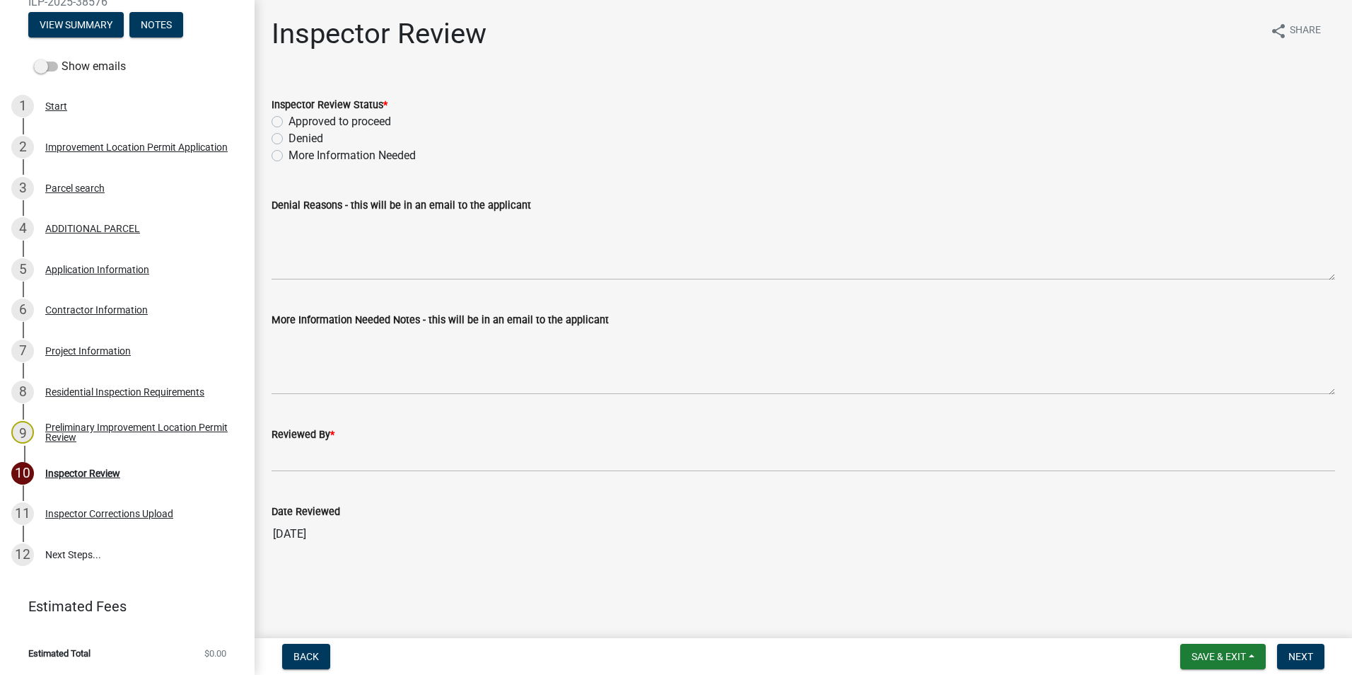
click at [289, 119] on label "Approved to proceed" at bounding box center [340, 121] width 103 height 17
click at [289, 119] on input "Approved to proceed" at bounding box center [293, 117] width 9 height 9
radio input "true"
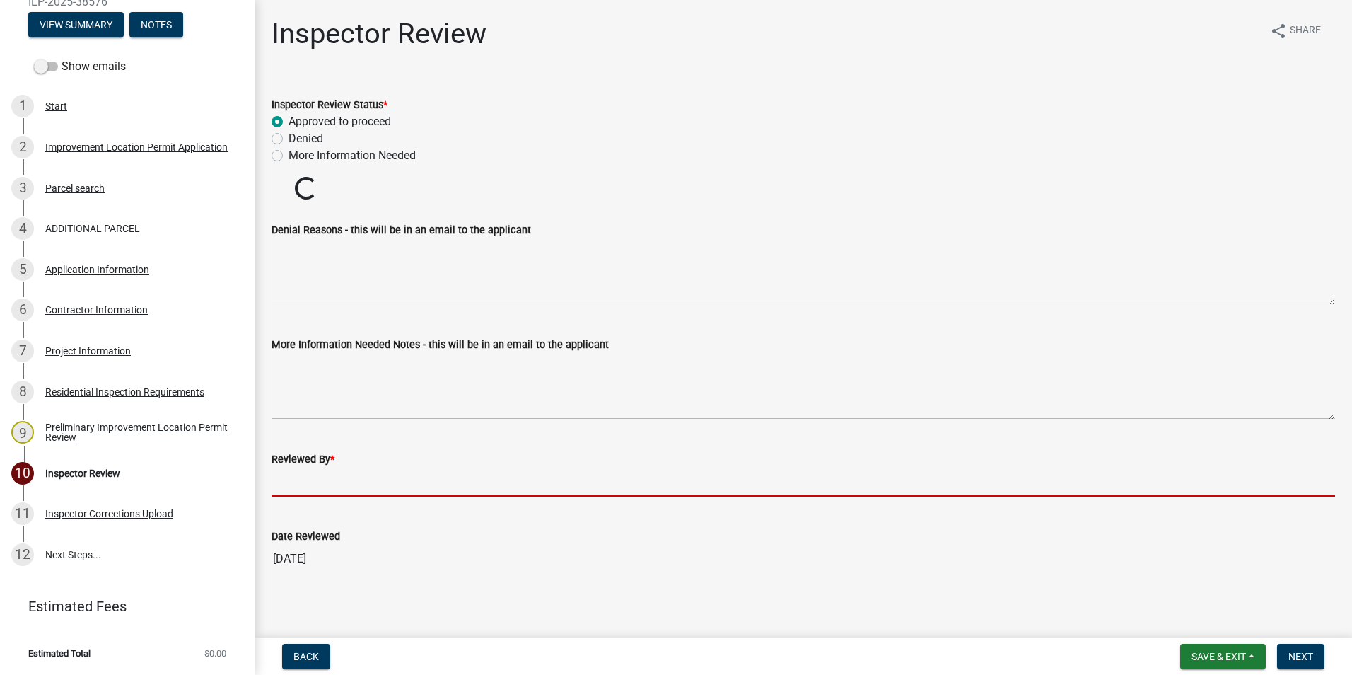
click at [287, 478] on wm-data-entity-input "Reviewed By *" at bounding box center [804, 469] width 1064 height 77
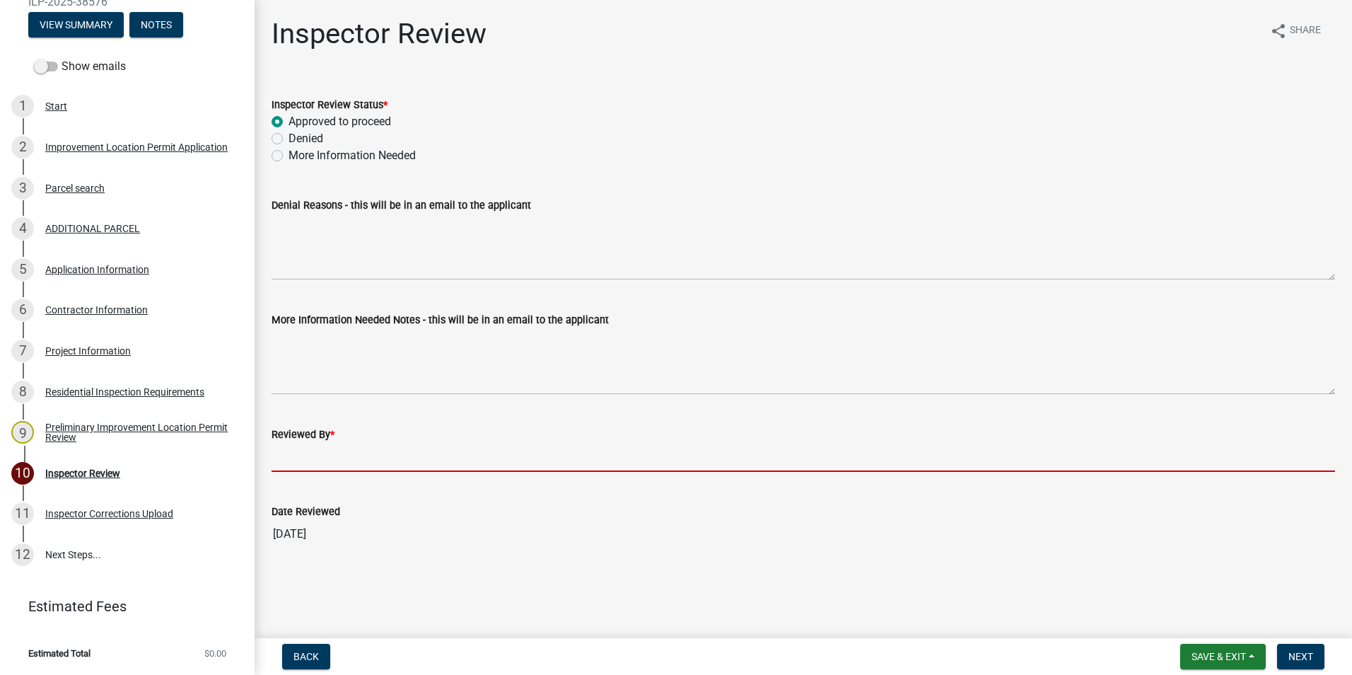
type input "AFM"
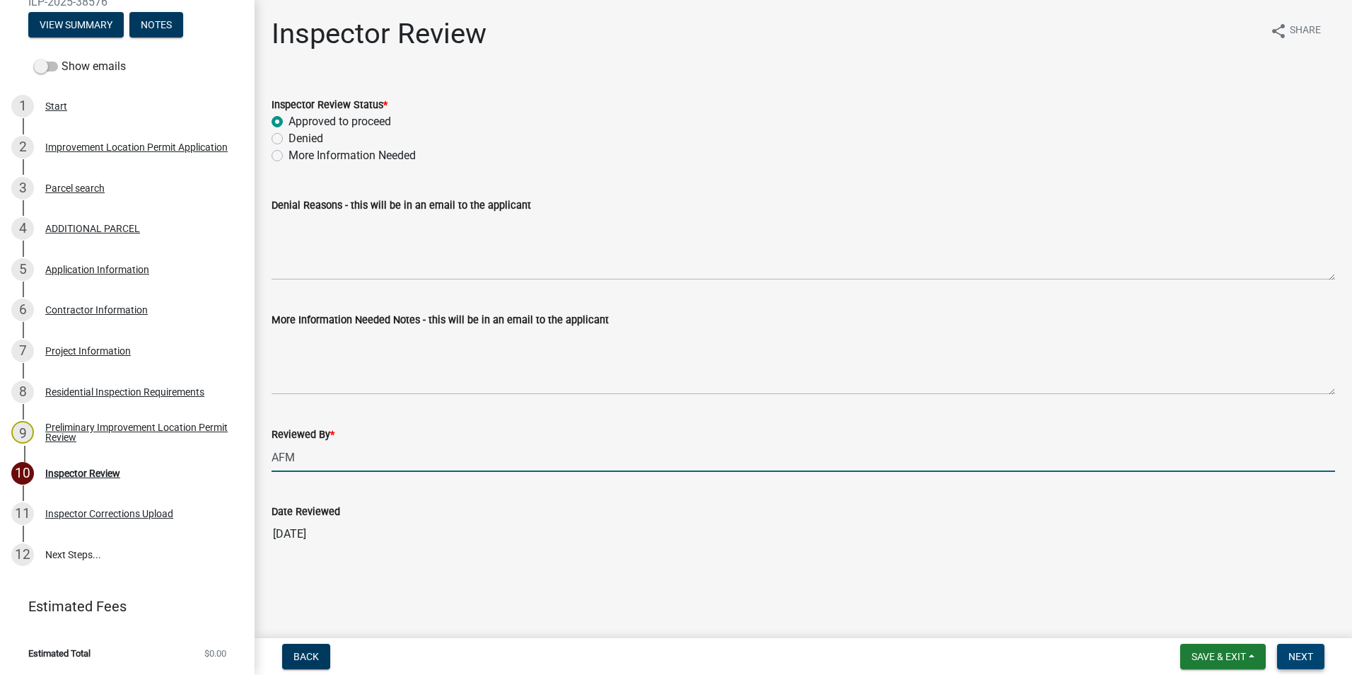
click at [1290, 653] on span "Next" at bounding box center [1301, 656] width 25 height 11
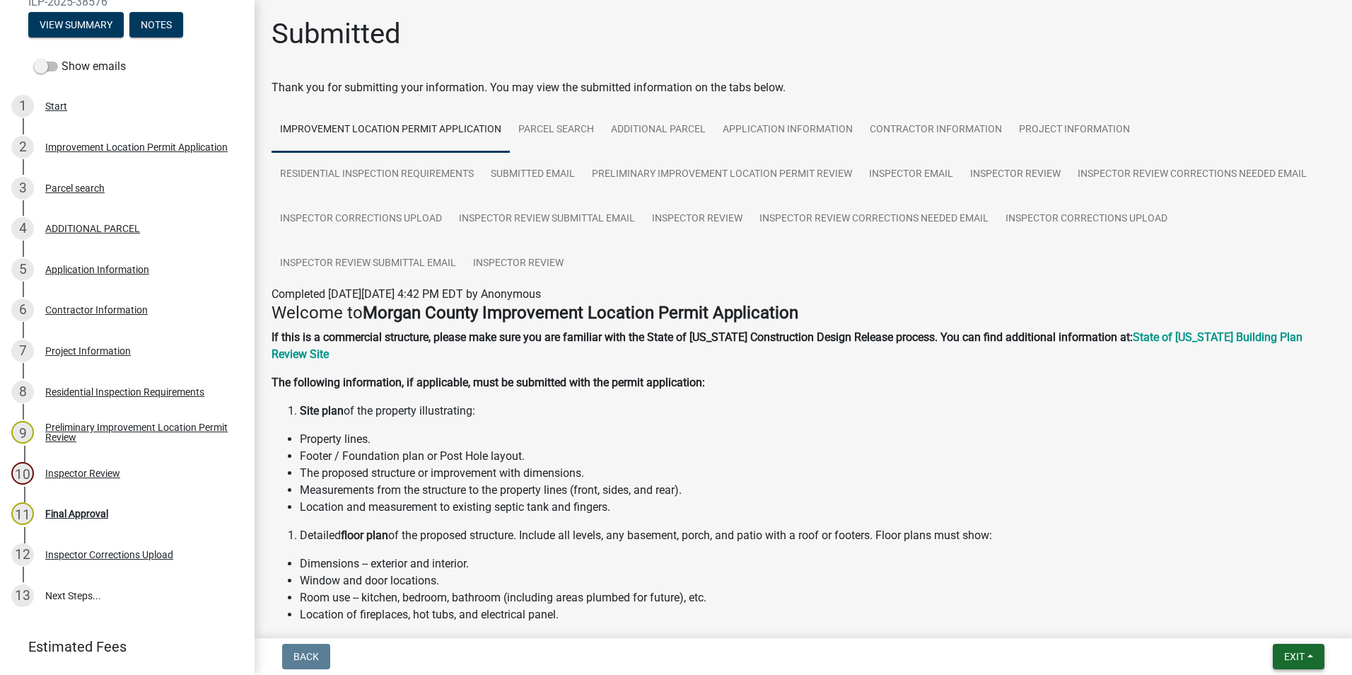
click at [1298, 654] on span "Exit" at bounding box center [1294, 656] width 21 height 11
click at [1269, 617] on button "Save & Exit" at bounding box center [1267, 620] width 113 height 34
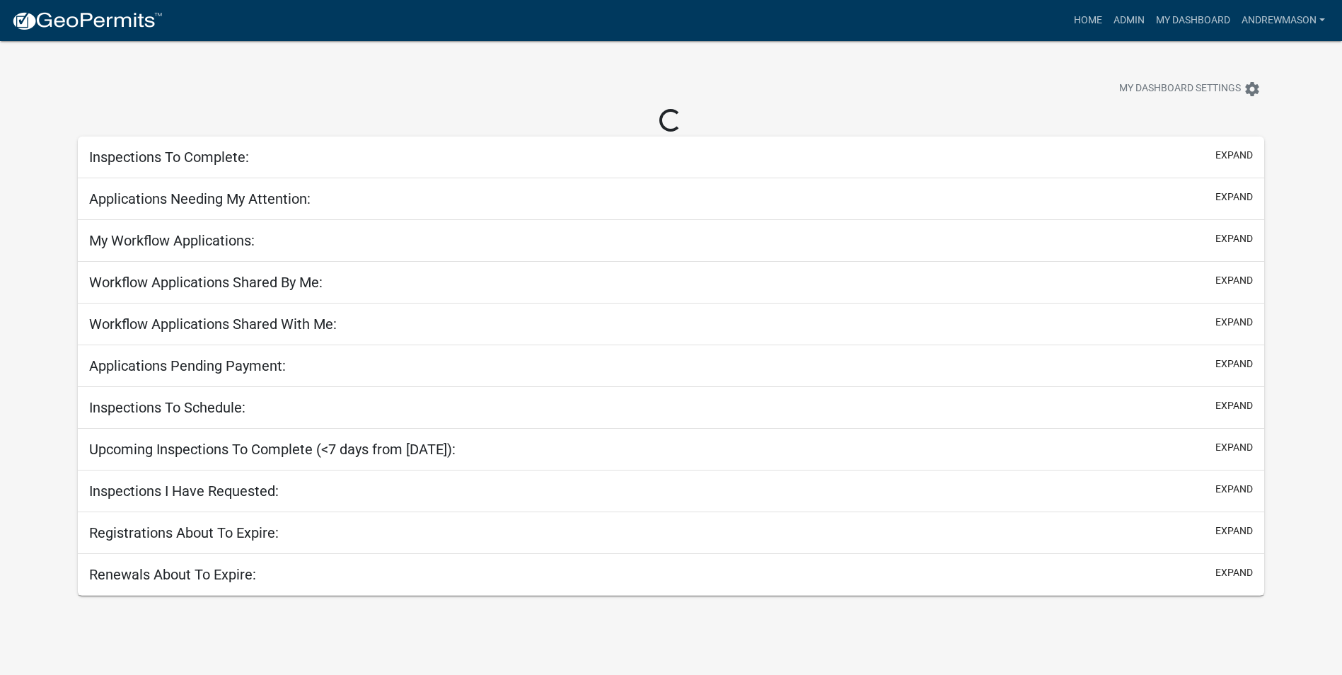
select select "3: 100"
